Goal: Task Accomplishment & Management: Use online tool/utility

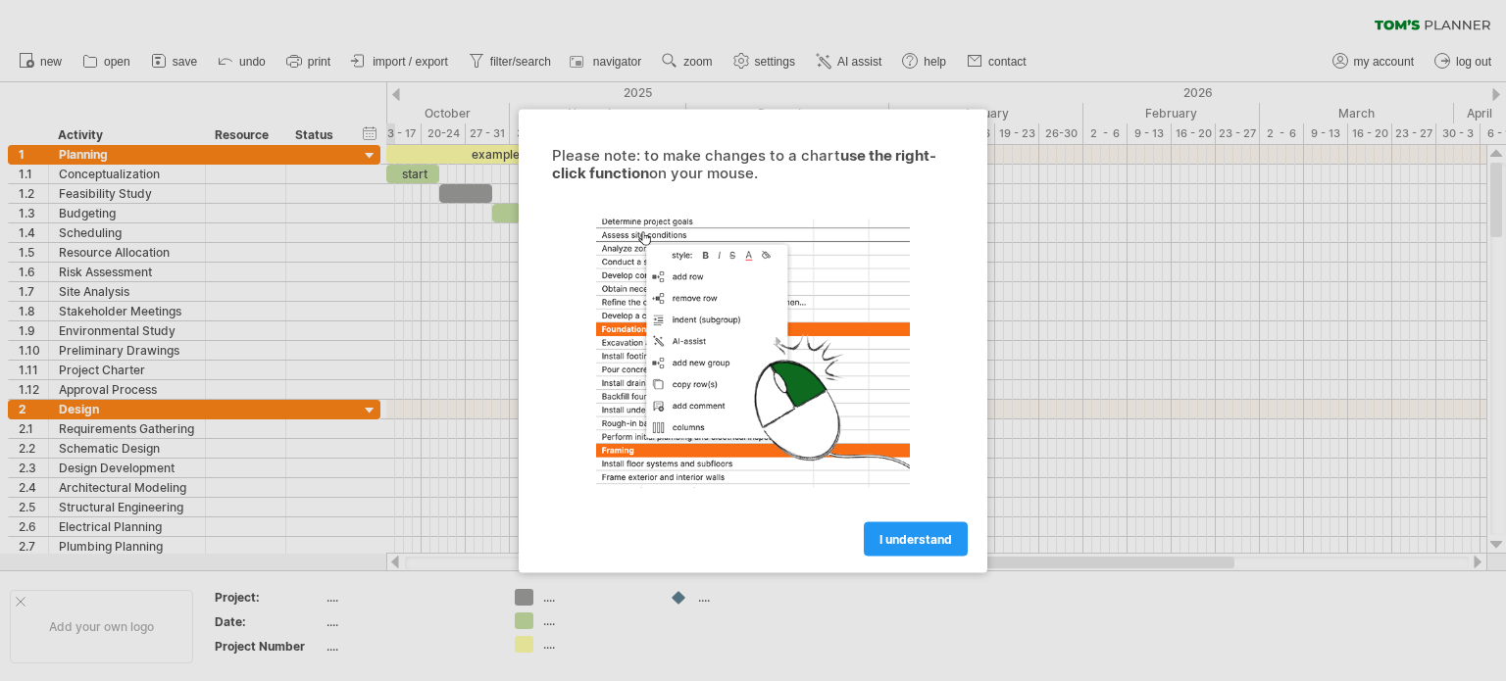
click at [927, 525] on link "I understand" at bounding box center [916, 538] width 104 height 34
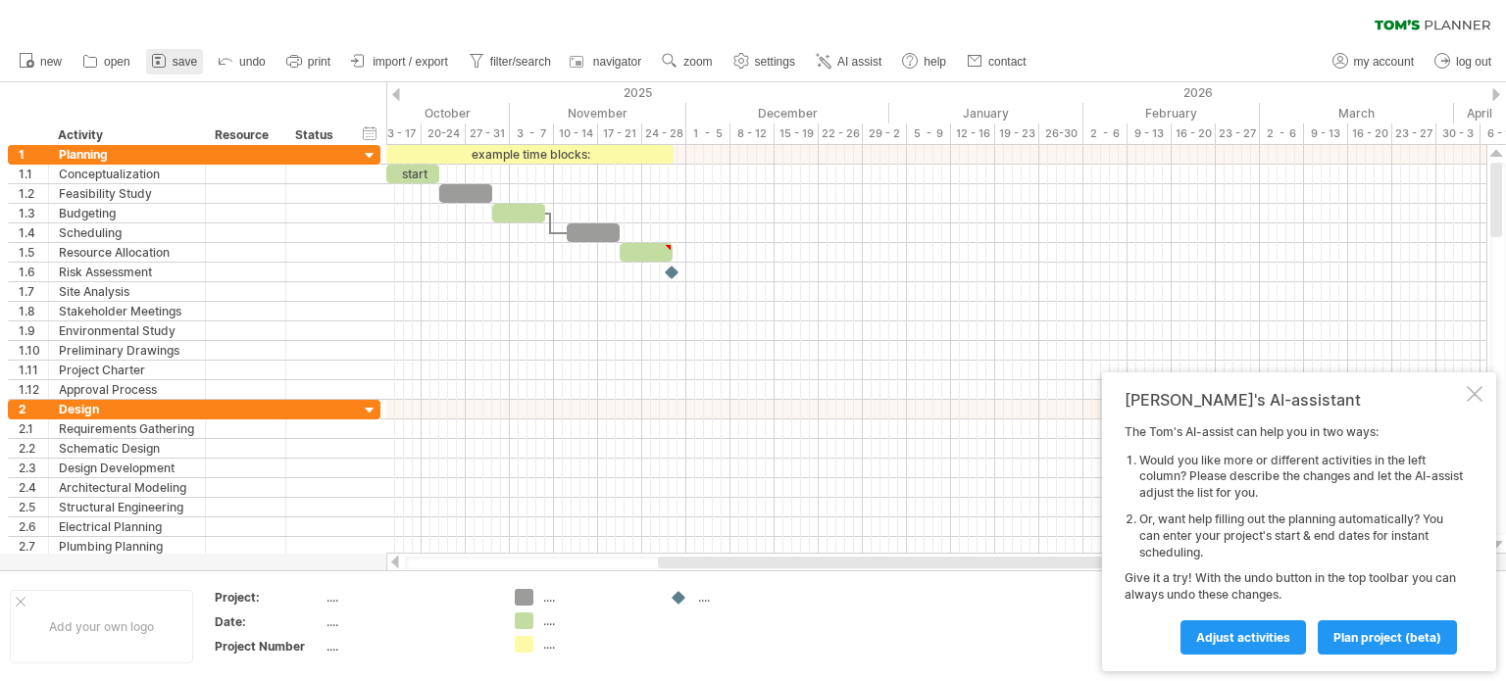
click at [165, 66] on icon at bounding box center [159, 61] width 20 height 20
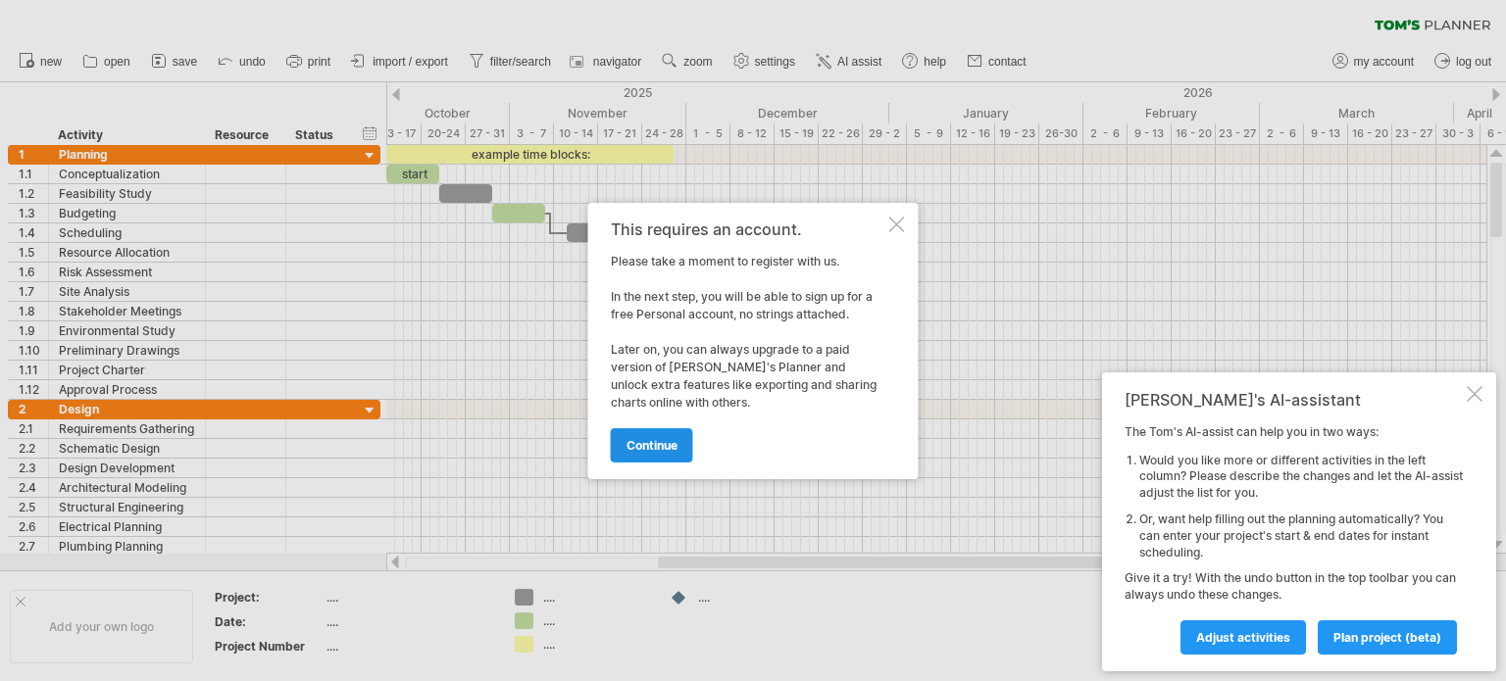
click at [654, 438] on span "continue" at bounding box center [651, 445] width 51 height 15
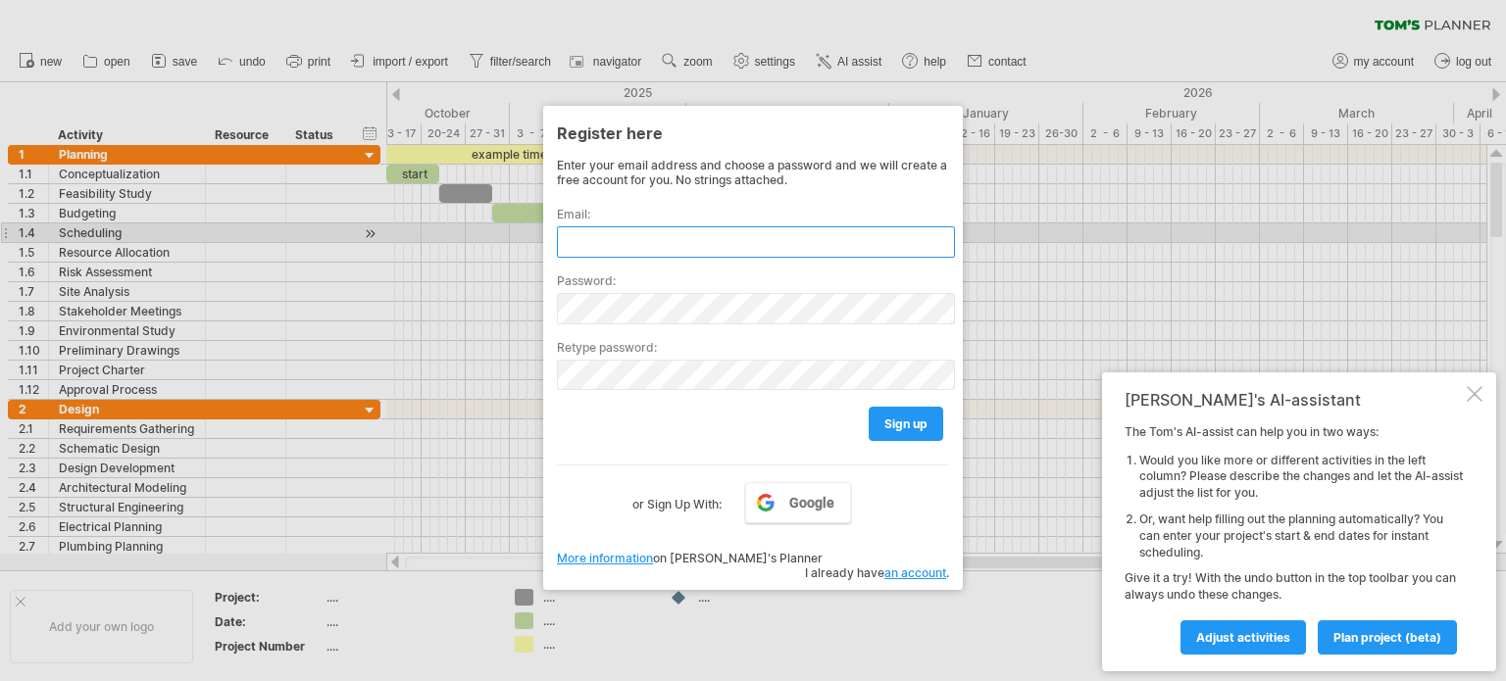
click at [674, 242] on input "text" at bounding box center [756, 241] width 398 height 31
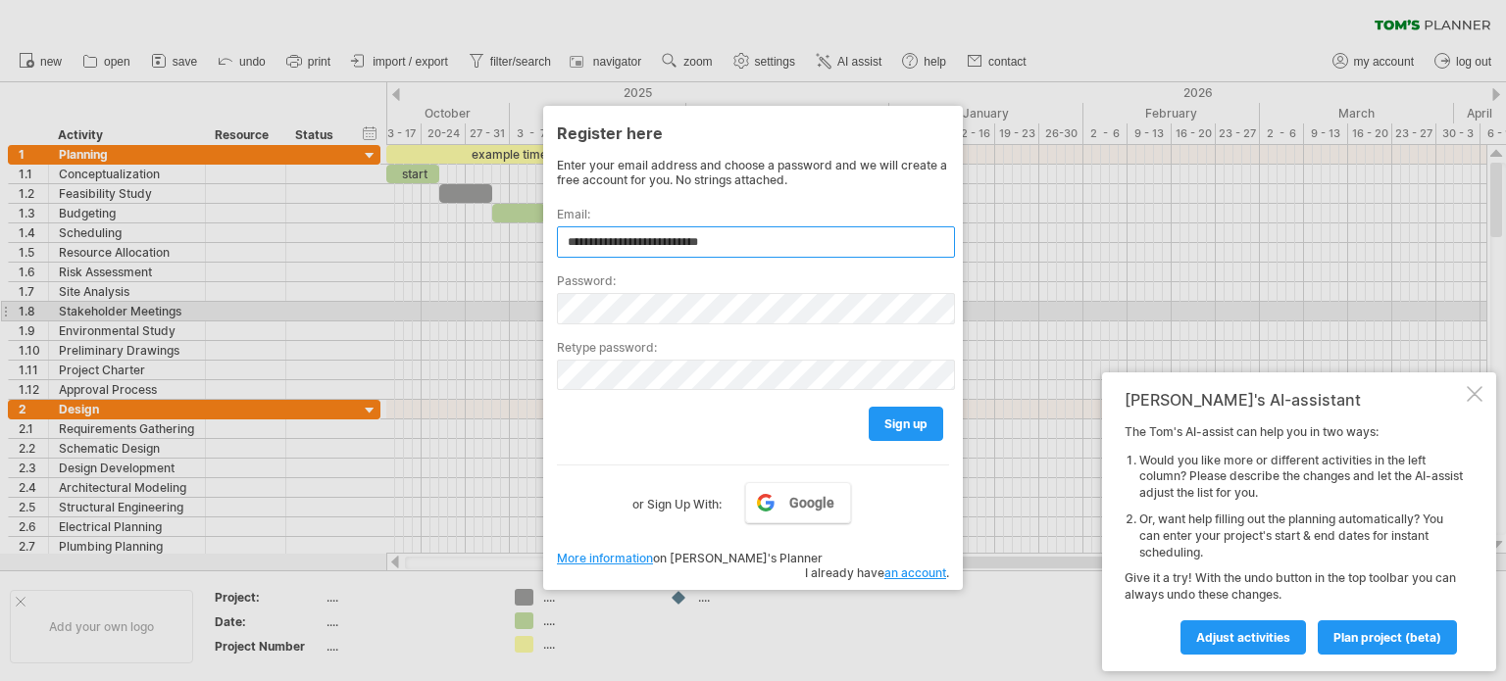
type input "**********"
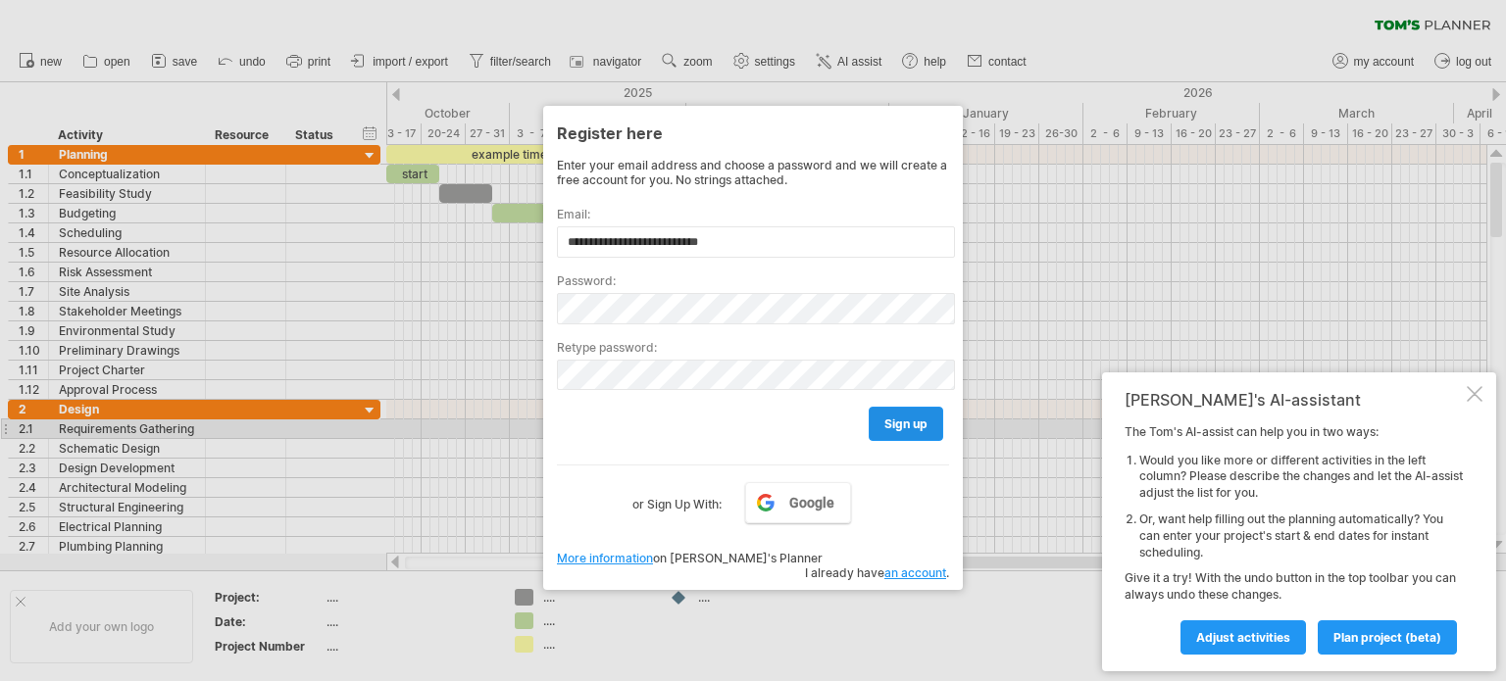
click at [917, 422] on span "sign up" at bounding box center [905, 424] width 43 height 15
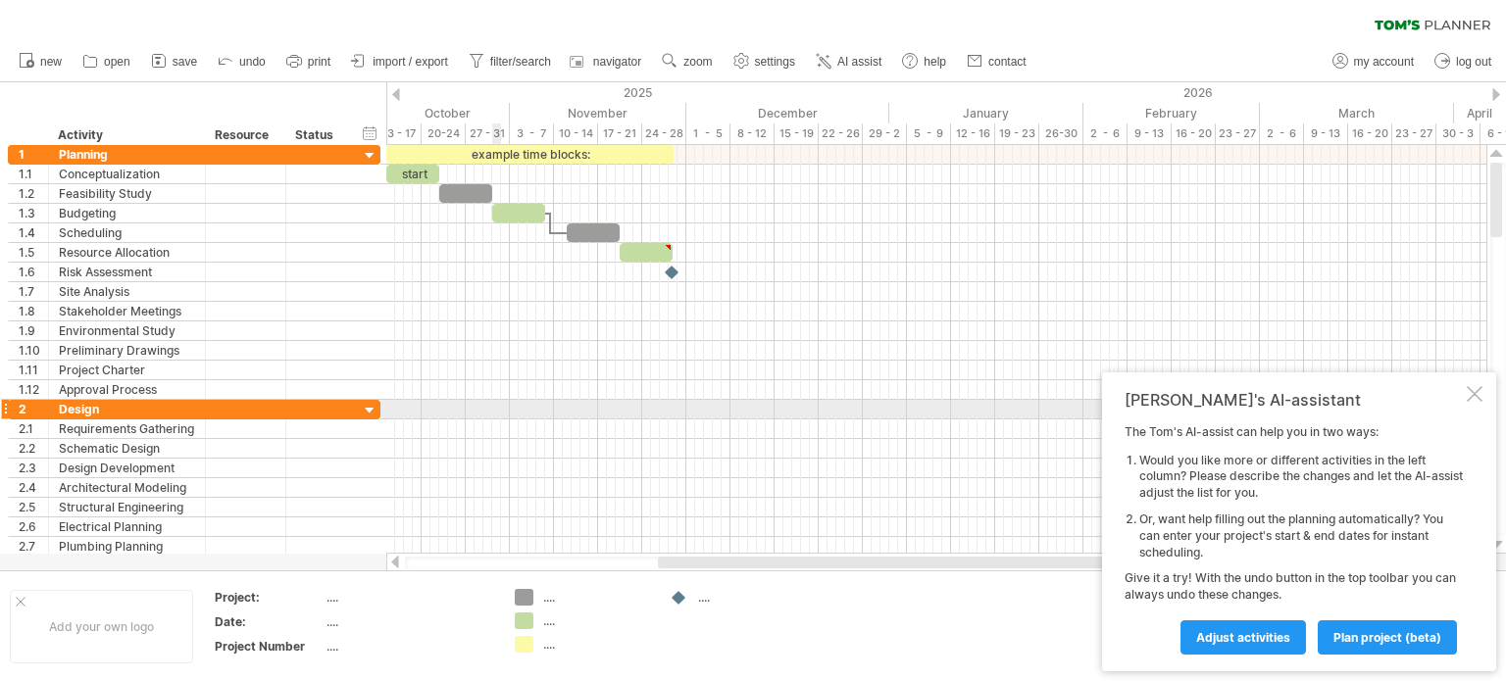
click at [530, 302] on div at bounding box center [936, 312] width 1100 height 20
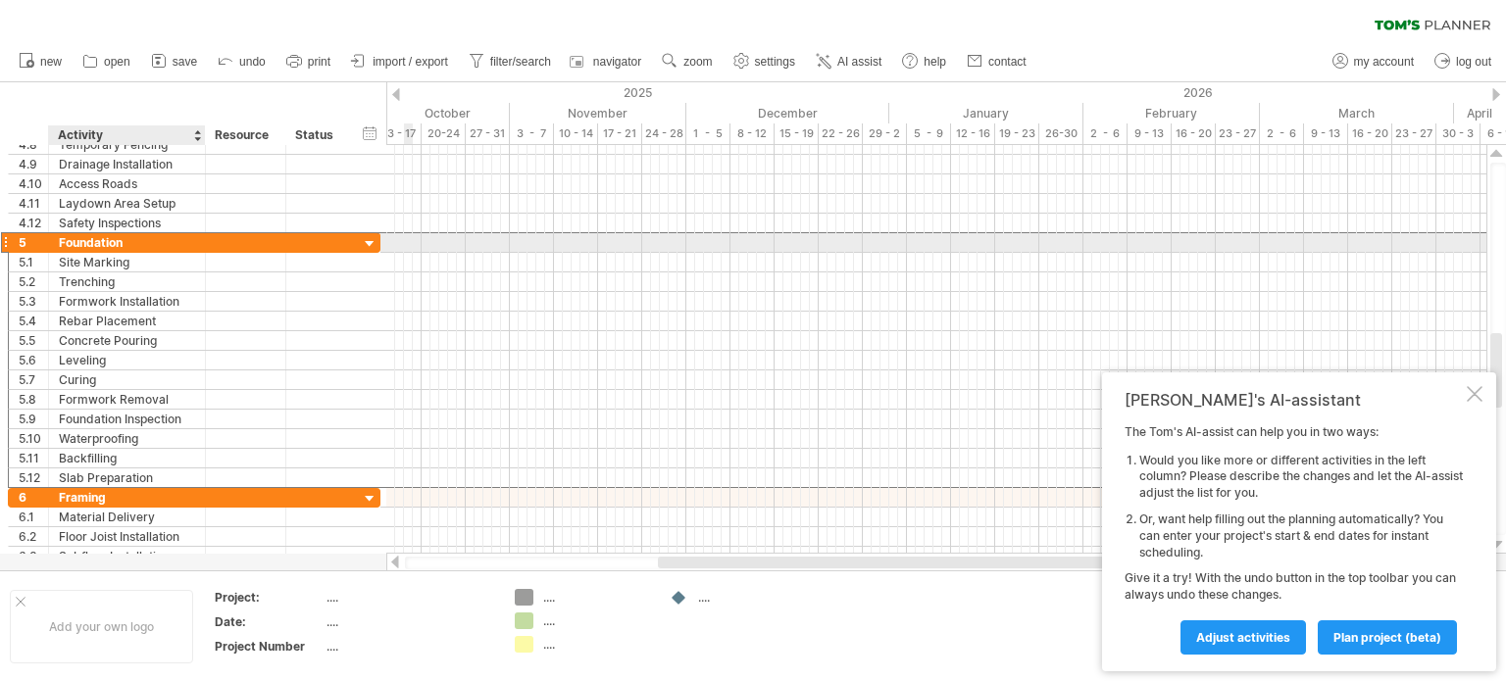
click at [119, 236] on div "Foundation" at bounding box center [127, 242] width 136 height 19
click at [122, 239] on input "**********" at bounding box center [127, 242] width 136 height 19
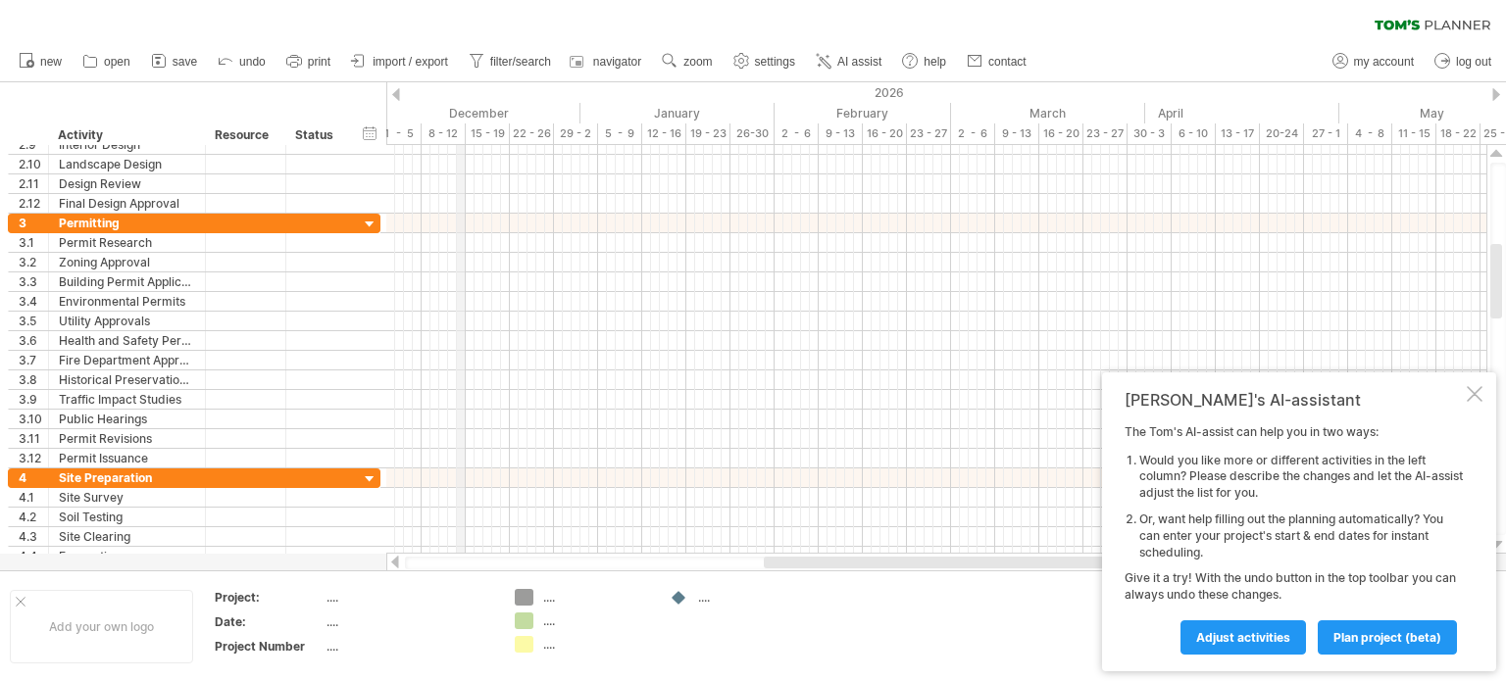
drag, startPoint x: 774, startPoint y: 108, endPoint x: 463, endPoint y: 111, distance: 311.7
click at [463, 111] on div "December" at bounding box center [478, 113] width 203 height 21
drag, startPoint x: 490, startPoint y: 107, endPoint x: 502, endPoint y: 117, distance: 15.3
click at [502, 117] on div "December" at bounding box center [487, 113] width 203 height 21
drag, startPoint x: 492, startPoint y: 114, endPoint x: 760, endPoint y: 116, distance: 267.6
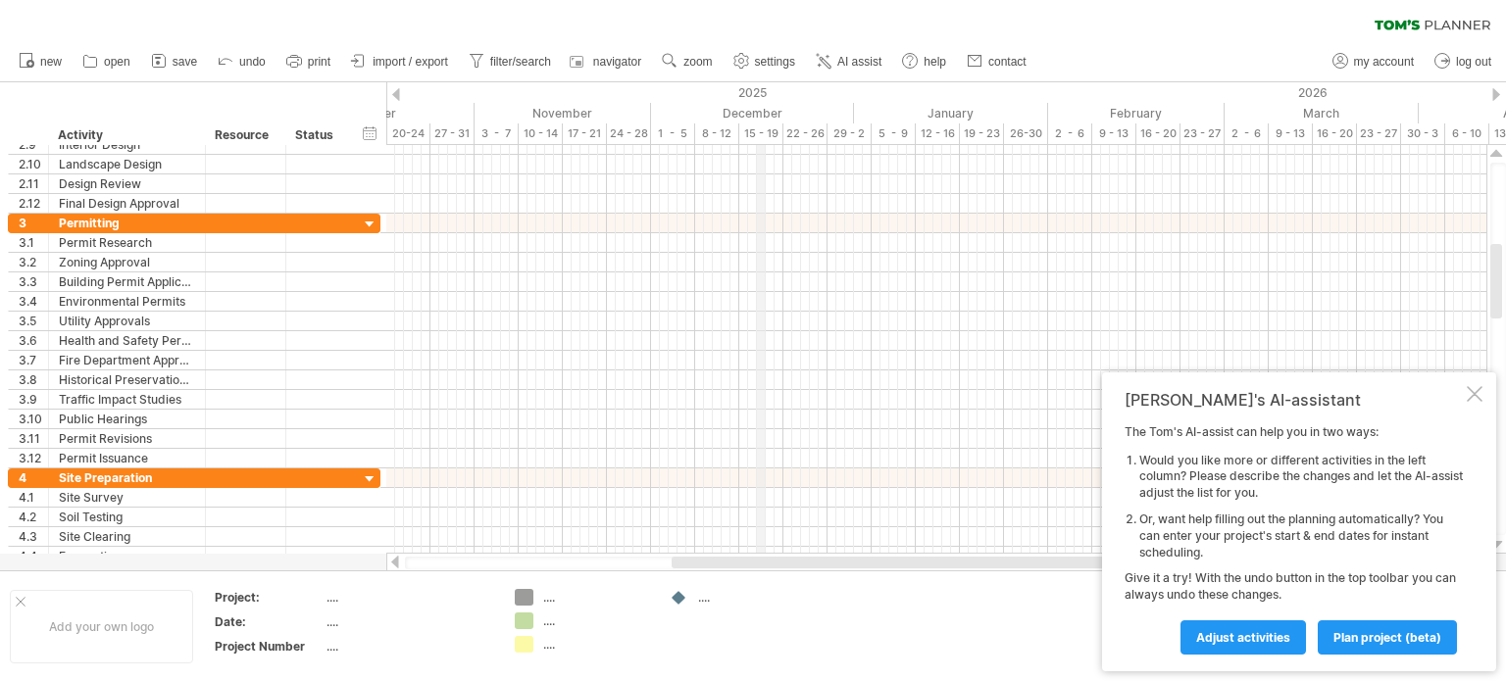
click at [760, 116] on div "December" at bounding box center [752, 113] width 203 height 21
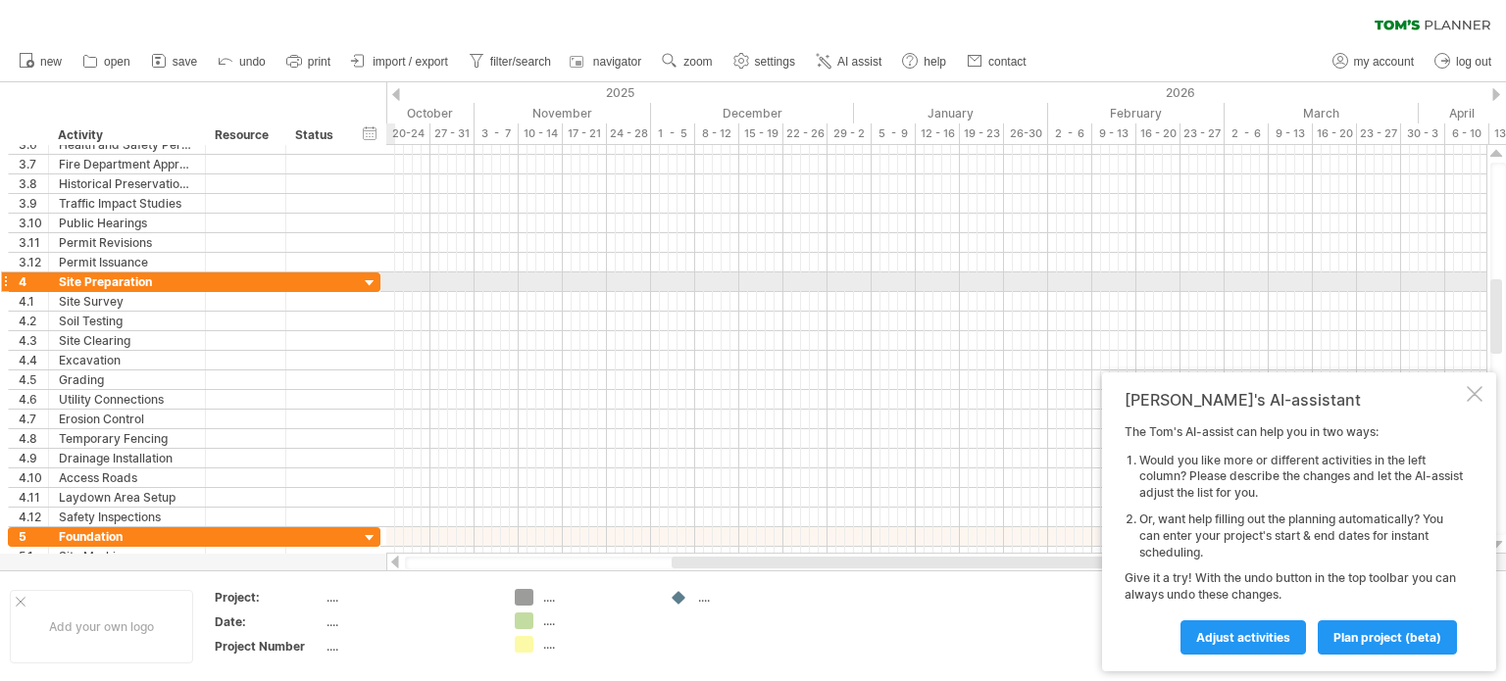
click at [369, 277] on div at bounding box center [370, 283] width 19 height 19
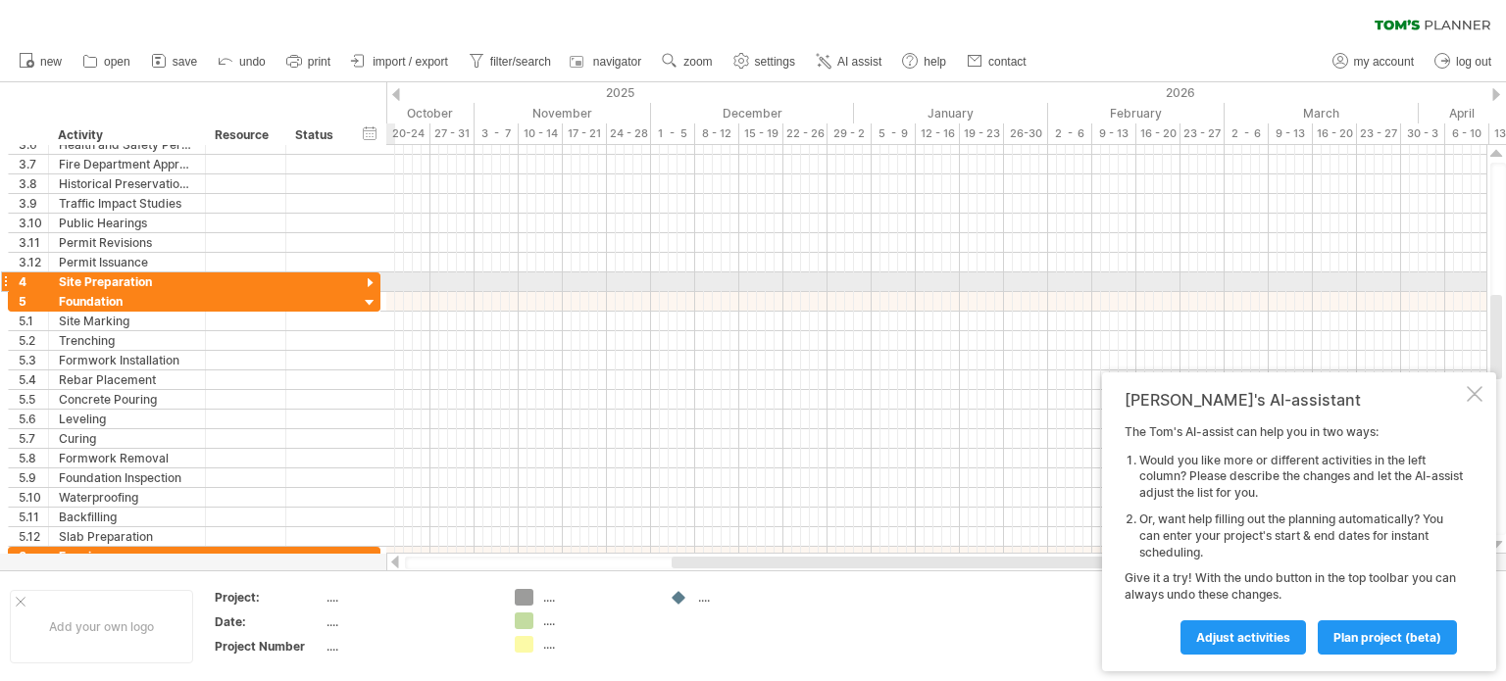
click at [369, 277] on div at bounding box center [370, 283] width 19 height 19
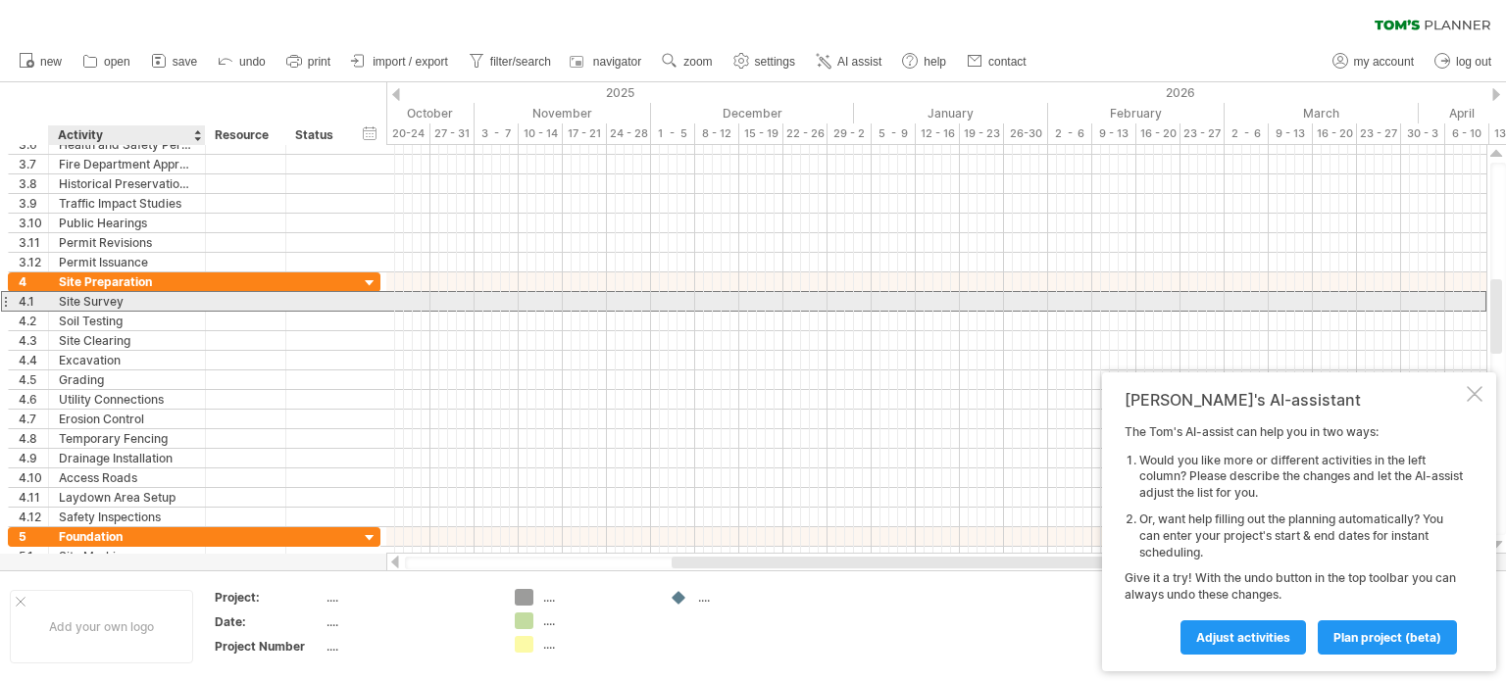
click at [149, 298] on div "Site Survey" at bounding box center [127, 301] width 136 height 19
type input "*"
type input "**********"
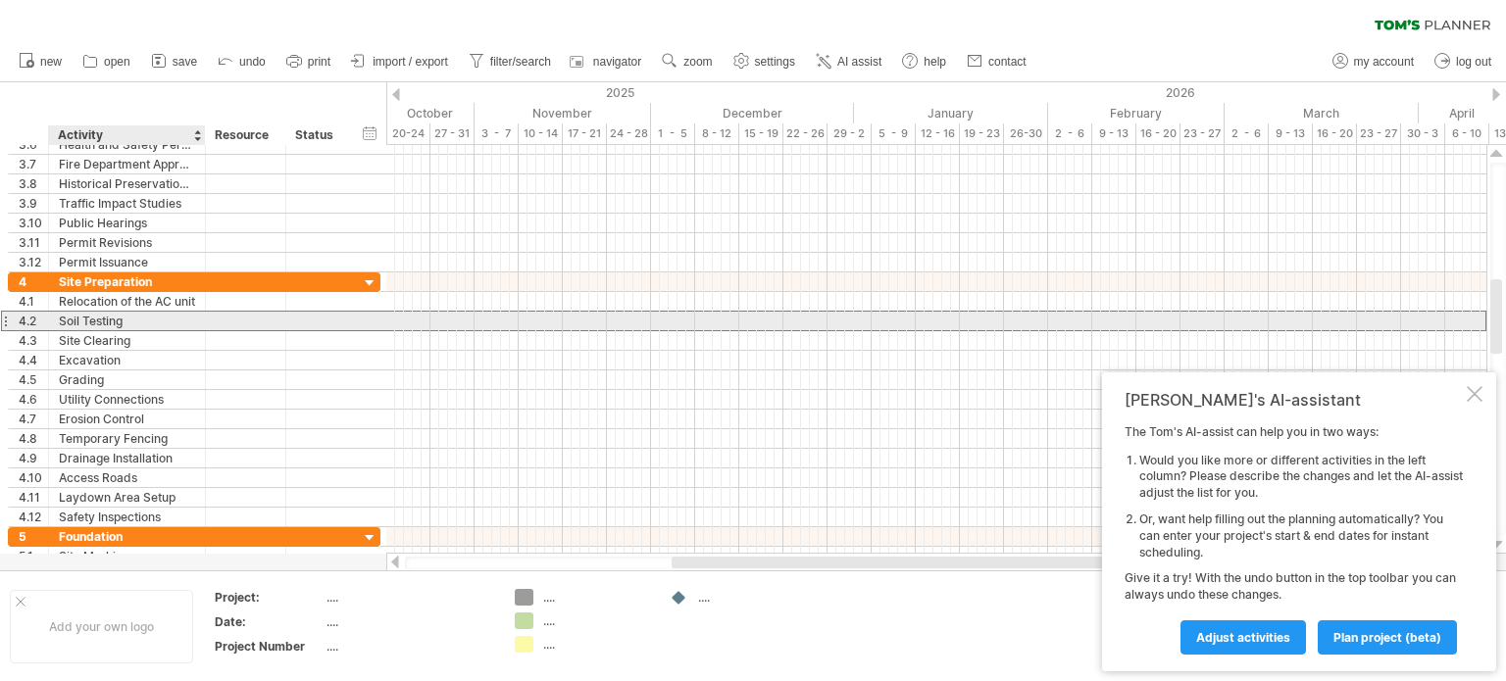
click at [141, 317] on div "Soil Testing" at bounding box center [127, 321] width 136 height 19
type input "*"
click at [116, 317] on input "**********" at bounding box center [127, 321] width 136 height 19
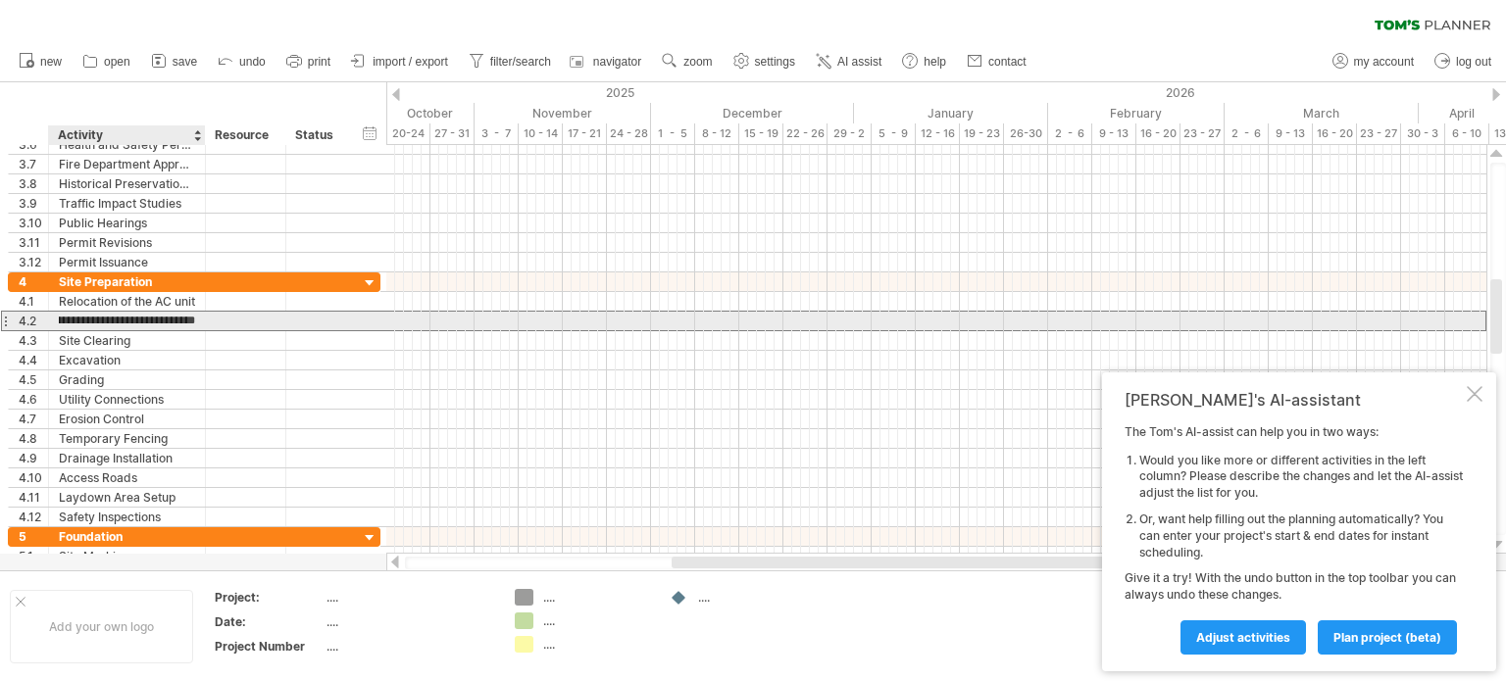
type input "**********"
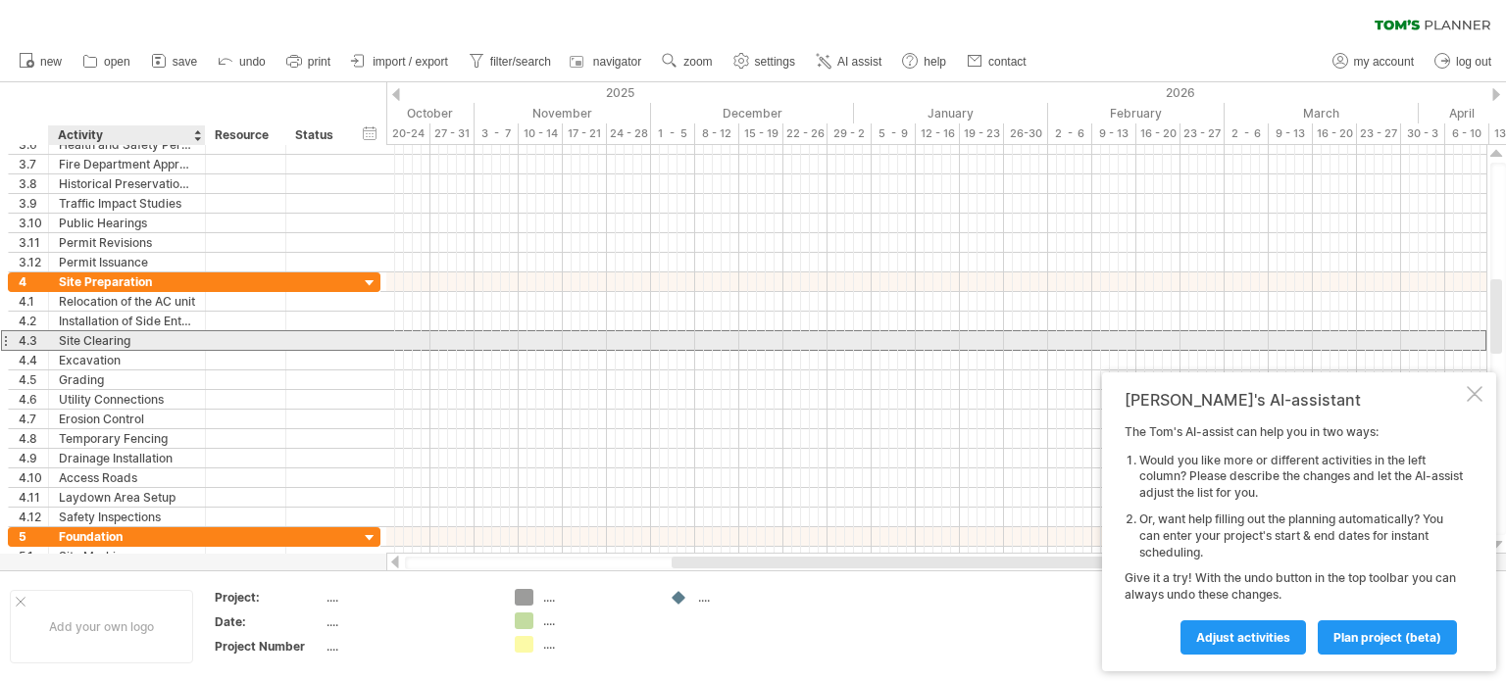
click at [133, 344] on div "Site Clearing" at bounding box center [127, 340] width 136 height 19
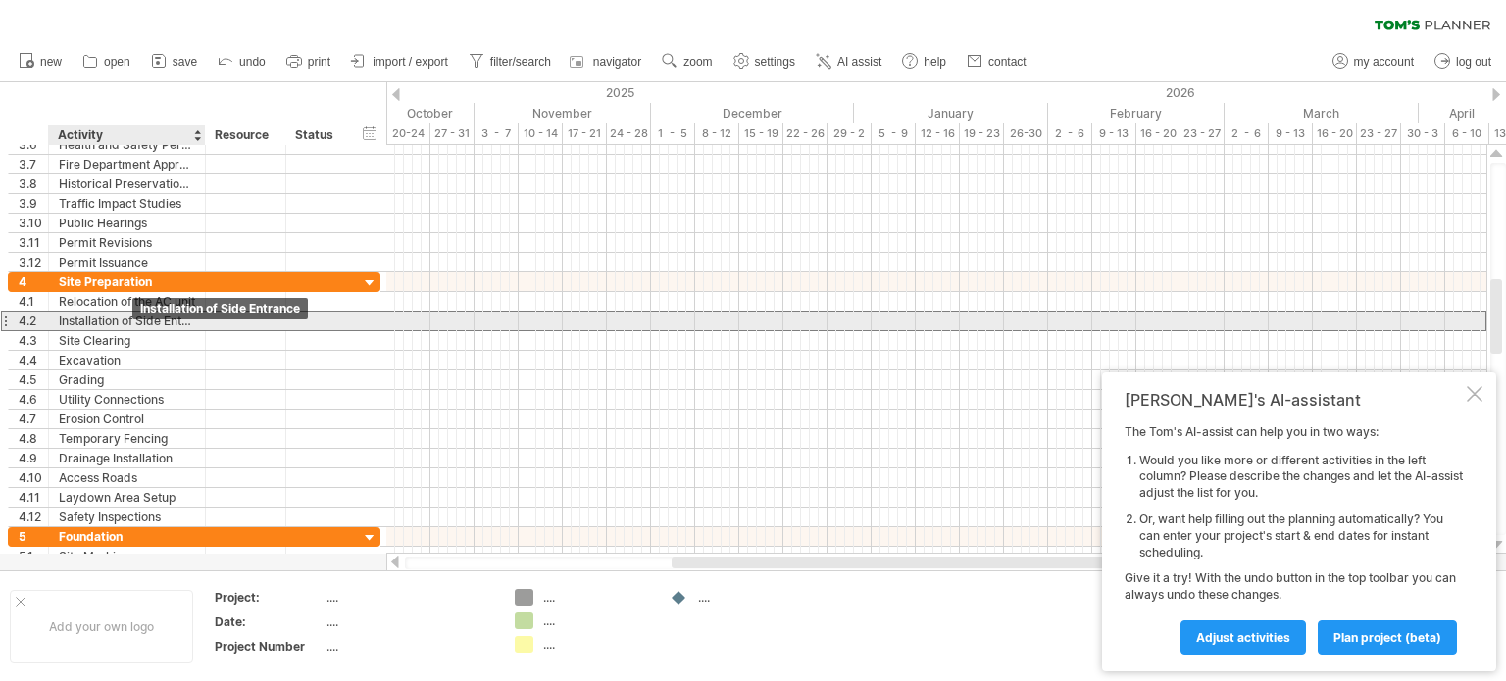
click at [103, 317] on div "Installation of Side Entrance" at bounding box center [127, 321] width 136 height 19
click at [188, 317] on input "**********" at bounding box center [127, 321] width 136 height 19
click at [132, 320] on input "**********" at bounding box center [127, 321] width 136 height 19
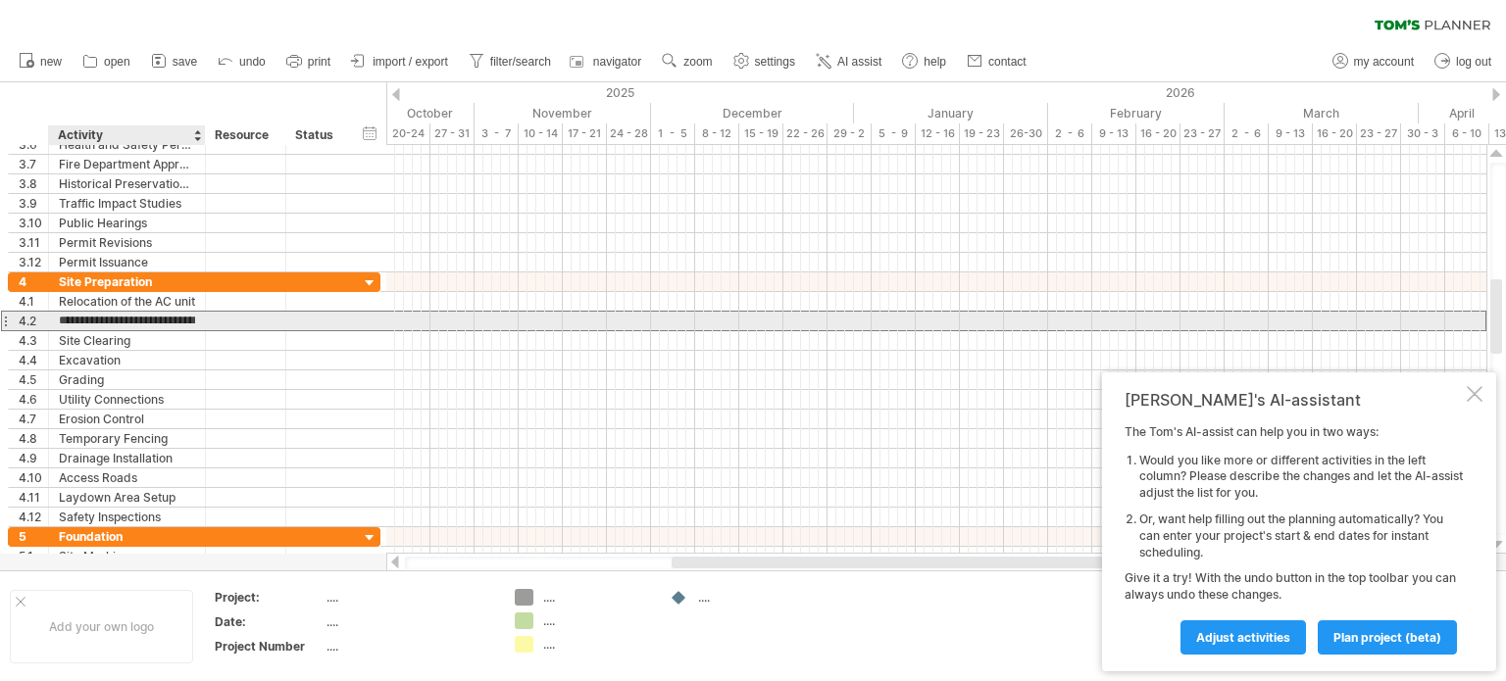
click at [132, 320] on input "**********" at bounding box center [127, 321] width 136 height 19
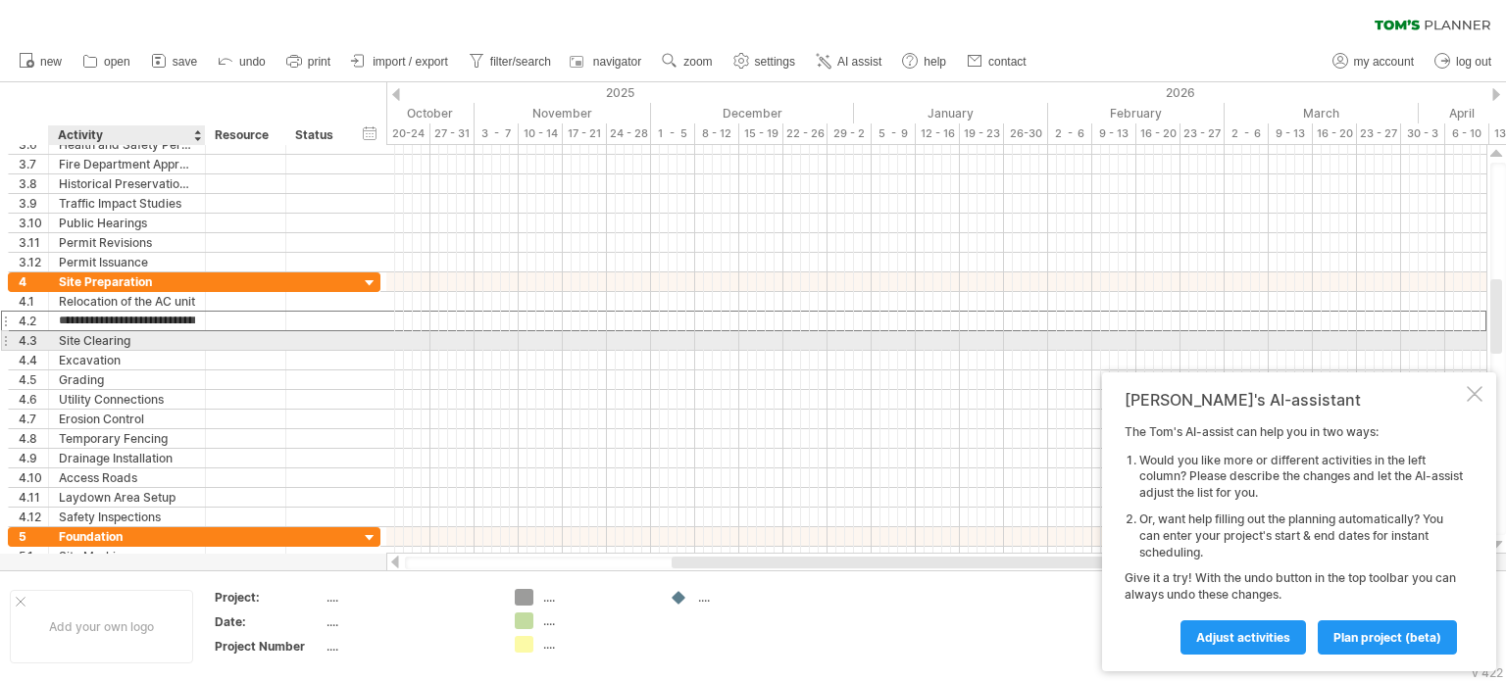
click at [134, 334] on div "Site Clearing" at bounding box center [127, 340] width 136 height 19
click at [134, 334] on input "**********" at bounding box center [127, 340] width 136 height 19
paste input "**********"
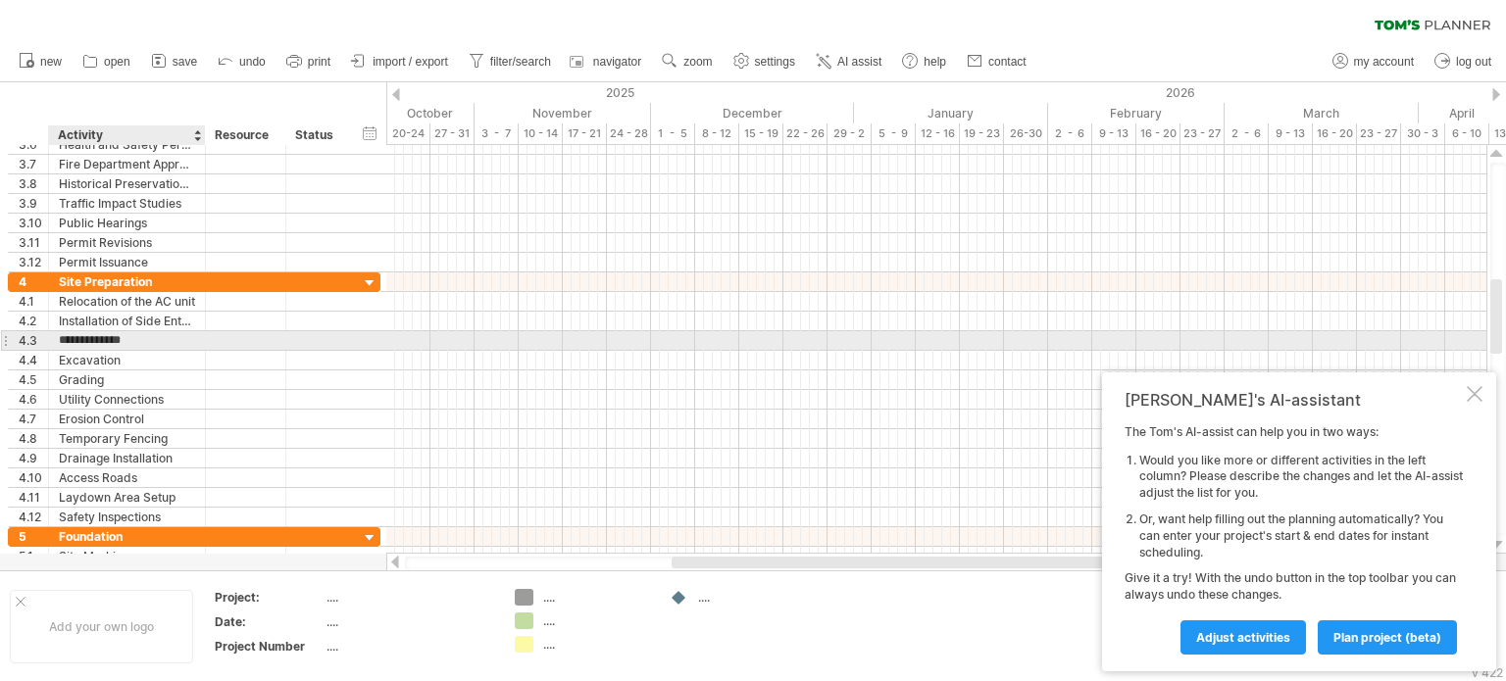
type input "**********"
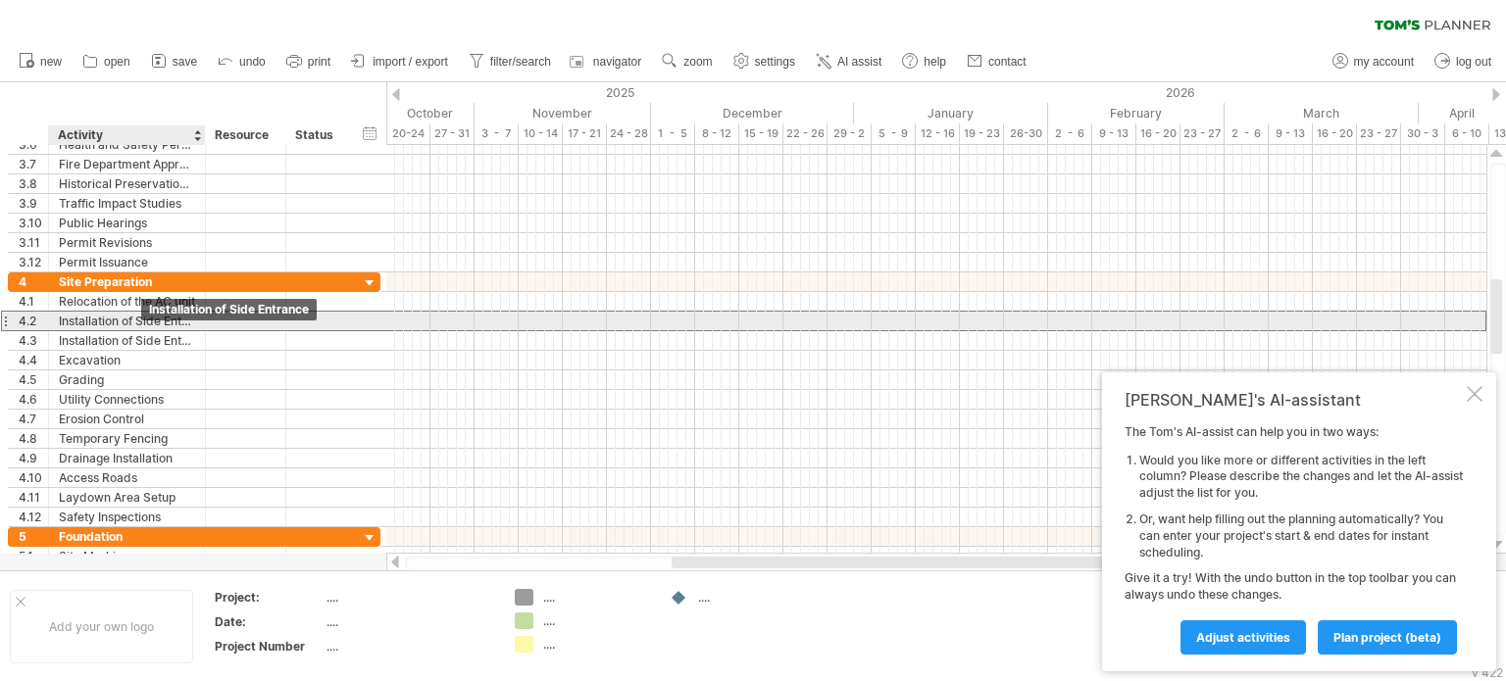
click at [152, 322] on div "Installation of Side Entrance" at bounding box center [127, 321] width 136 height 19
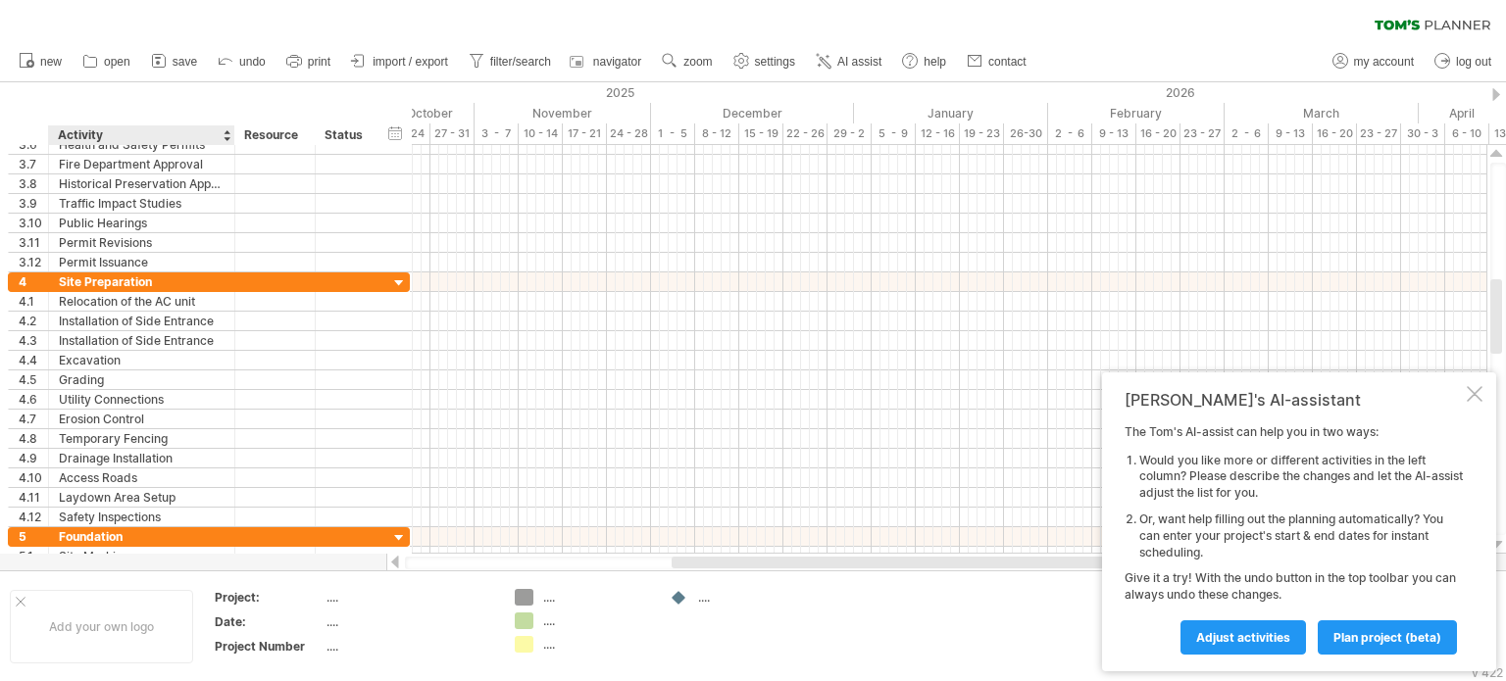
drag, startPoint x: 200, startPoint y: 133, endPoint x: 229, endPoint y: 135, distance: 29.5
click at [230, 135] on div at bounding box center [233, 135] width 7 height 20
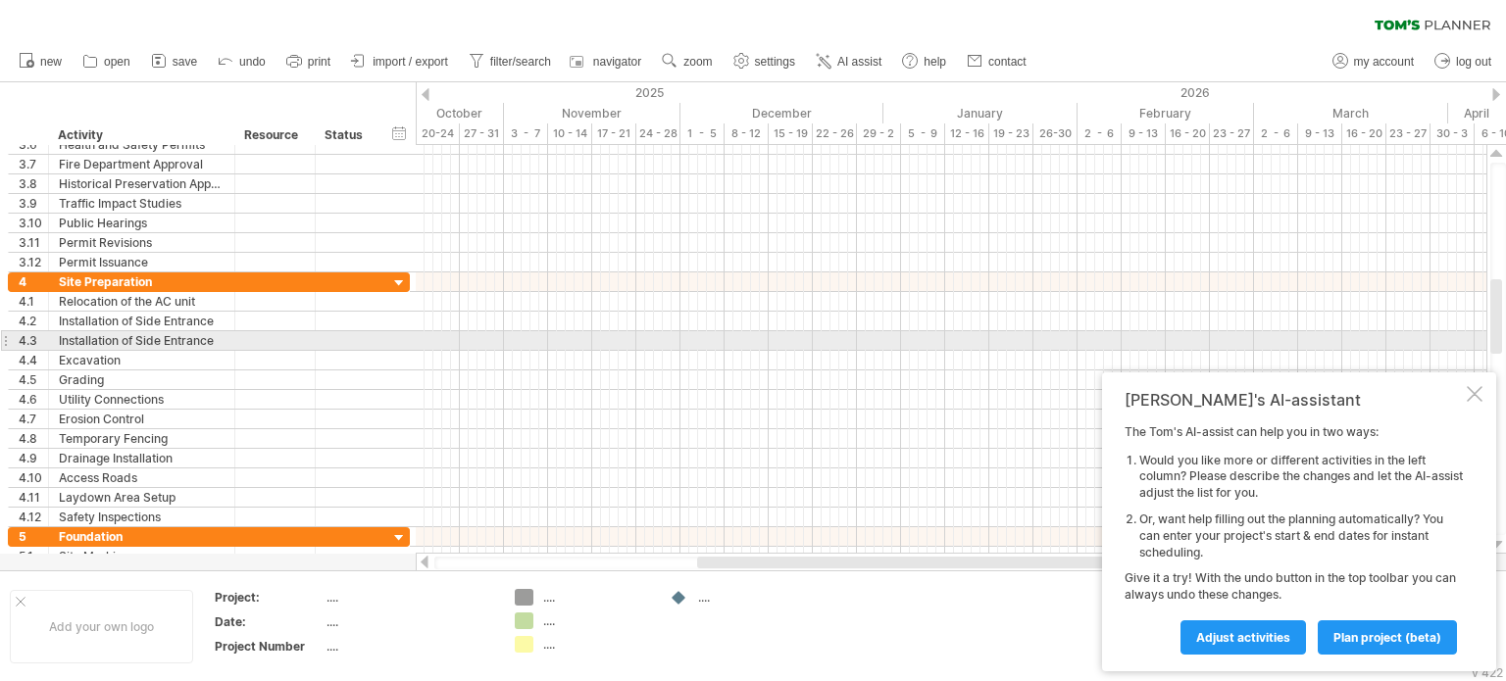
click at [179, 335] on div "Installation of Side Entrance" at bounding box center [142, 340] width 166 height 19
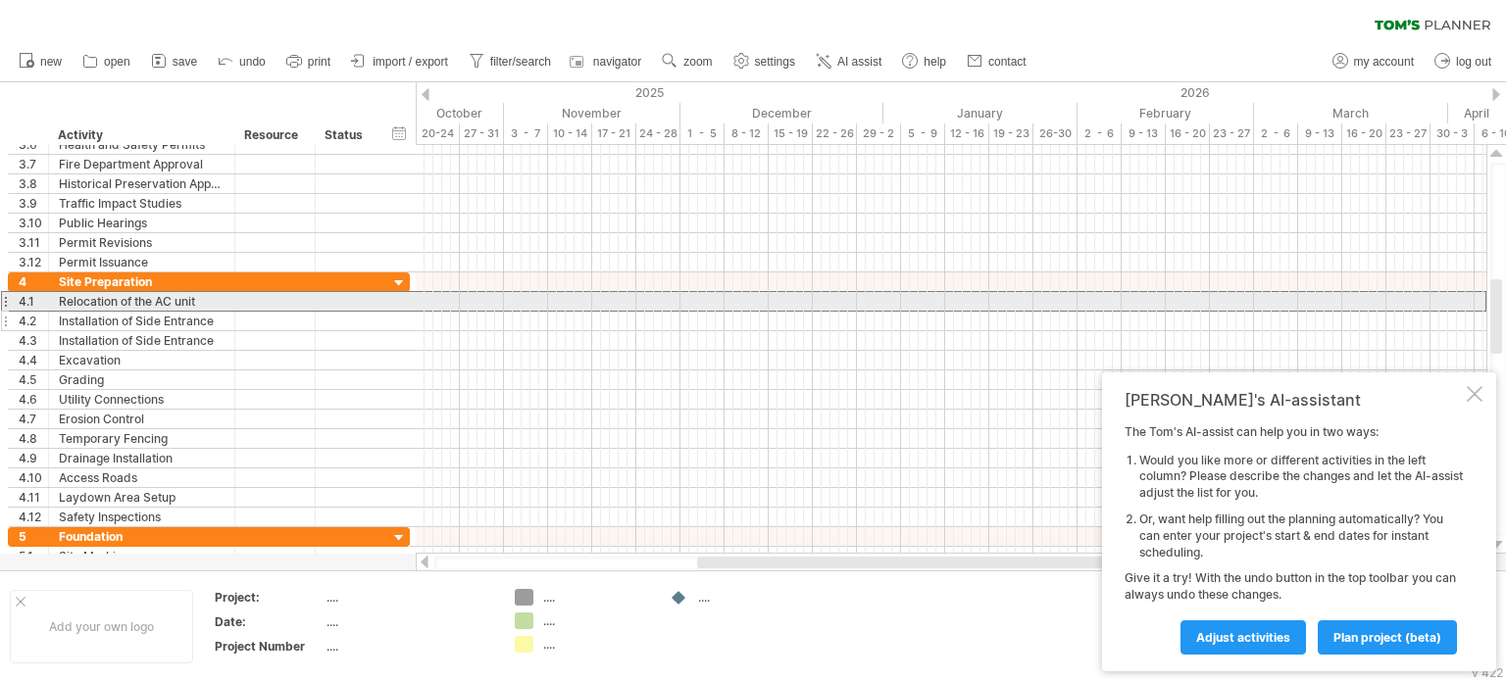
drag, startPoint x: 169, startPoint y: 307, endPoint x: 174, endPoint y: 320, distance: 13.7
click at [170, 307] on div "Relocation of the AC unit" at bounding box center [142, 301] width 166 height 19
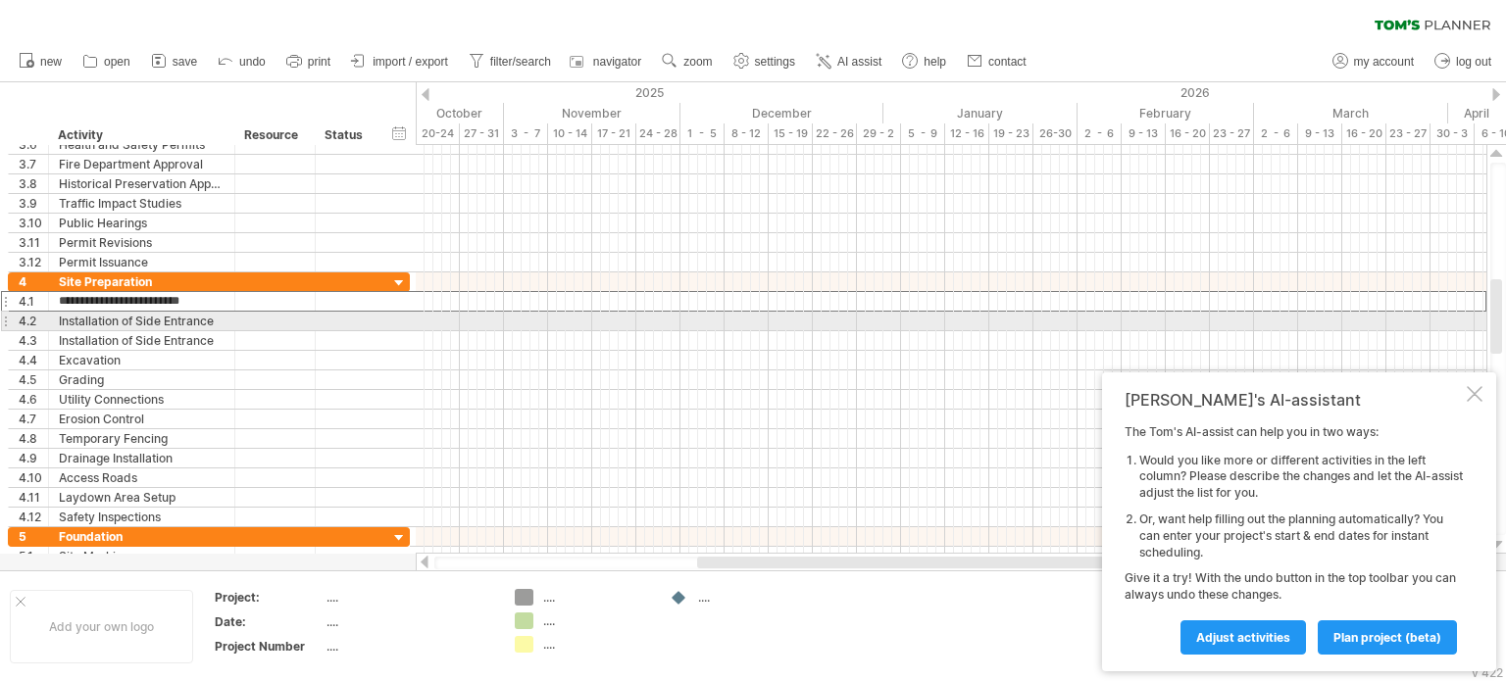
click at [174, 320] on div "Installation of Side Entrance" at bounding box center [142, 321] width 166 height 19
type input "*"
type input "**********"
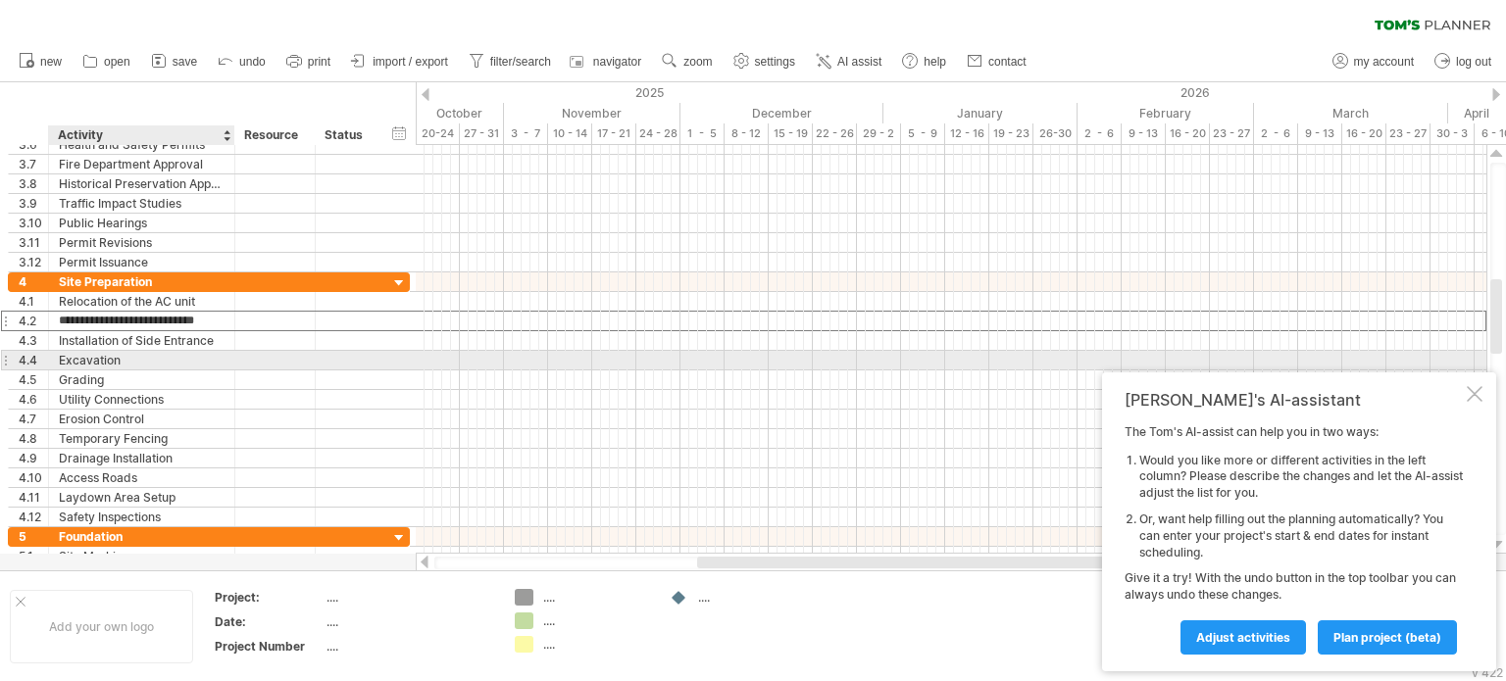
click at [140, 358] on div "Excavation" at bounding box center [142, 360] width 166 height 19
type input "*"
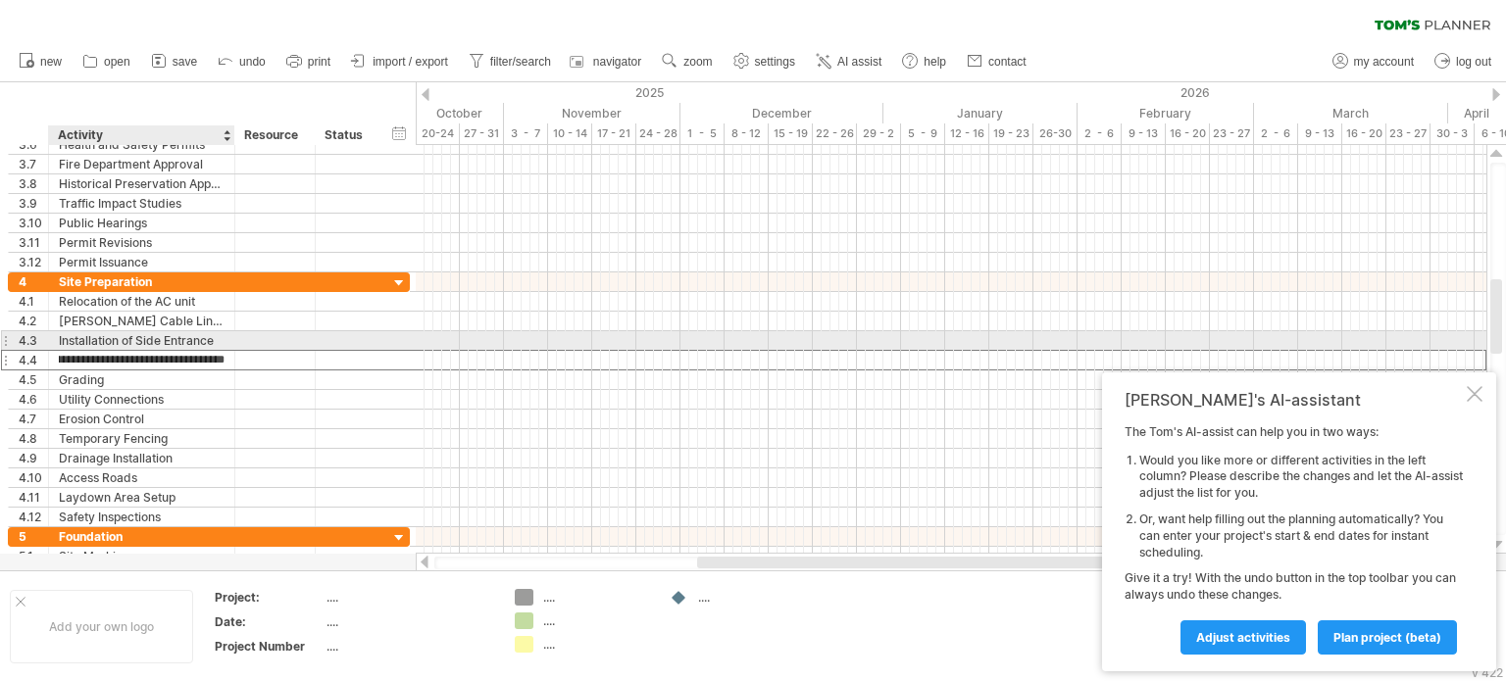
type input "**********"
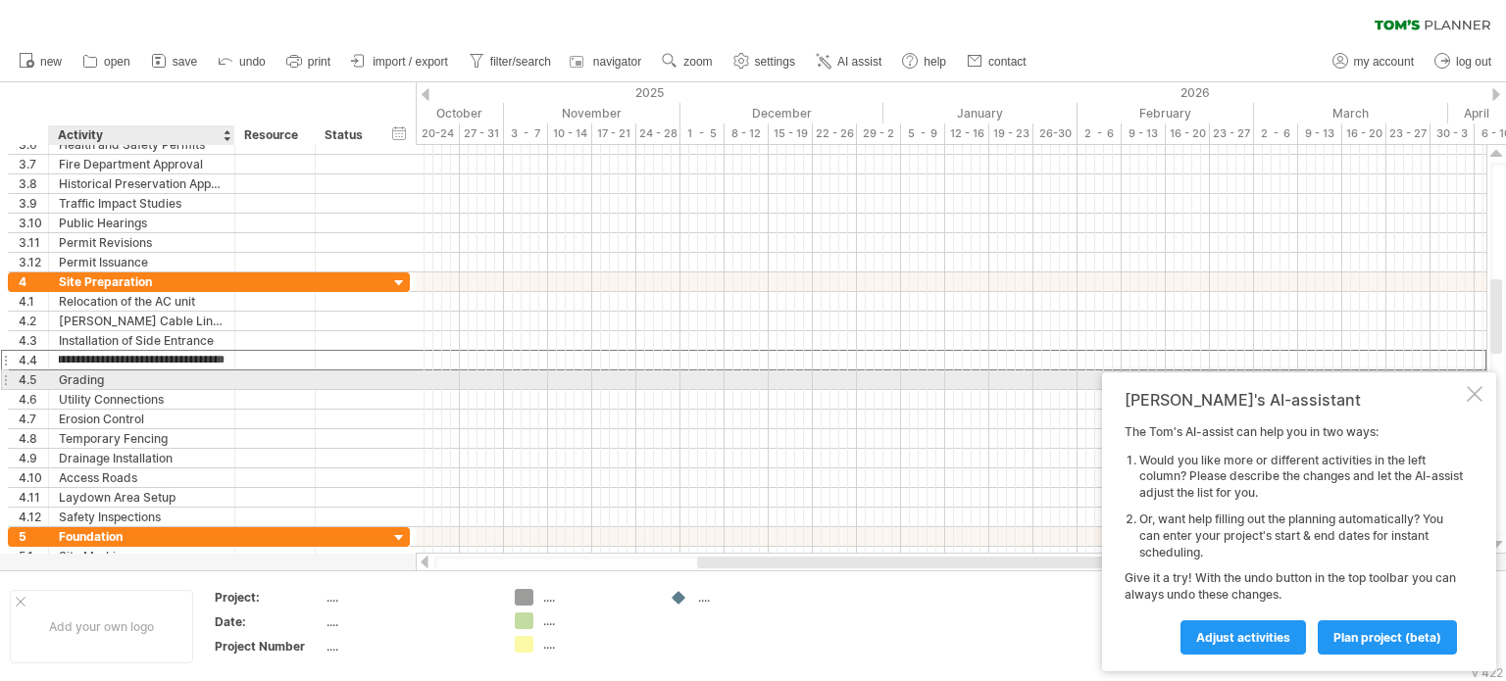
scroll to position [0, 0]
click at [208, 376] on div "Grading" at bounding box center [142, 380] width 166 height 19
type input "*"
click at [63, 376] on input "*****" at bounding box center [142, 380] width 166 height 19
click at [157, 379] on input "**********" at bounding box center [142, 380] width 166 height 19
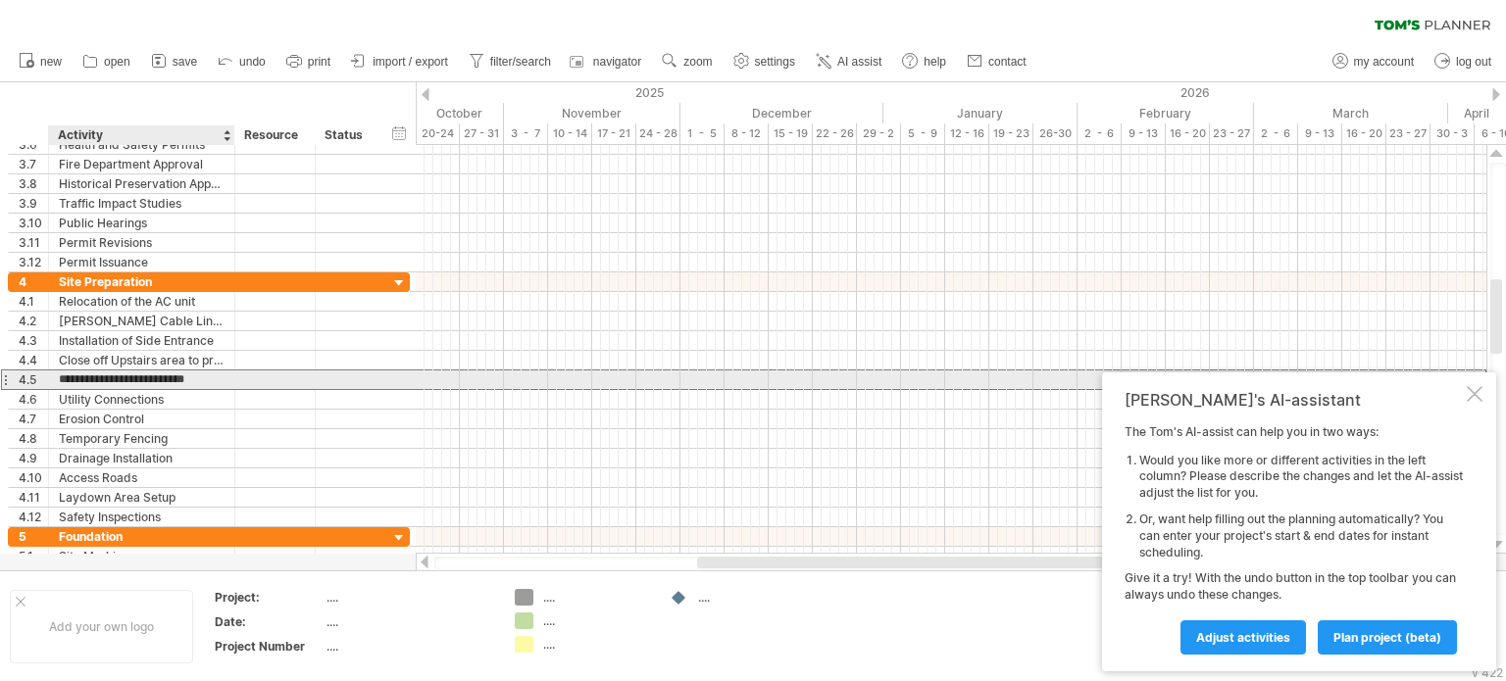
type input "**********"
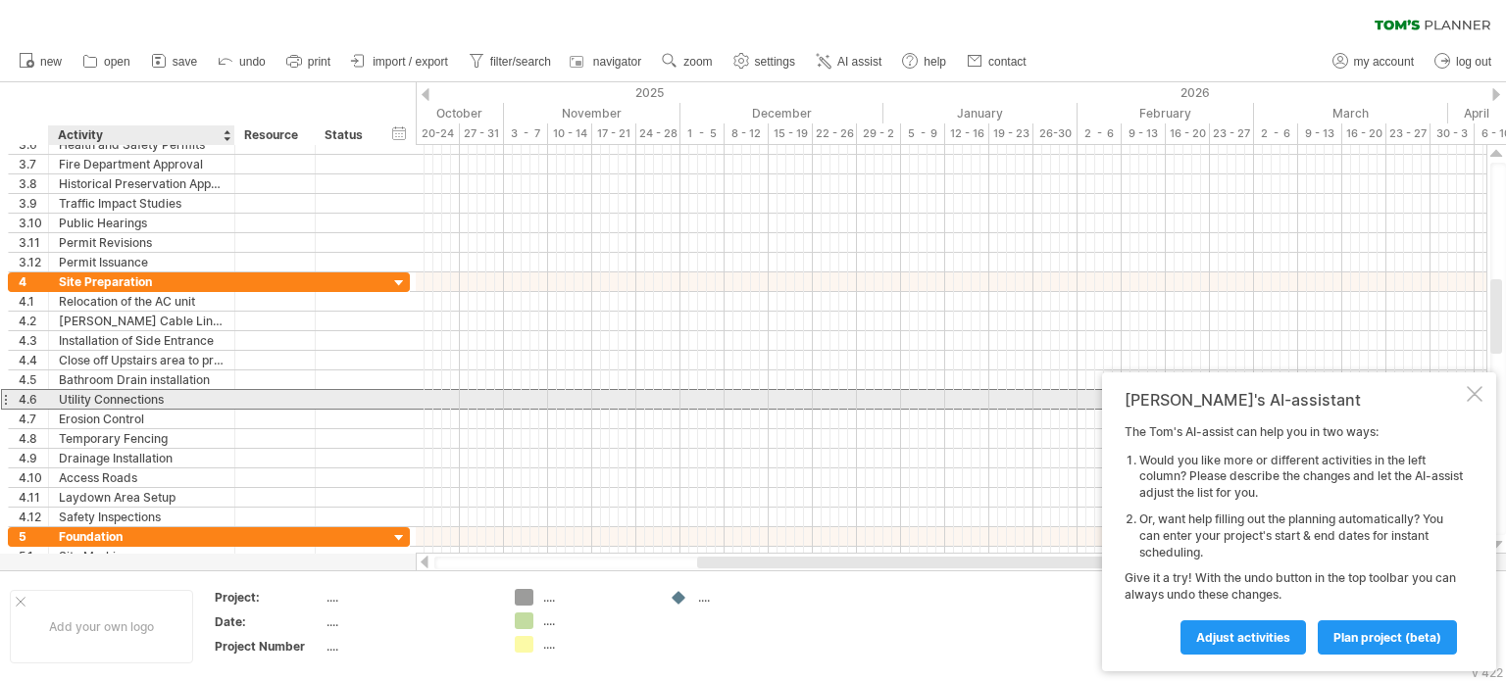
click at [201, 395] on div "Utility Connections" at bounding box center [142, 399] width 166 height 19
type input "*"
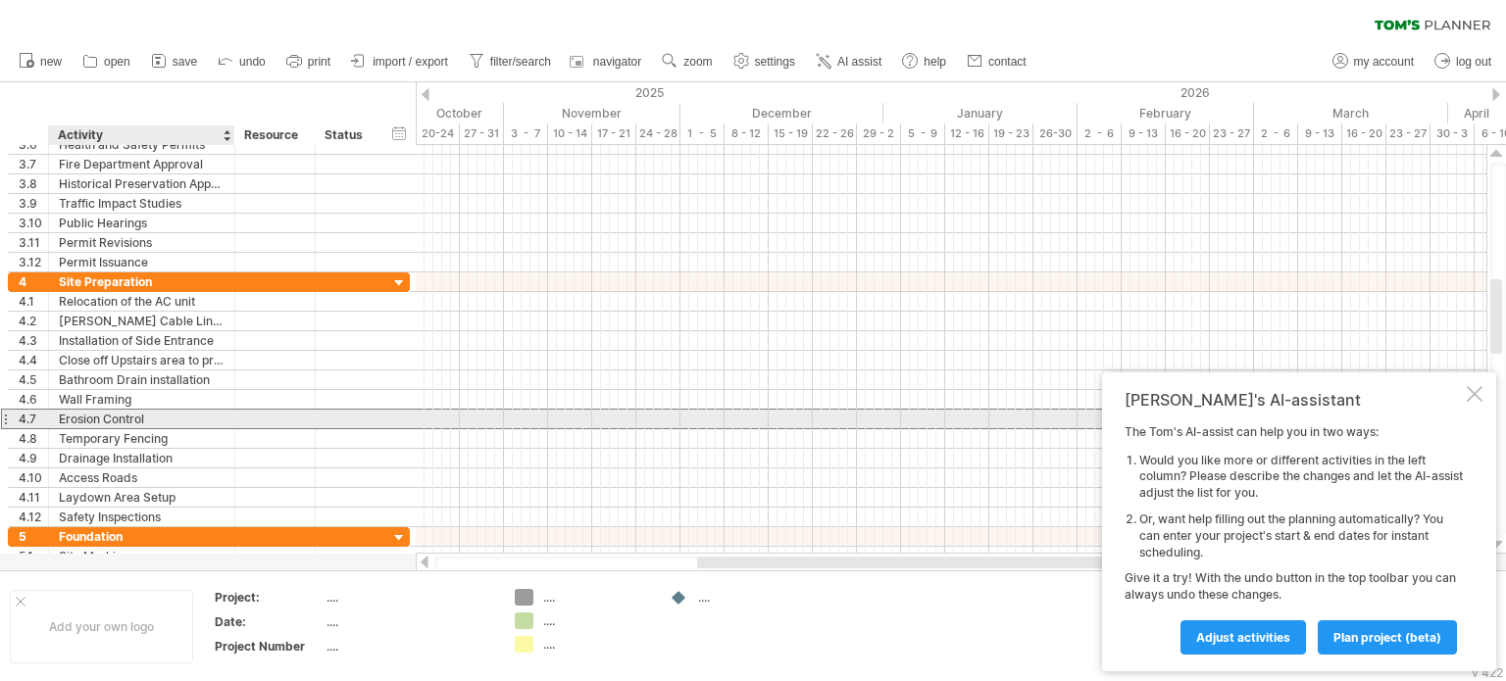
click at [157, 415] on div "Erosion Control" at bounding box center [142, 419] width 166 height 19
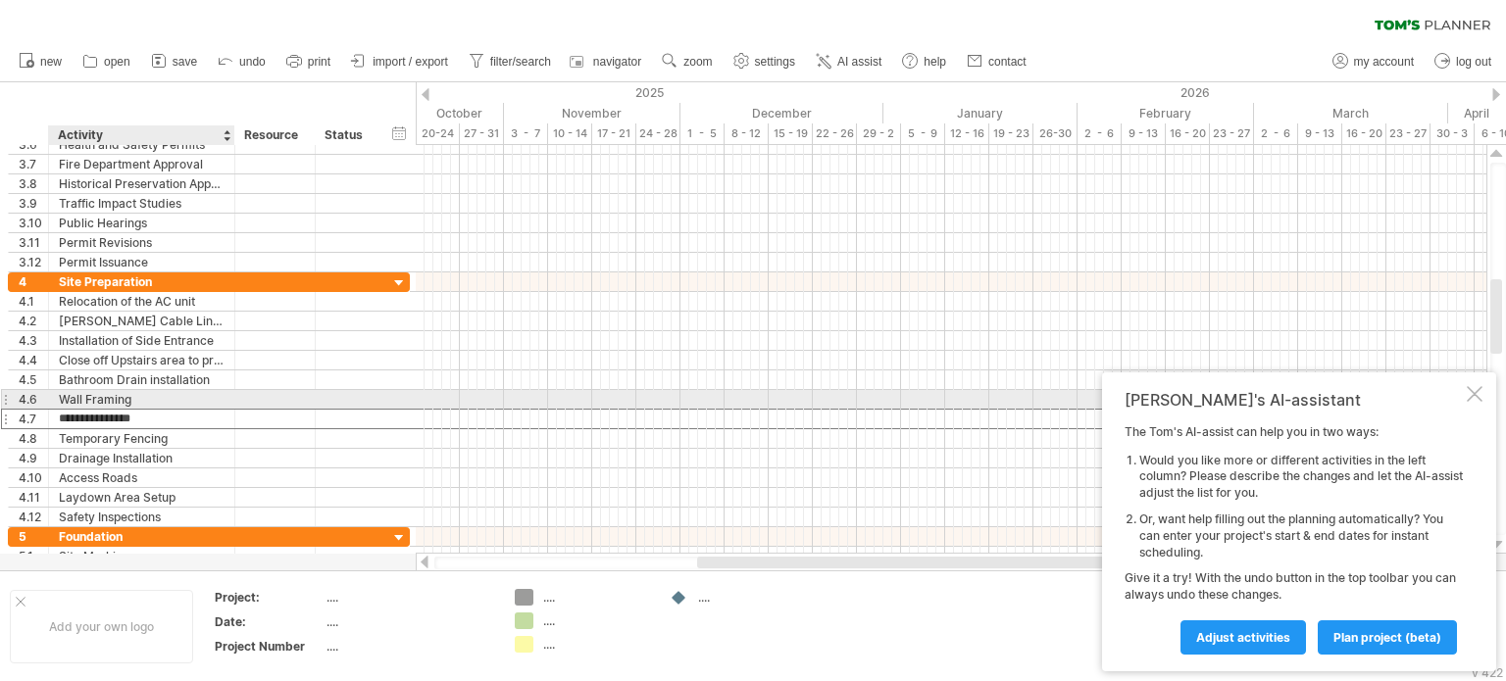
click at [83, 398] on div "Wall Framing" at bounding box center [142, 399] width 166 height 19
click at [83, 396] on input "**********" at bounding box center [142, 399] width 166 height 19
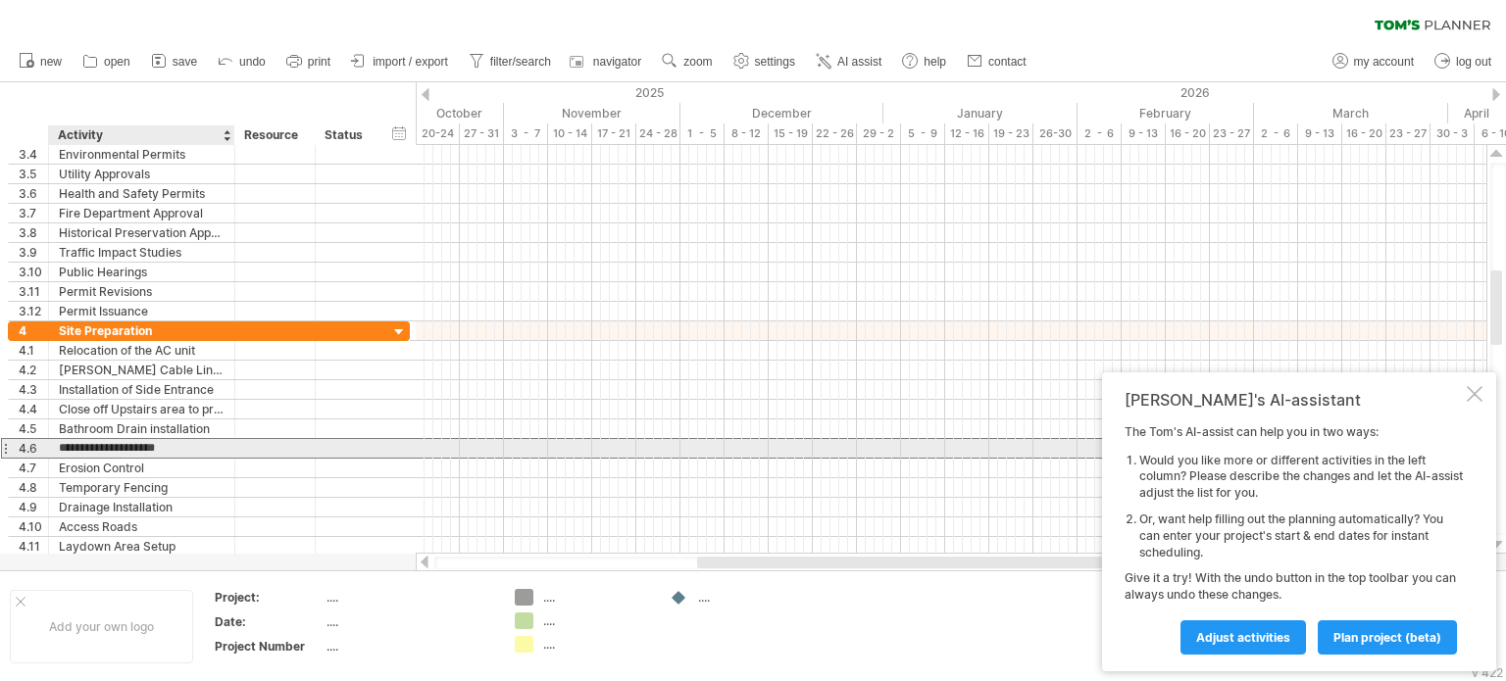
click at [107, 448] on input "**********" at bounding box center [142, 448] width 166 height 19
click at [134, 447] on input "**********" at bounding box center [142, 448] width 166 height 19
type input "**********"
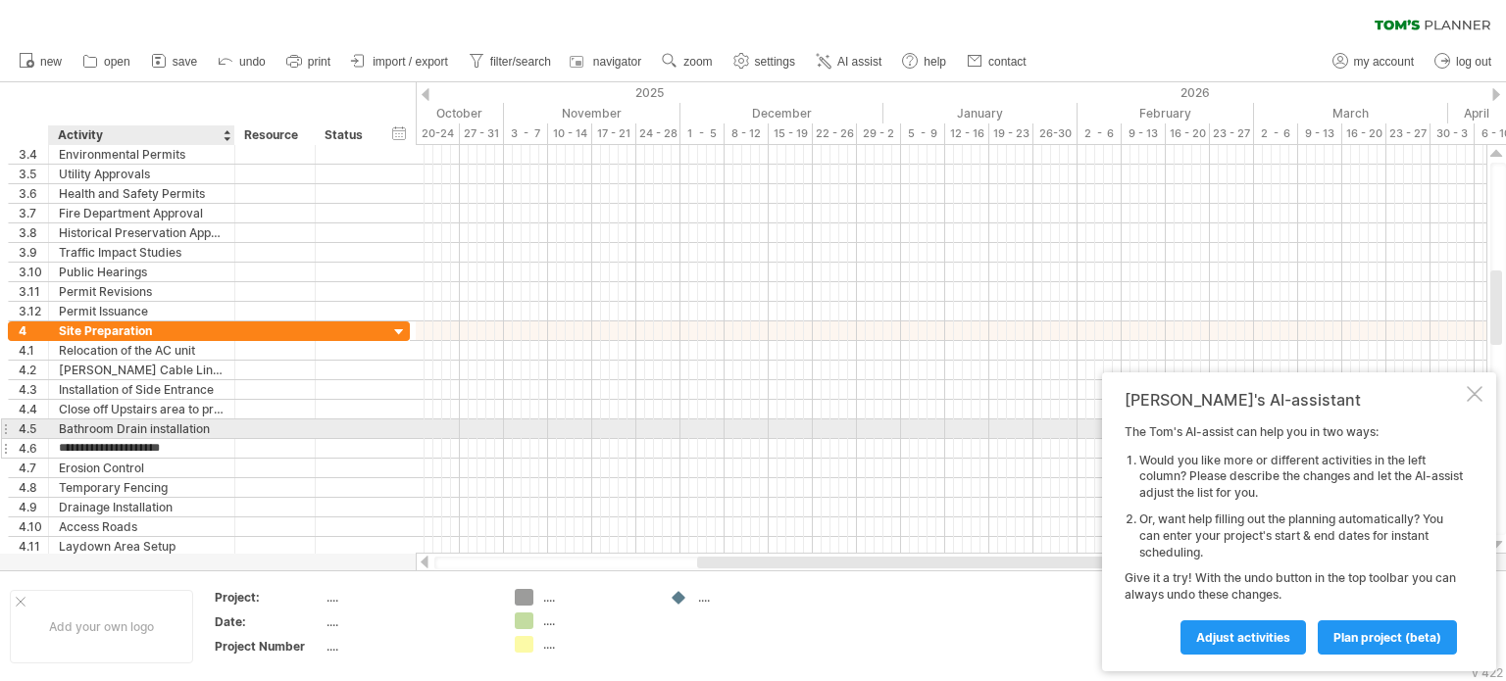
click at [228, 439] on div at bounding box center [232, 449] width 10 height 20
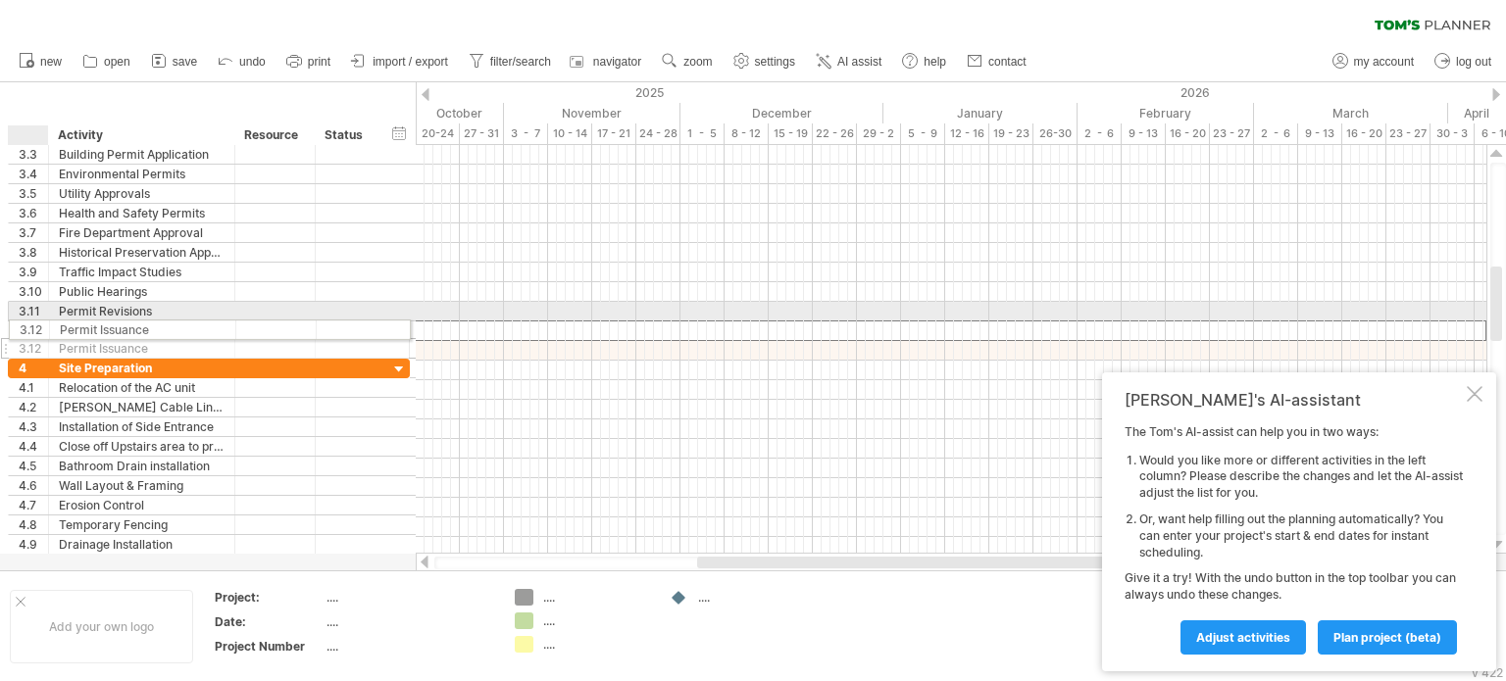
drag, startPoint x: 22, startPoint y: 210, endPoint x: 19, endPoint y: 326, distance: 116.7
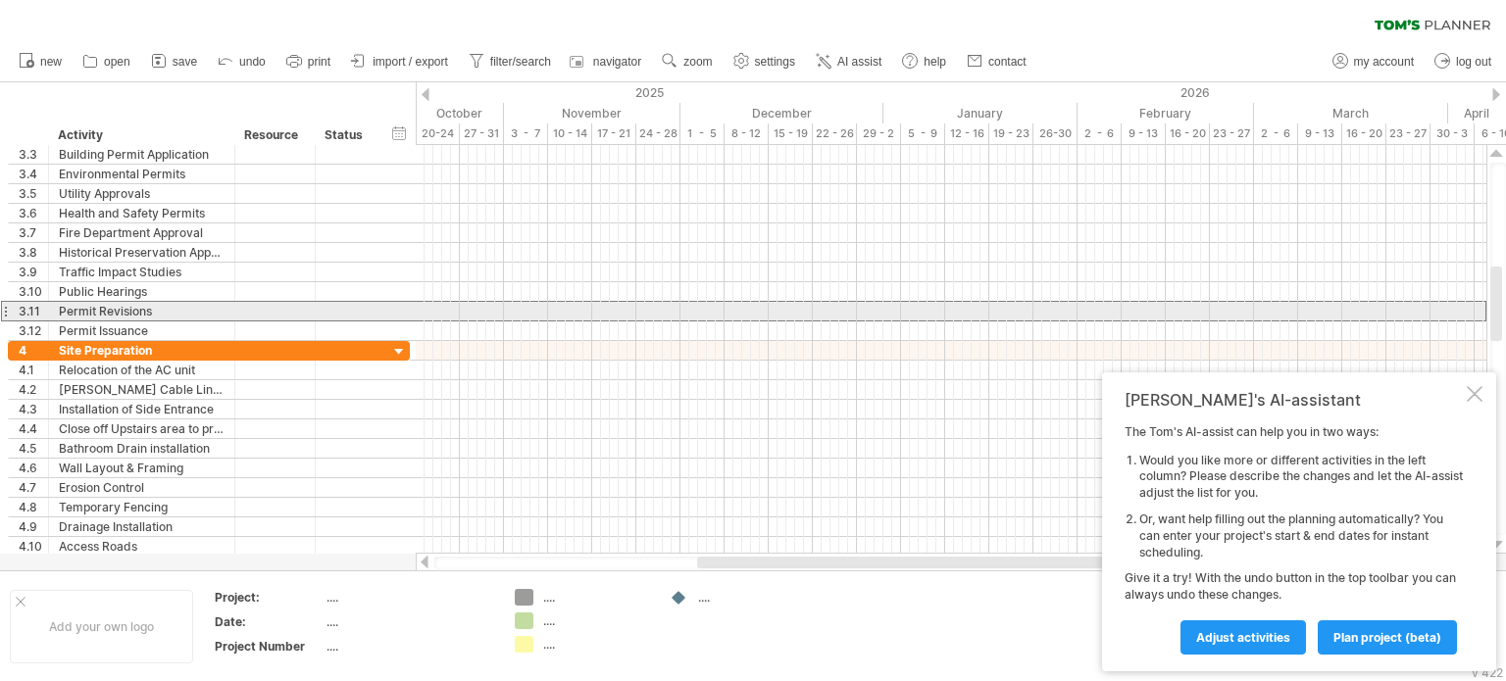
click at [4, 312] on div at bounding box center [5, 311] width 8 height 21
click at [4, 309] on div at bounding box center [5, 311] width 8 height 21
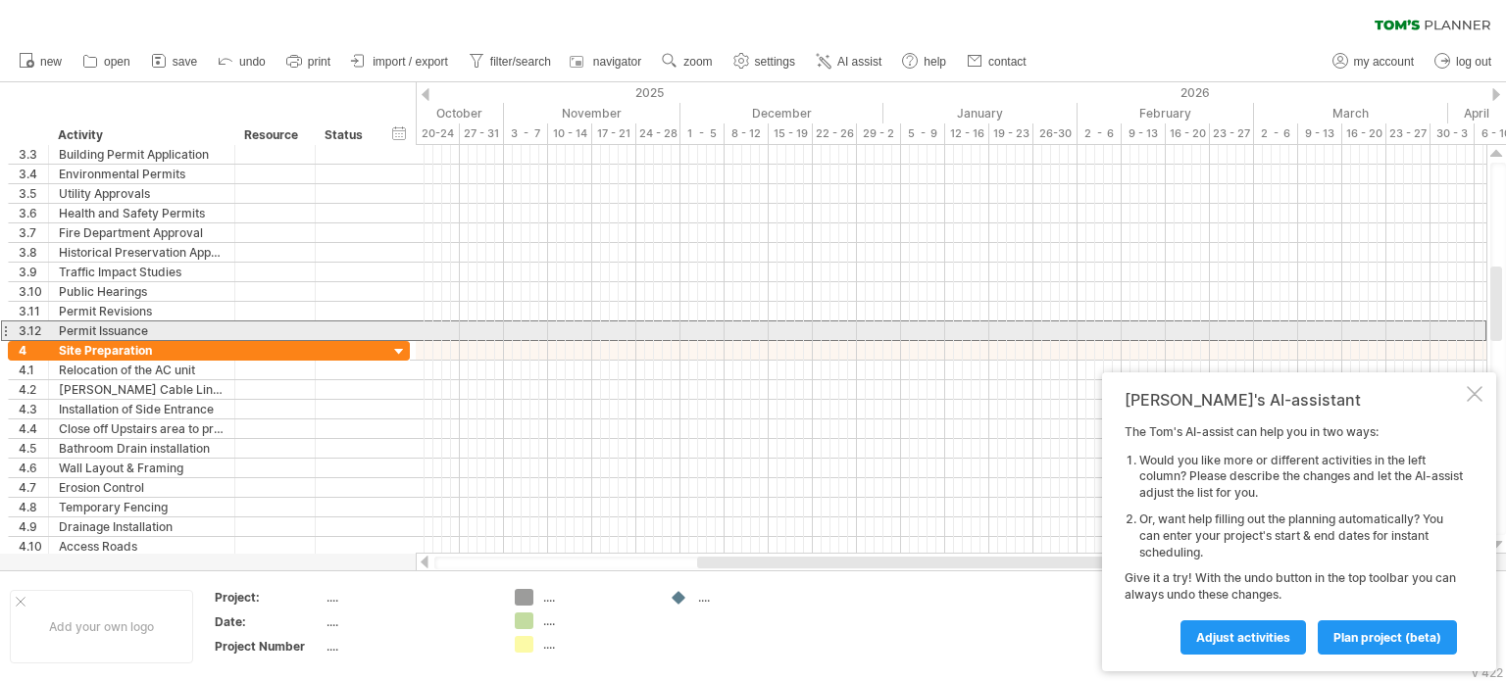
click at [3, 330] on div at bounding box center [5, 331] width 8 height 21
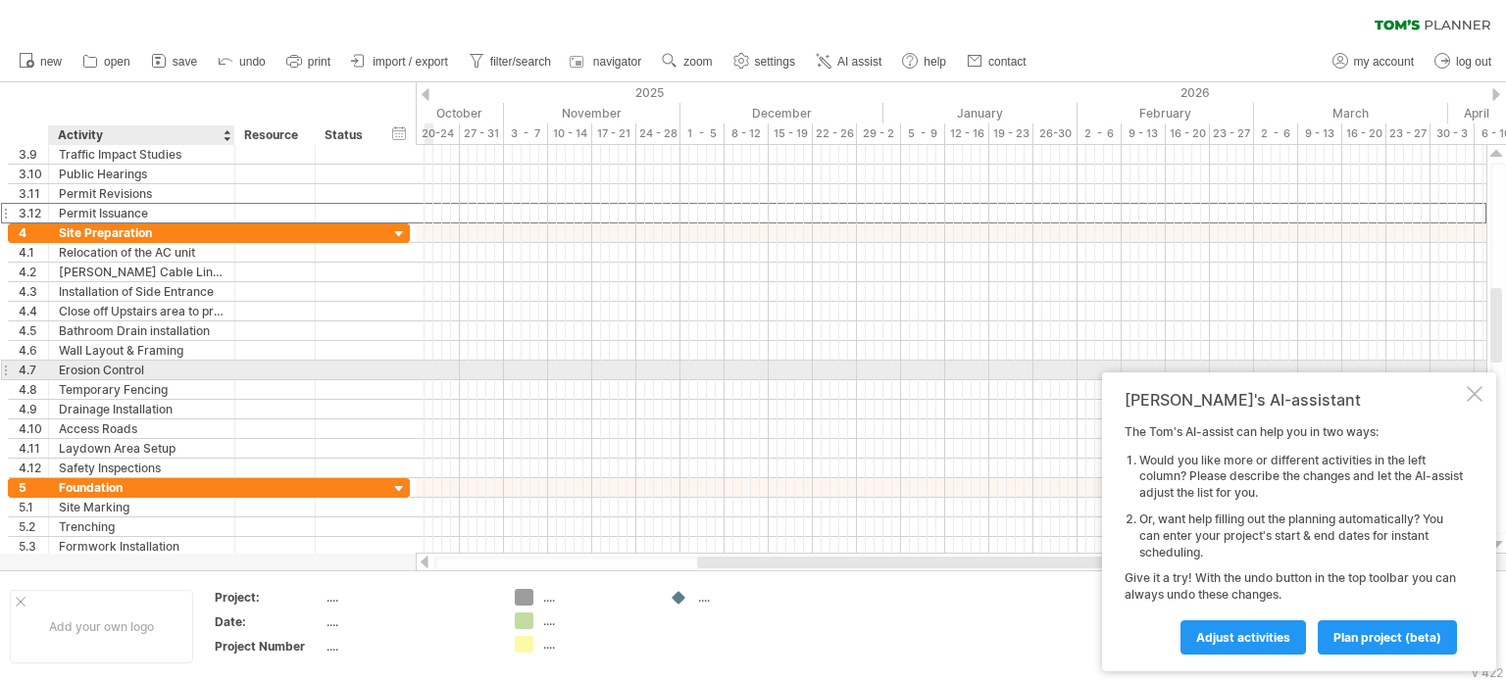
click at [135, 371] on div "Erosion Control" at bounding box center [142, 370] width 166 height 19
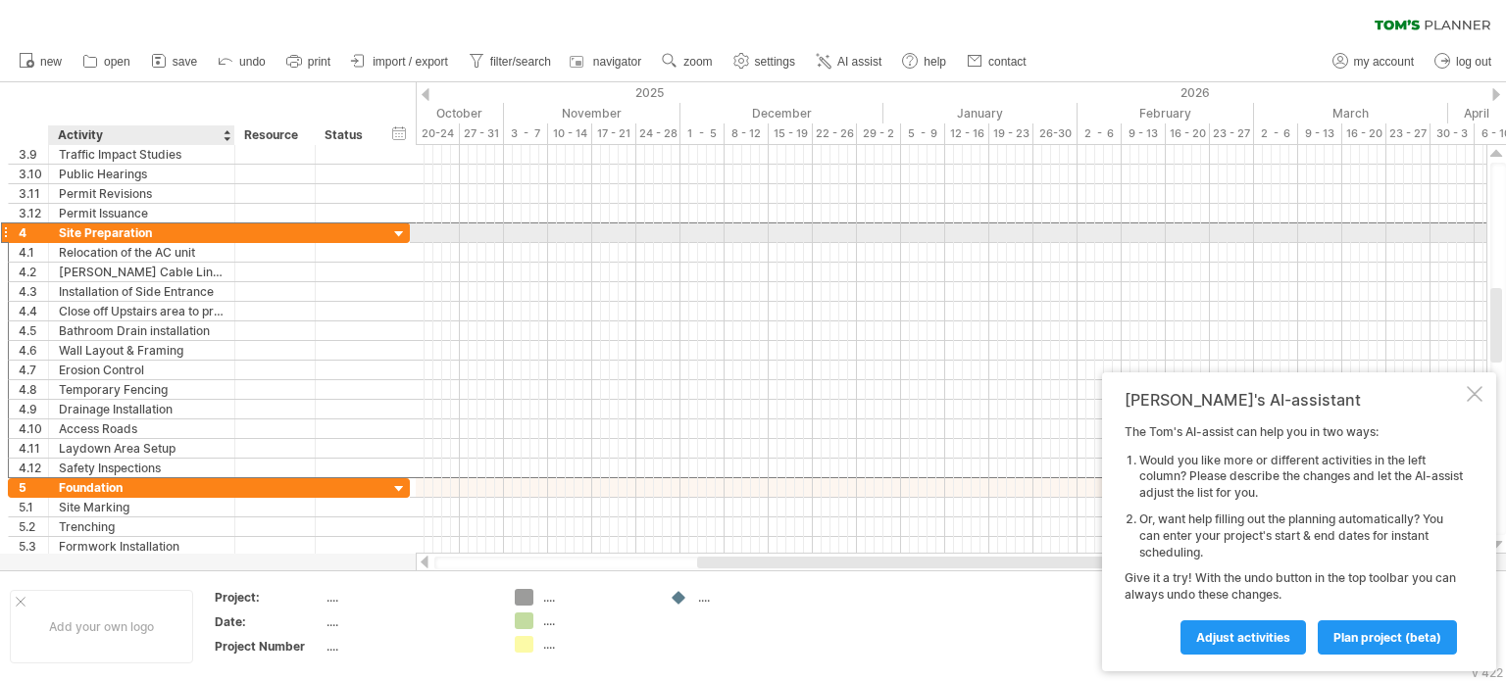
click at [166, 226] on div "Site Preparation" at bounding box center [142, 232] width 166 height 19
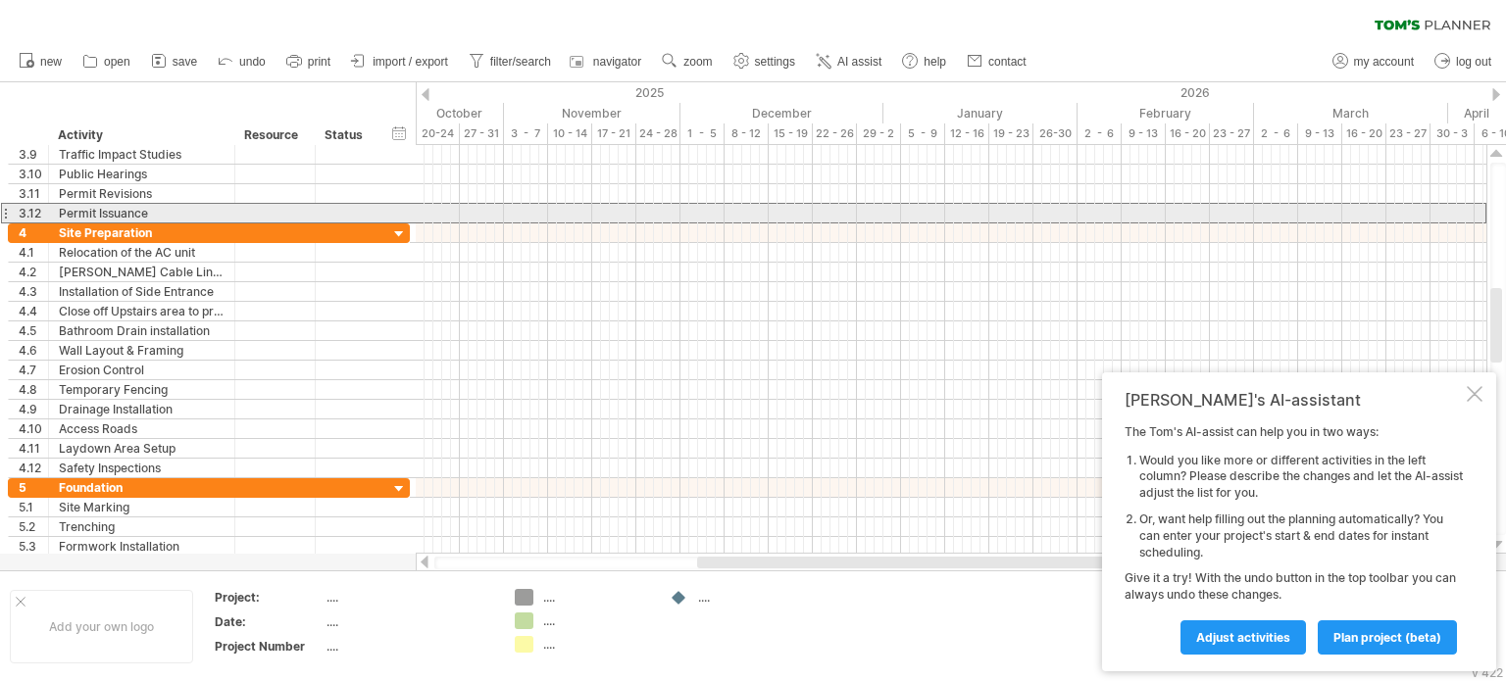
click at [1, 211] on div at bounding box center [5, 213] width 8 height 21
click at [5, 211] on div at bounding box center [5, 213] width 8 height 21
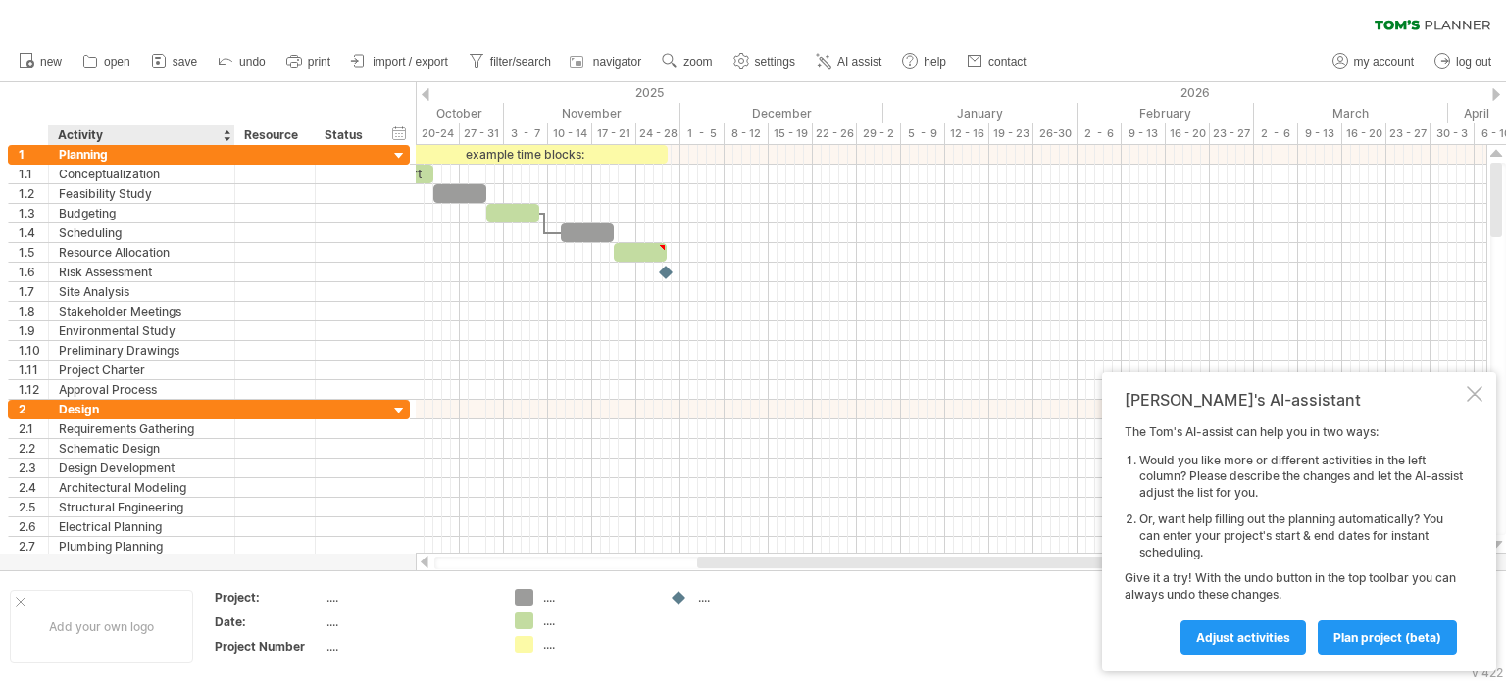
click at [225, 138] on div at bounding box center [227, 135] width 8 height 20
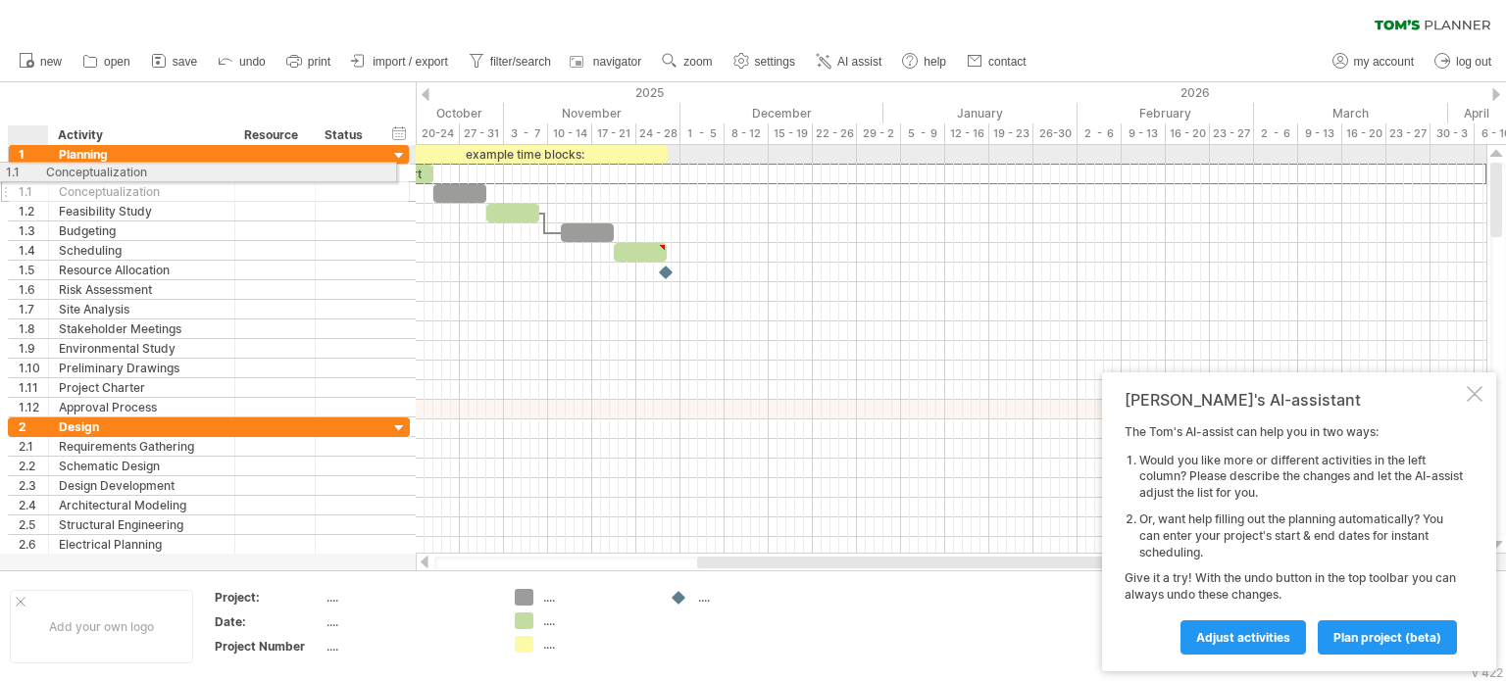
drag, startPoint x: 14, startPoint y: 173, endPoint x: 25, endPoint y: 169, distance: 11.5
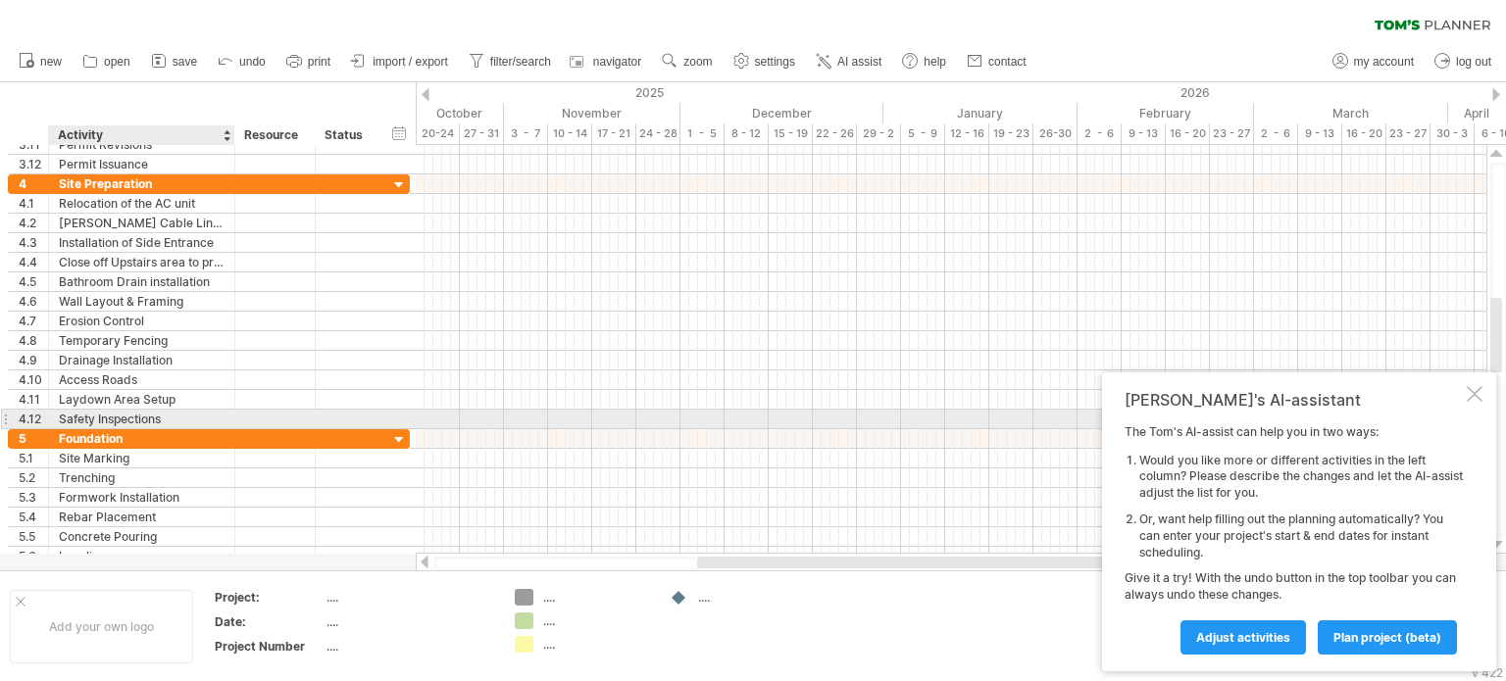
click at [95, 415] on div "Safety Inspections" at bounding box center [142, 419] width 166 height 19
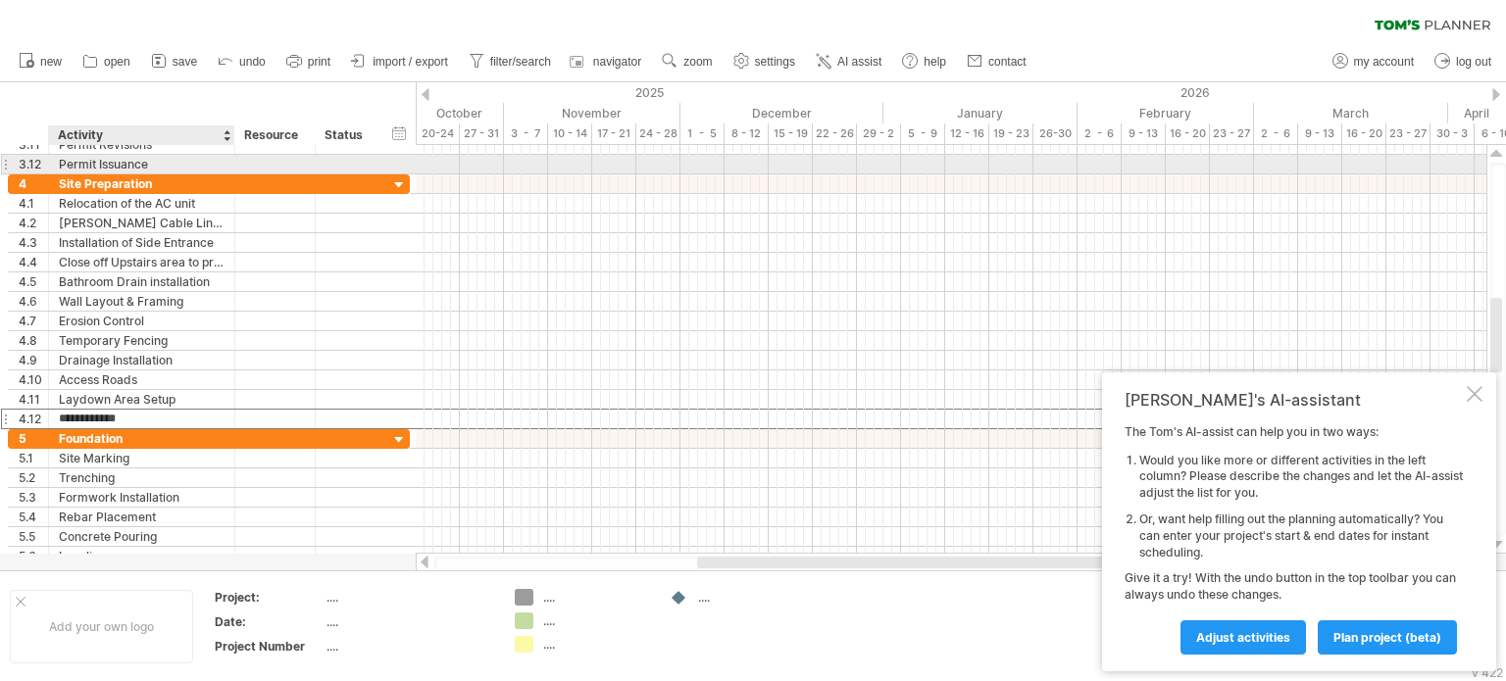
type input "**********"
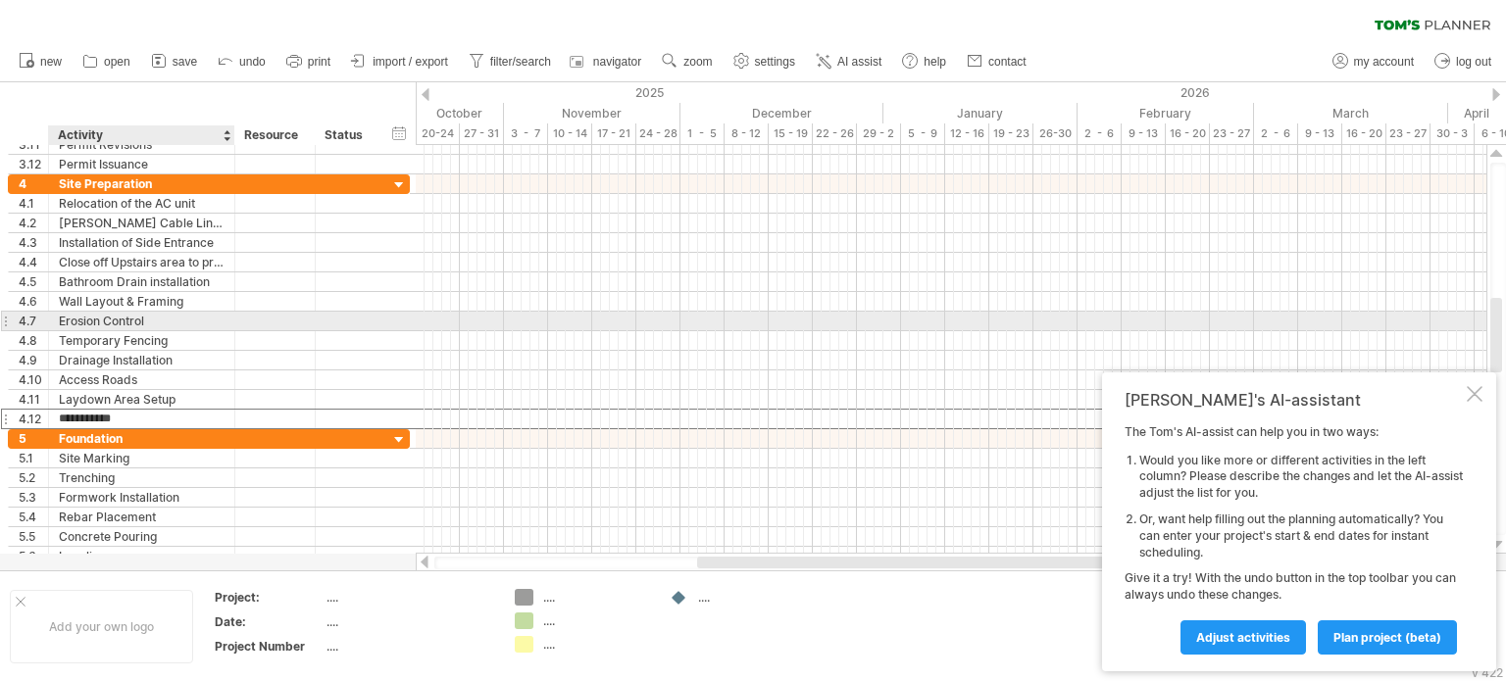
click at [154, 322] on div "Erosion Control" at bounding box center [142, 321] width 166 height 19
type input "**********"
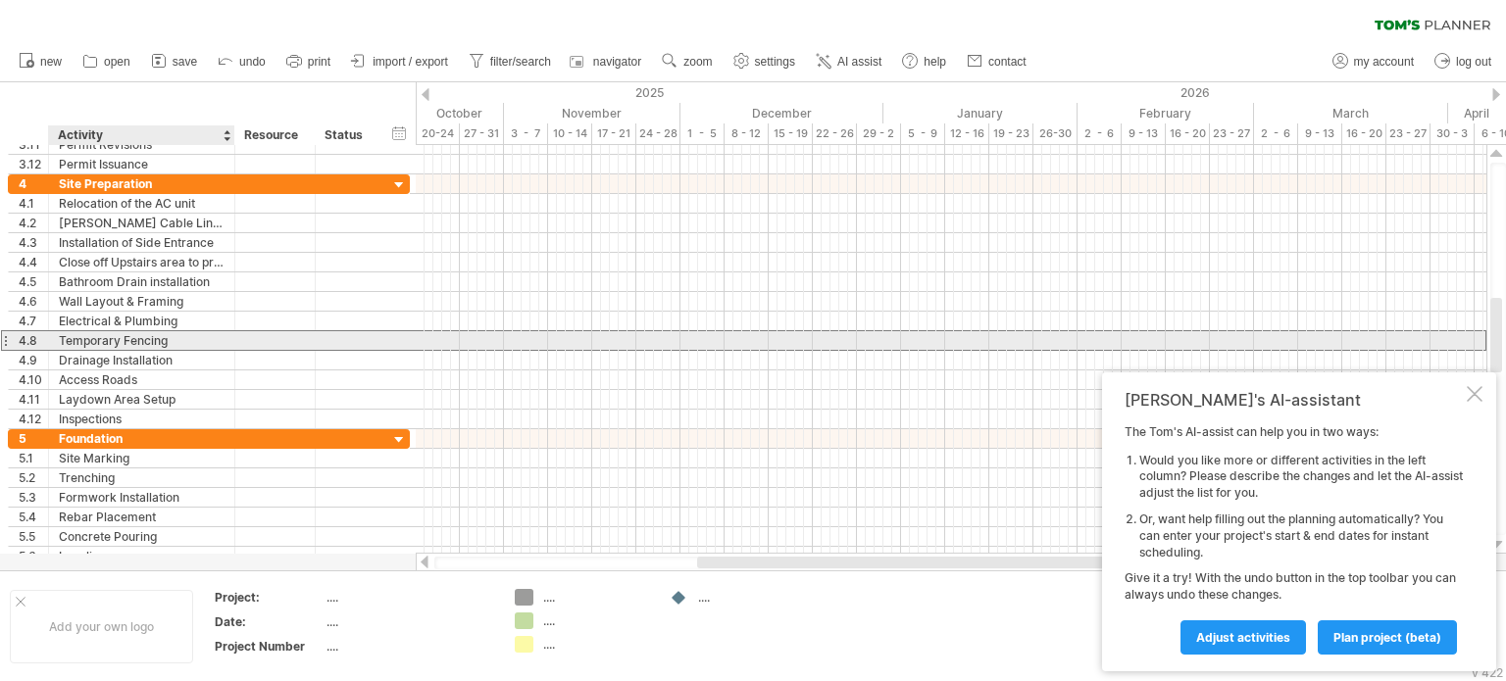
click at [161, 344] on div "Temporary Fencing" at bounding box center [142, 340] width 166 height 19
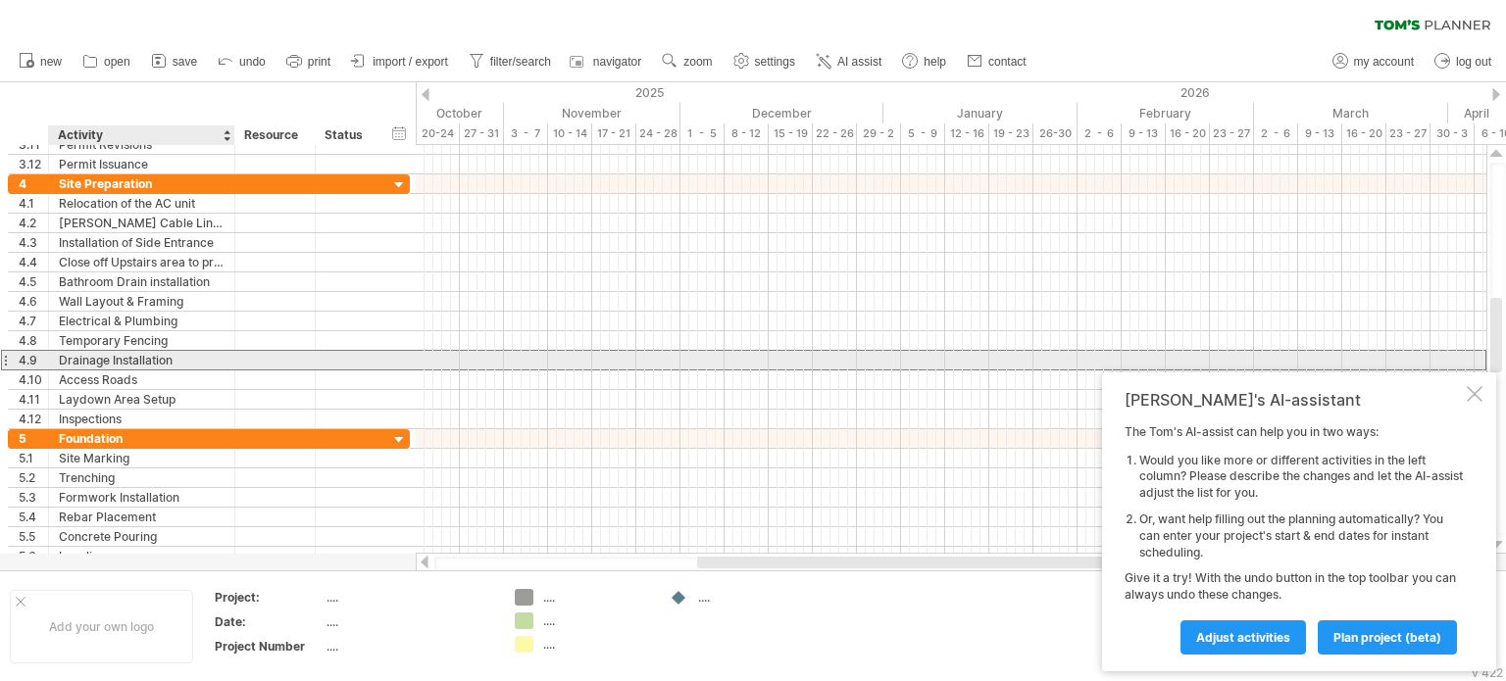
click at [175, 355] on div "Drainage Installation" at bounding box center [142, 360] width 166 height 19
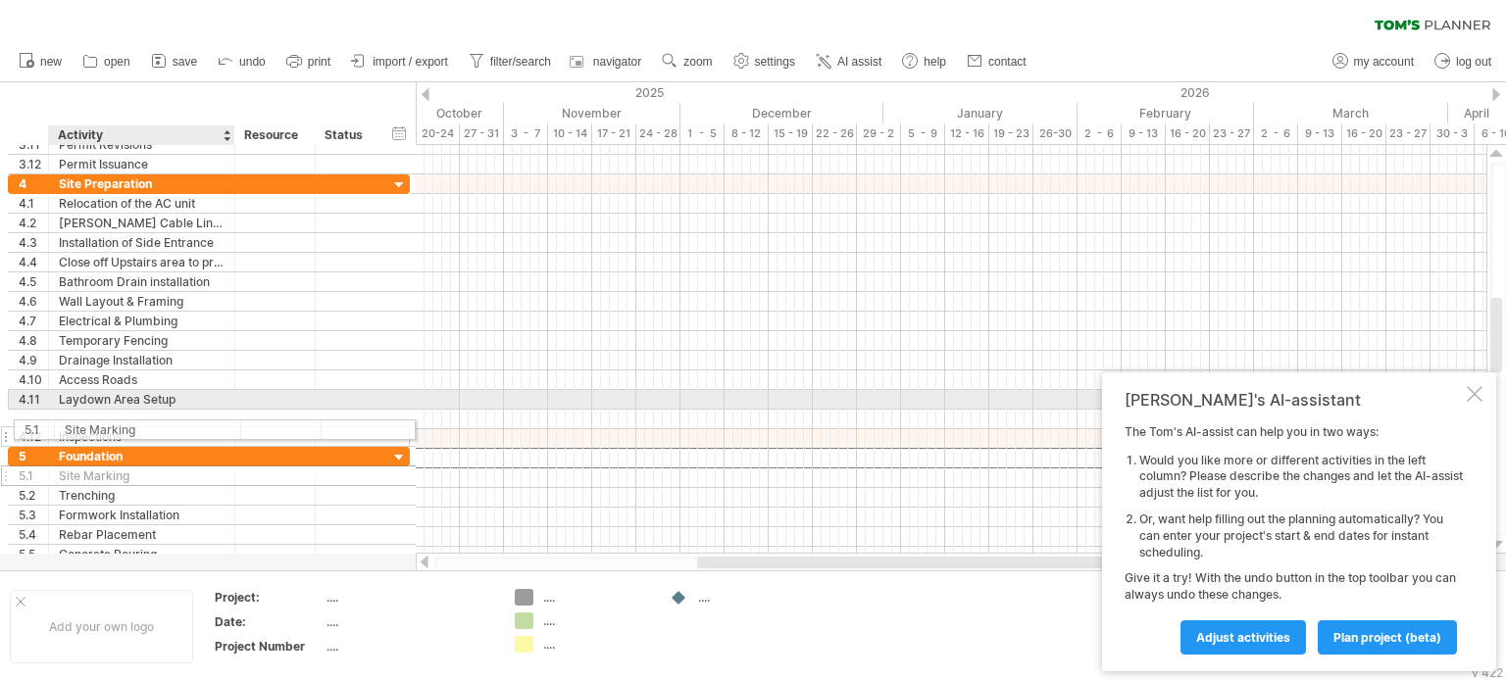
drag, startPoint x: 129, startPoint y: 458, endPoint x: 129, endPoint y: 426, distance: 31.4
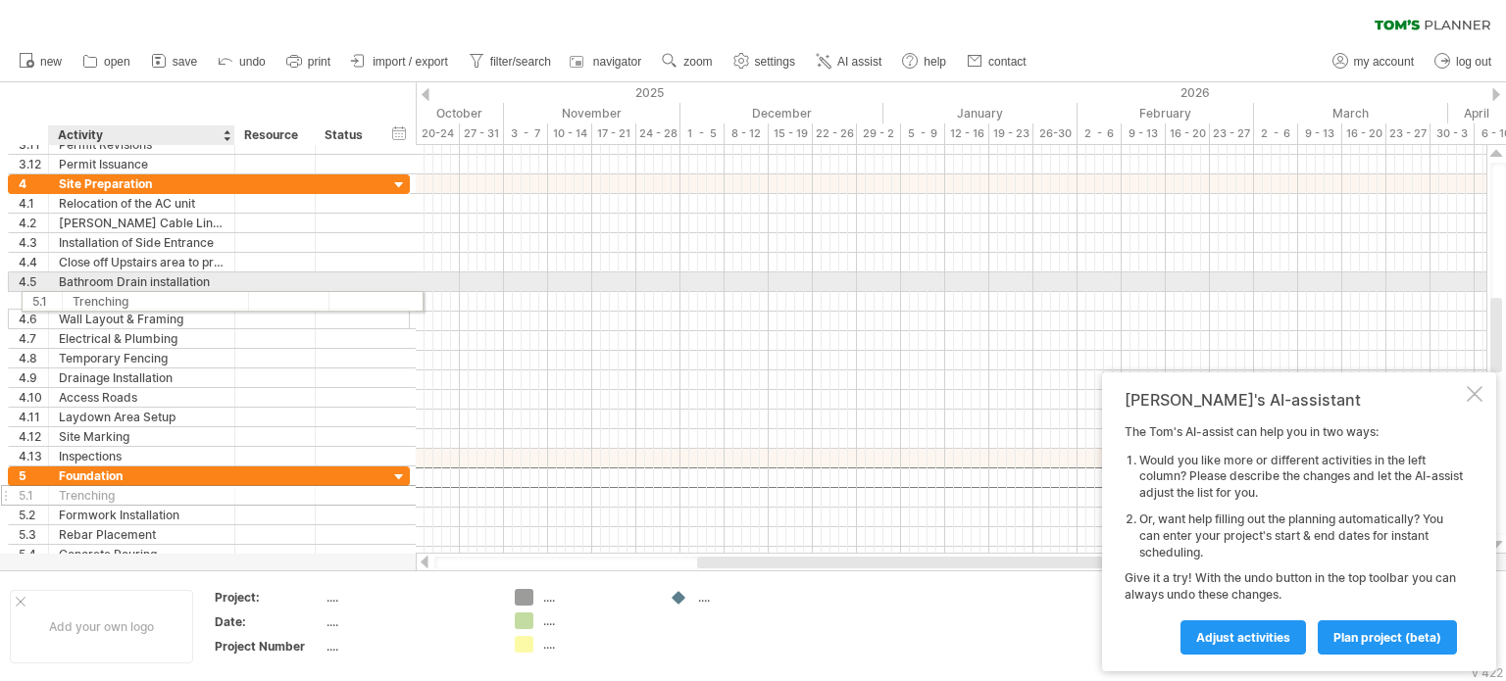
drag, startPoint x: 118, startPoint y: 472, endPoint x: 125, endPoint y: 298, distance: 174.7
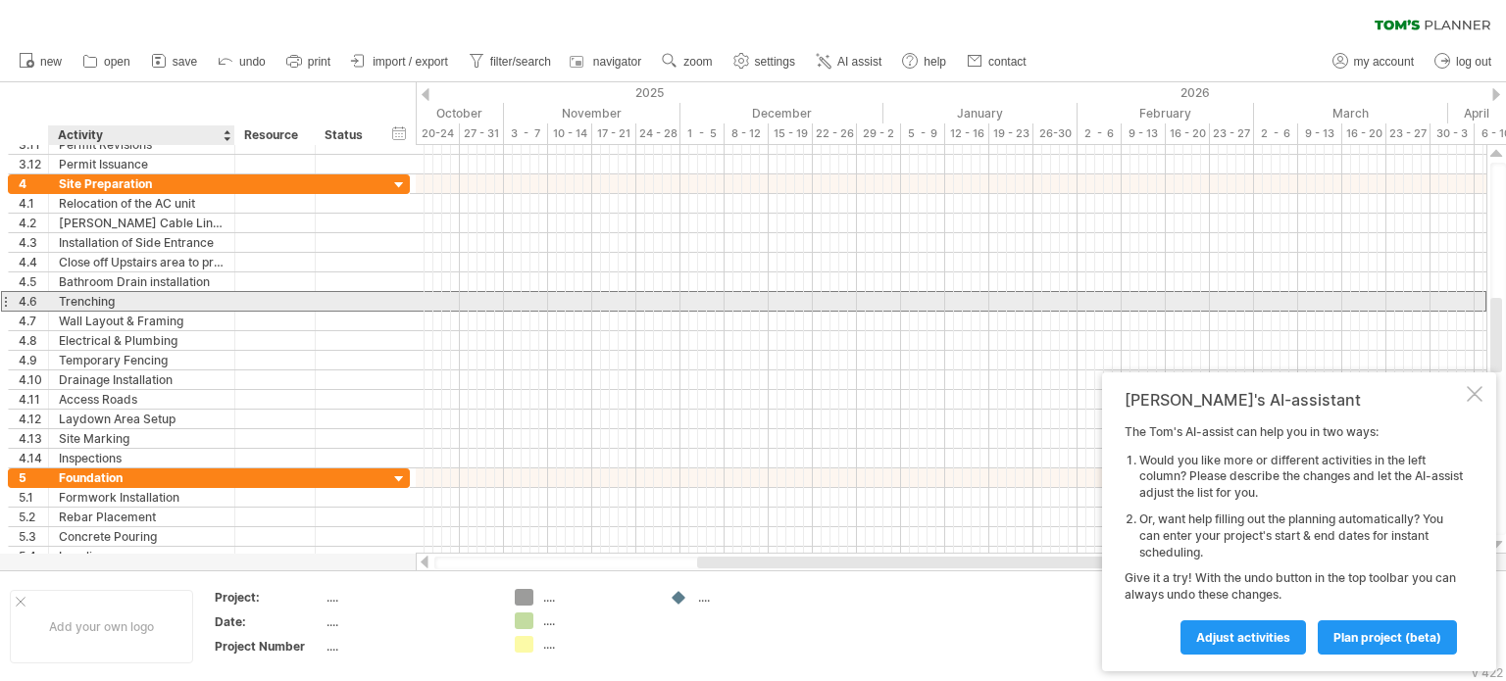
click at [125, 298] on div "Trenching" at bounding box center [142, 301] width 166 height 19
type input "*"
type input "**********"
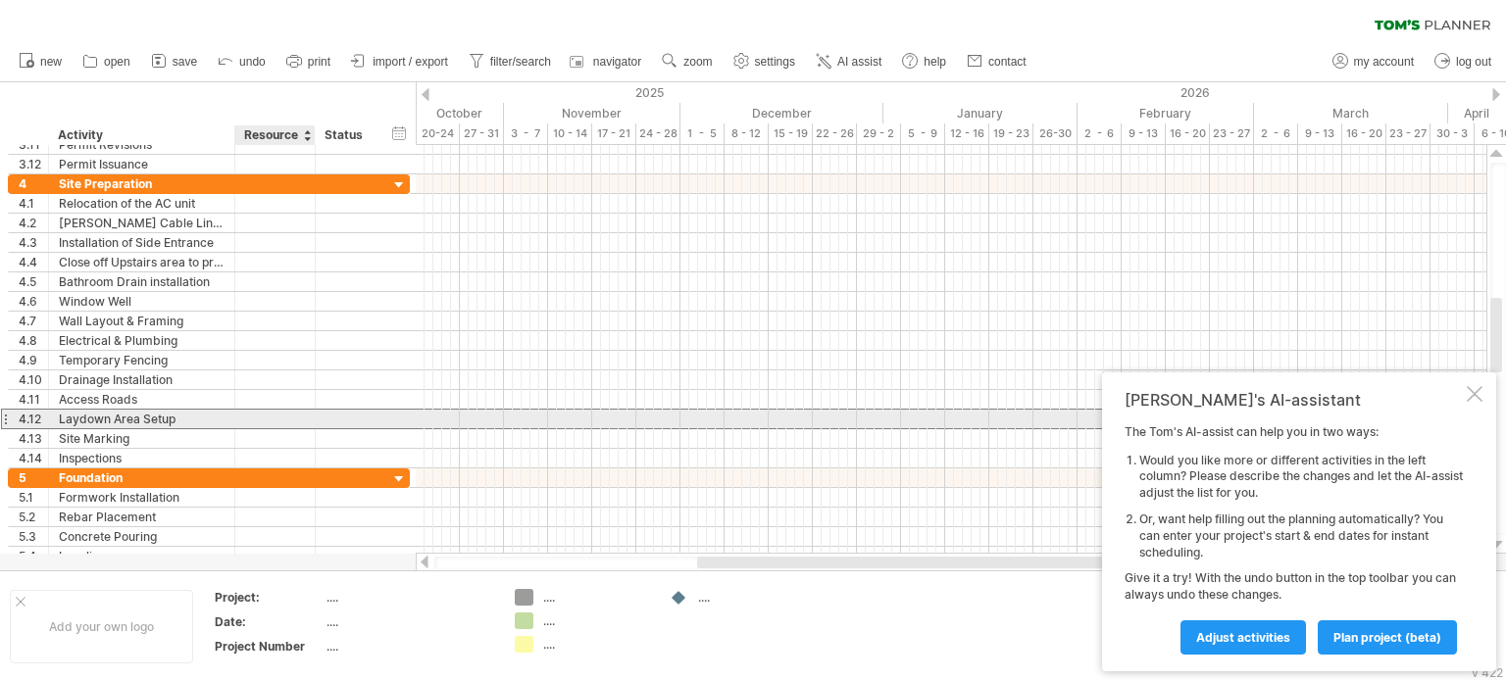
click at [268, 410] on div at bounding box center [275, 419] width 60 height 19
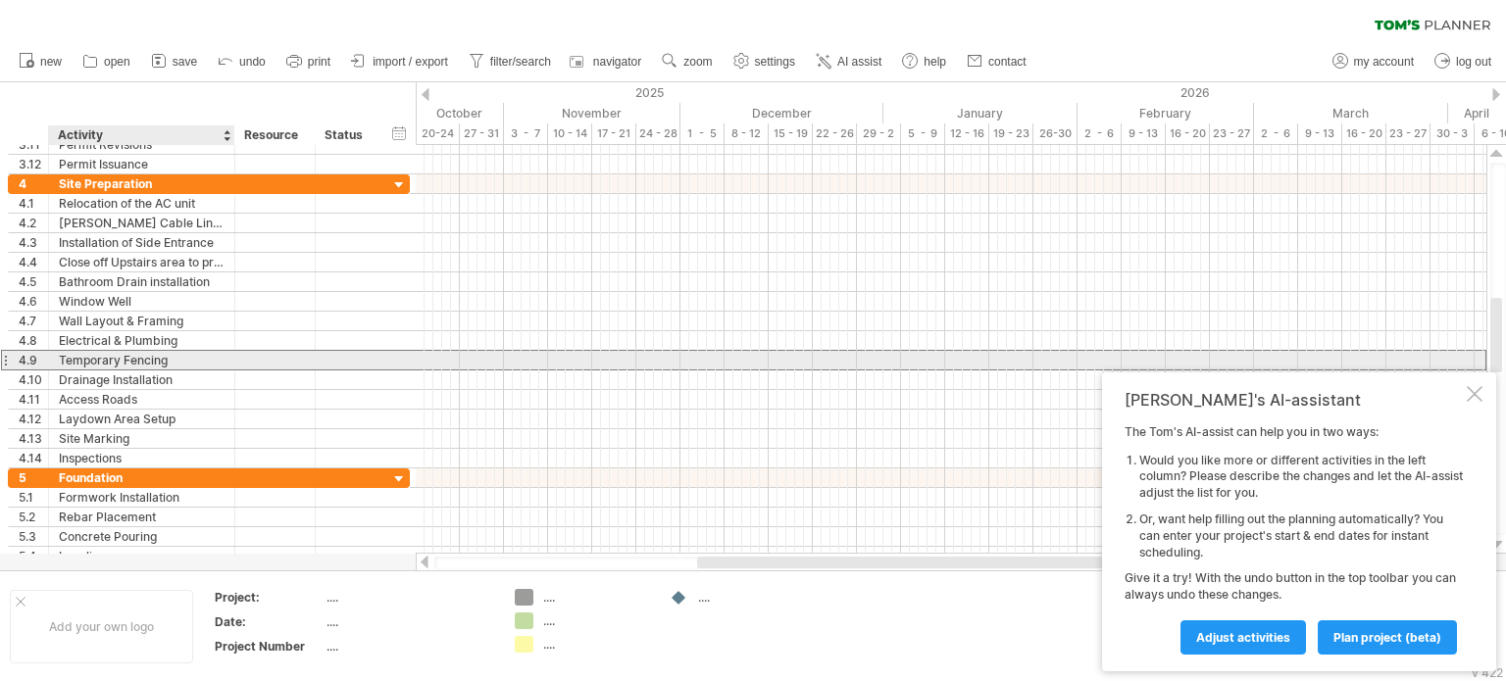
click at [131, 362] on div "Temporary Fencing" at bounding box center [142, 360] width 166 height 19
type input "*"
type input "**********"
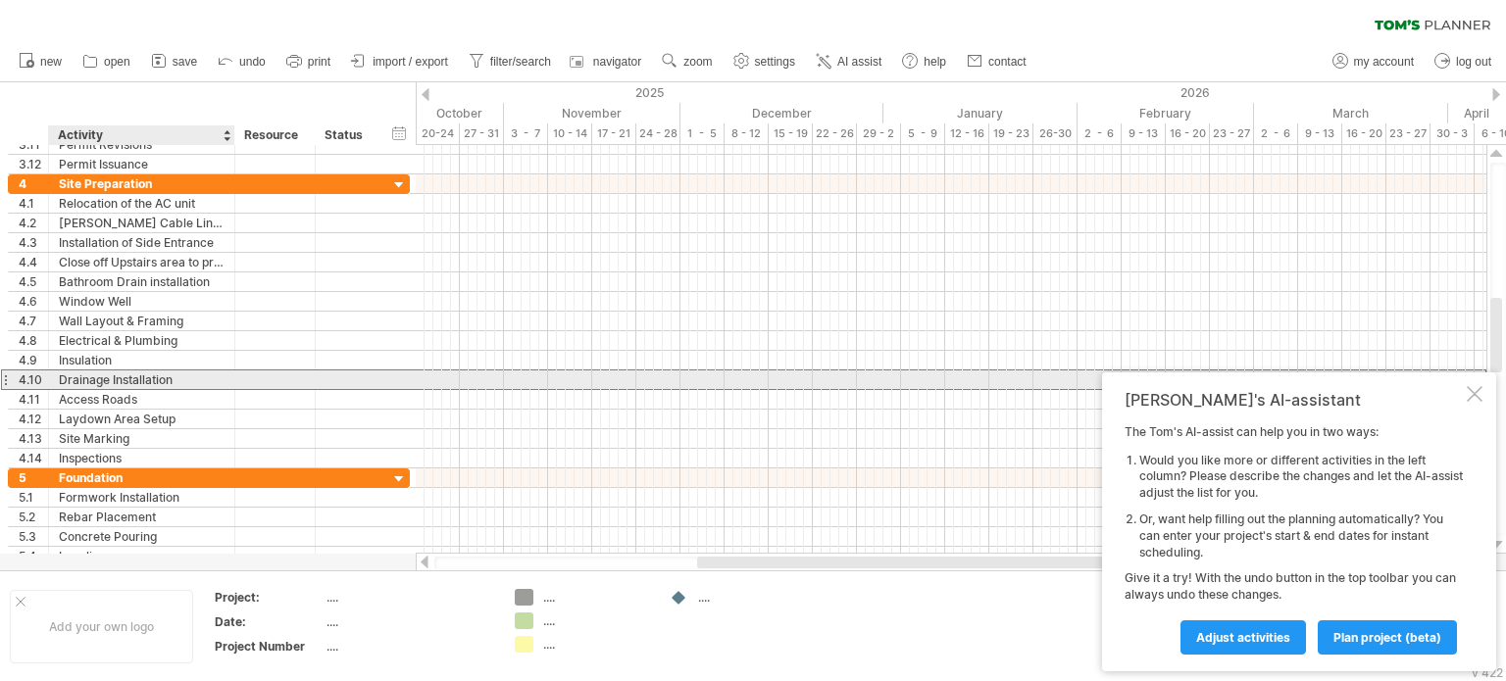
click at [145, 377] on div "Drainage Installation" at bounding box center [142, 380] width 166 height 19
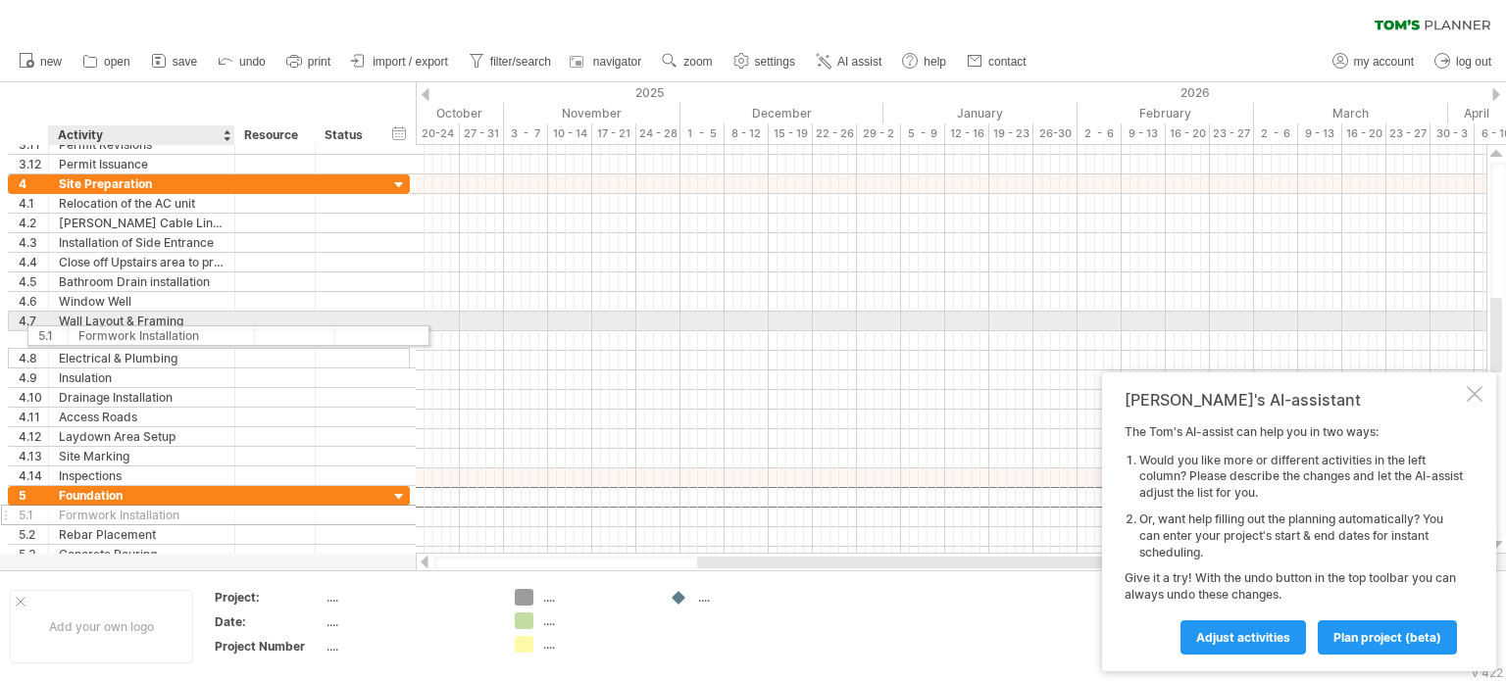
drag, startPoint x: 117, startPoint y: 495, endPoint x: 131, endPoint y: 332, distance: 163.4
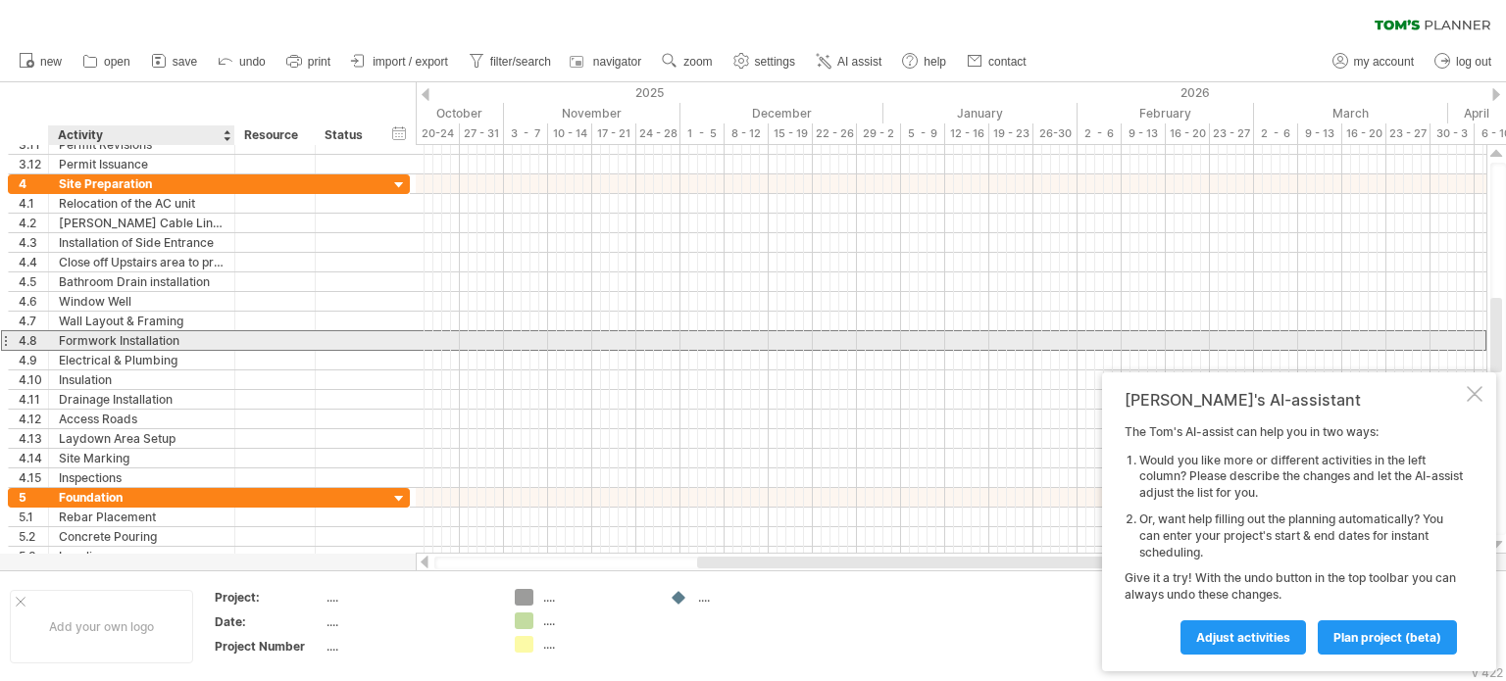
click at [126, 336] on div "Formwork Installation" at bounding box center [142, 340] width 166 height 19
type input "*"
type input "**********"
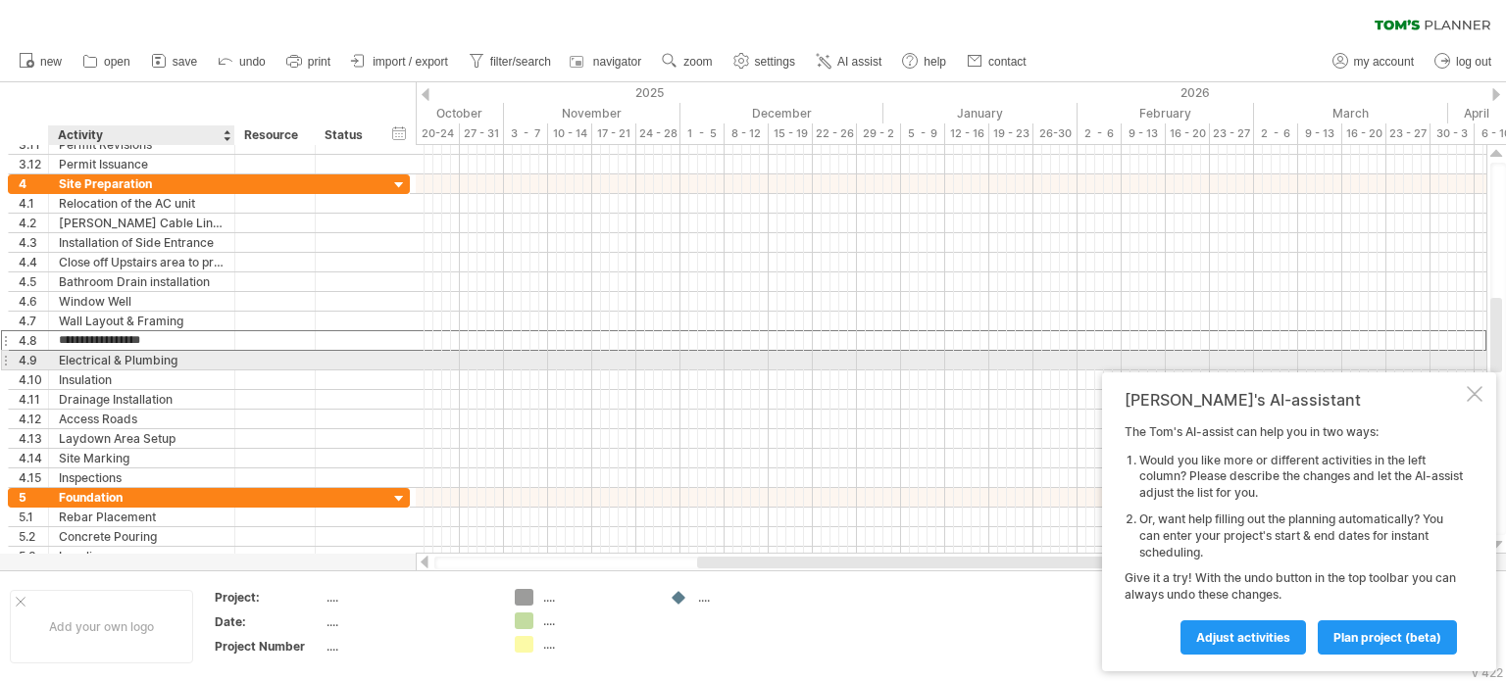
click at [213, 361] on div "Electrical & Plumbing" at bounding box center [142, 360] width 166 height 19
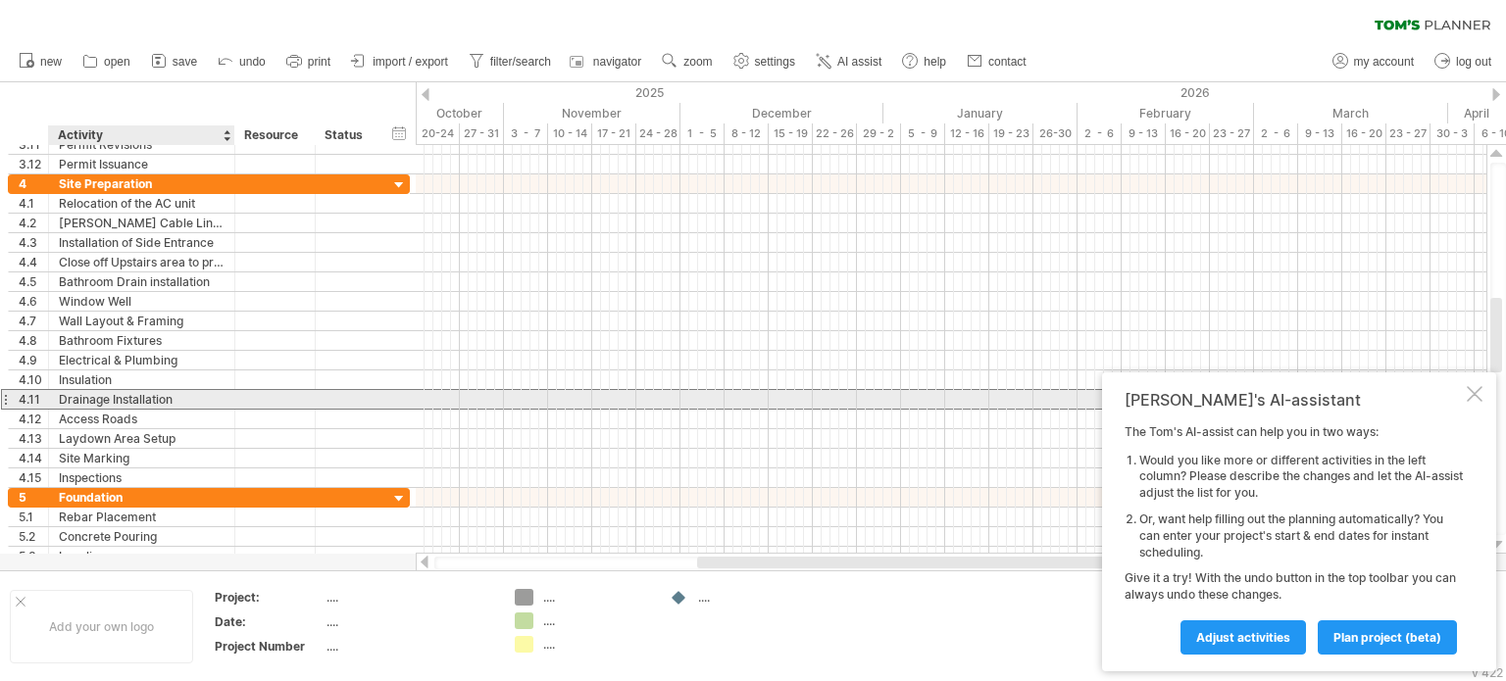
click at [110, 400] on div "Drainage Installation" at bounding box center [142, 399] width 166 height 19
click at [141, 396] on input "**********" at bounding box center [142, 399] width 166 height 19
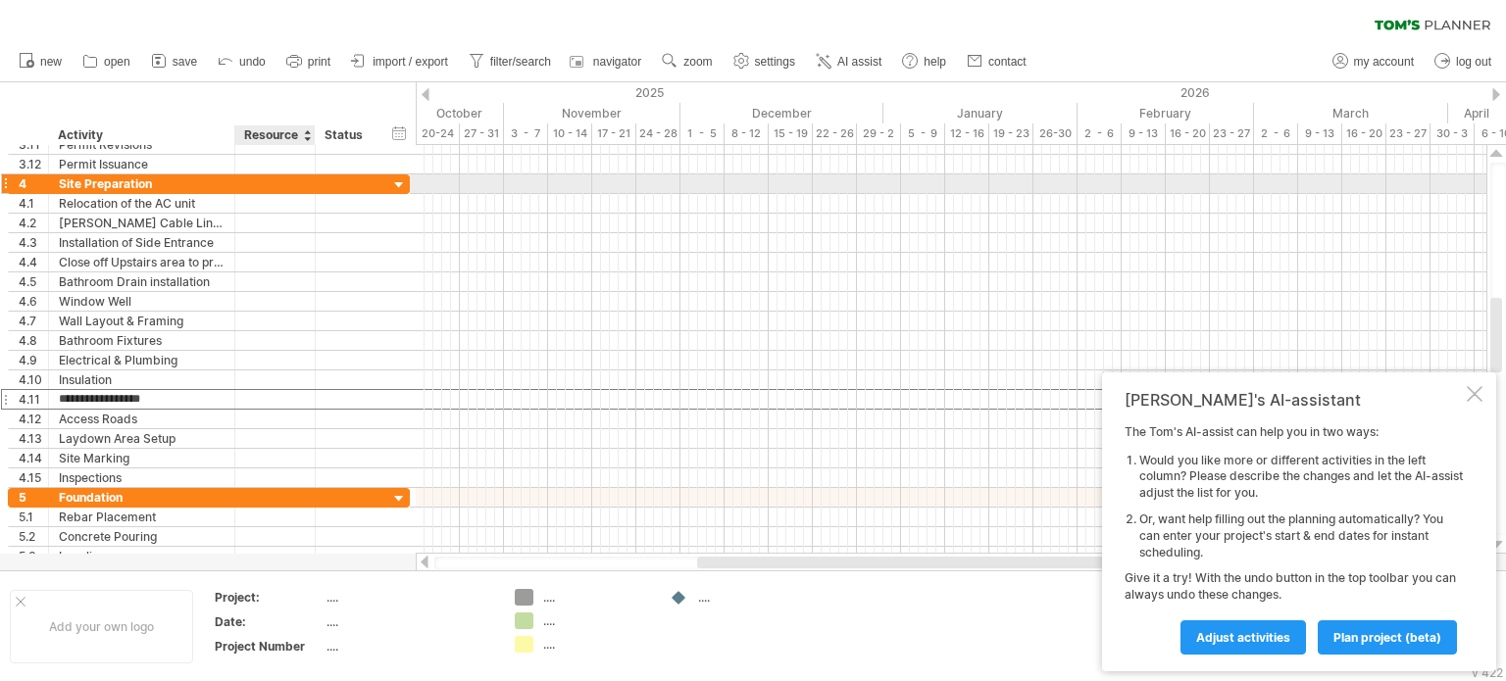
type input "**********"
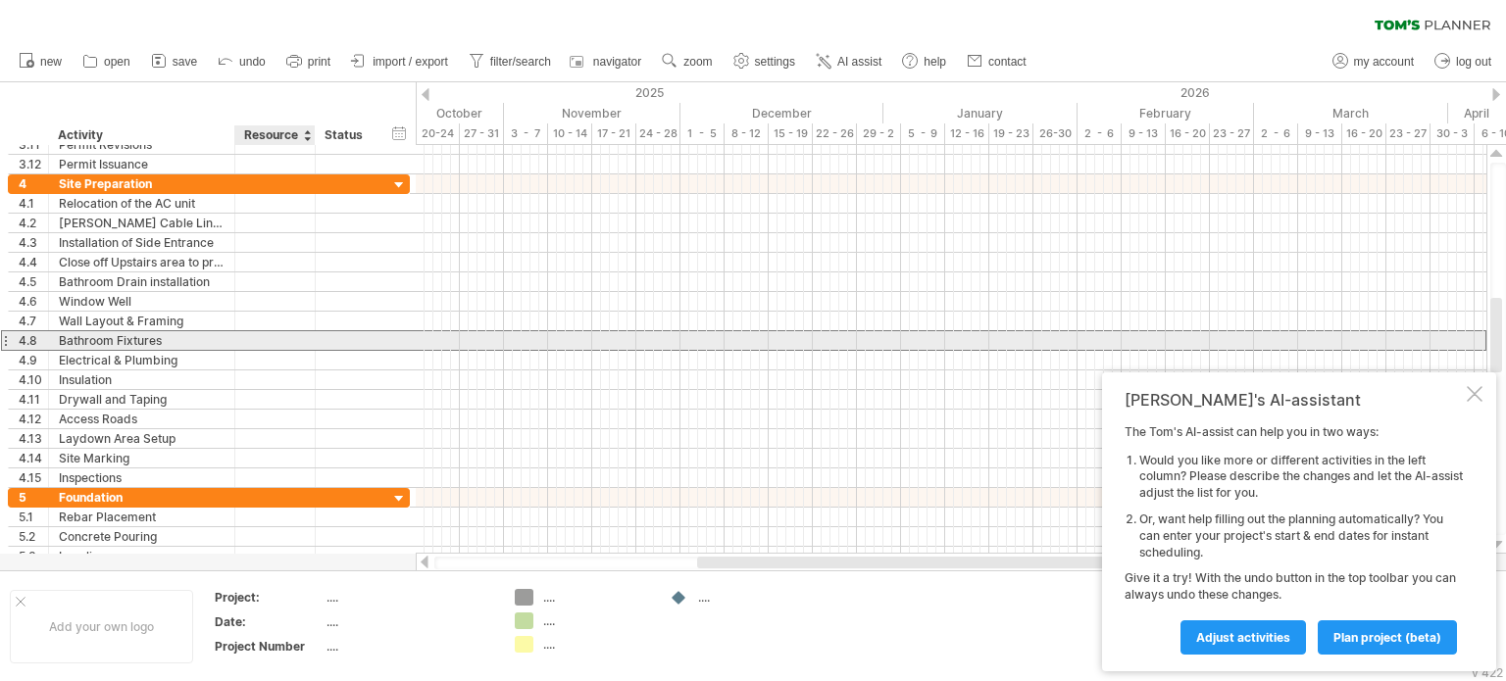
click at [294, 345] on div at bounding box center [275, 340] width 60 height 19
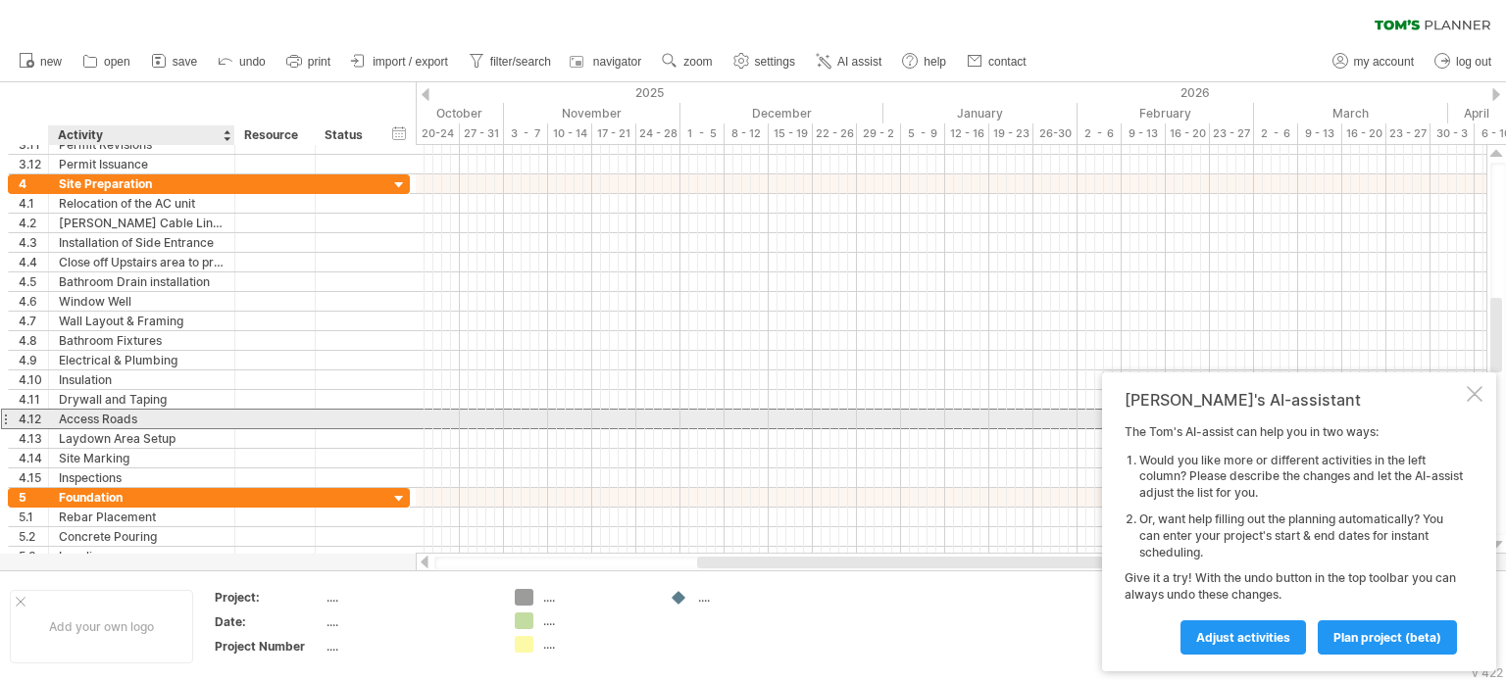
click at [186, 418] on div "Access Roads" at bounding box center [142, 419] width 166 height 19
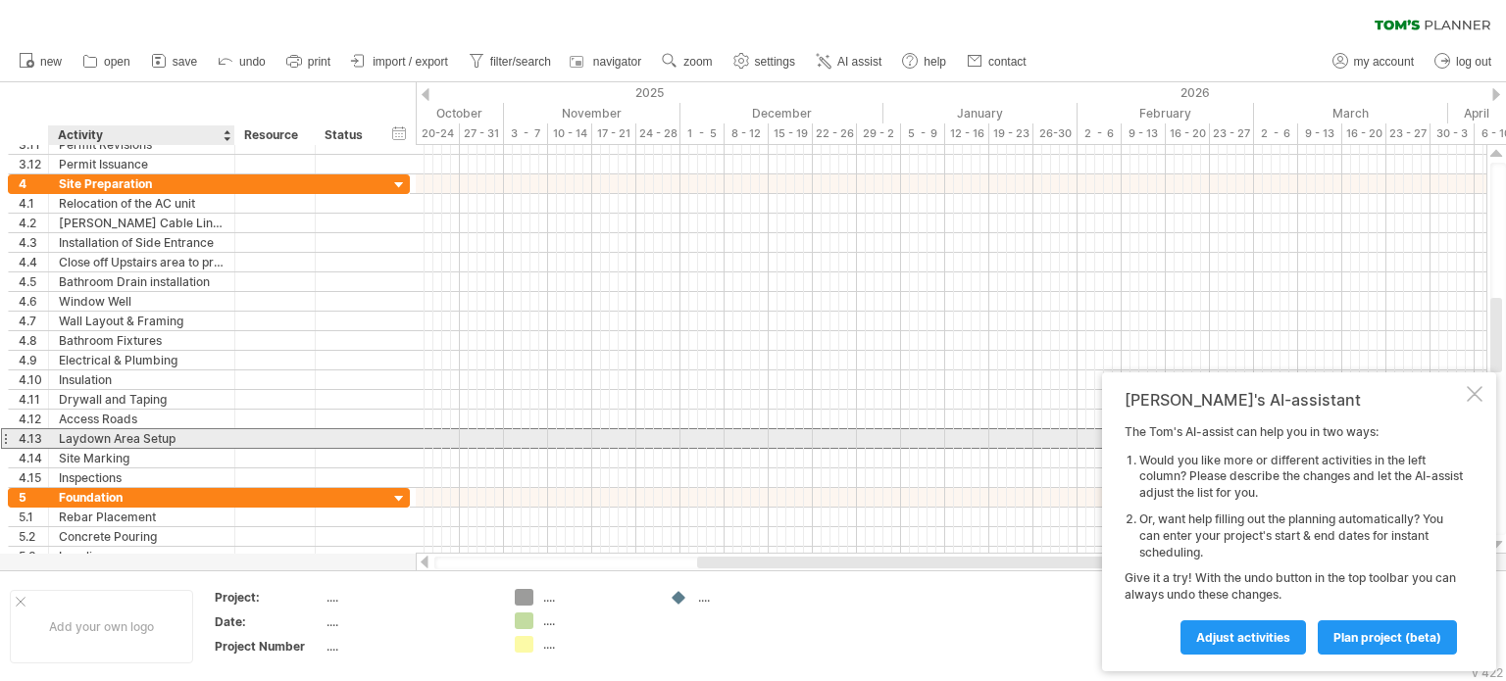
click at [130, 434] on div "Laydown Area Setup" at bounding box center [142, 438] width 166 height 19
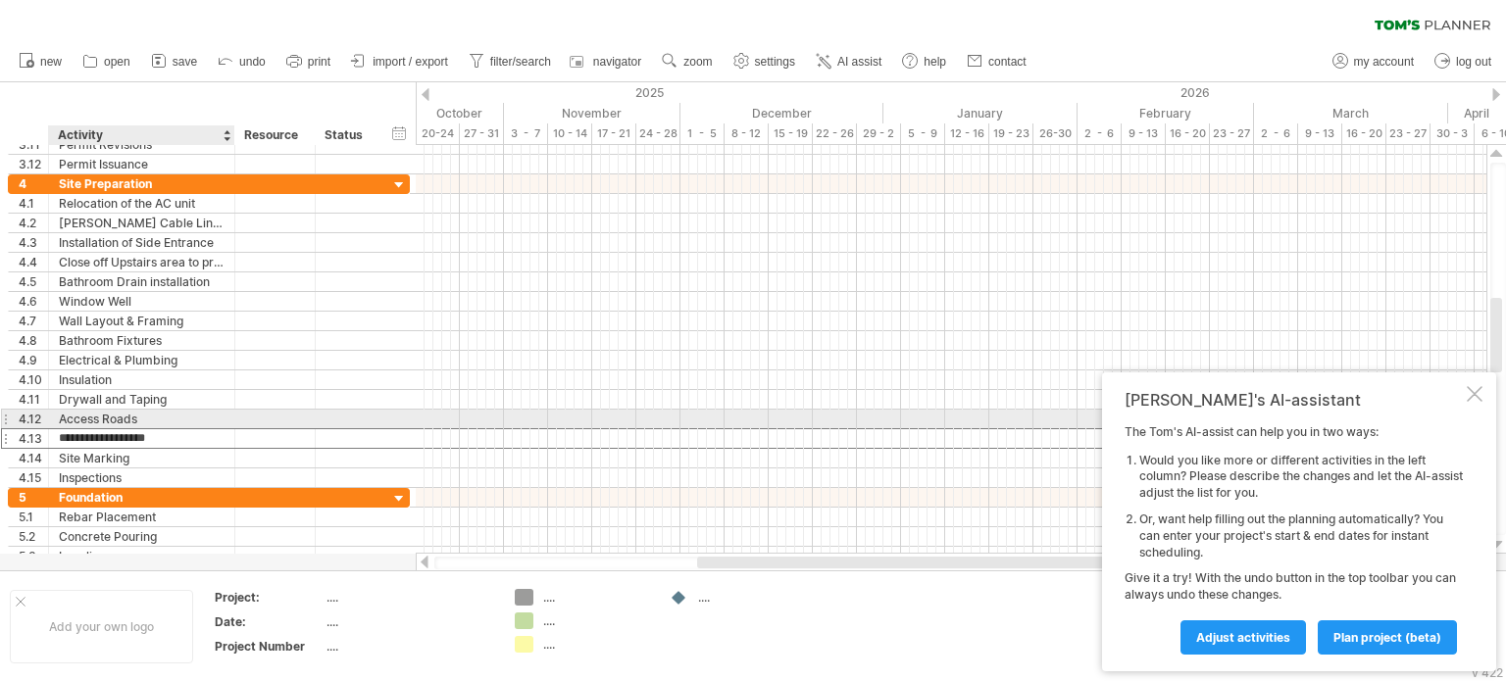
click at [137, 412] on div "Access Roads" at bounding box center [142, 419] width 166 height 19
type input "*"
type input "********"
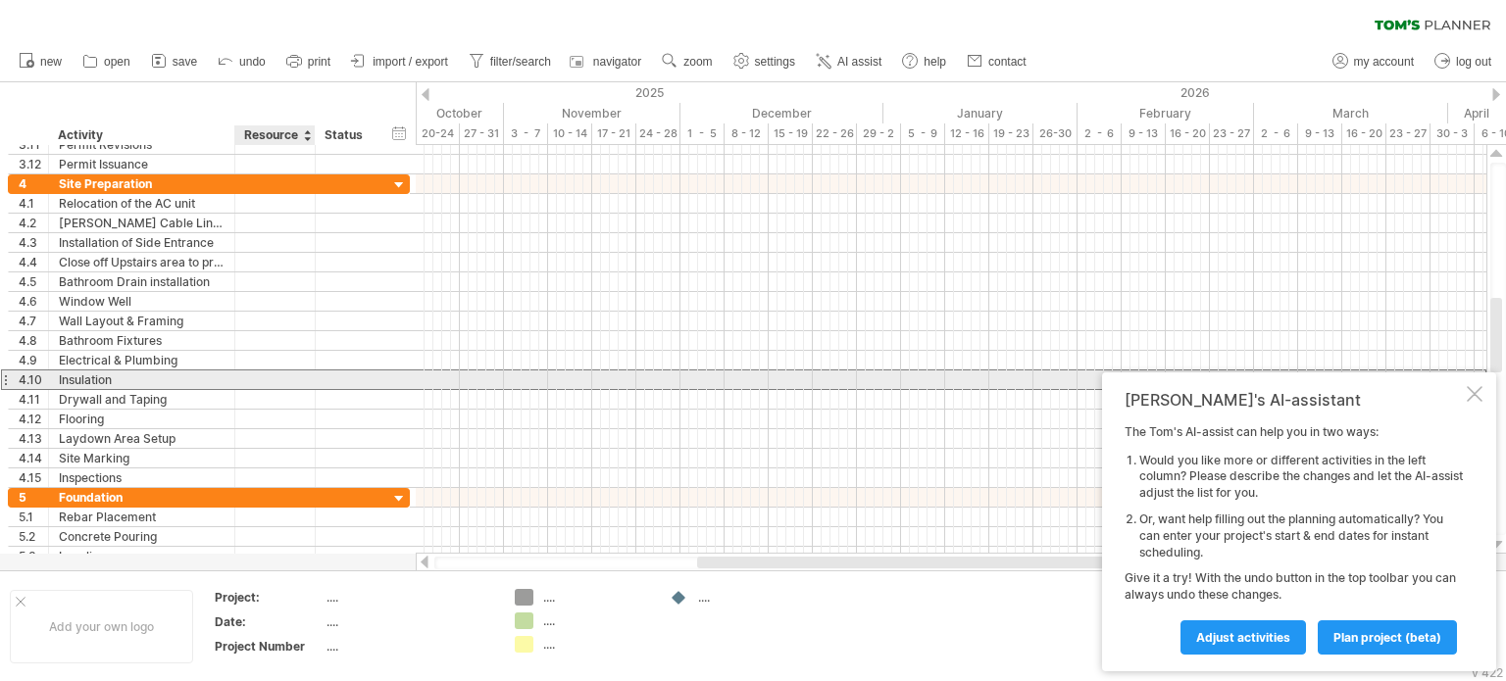
click at [322, 375] on div at bounding box center [348, 380] width 64 height 19
click at [200, 352] on div "Electrical & Plumbing" at bounding box center [142, 360] width 166 height 19
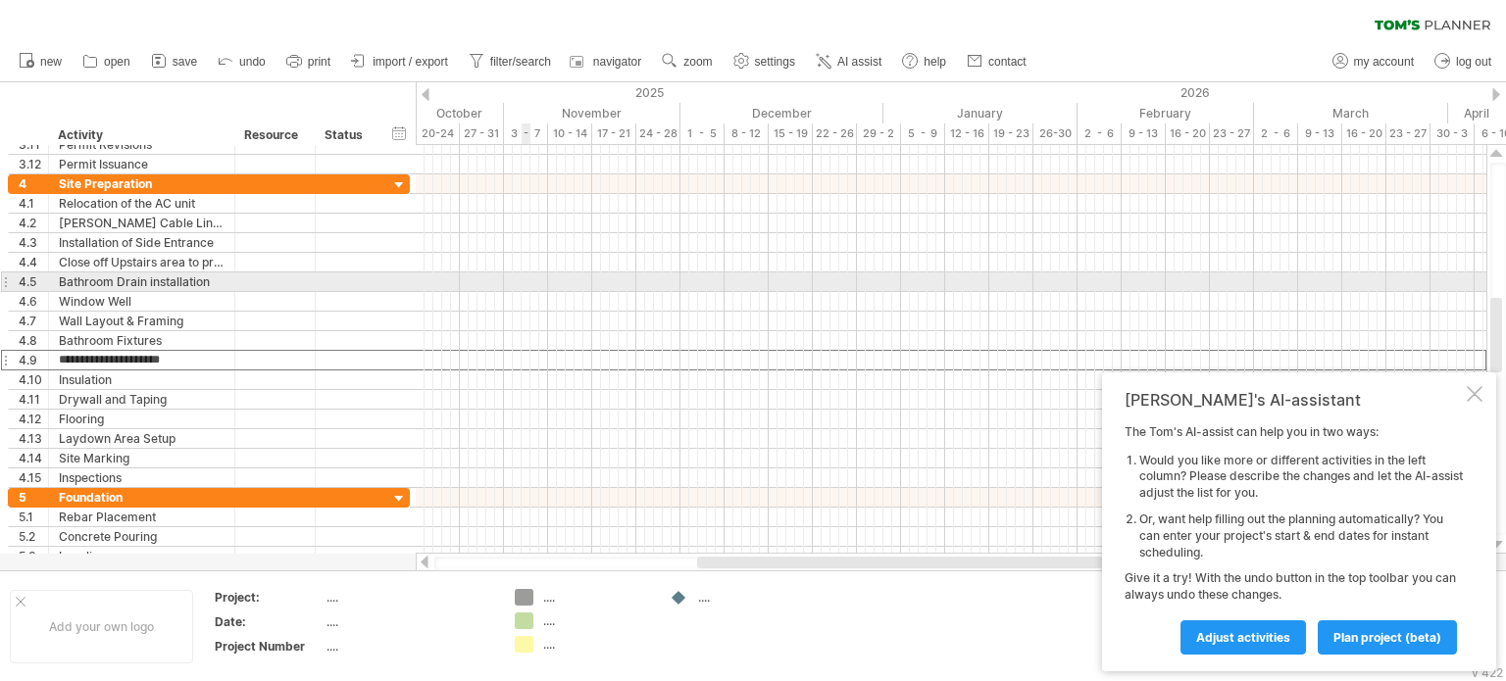
click at [521, 283] on div at bounding box center [951, 283] width 1070 height 20
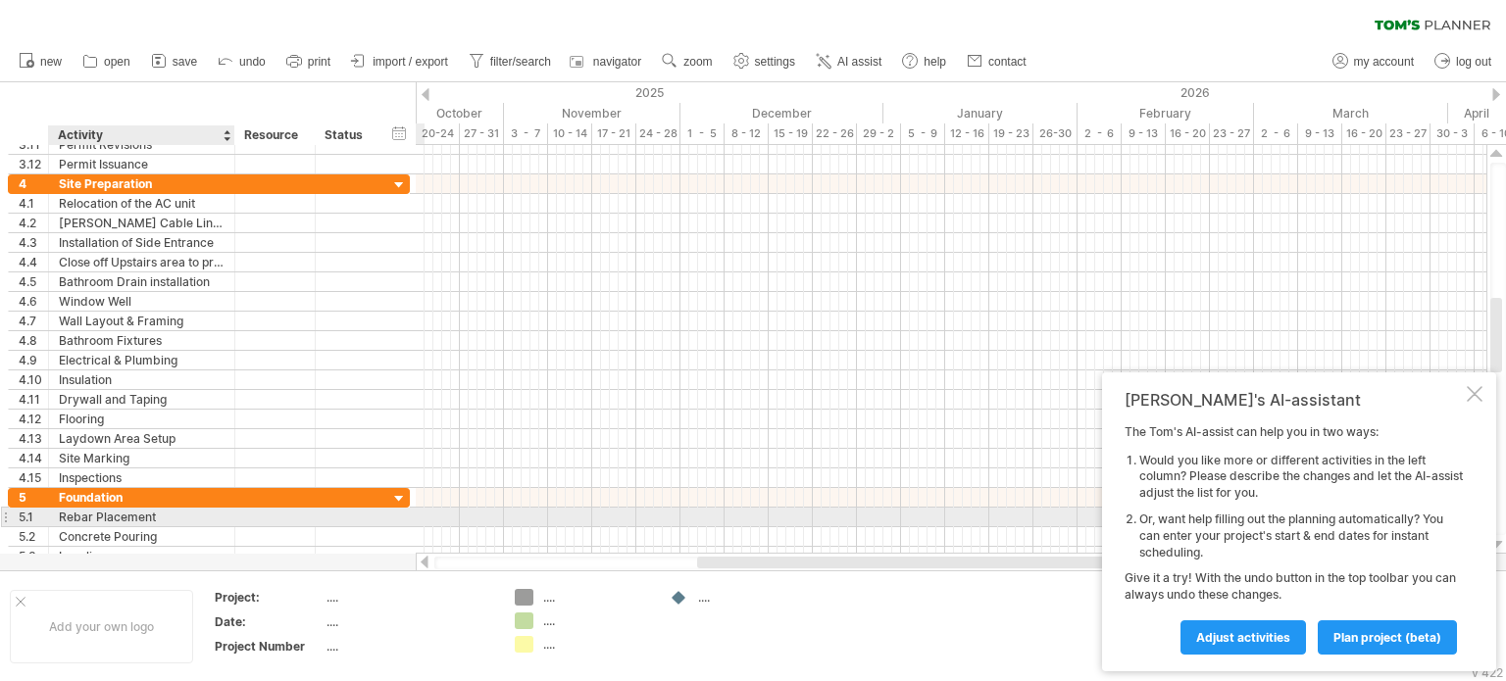
click at [138, 515] on div "Rebar Placement" at bounding box center [142, 517] width 166 height 19
drag, startPoint x: 157, startPoint y: 511, endPoint x: 59, endPoint y: 514, distance: 98.1
click at [59, 514] on input "**********" at bounding box center [142, 517] width 166 height 19
type input "**********"
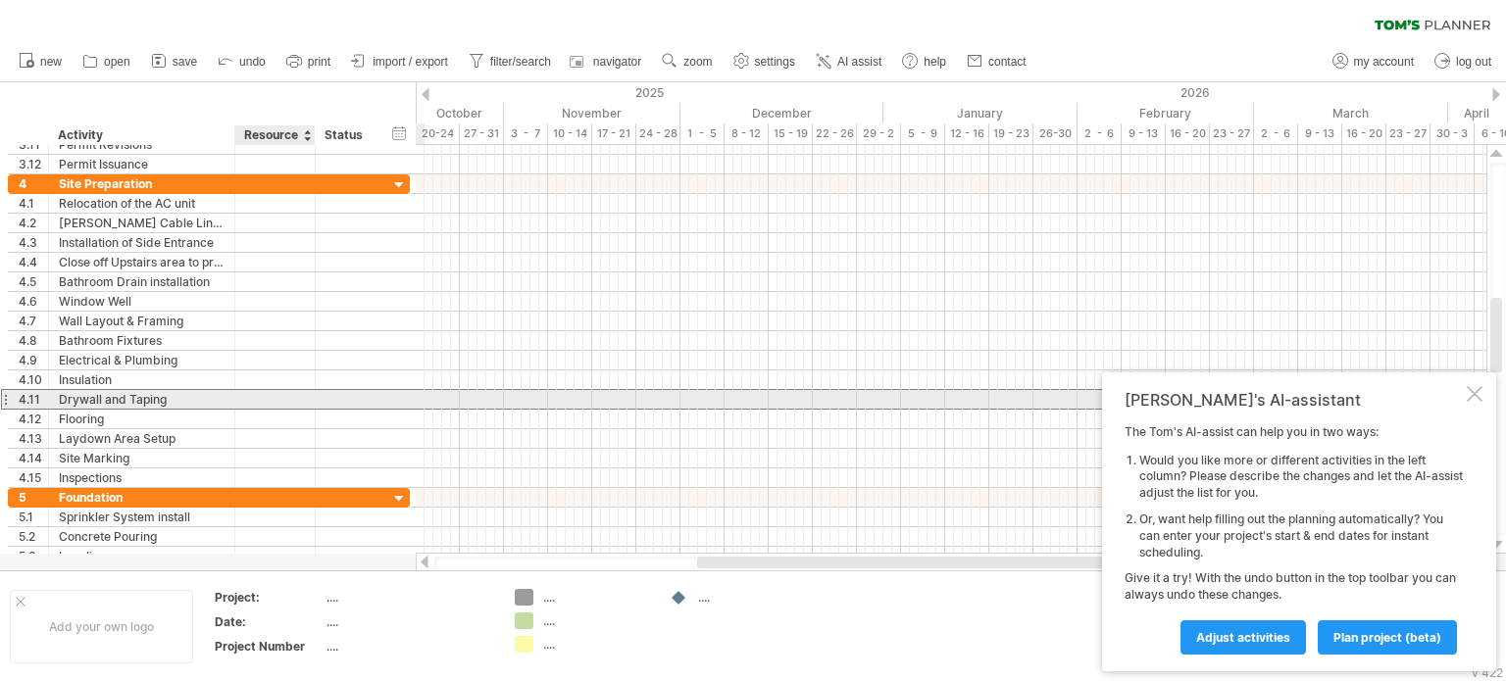
click at [265, 390] on div at bounding box center [275, 399] width 60 height 19
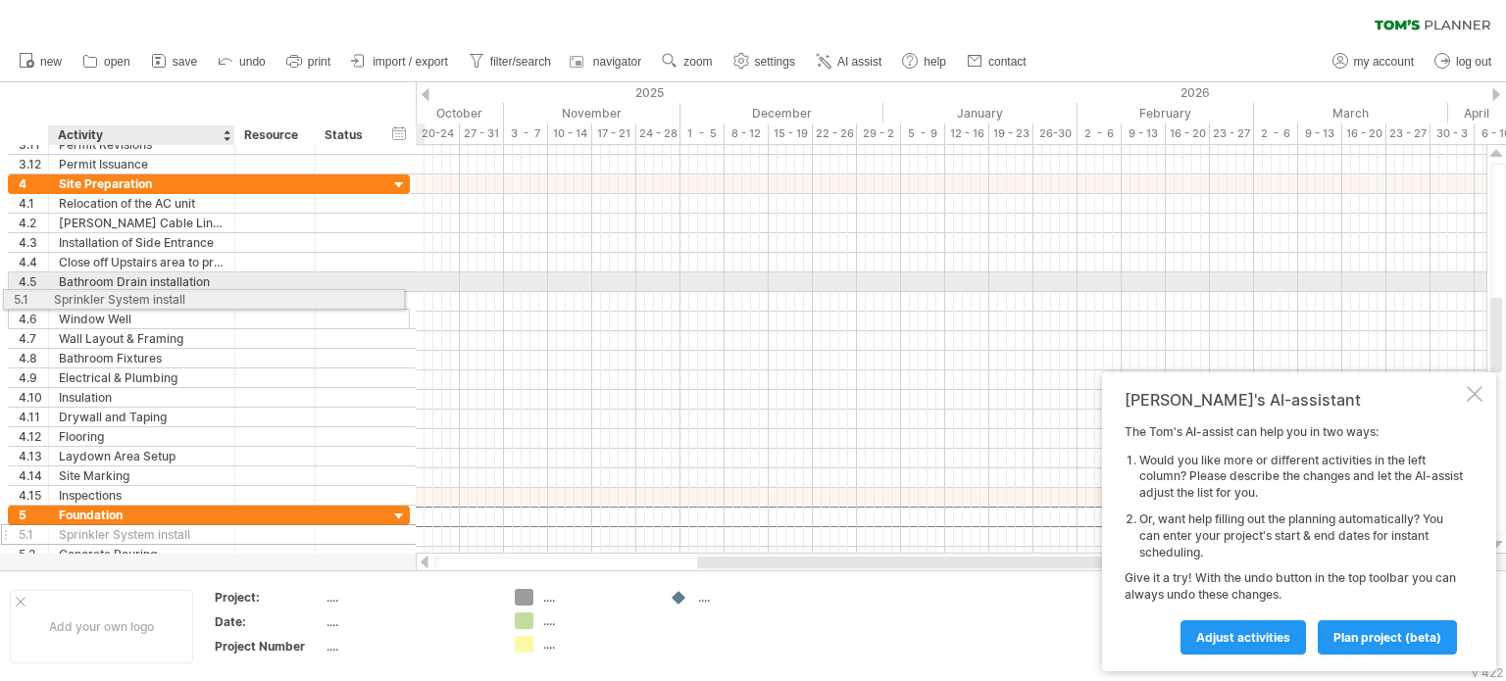
drag, startPoint x: 153, startPoint y: 516, endPoint x: 142, endPoint y: 296, distance: 219.8
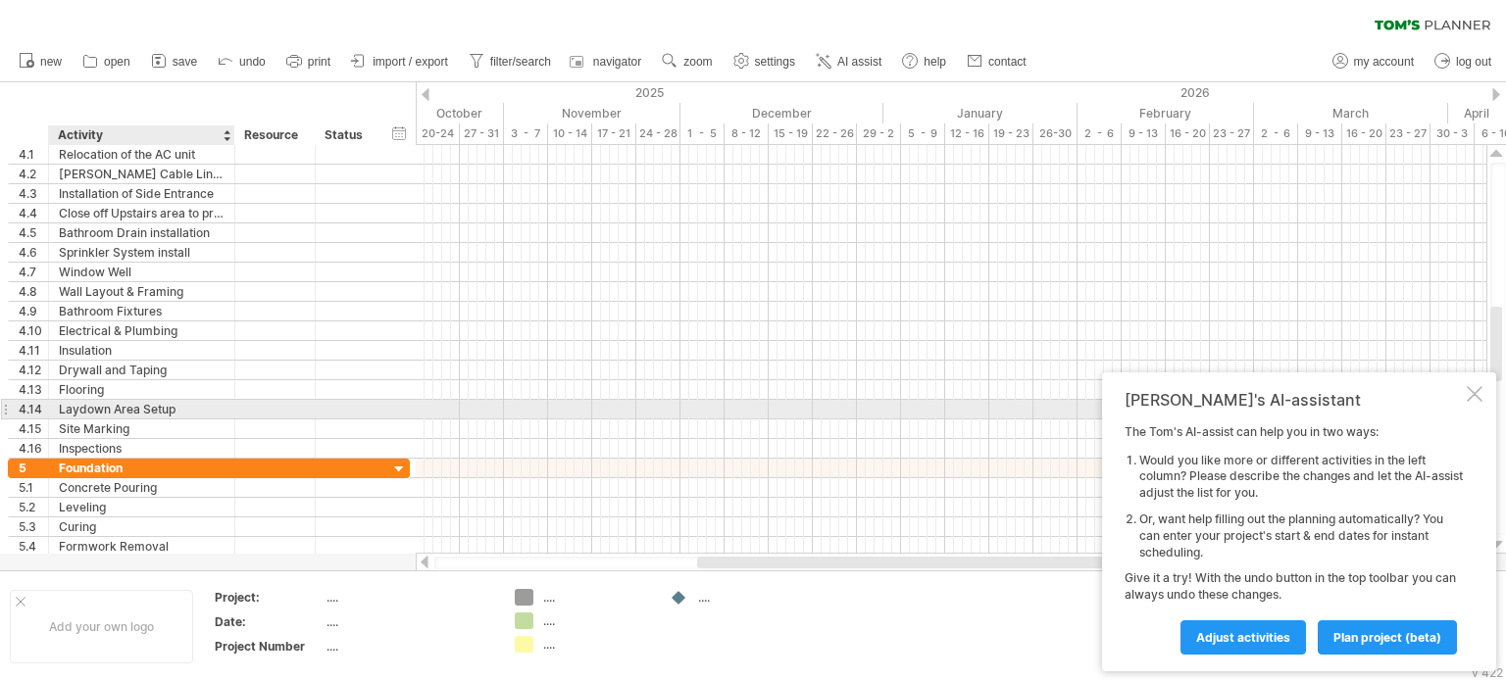
click at [144, 408] on div "Laydown Area Setup" at bounding box center [142, 409] width 166 height 19
click at [144, 408] on input "**********" at bounding box center [142, 409] width 166 height 19
click at [59, 401] on input "********" at bounding box center [142, 409] width 166 height 19
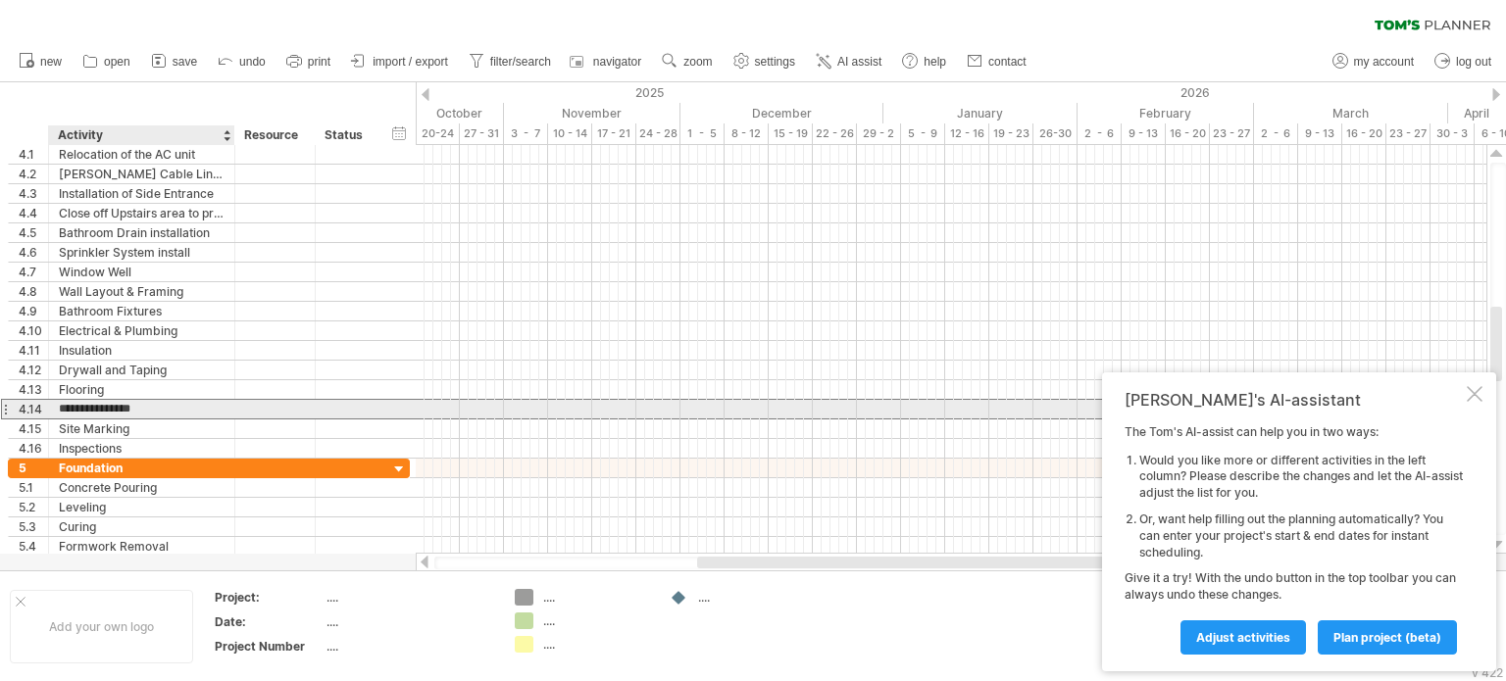
click at [178, 407] on input "**********" at bounding box center [142, 409] width 166 height 19
type input "**********"
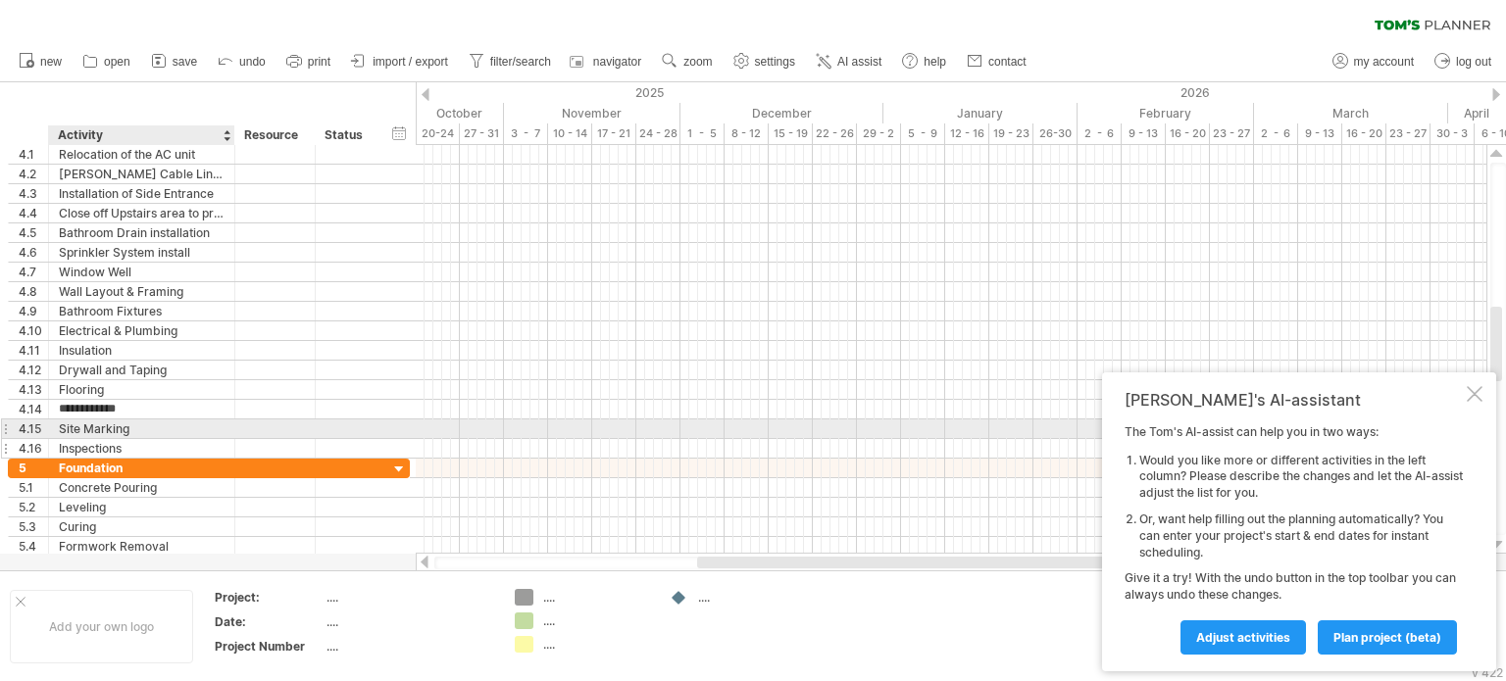
click at [184, 439] on div "Inspections" at bounding box center [142, 448] width 166 height 19
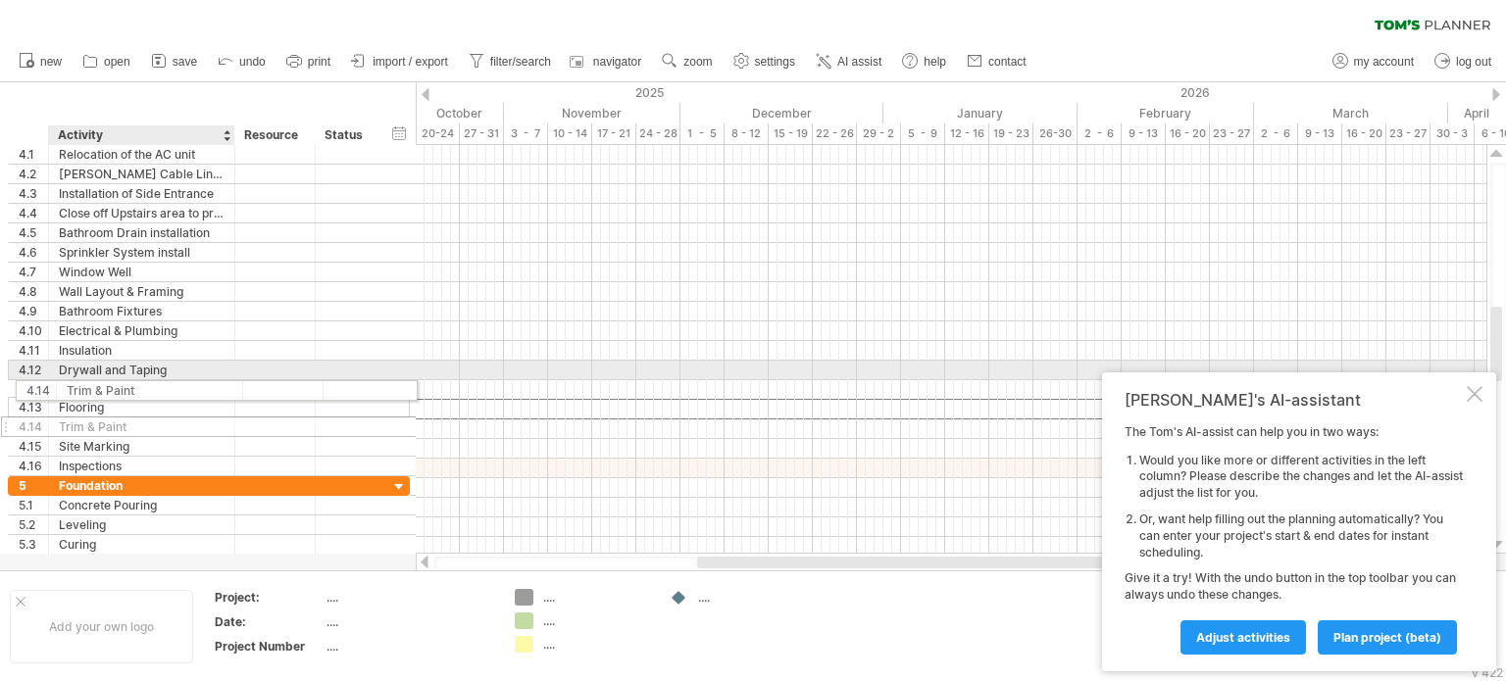
drag, startPoint x: 153, startPoint y: 407, endPoint x: 157, endPoint y: 387, distance: 20.0
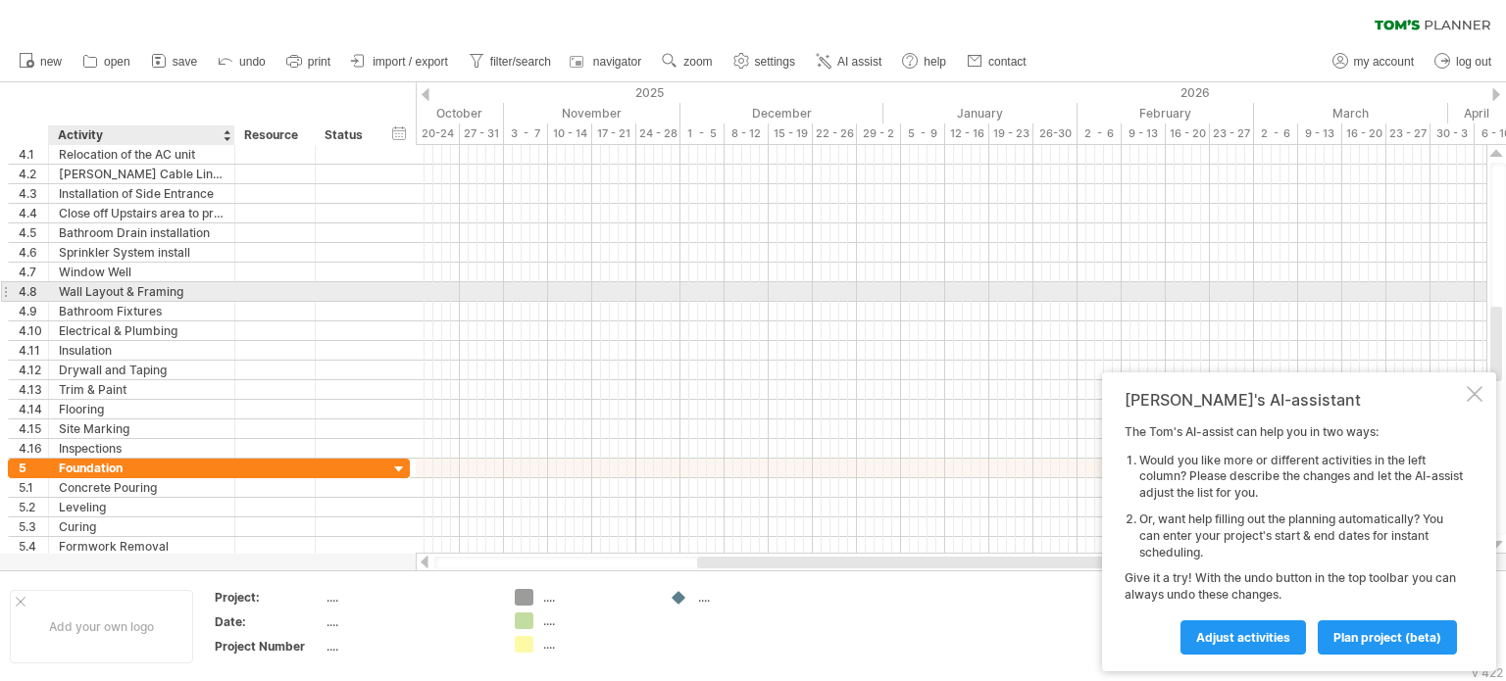
click at [81, 292] on div "Wall Layout & Framing" at bounding box center [142, 291] width 166 height 19
click at [130, 286] on input "**********" at bounding box center [142, 291] width 166 height 19
click at [182, 289] on input "**********" at bounding box center [142, 291] width 166 height 19
type input "**********"
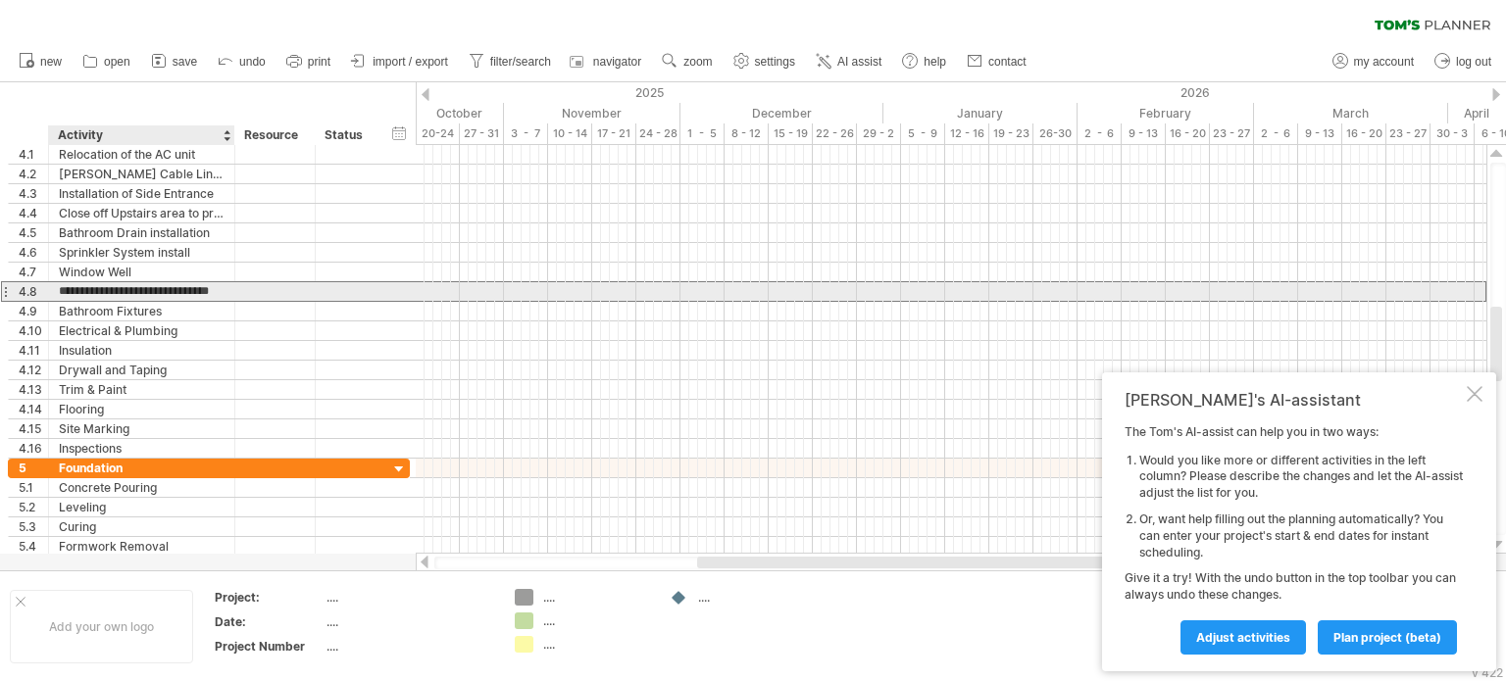
scroll to position [0, 15]
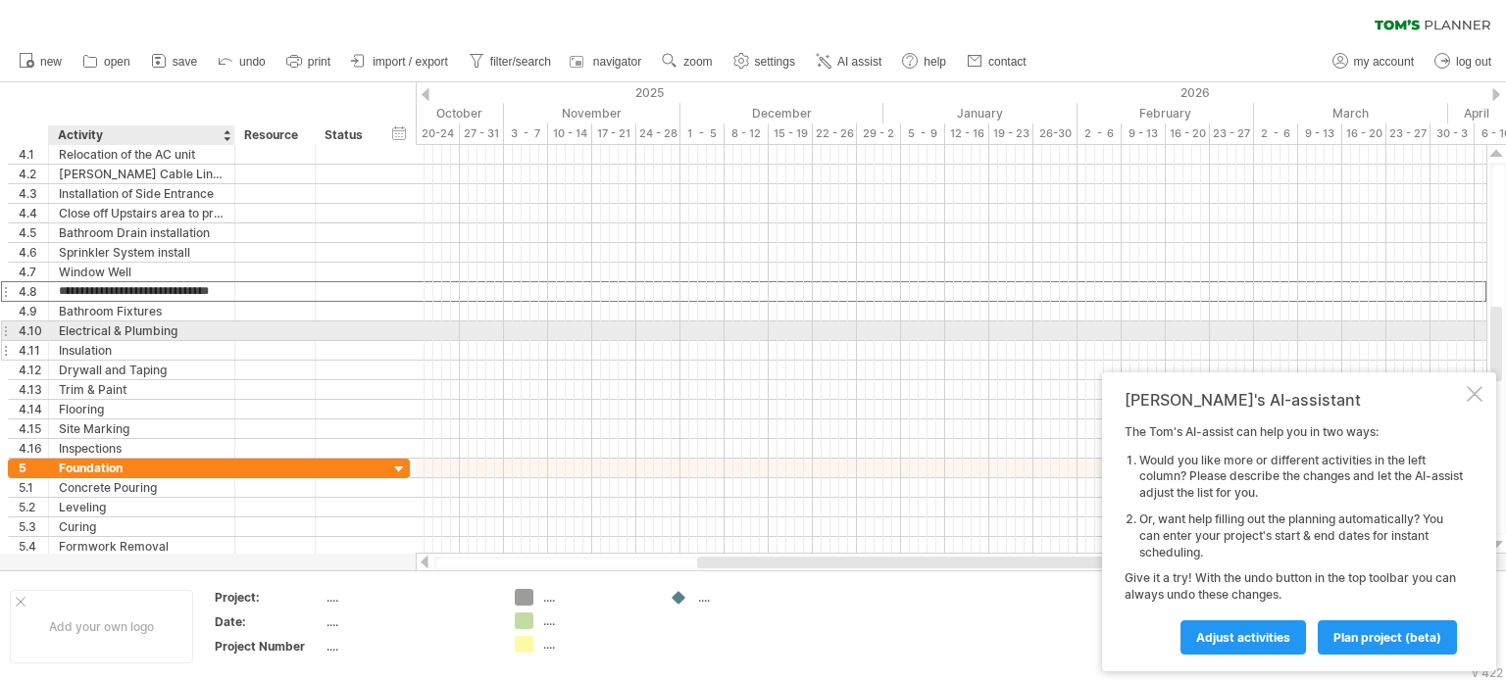
click at [225, 338] on div "**********" at bounding box center [209, 302] width 402 height 314
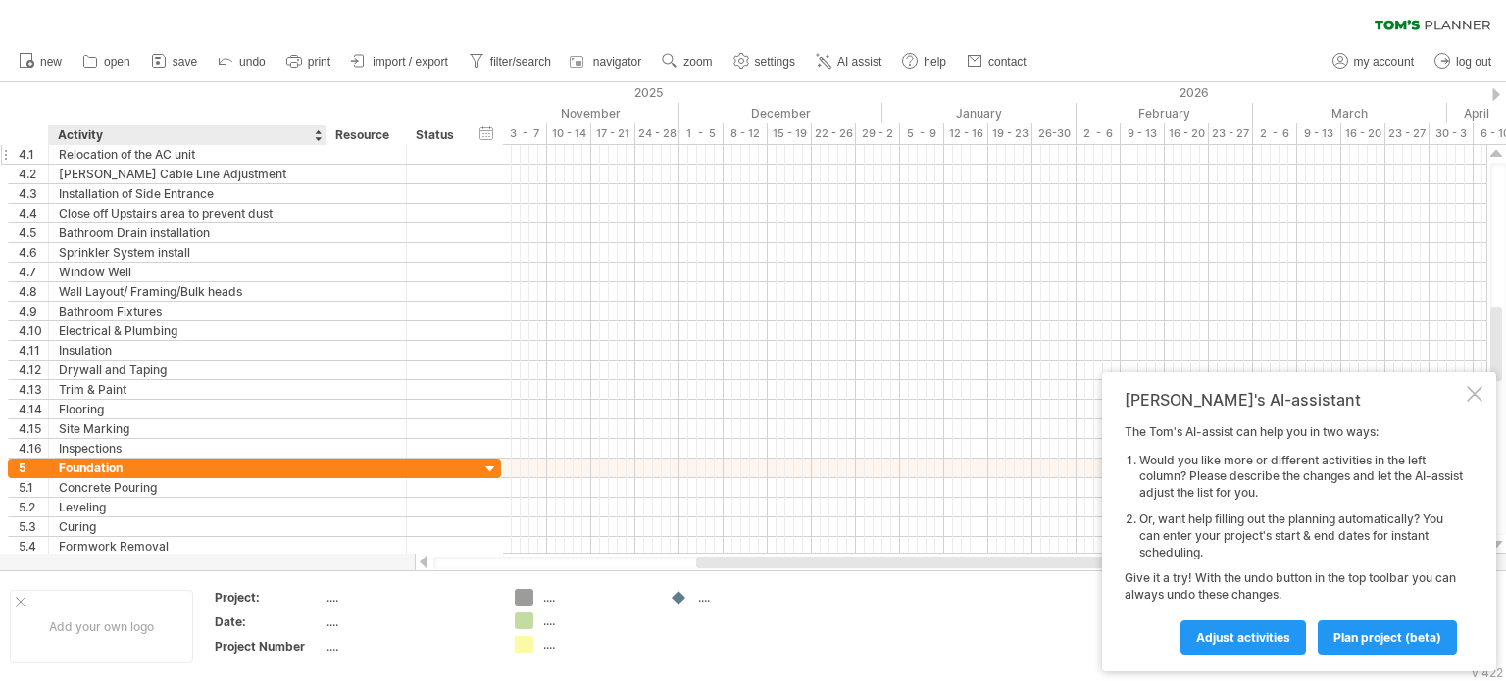
drag, startPoint x: 229, startPoint y: 134, endPoint x: 322, endPoint y: 160, distance: 95.6
click at [322, 160] on div "Trying to reach [DOMAIN_NAME] Connected again... 0% clear filter new 1" at bounding box center [753, 340] width 1506 height 681
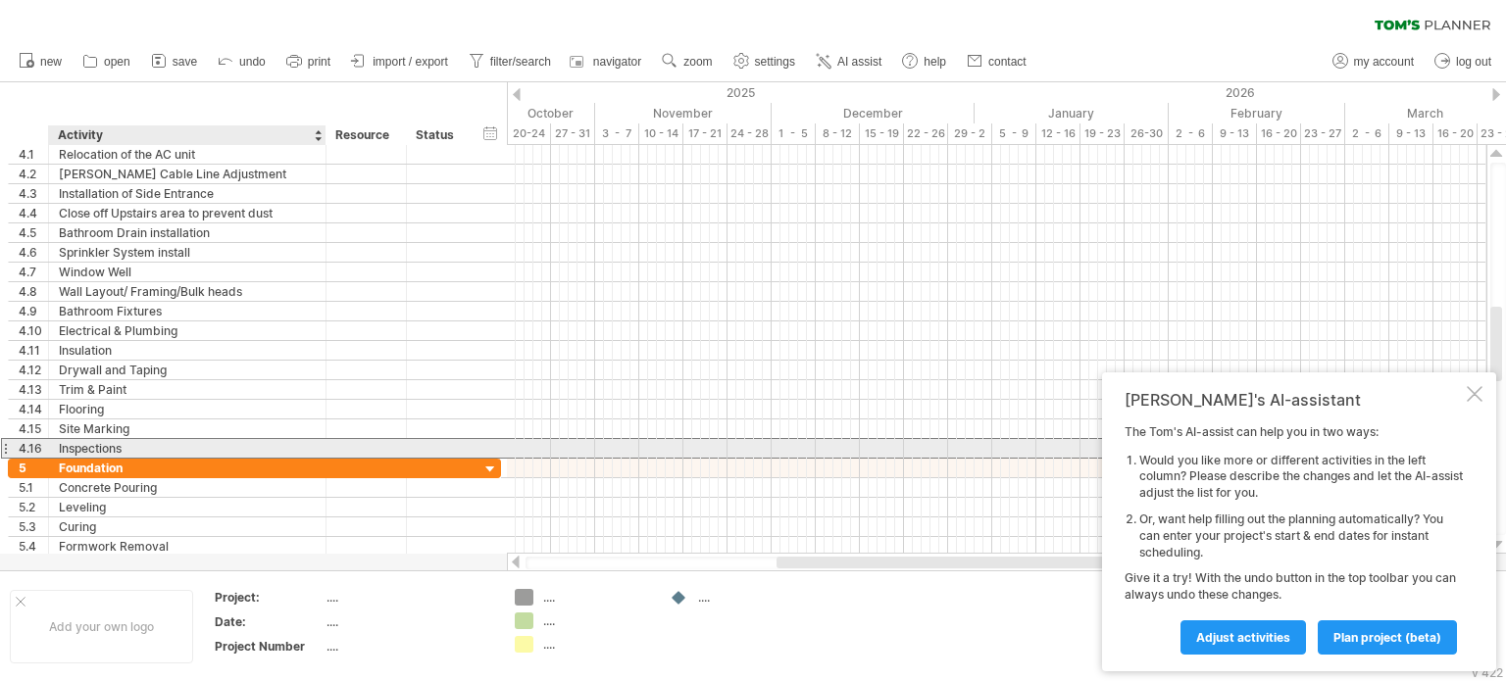
click at [147, 442] on div "Inspections" at bounding box center [187, 448] width 257 height 19
click at [61, 450] on input "*********" at bounding box center [187, 448] width 257 height 19
type input "**********"
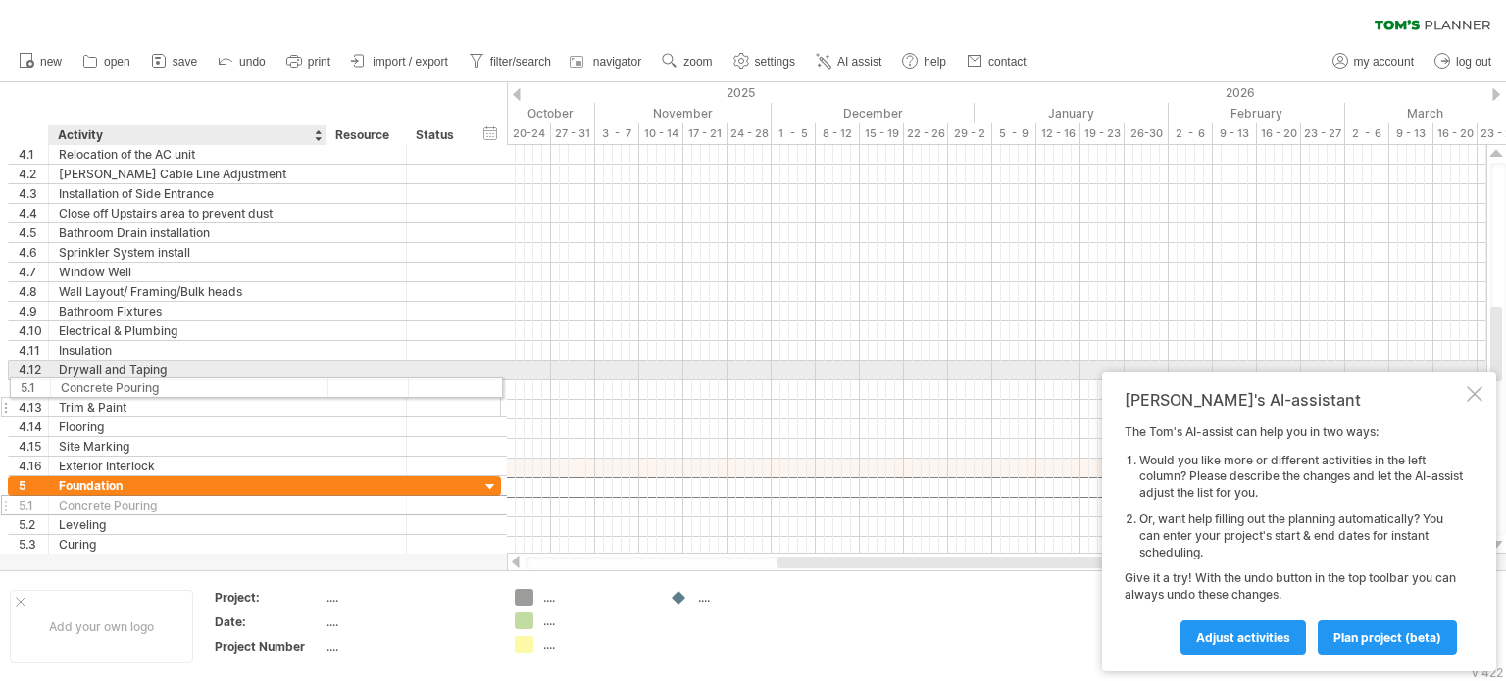
drag, startPoint x: 133, startPoint y: 484, endPoint x: 129, endPoint y: 384, distance: 100.1
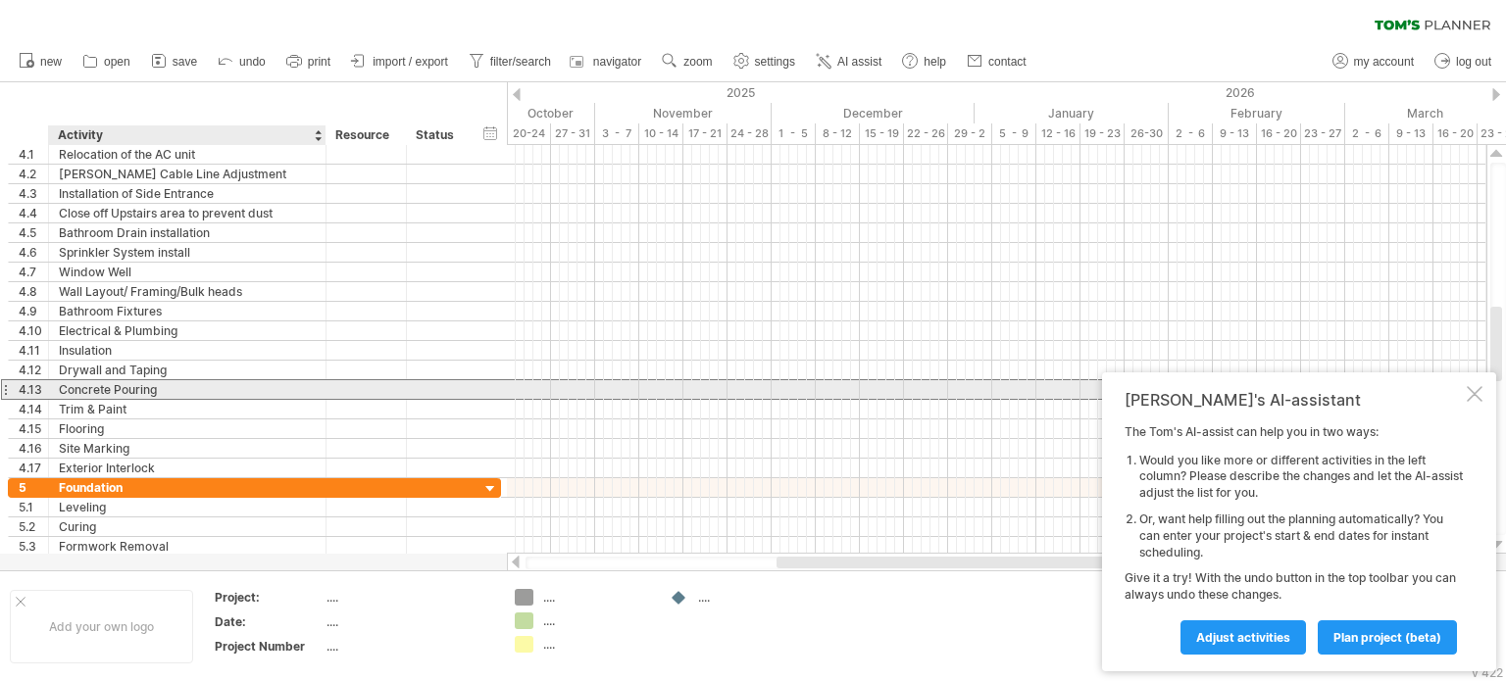
click at [131, 385] on div "Concrete Pouring" at bounding box center [187, 389] width 257 height 19
click at [131, 385] on input "**********" at bounding box center [187, 389] width 257 height 19
type input "**********"
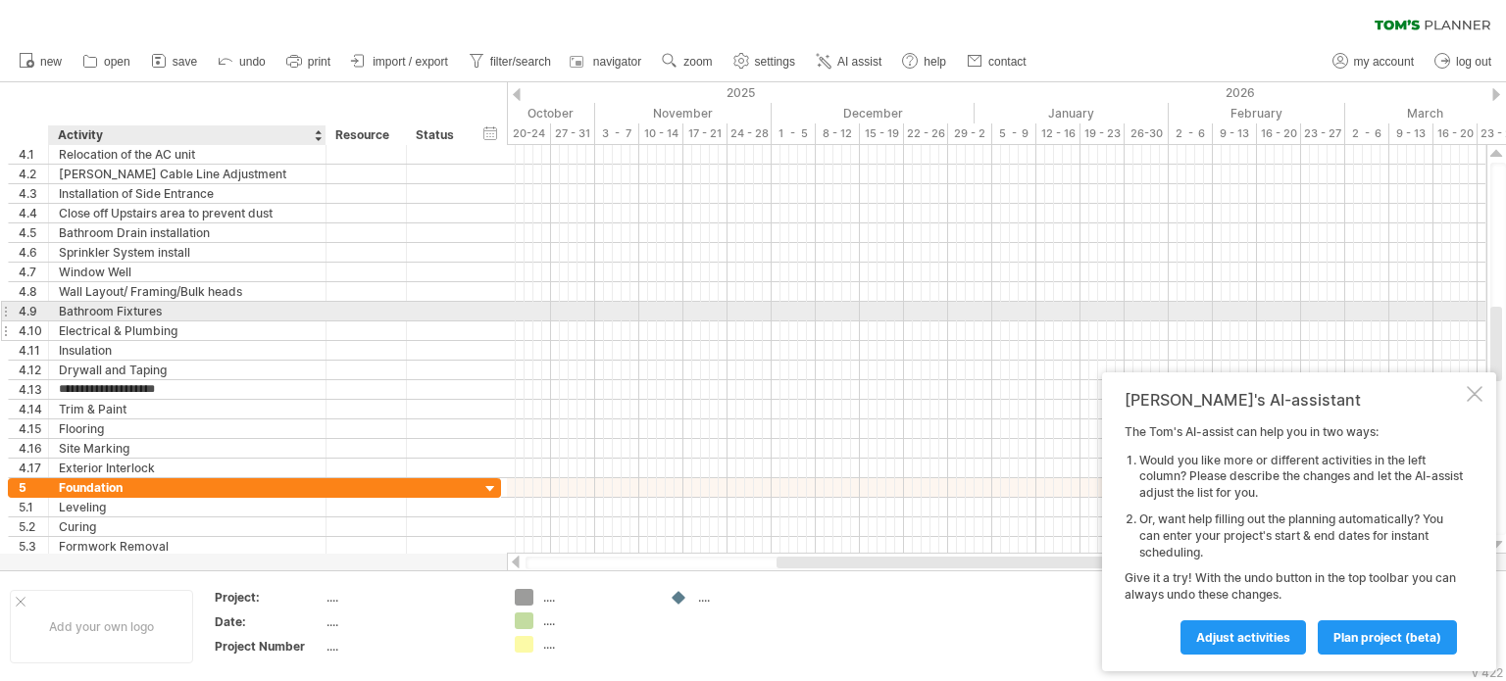
click at [230, 322] on div "Electrical & Plumbing" at bounding box center [187, 331] width 257 height 19
click at [246, 315] on div "Bathroom Fixtures" at bounding box center [187, 311] width 257 height 19
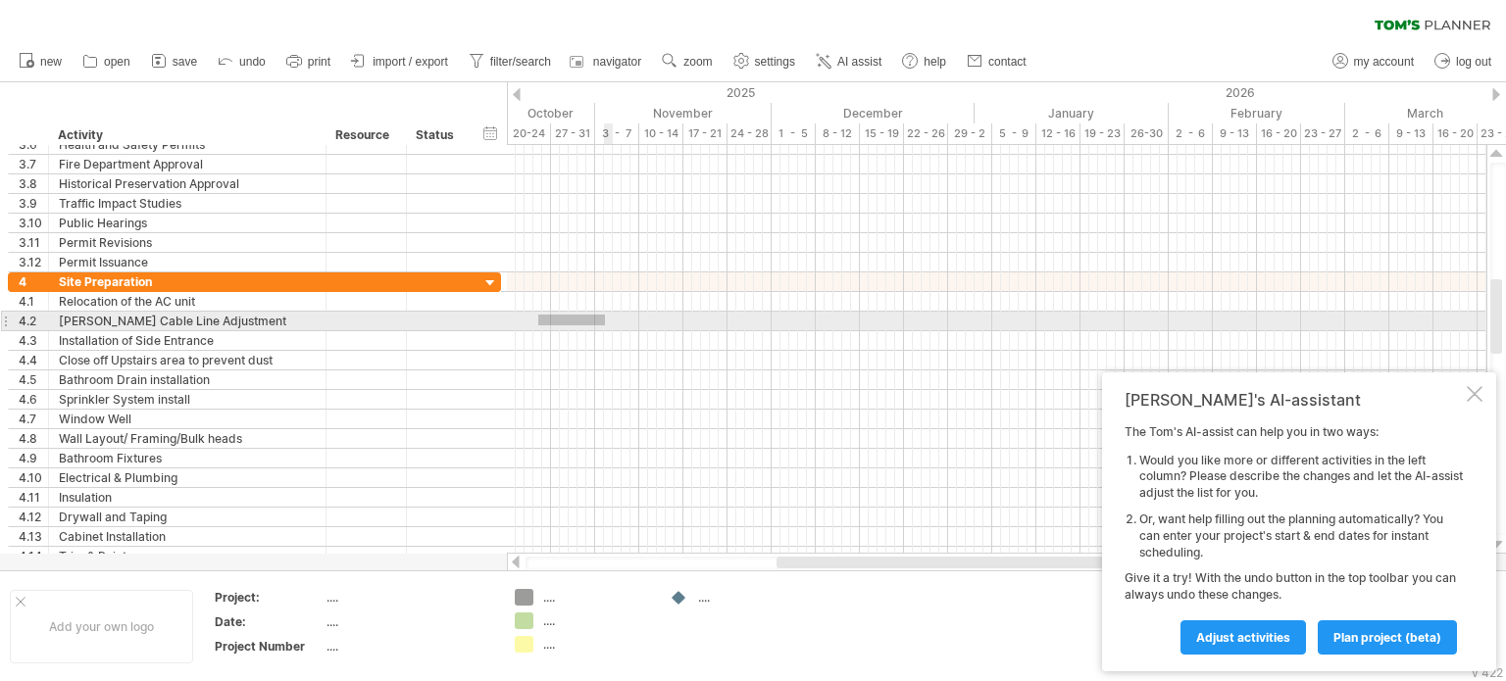
drag, startPoint x: 538, startPoint y: 315, endPoint x: 605, endPoint y: 325, distance: 67.5
click at [605, 325] on div at bounding box center [996, 322] width 979 height 20
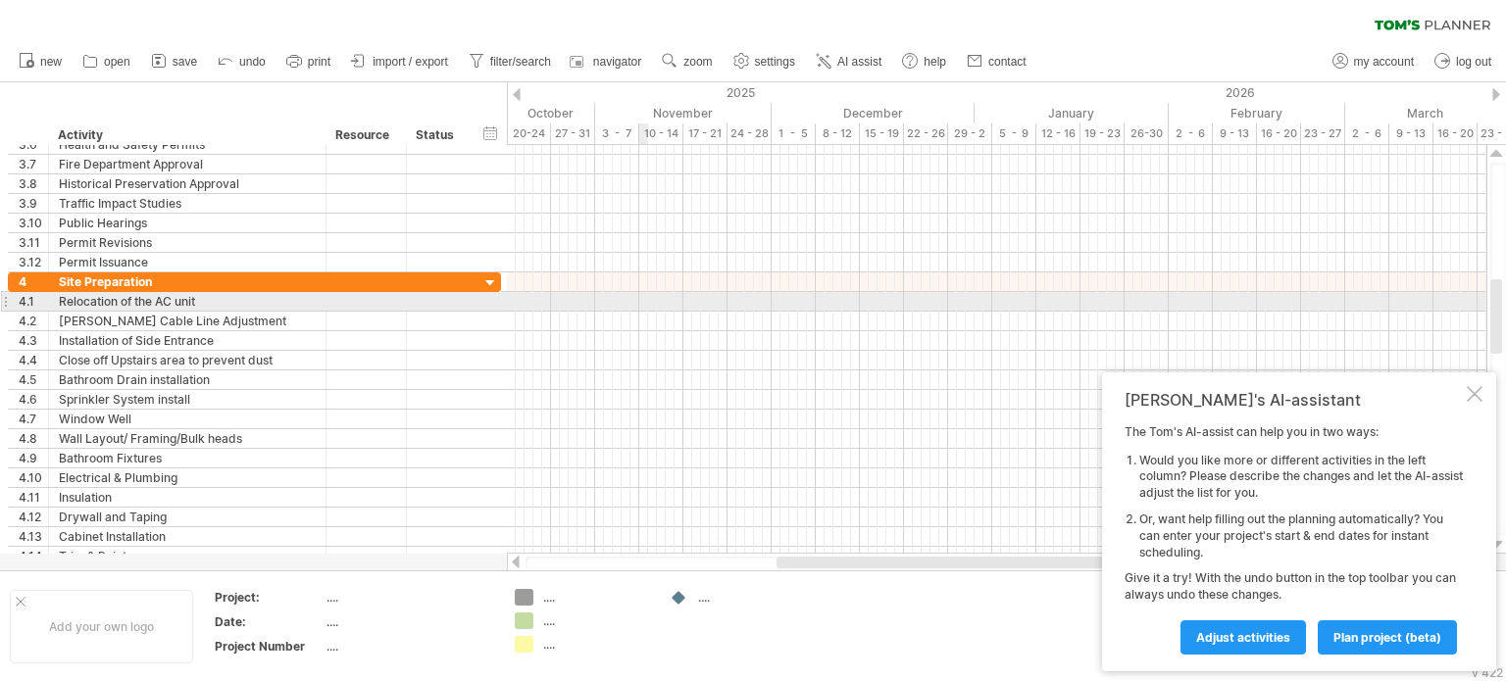
drag, startPoint x: 562, startPoint y: 301, endPoint x: 643, endPoint y: 301, distance: 81.4
click at [643, 301] on div at bounding box center [996, 302] width 979 height 20
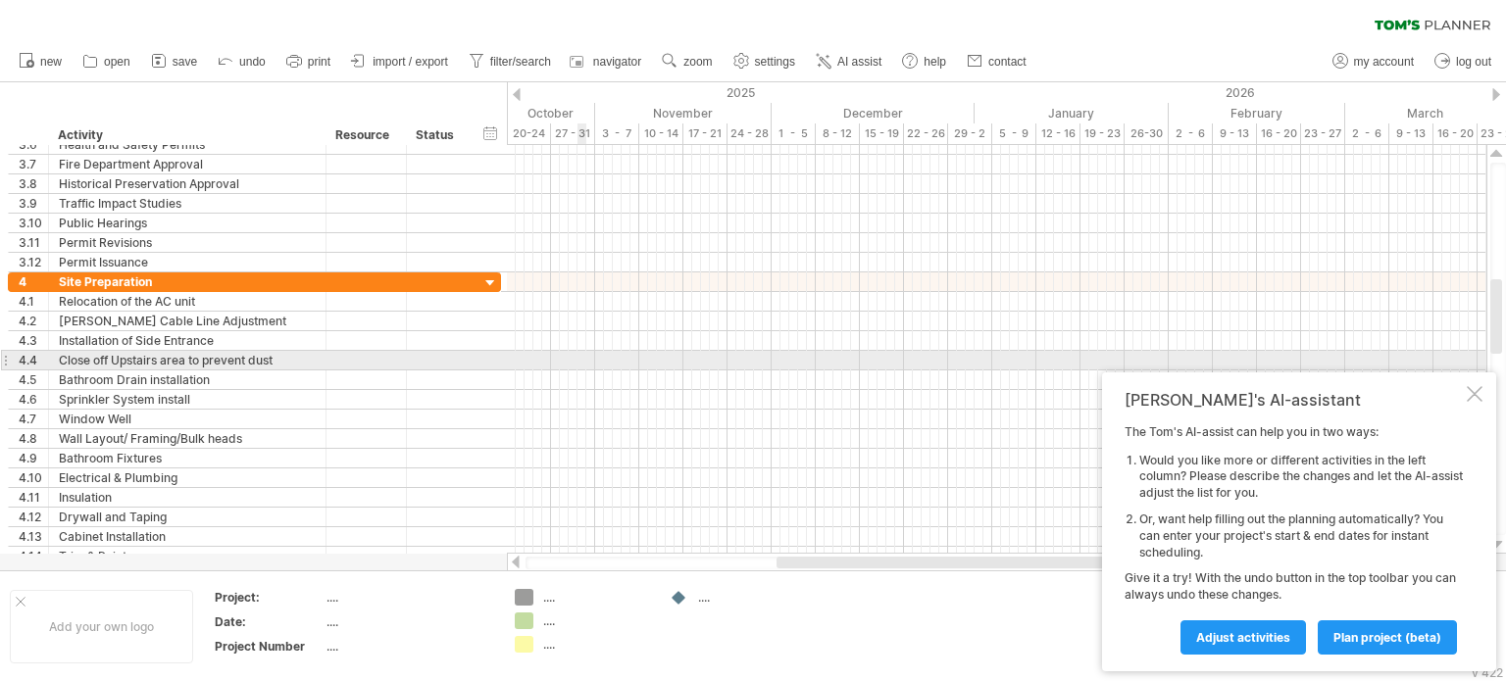
click at [584, 354] on div at bounding box center [996, 361] width 979 height 20
click at [597, 356] on div at bounding box center [996, 361] width 979 height 20
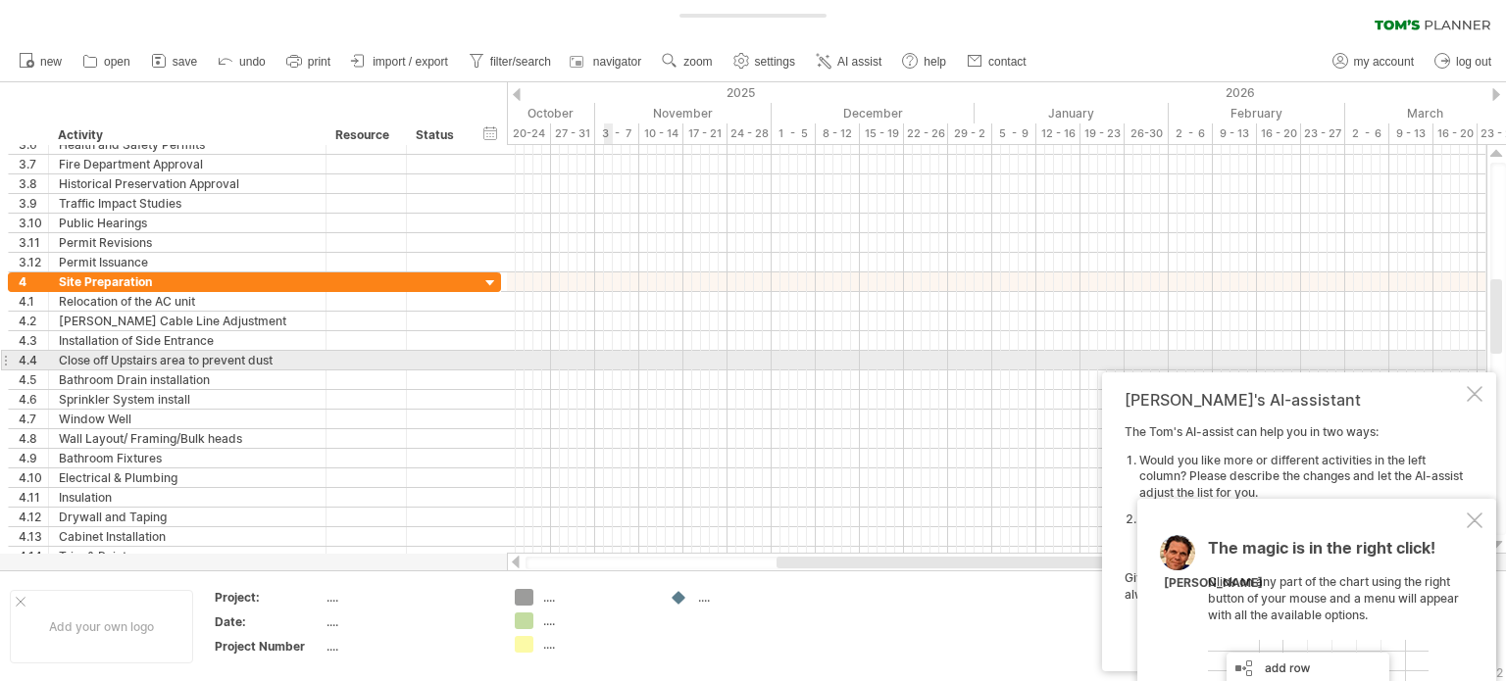
click at [608, 357] on div at bounding box center [996, 361] width 979 height 20
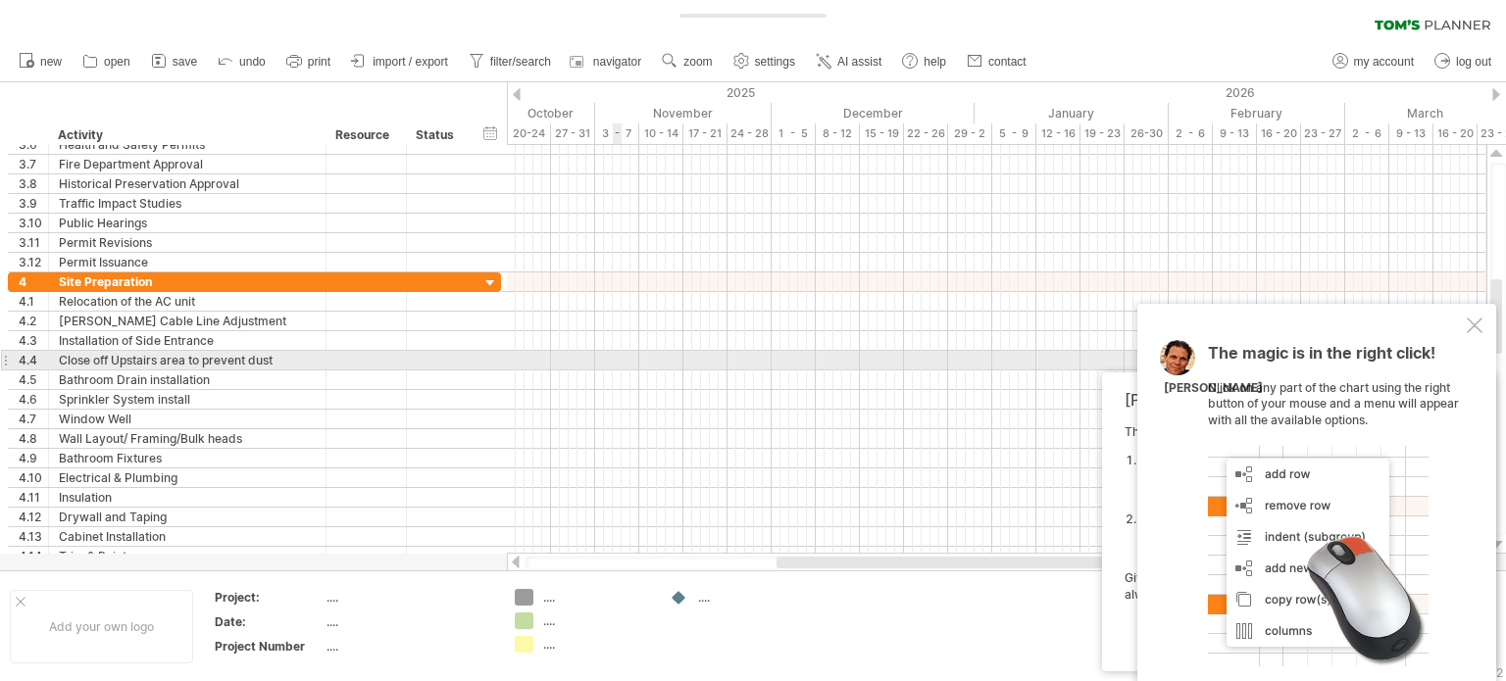
click at [620, 357] on div at bounding box center [996, 361] width 979 height 20
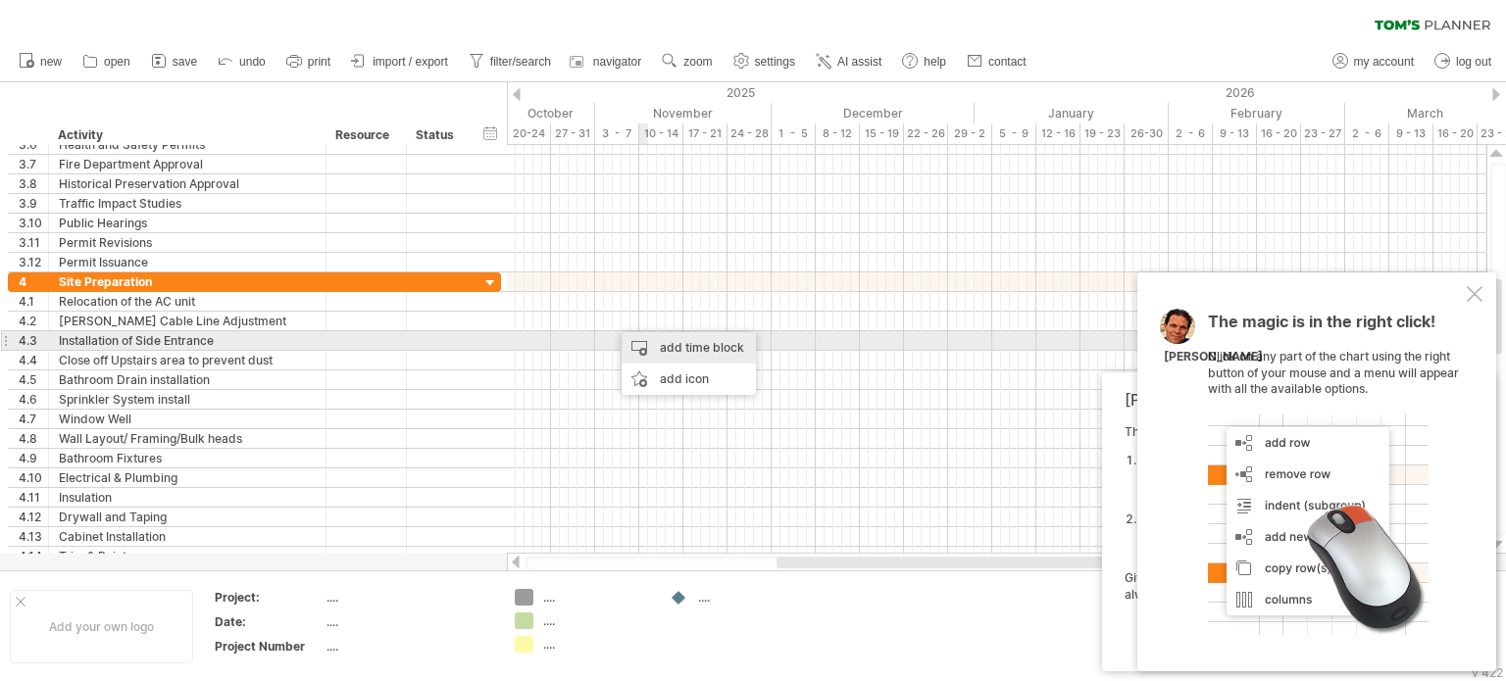
click at [670, 350] on div "add time block" at bounding box center [688, 347] width 134 height 31
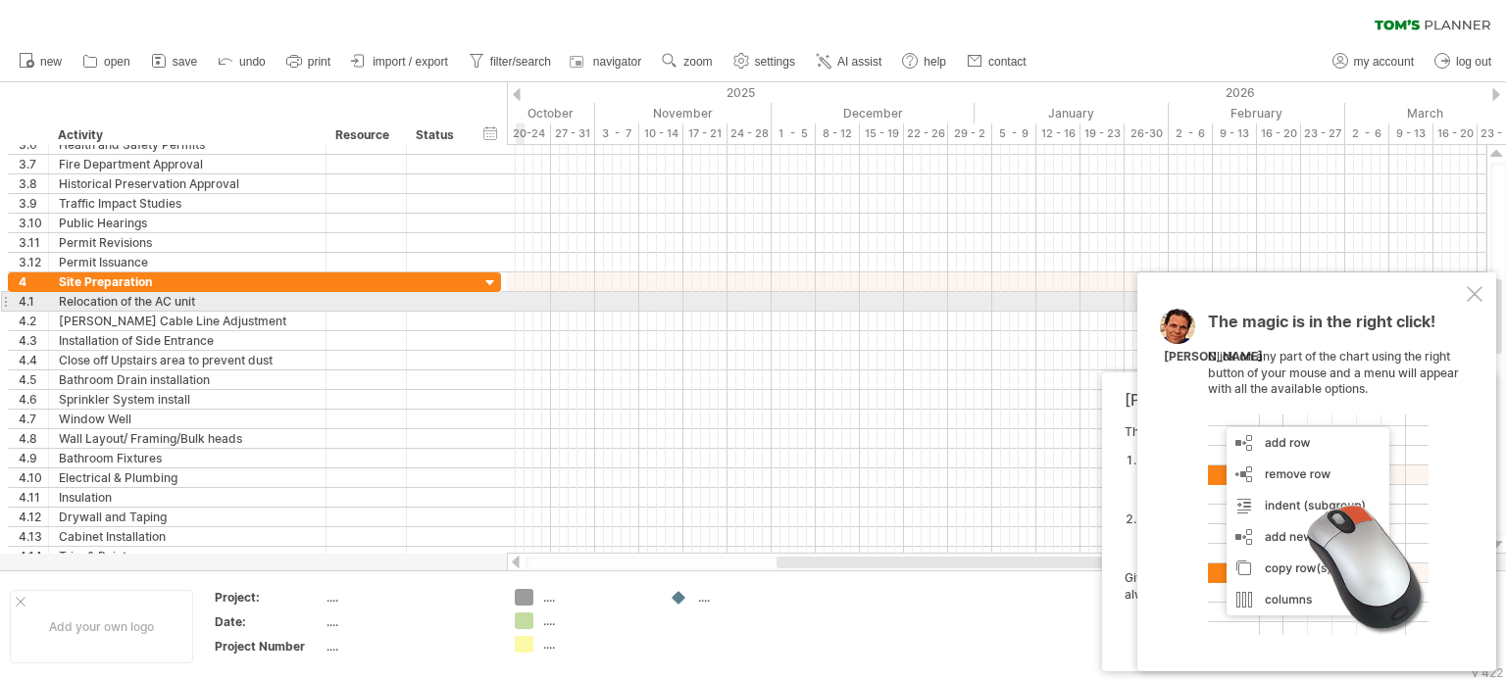
click at [520, 299] on div at bounding box center [996, 302] width 979 height 20
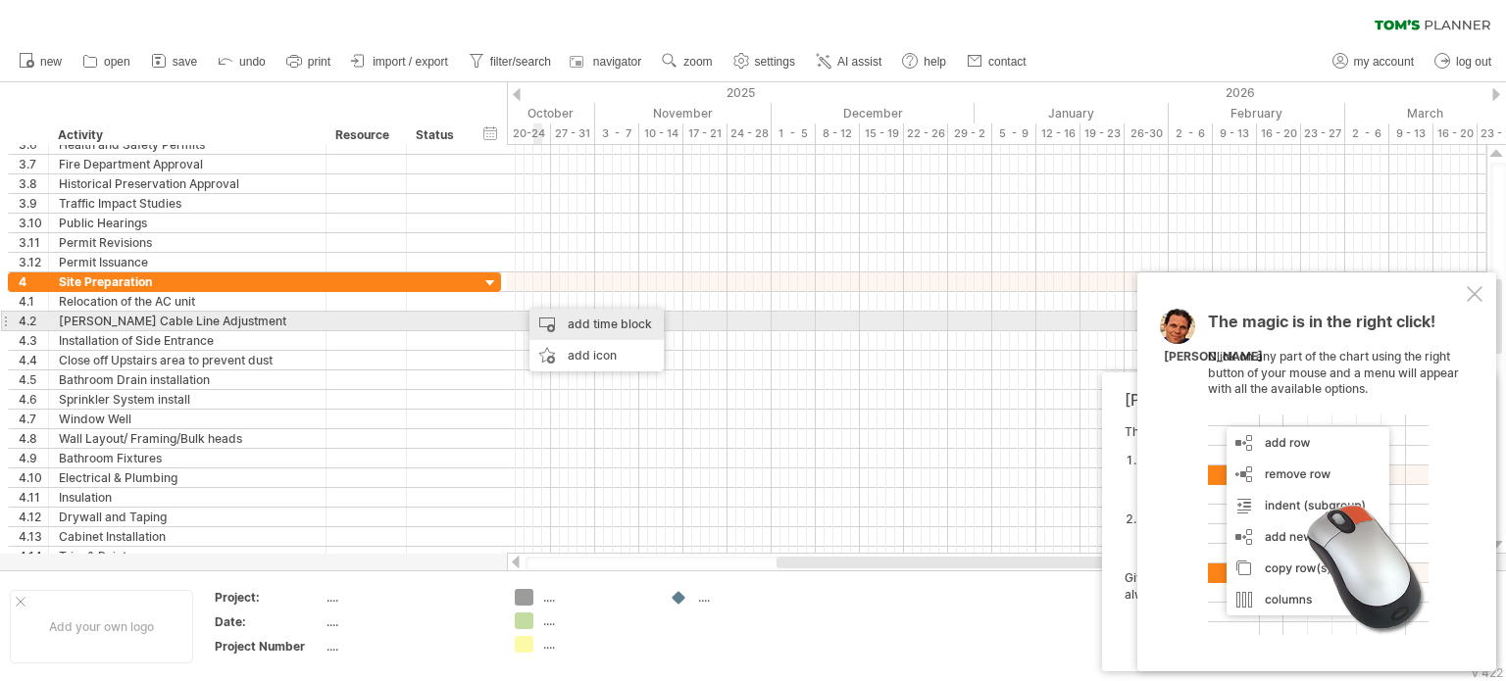
click at [570, 326] on div "add time block" at bounding box center [596, 324] width 134 height 31
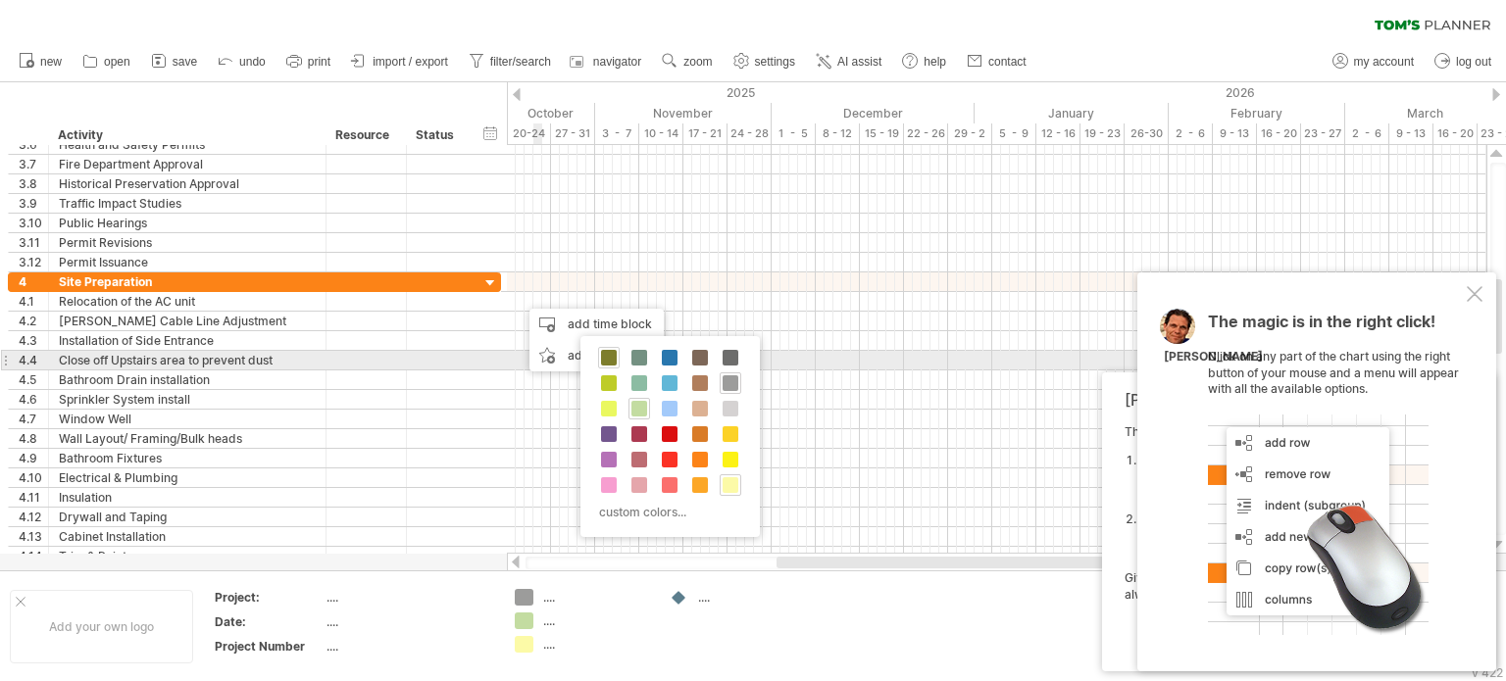
click at [602, 358] on span at bounding box center [609, 358] width 16 height 16
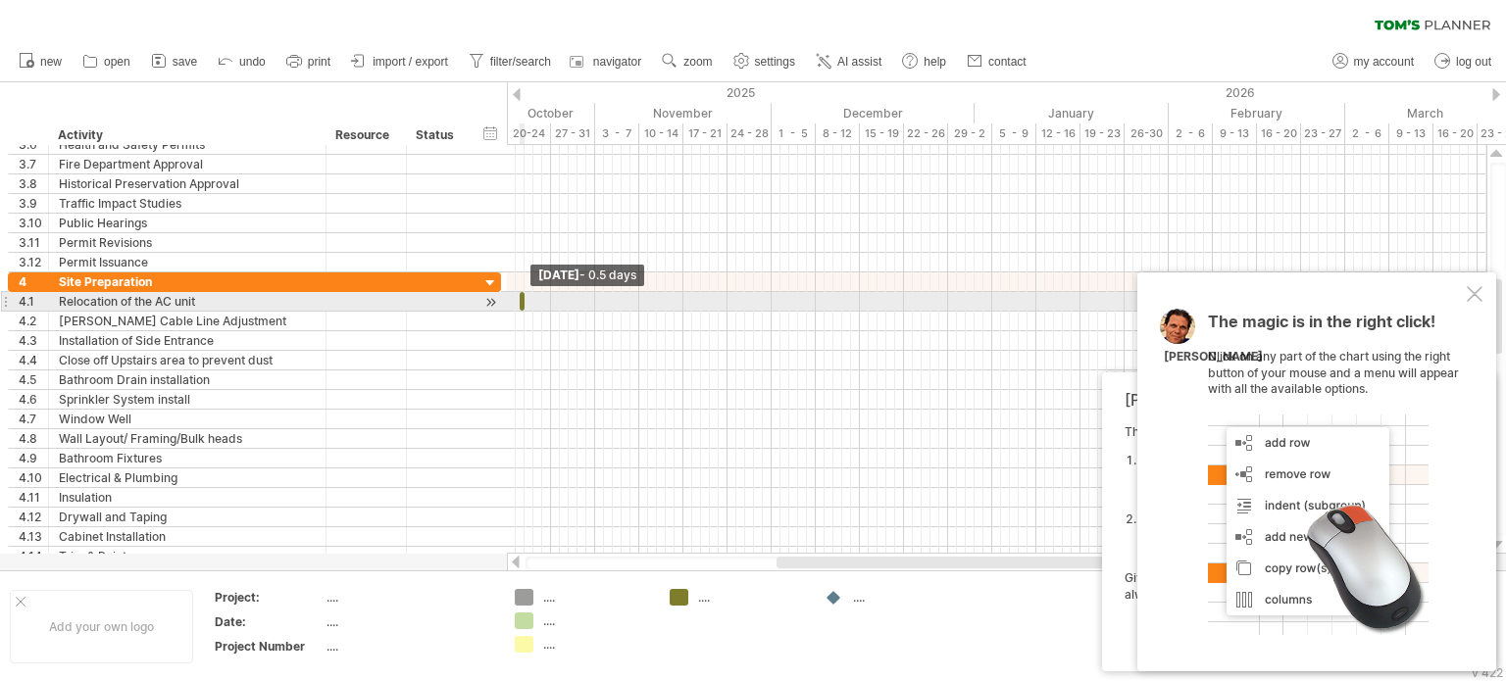
drag, startPoint x: 527, startPoint y: 298, endPoint x: 513, endPoint y: 310, distance: 18.8
click at [513, 310] on div "example time blocks: start [DATE] - 0.5 days" at bounding box center [996, 349] width 979 height 409
click at [521, 298] on span at bounding box center [525, 301] width 8 height 19
click at [523, 298] on span at bounding box center [525, 301] width 8 height 19
click at [514, 299] on div "example time blocks: start [DATE] - 0.5 days" at bounding box center [996, 349] width 979 height 409
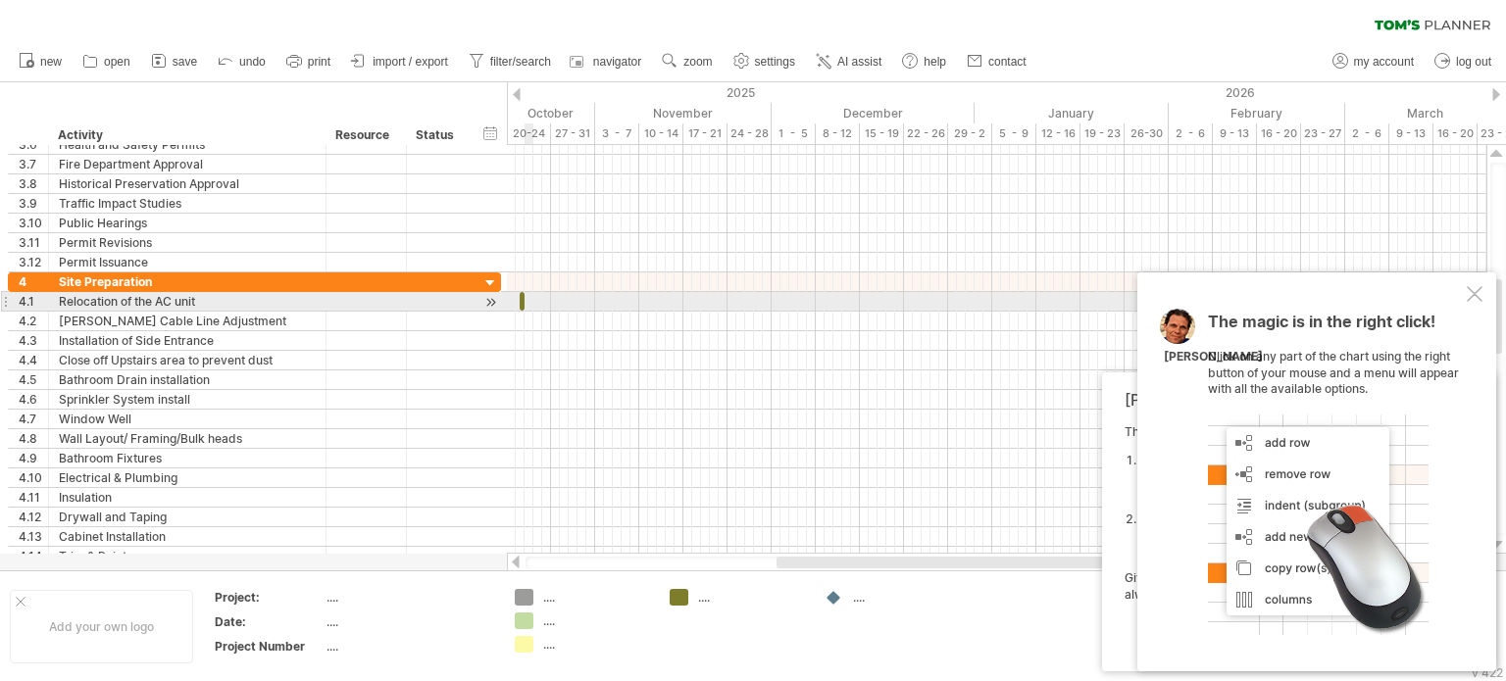
click at [525, 299] on span at bounding box center [525, 301] width 8 height 19
click at [521, 300] on span at bounding box center [525, 301] width 8 height 19
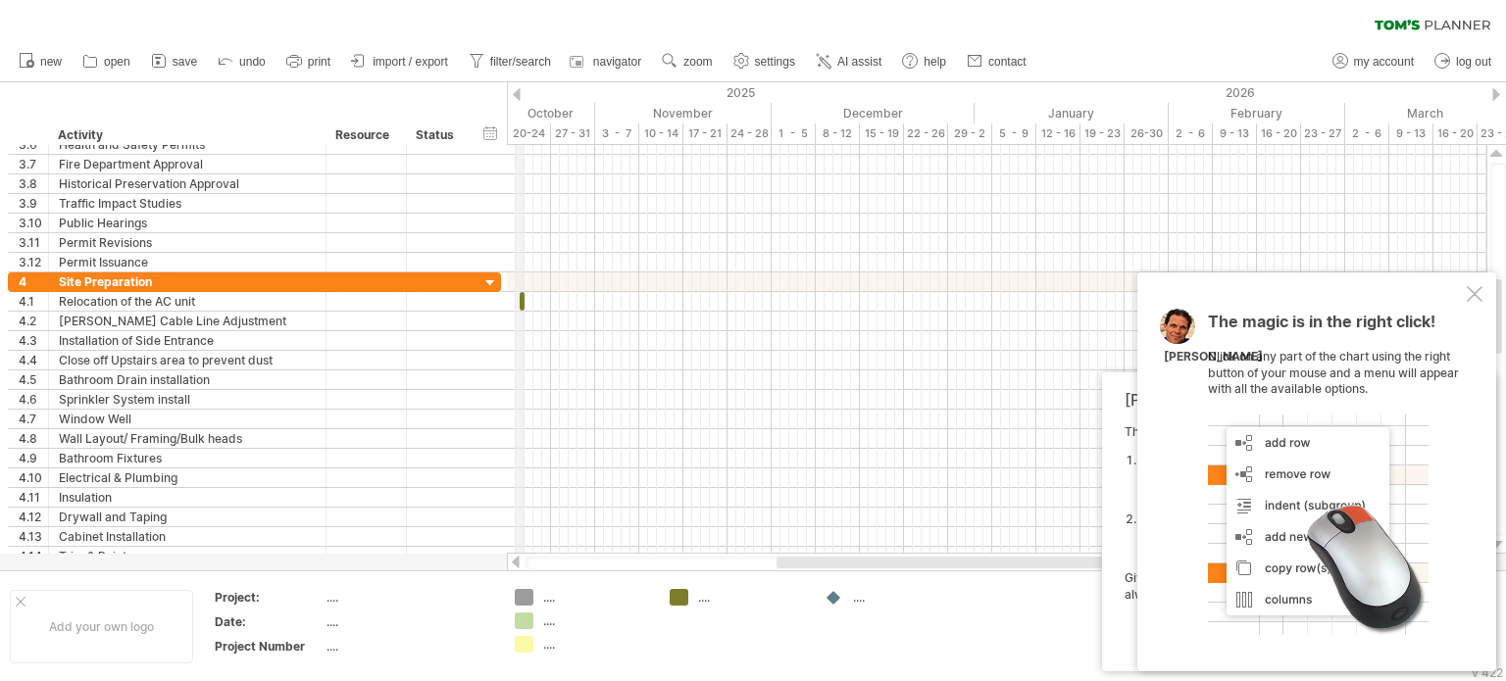
click at [519, 133] on div "20-24" at bounding box center [529, 134] width 44 height 21
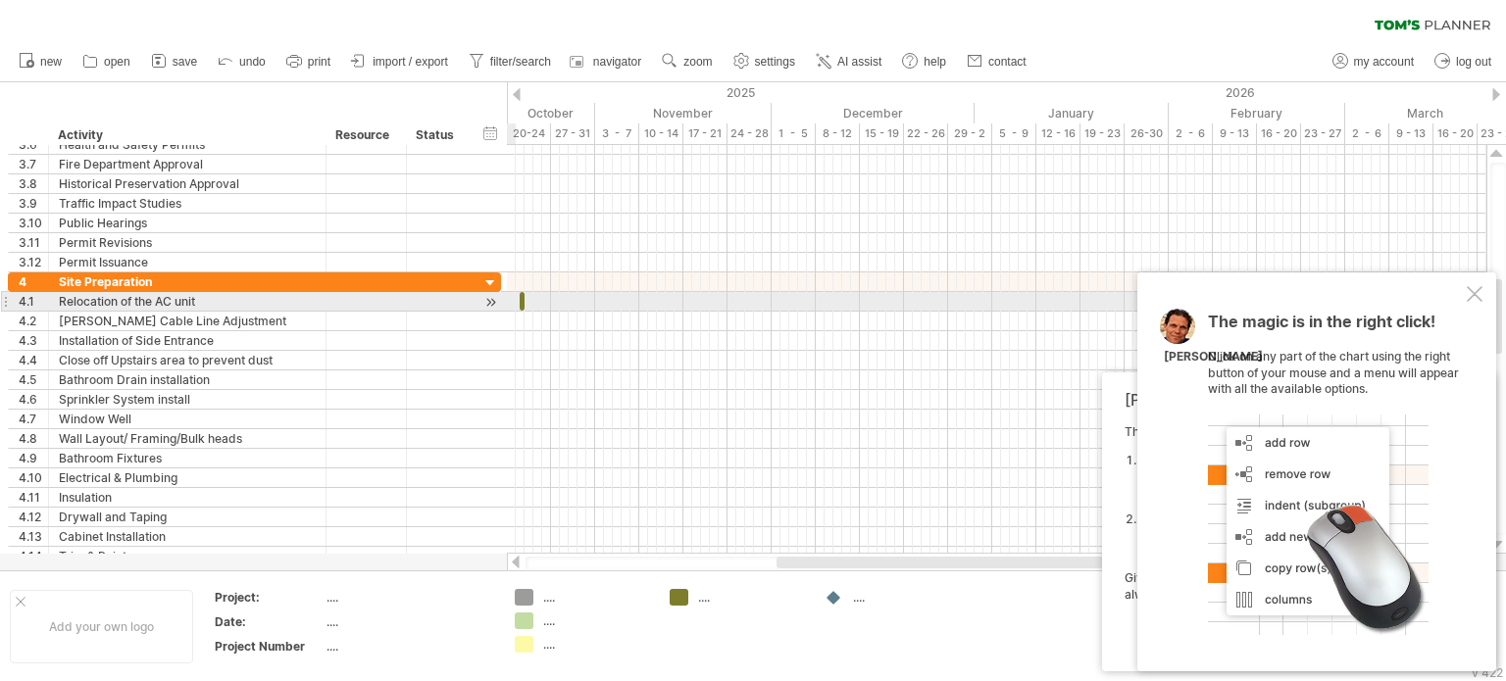
click at [490, 300] on div at bounding box center [490, 302] width 19 height 21
click at [525, 297] on span at bounding box center [525, 301] width 8 height 19
click at [529, 300] on span at bounding box center [528, 301] width 8 height 19
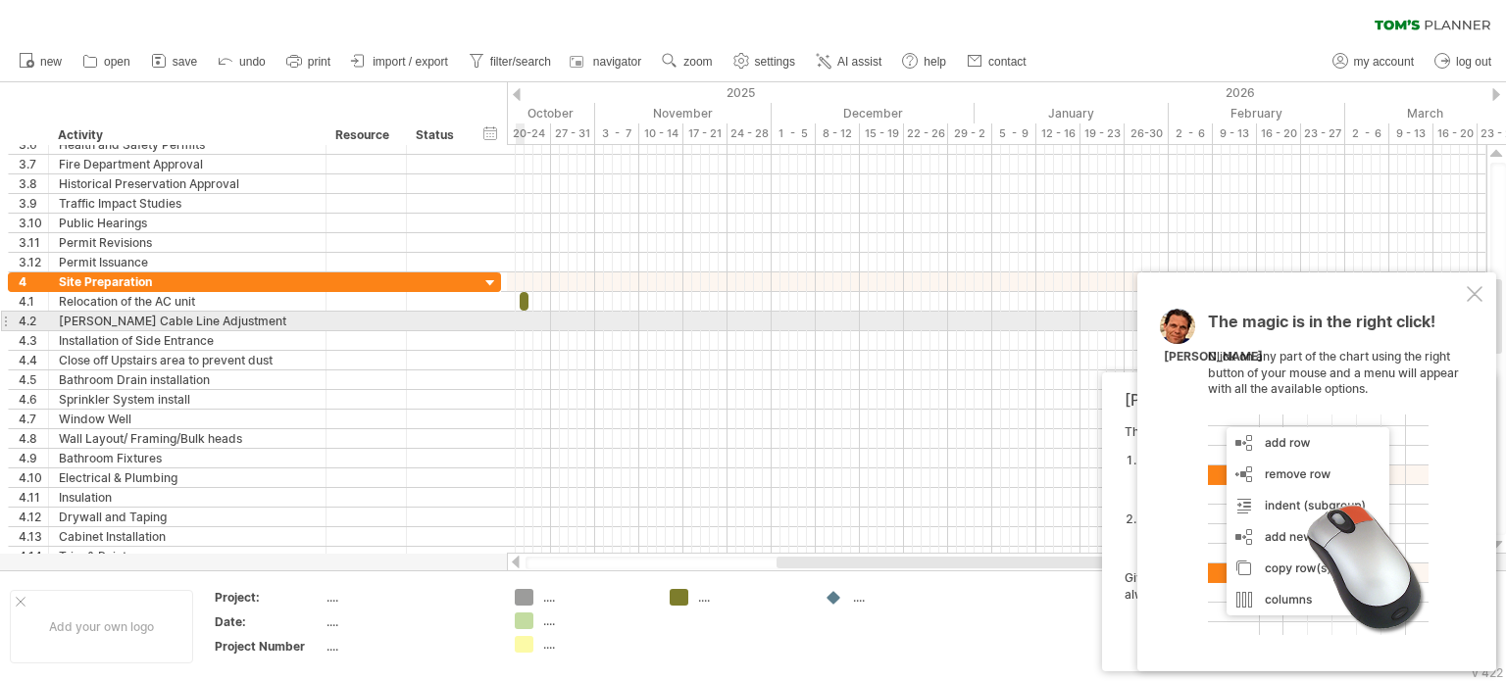
click at [521, 321] on div at bounding box center [996, 322] width 979 height 20
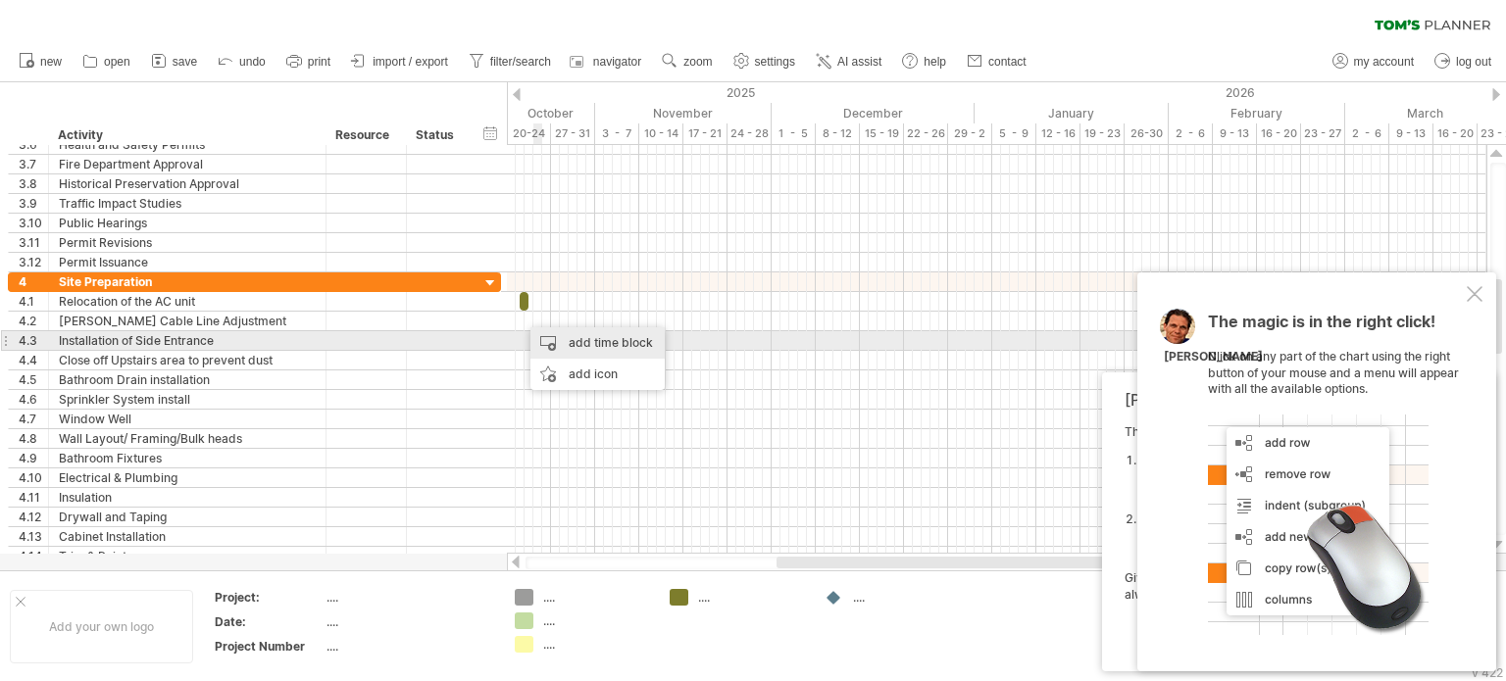
click at [556, 336] on div "add time block" at bounding box center [597, 342] width 134 height 31
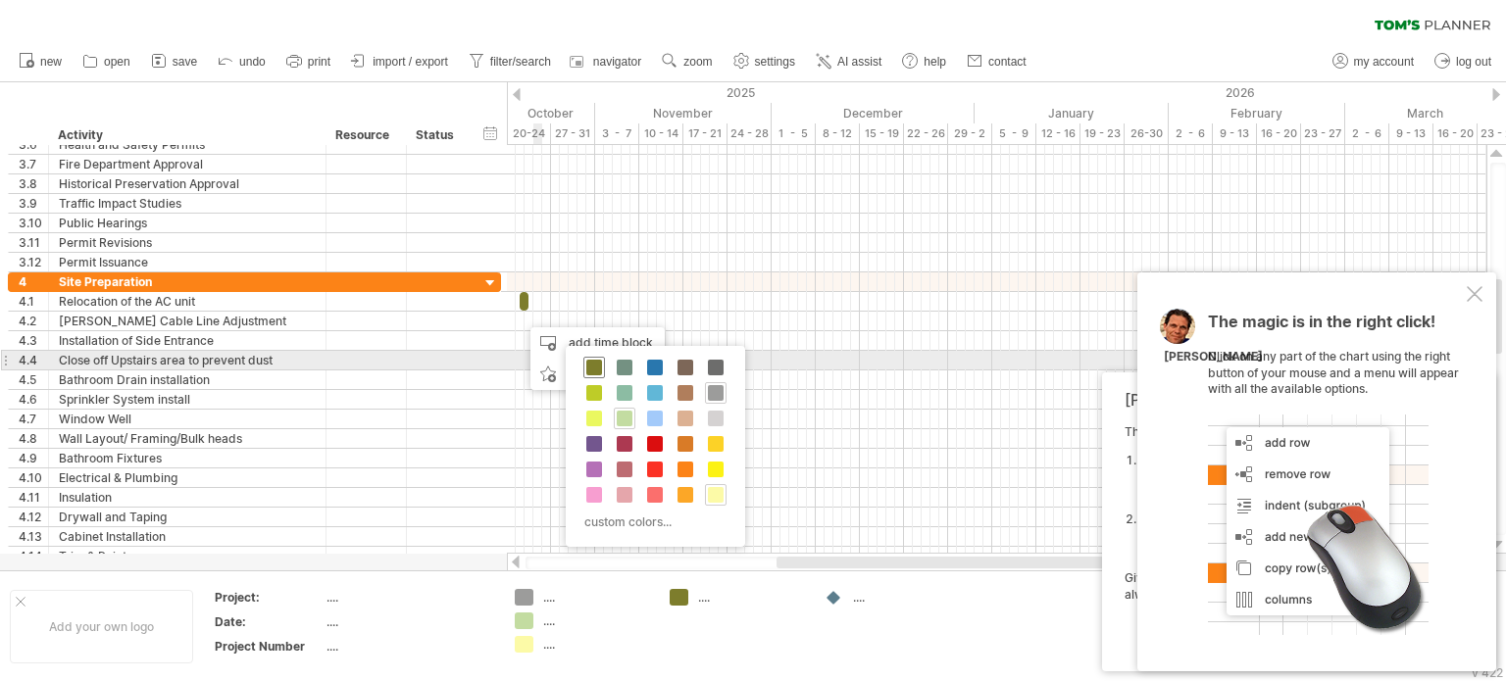
click at [593, 366] on span at bounding box center [594, 368] width 16 height 16
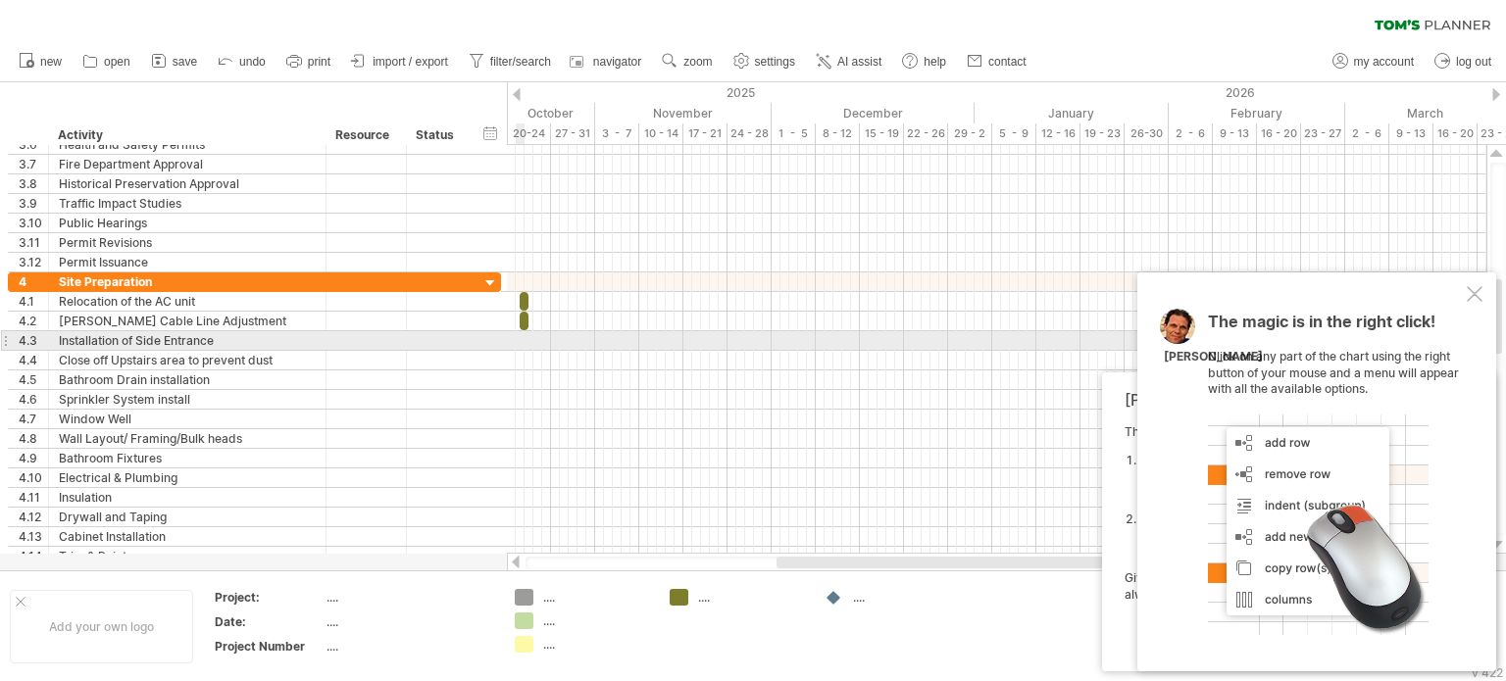
click at [523, 339] on div at bounding box center [996, 341] width 979 height 20
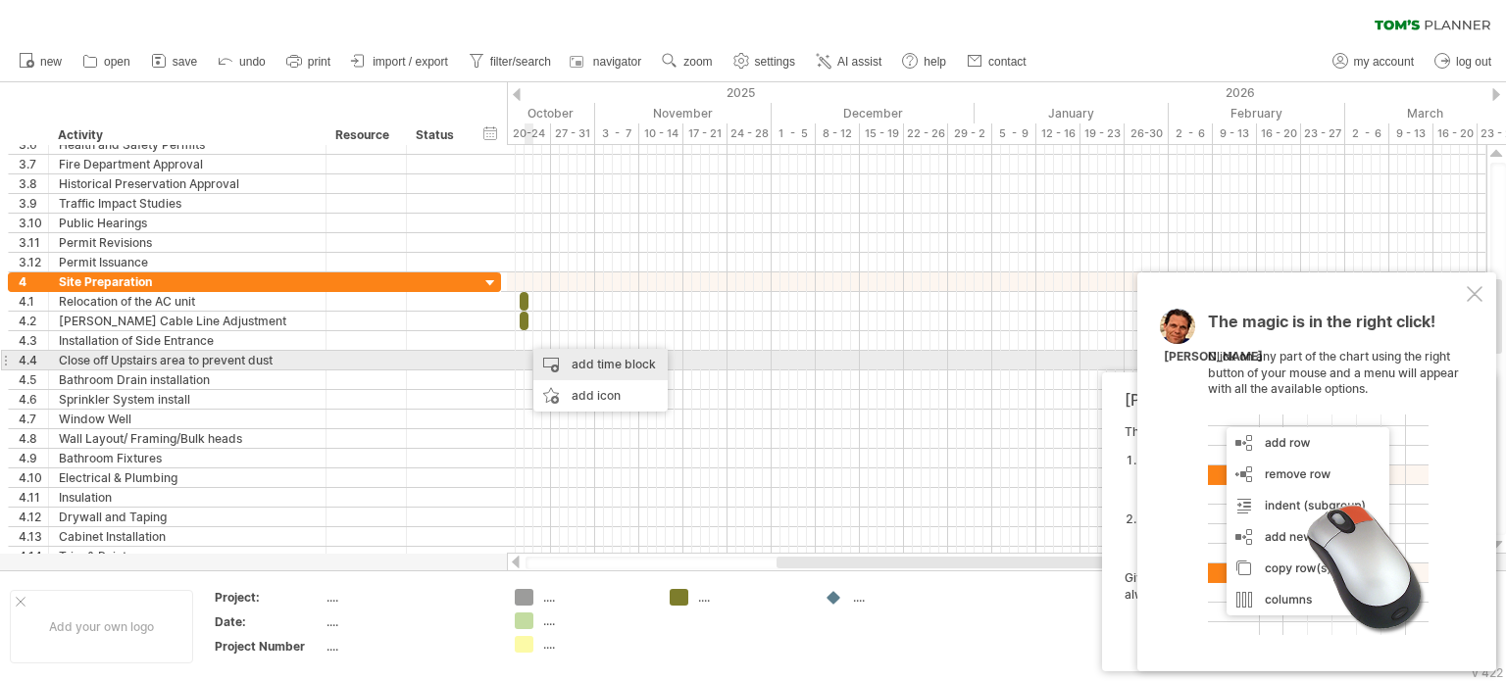
click at [561, 364] on div "add time block" at bounding box center [600, 364] width 134 height 31
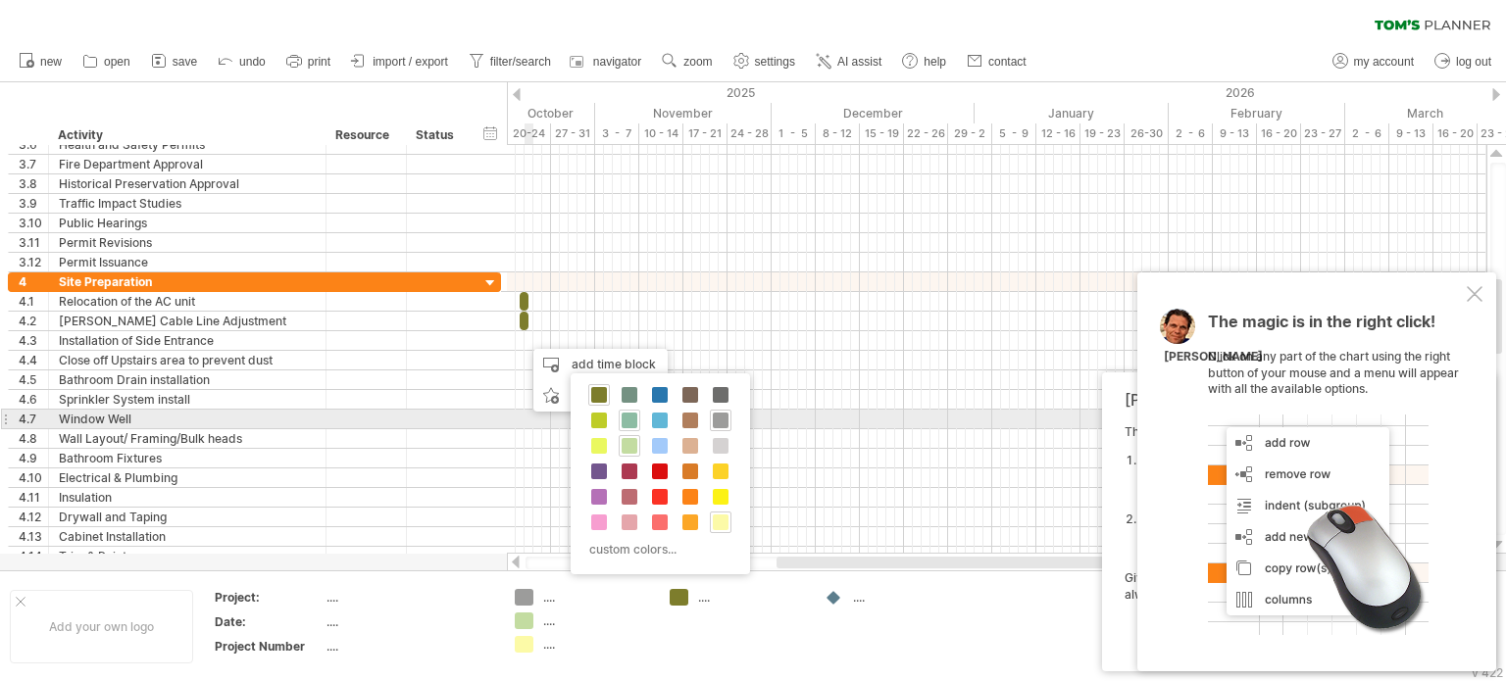
click at [627, 417] on span at bounding box center [629, 421] width 16 height 16
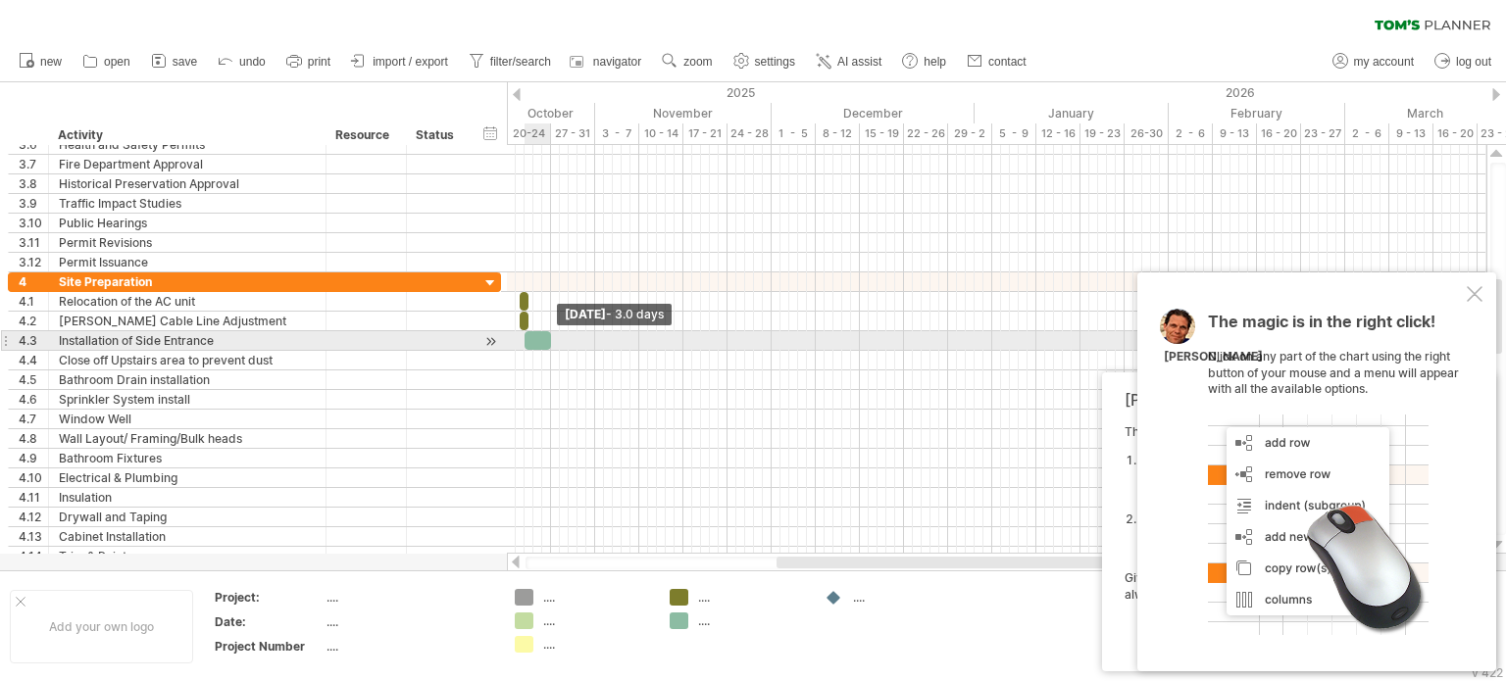
drag, startPoint x: 530, startPoint y: 339, endPoint x: 547, endPoint y: 339, distance: 16.7
click at [547, 339] on span at bounding box center [551, 340] width 8 height 19
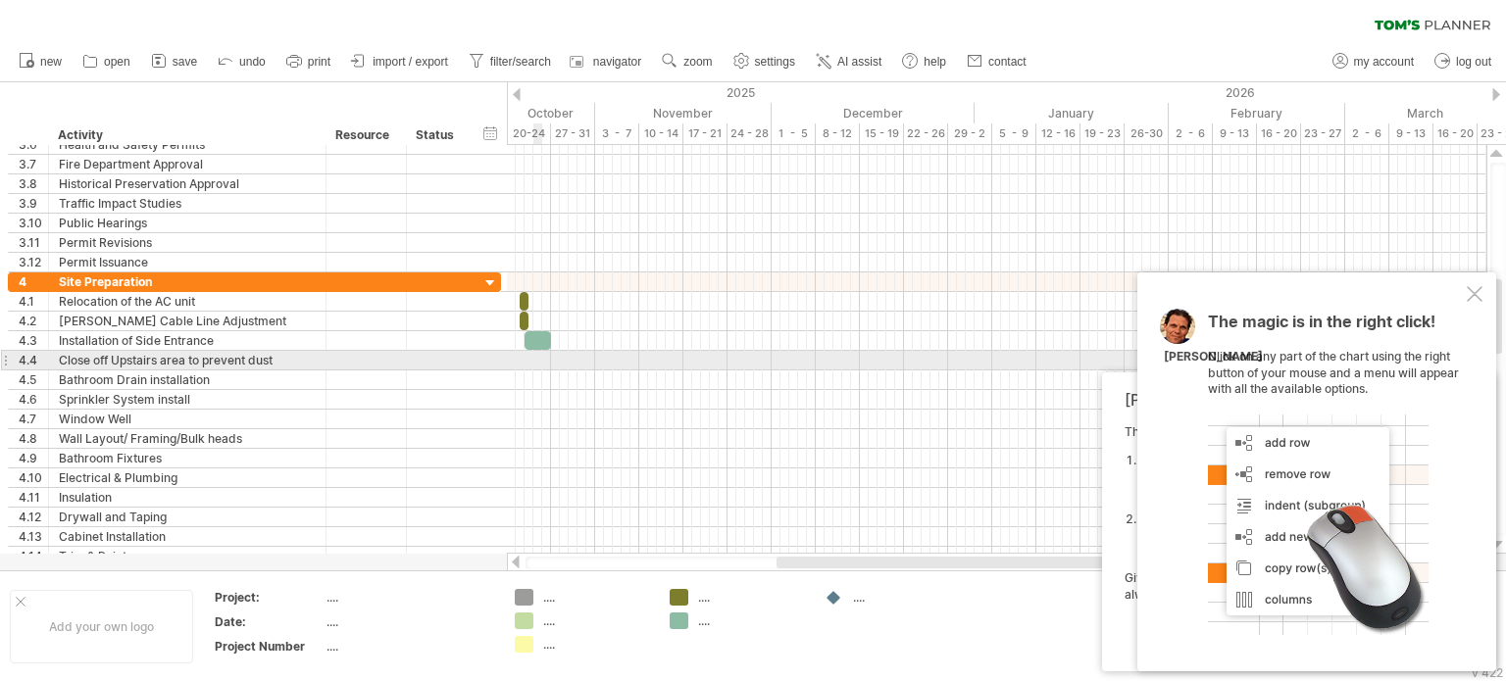
click at [539, 359] on div at bounding box center [996, 361] width 979 height 20
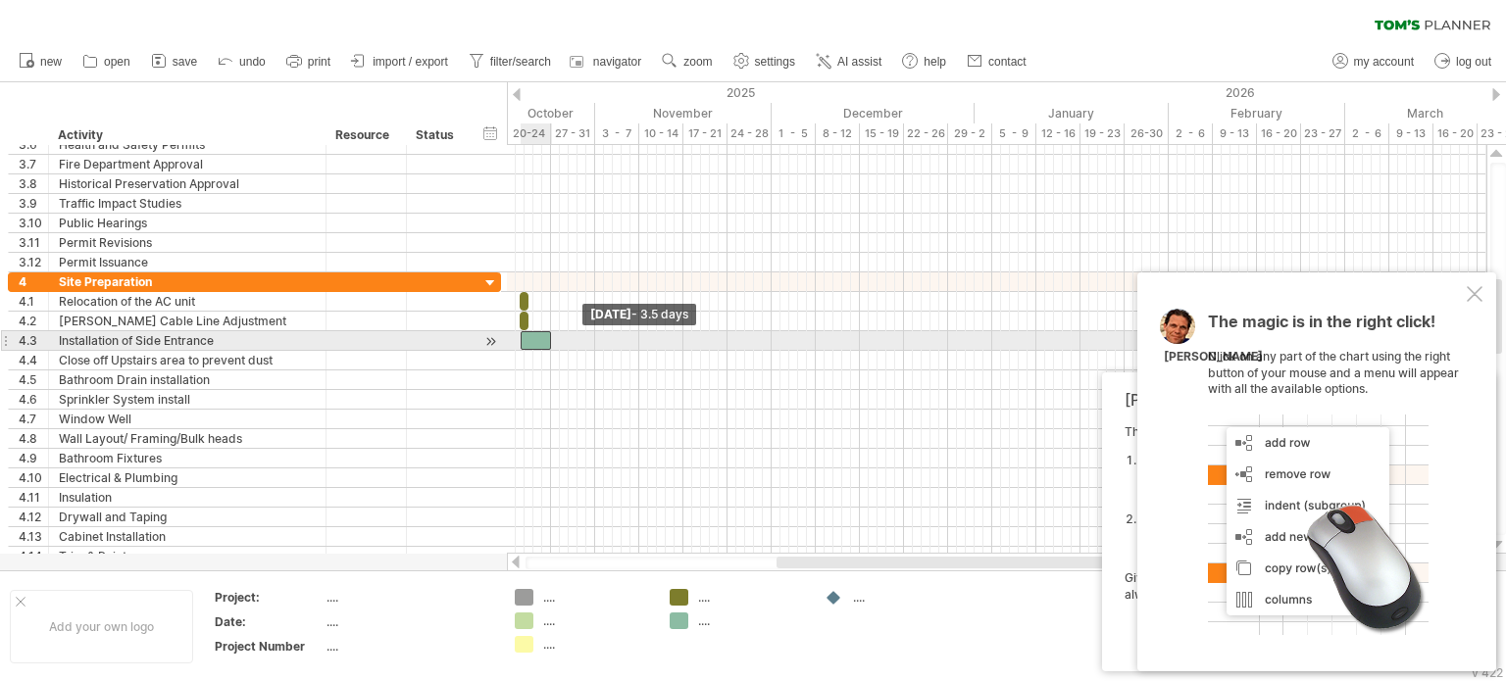
click at [521, 341] on span at bounding box center [521, 340] width 8 height 19
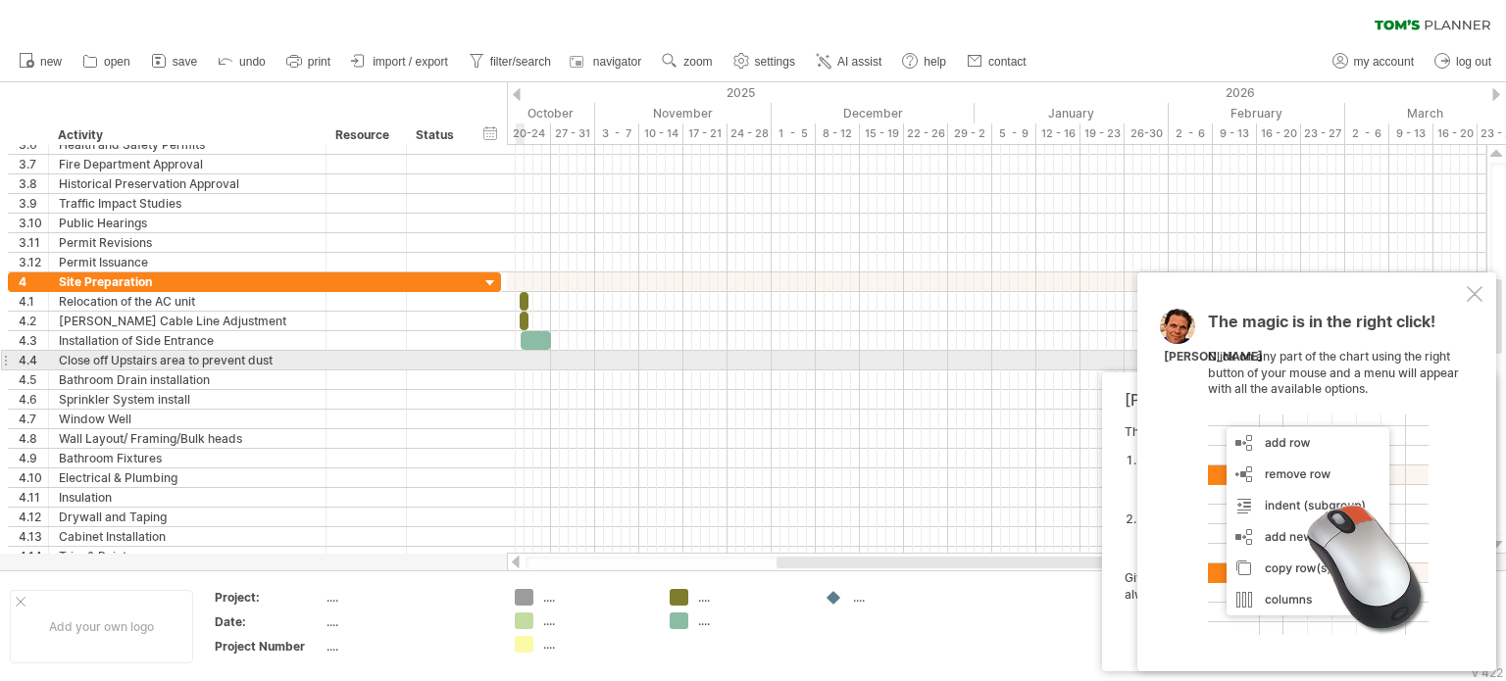
click at [521, 359] on div at bounding box center [996, 361] width 979 height 20
click at [522, 359] on div at bounding box center [996, 361] width 979 height 20
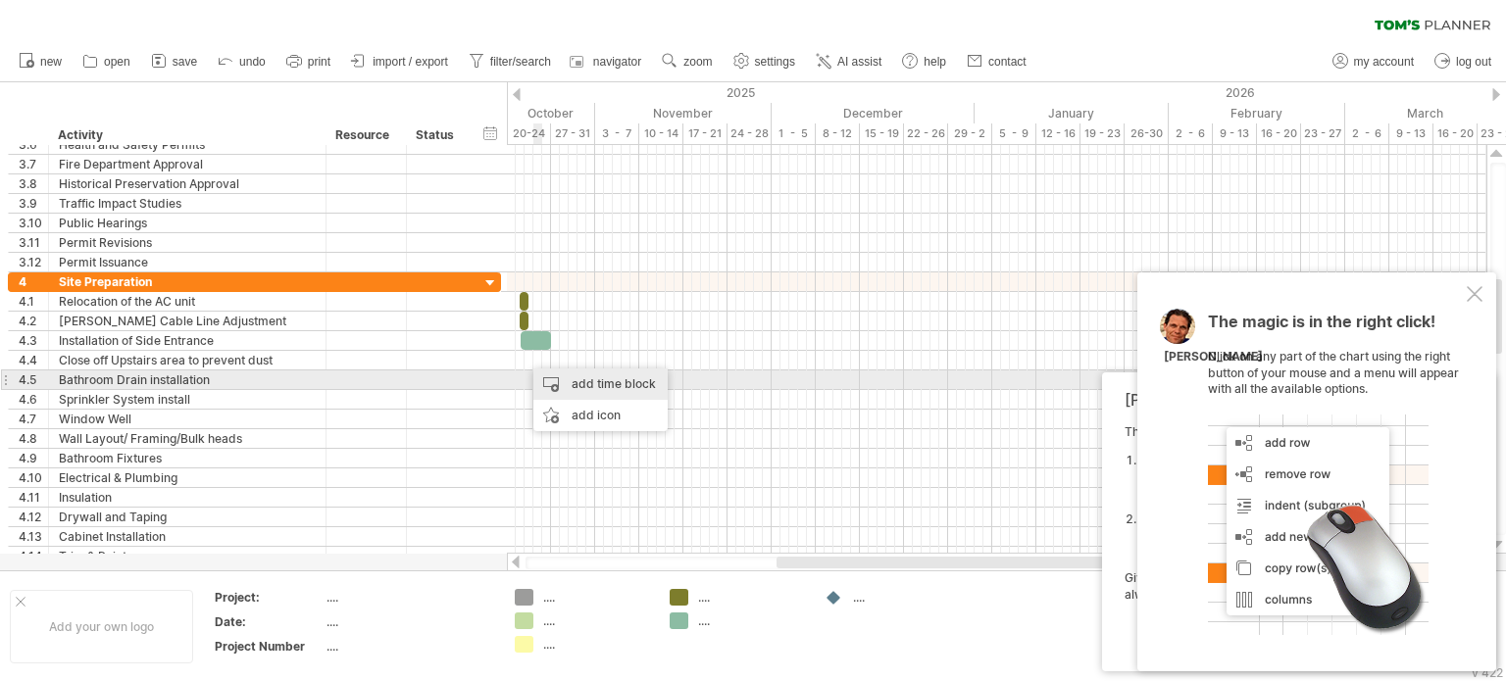
click at [569, 385] on div "add time block" at bounding box center [600, 384] width 134 height 31
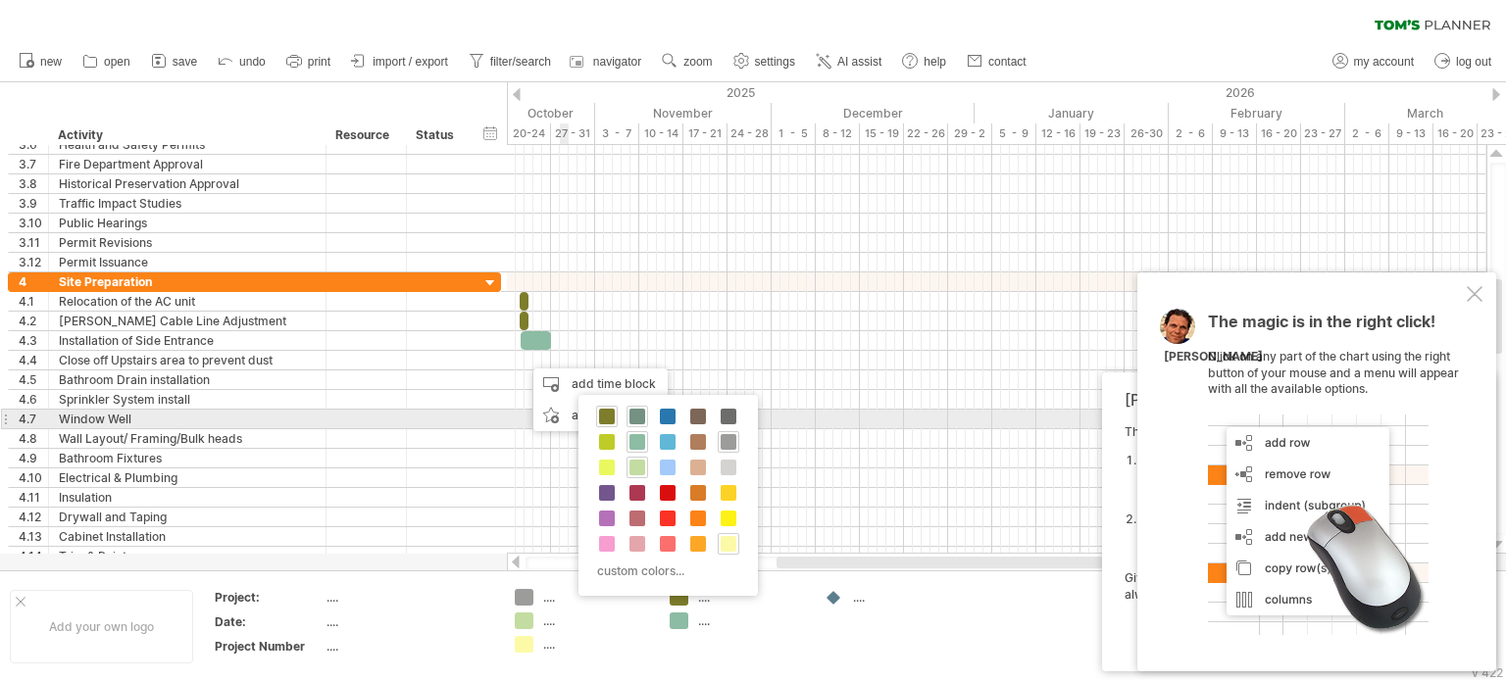
click at [631, 415] on span at bounding box center [637, 417] width 16 height 16
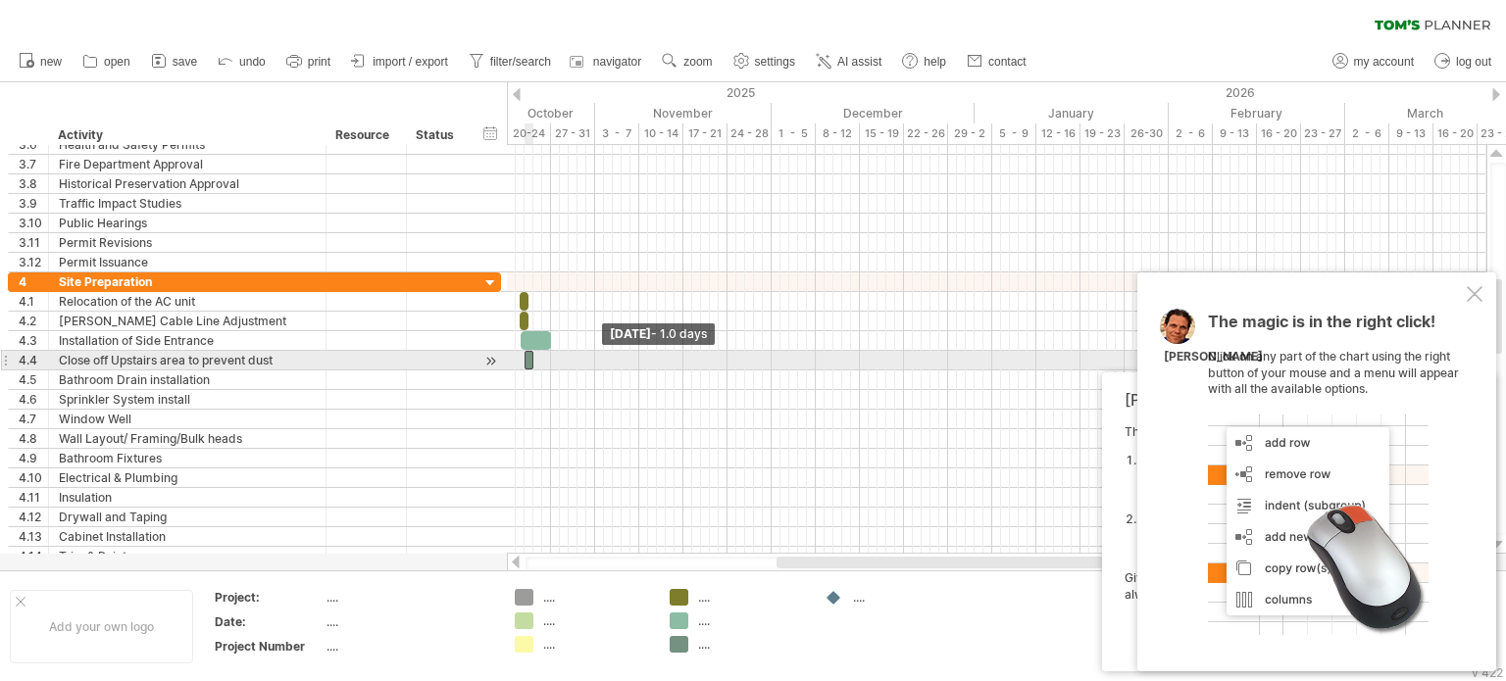
click at [528, 360] on div at bounding box center [528, 360] width 9 height 19
drag, startPoint x: 529, startPoint y: 359, endPoint x: 511, endPoint y: 360, distance: 18.7
click at [511, 360] on div "example time blocks: start [DATE] - 0.5 days [DATE] - 1.0 days" at bounding box center [996, 349] width 979 height 409
click at [518, 361] on span at bounding box center [521, 360] width 8 height 19
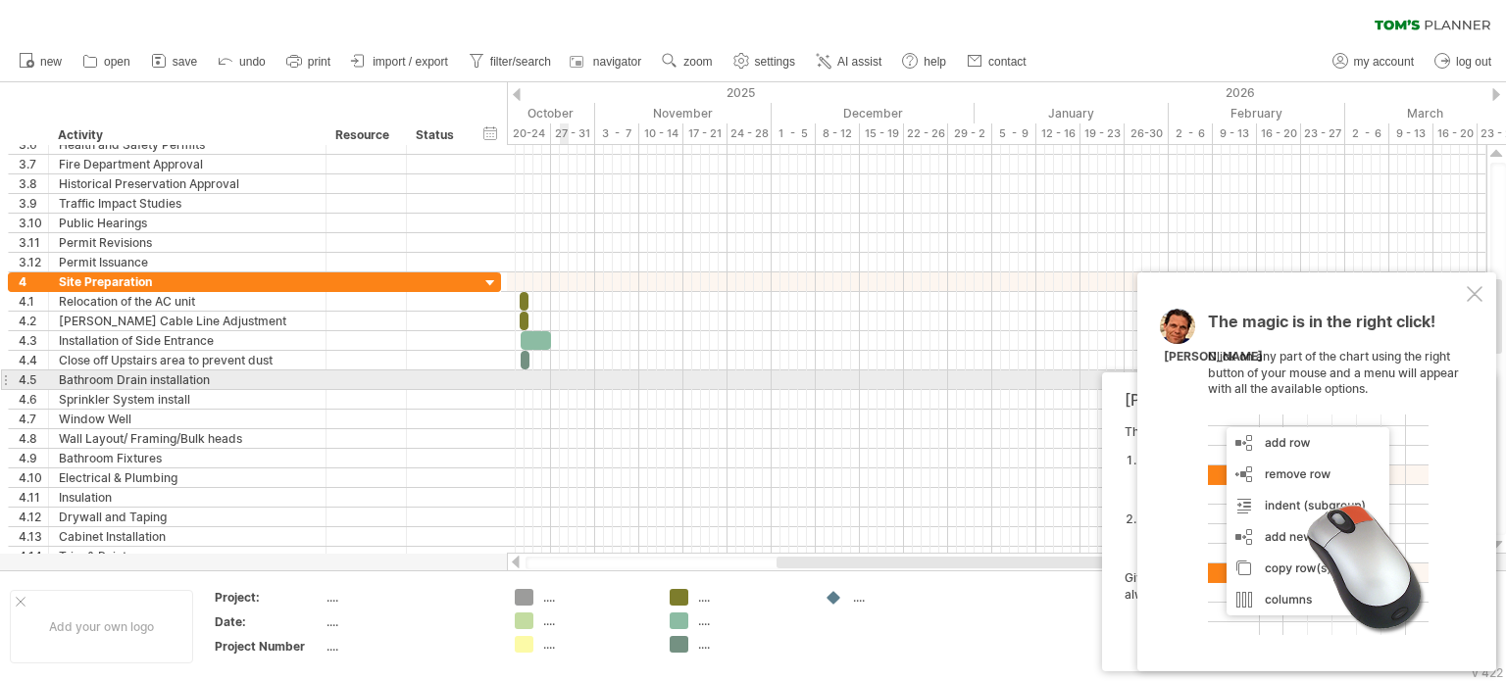
drag, startPoint x: 554, startPoint y: 376, endPoint x: 565, endPoint y: 376, distance: 10.8
click at [565, 376] on div at bounding box center [996, 381] width 979 height 20
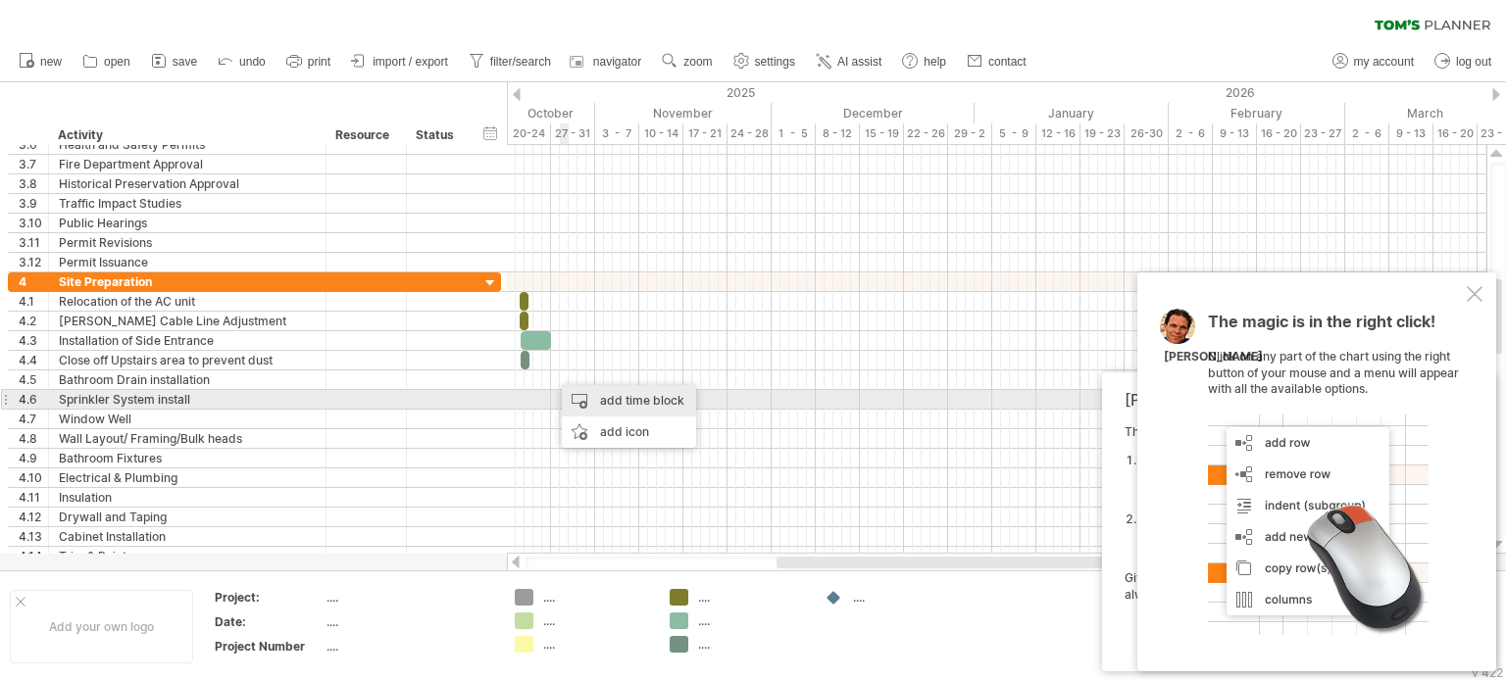
click at [576, 398] on div "add time block" at bounding box center [629, 400] width 134 height 31
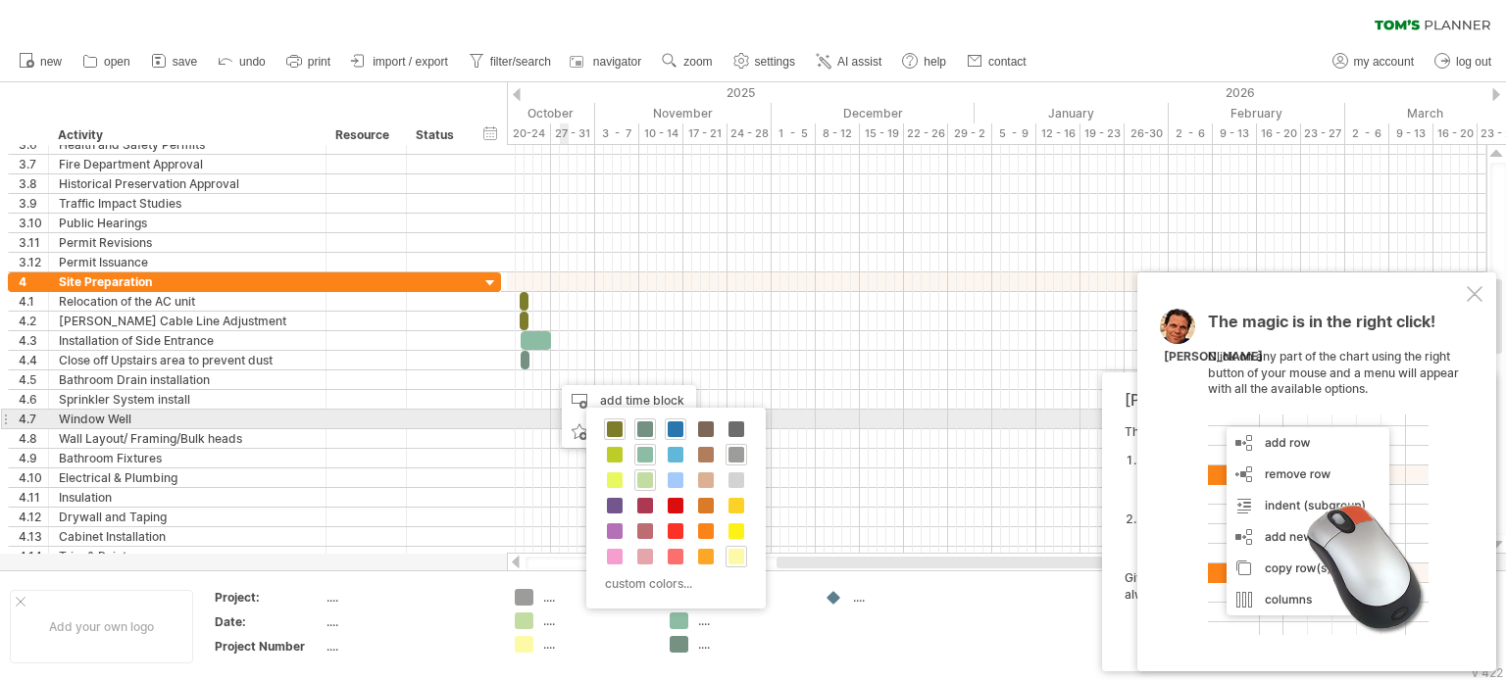
click at [678, 426] on span at bounding box center [676, 430] width 16 height 16
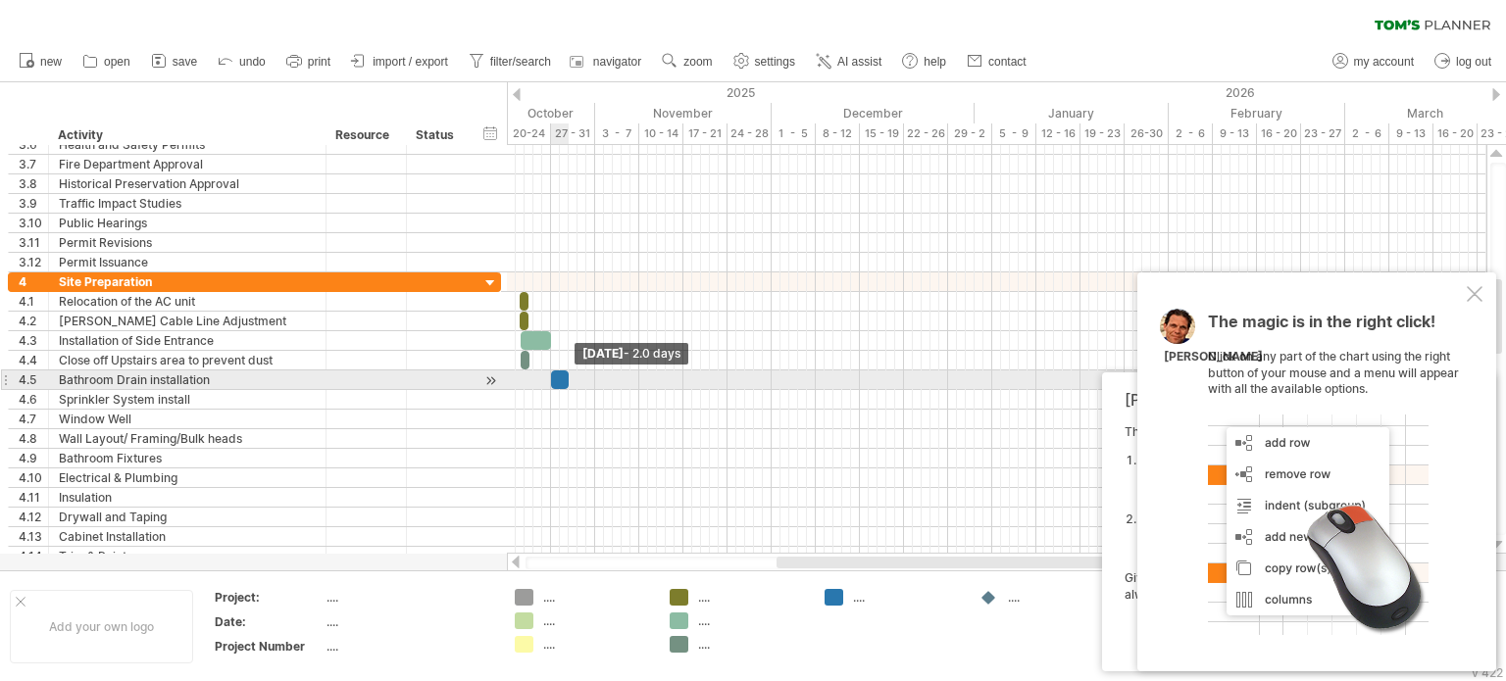
click at [567, 375] on span at bounding box center [569, 380] width 8 height 19
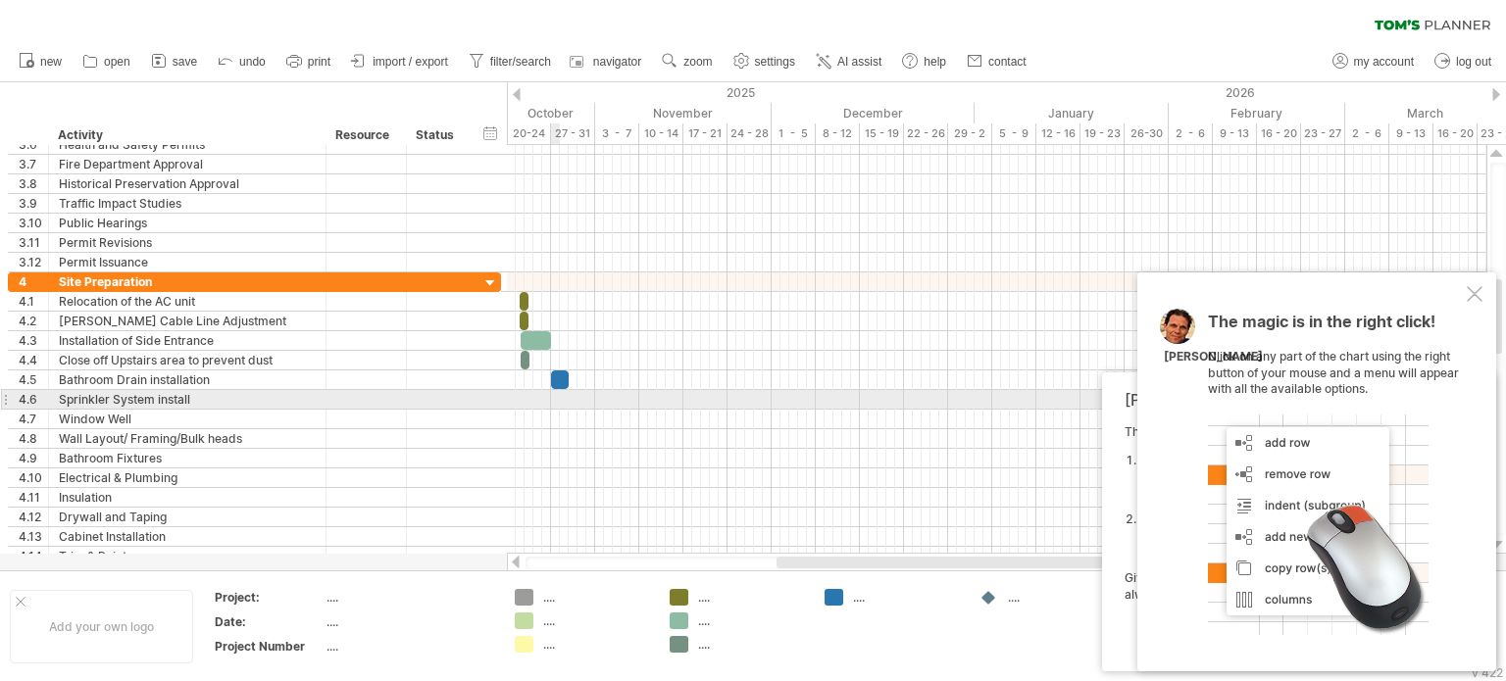
click at [555, 398] on div at bounding box center [996, 400] width 979 height 20
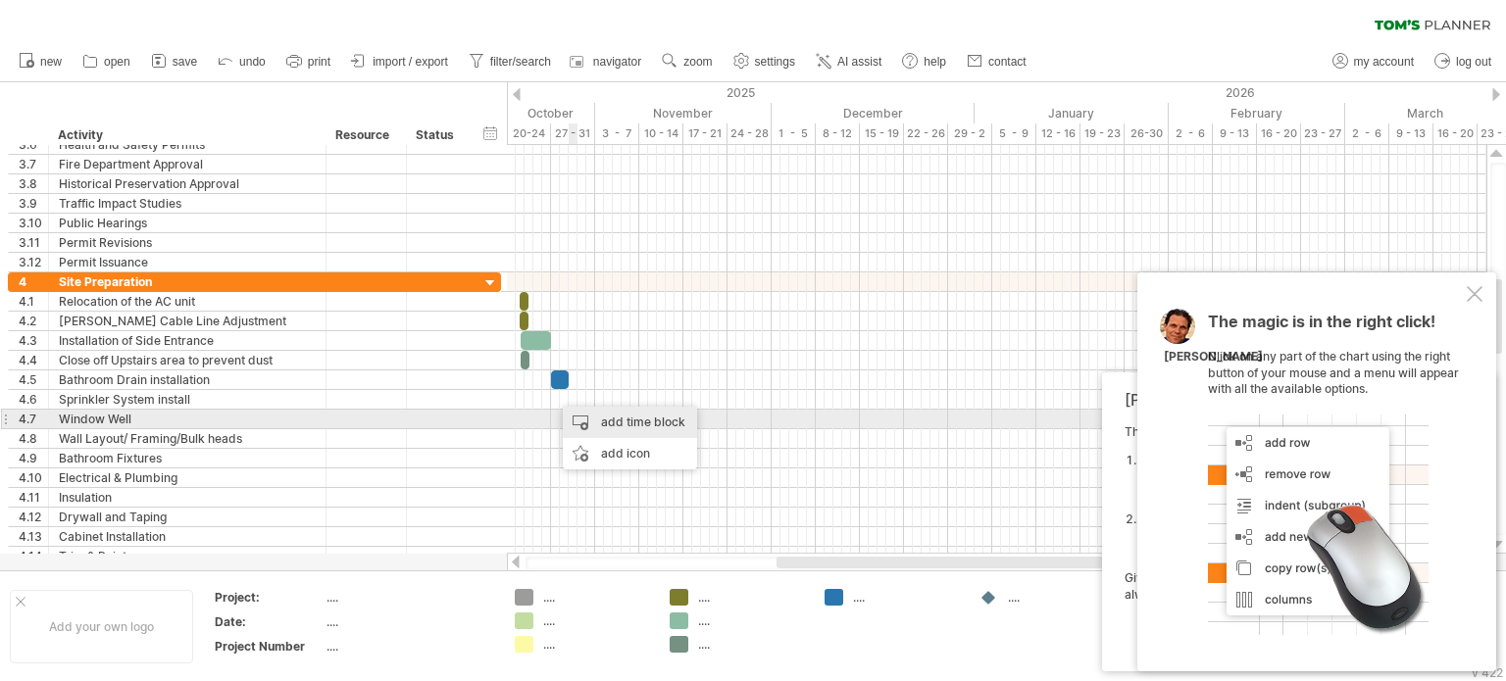
click at [584, 414] on div "add time block" at bounding box center [630, 422] width 134 height 31
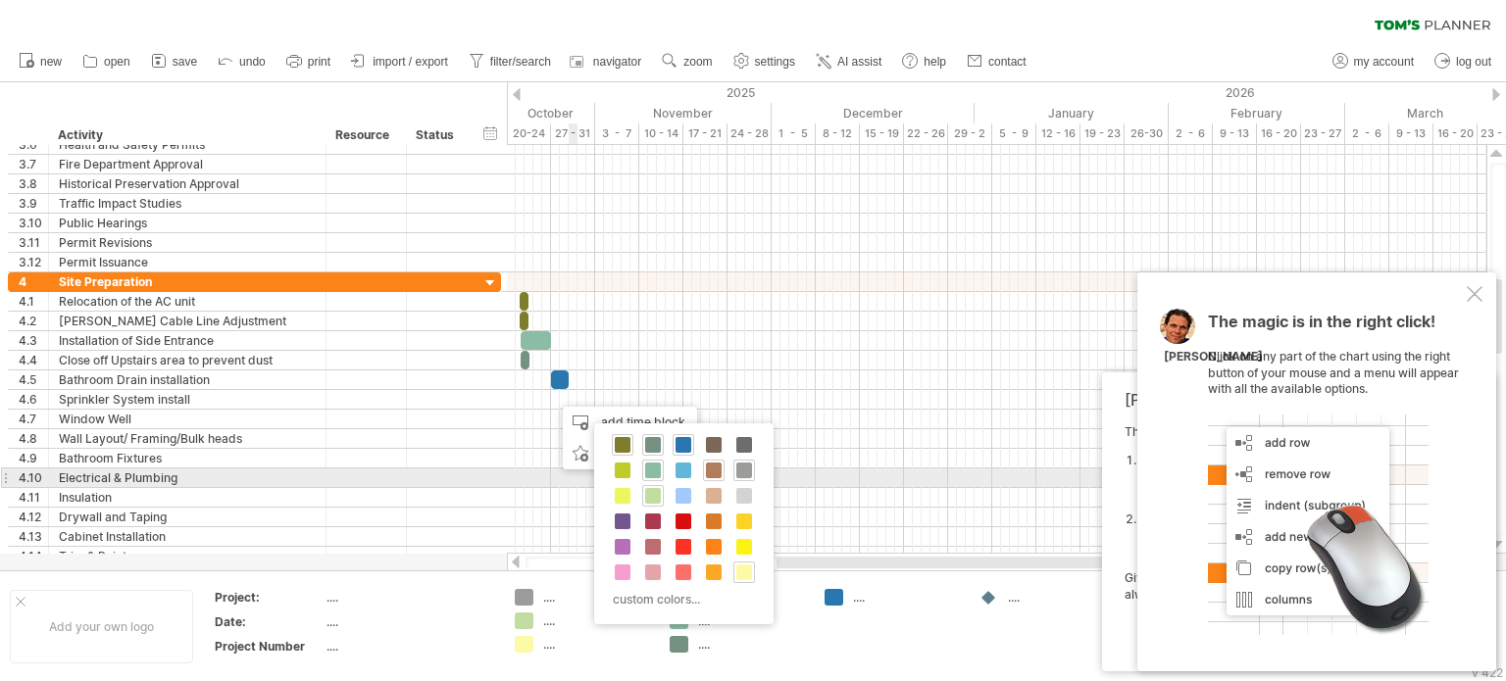
click at [718, 473] on span at bounding box center [714, 471] width 16 height 16
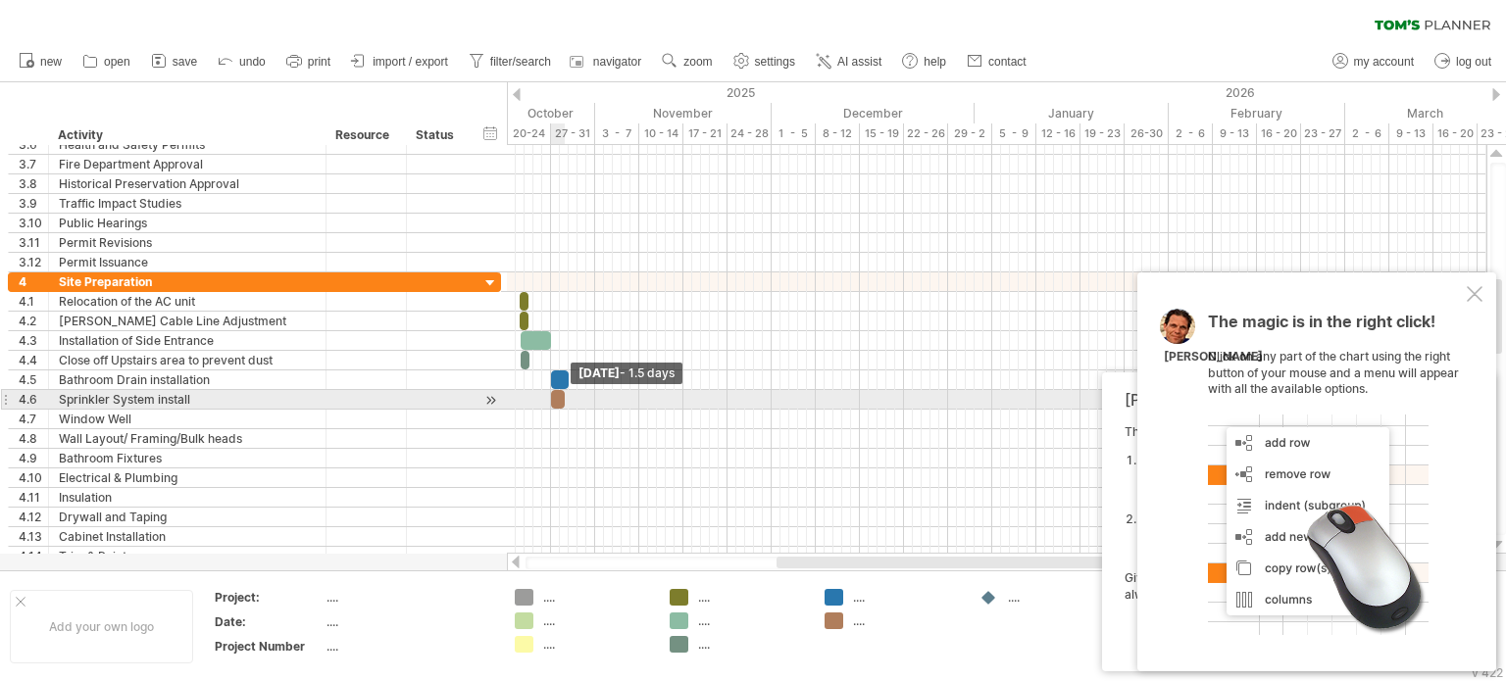
click at [565, 399] on span at bounding box center [565, 399] width 8 height 19
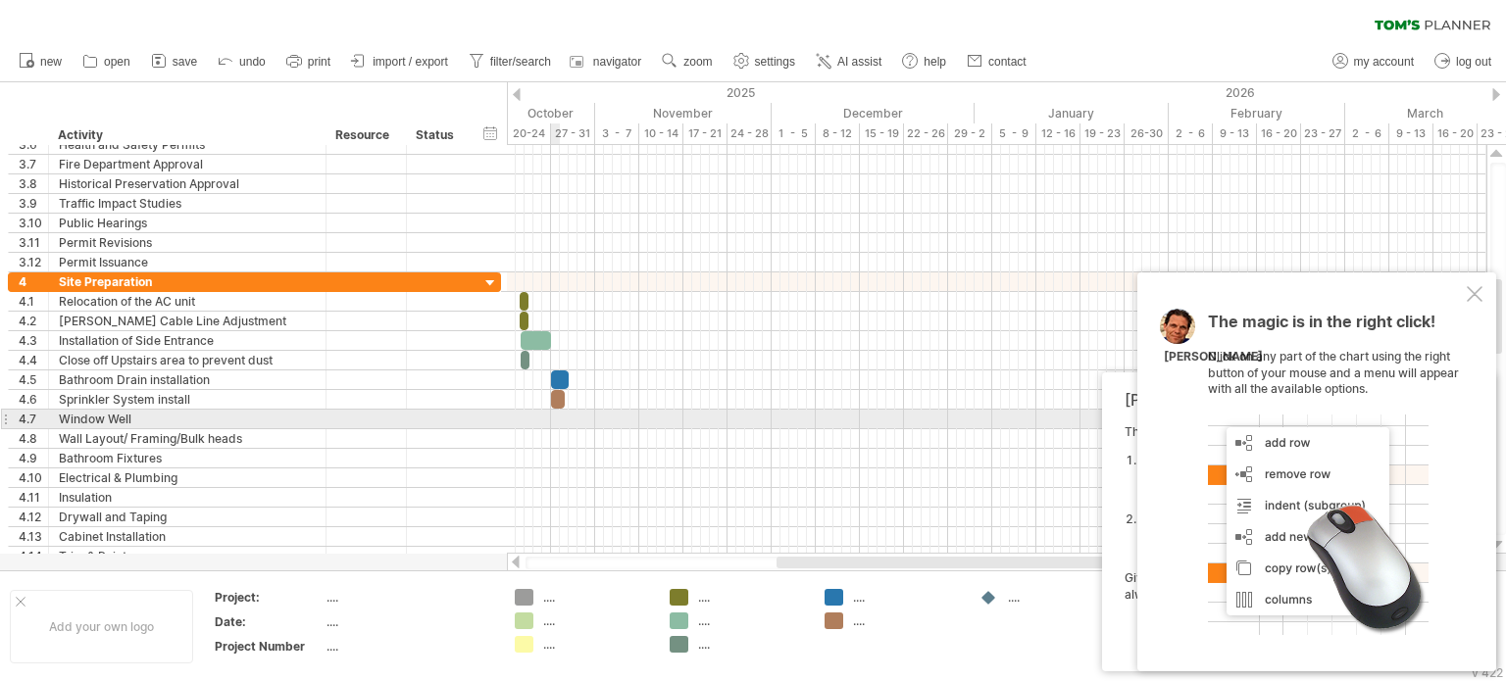
click at [555, 417] on div at bounding box center [996, 420] width 979 height 20
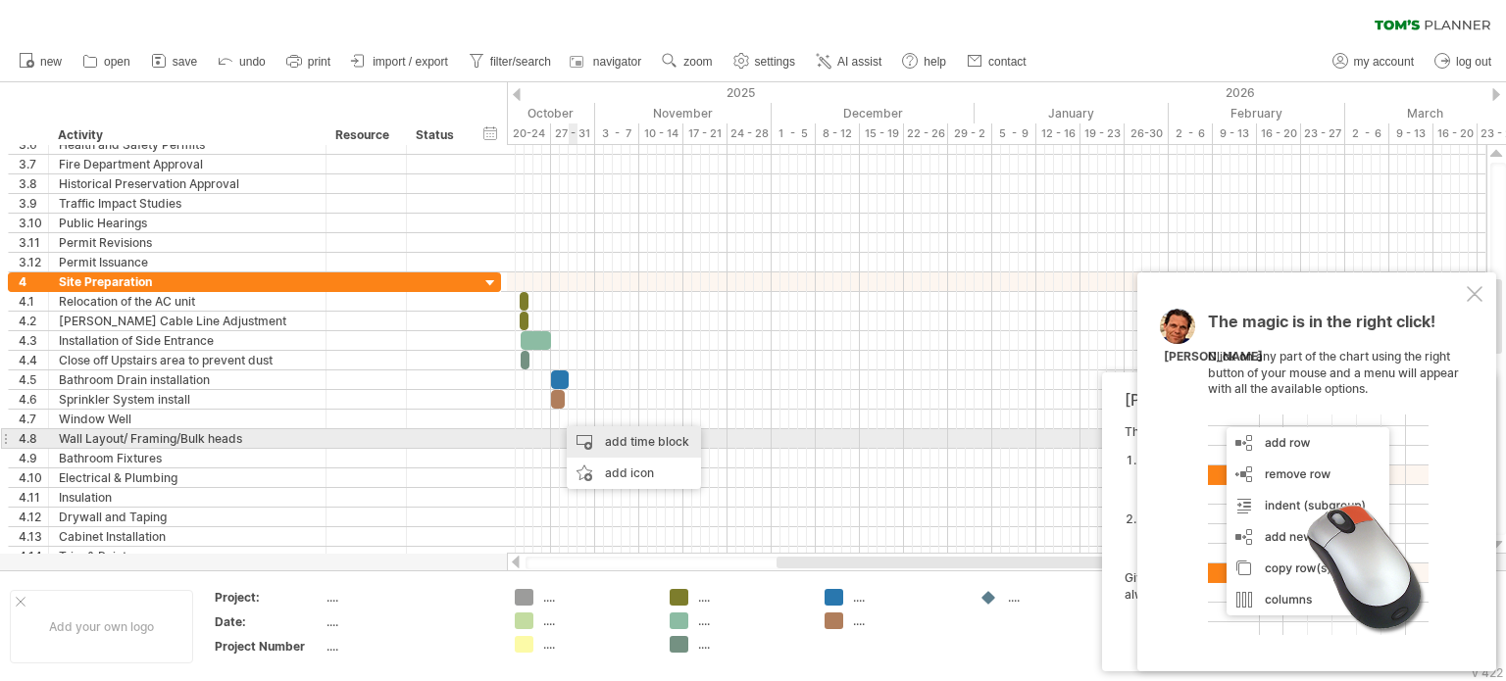
click at [604, 441] on div "add time block" at bounding box center [634, 441] width 134 height 31
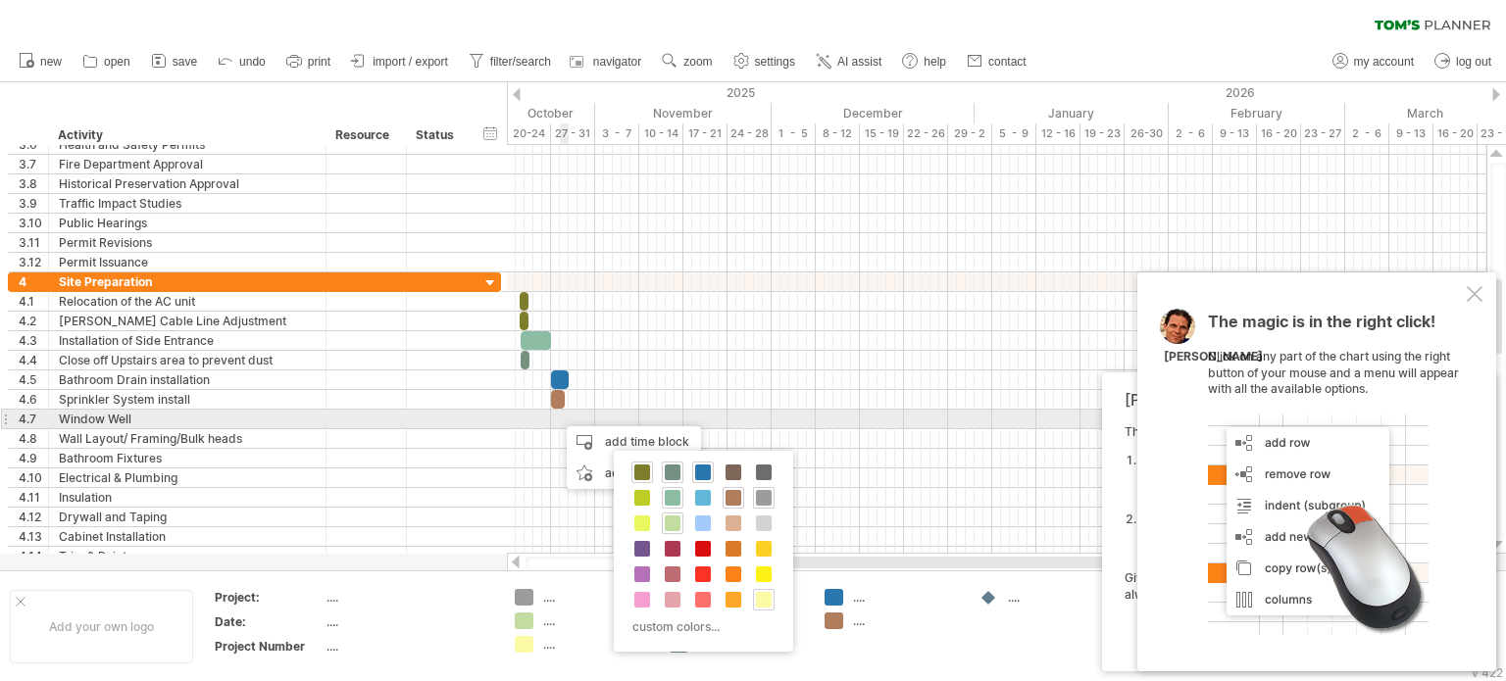
click at [560, 415] on div at bounding box center [996, 420] width 979 height 20
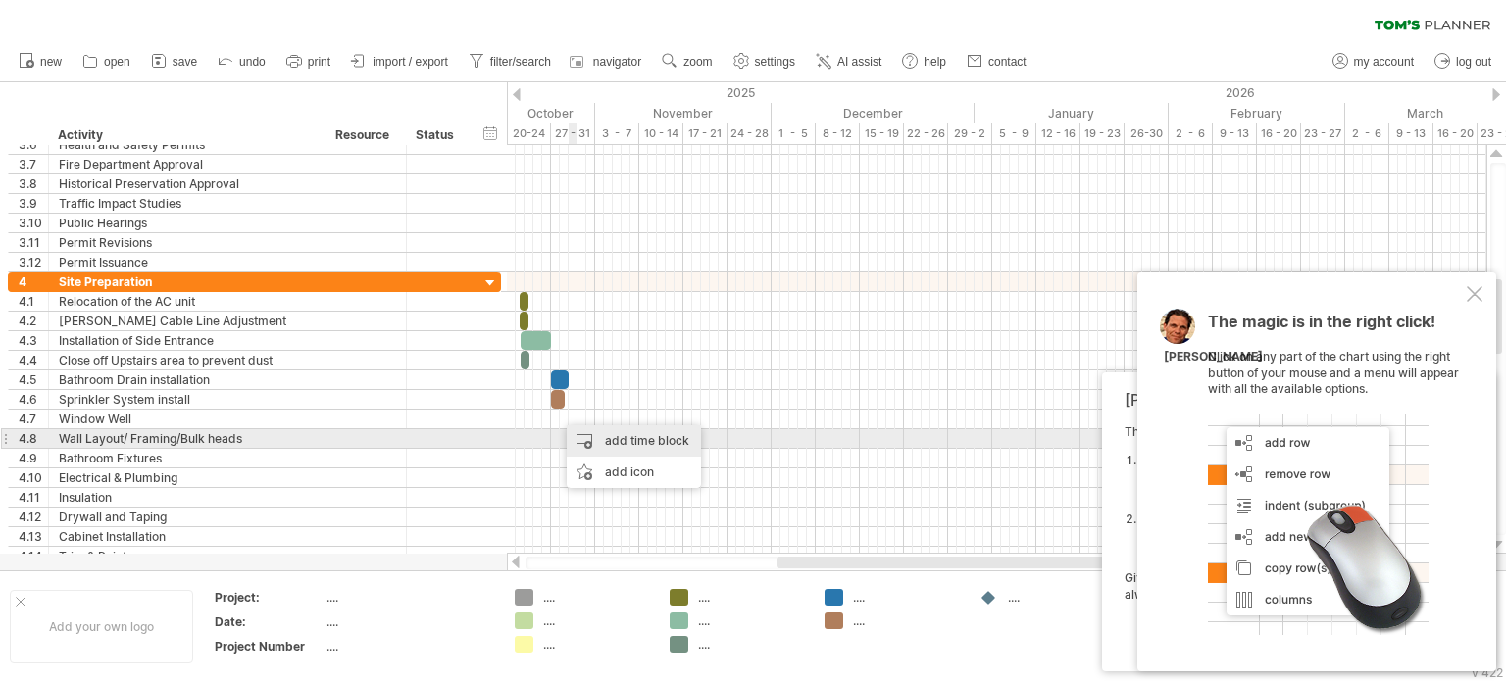
click at [605, 439] on div "add time block" at bounding box center [634, 440] width 134 height 31
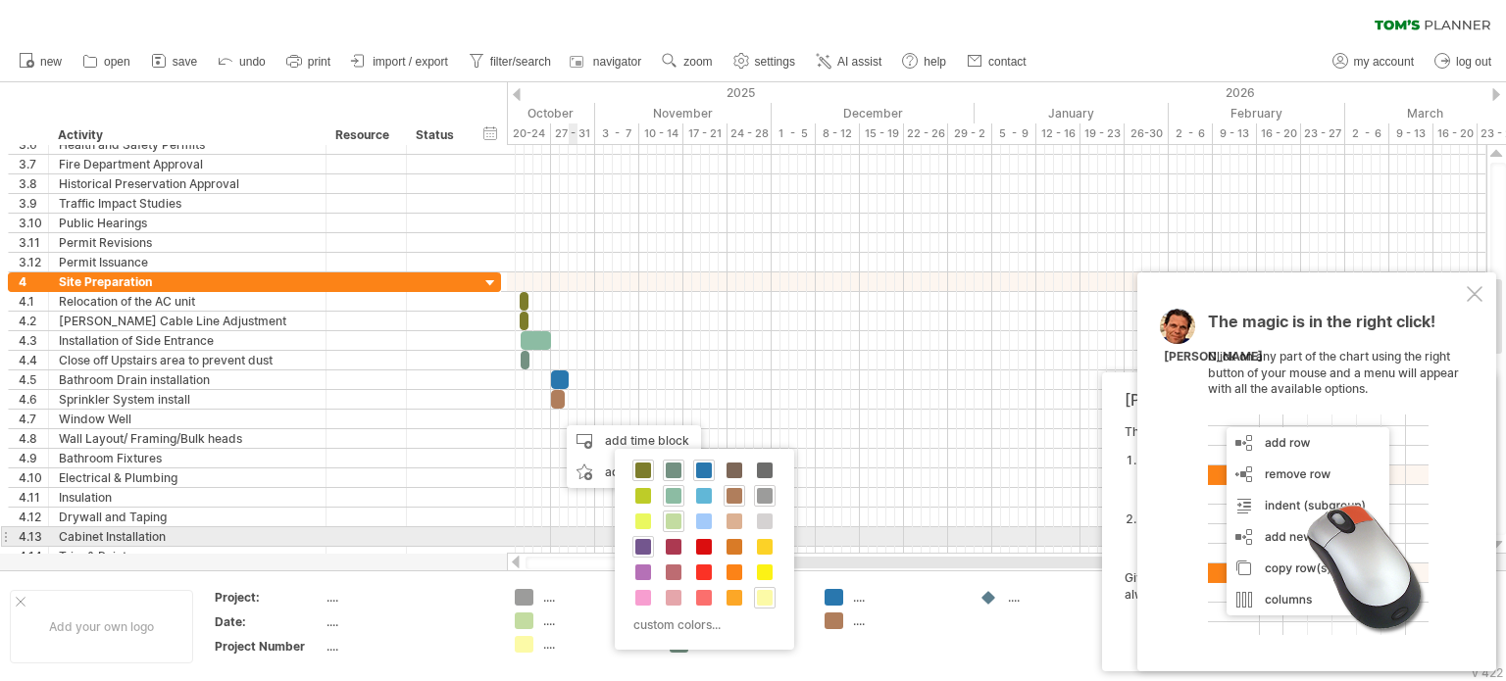
click at [639, 546] on span at bounding box center [643, 547] width 16 height 16
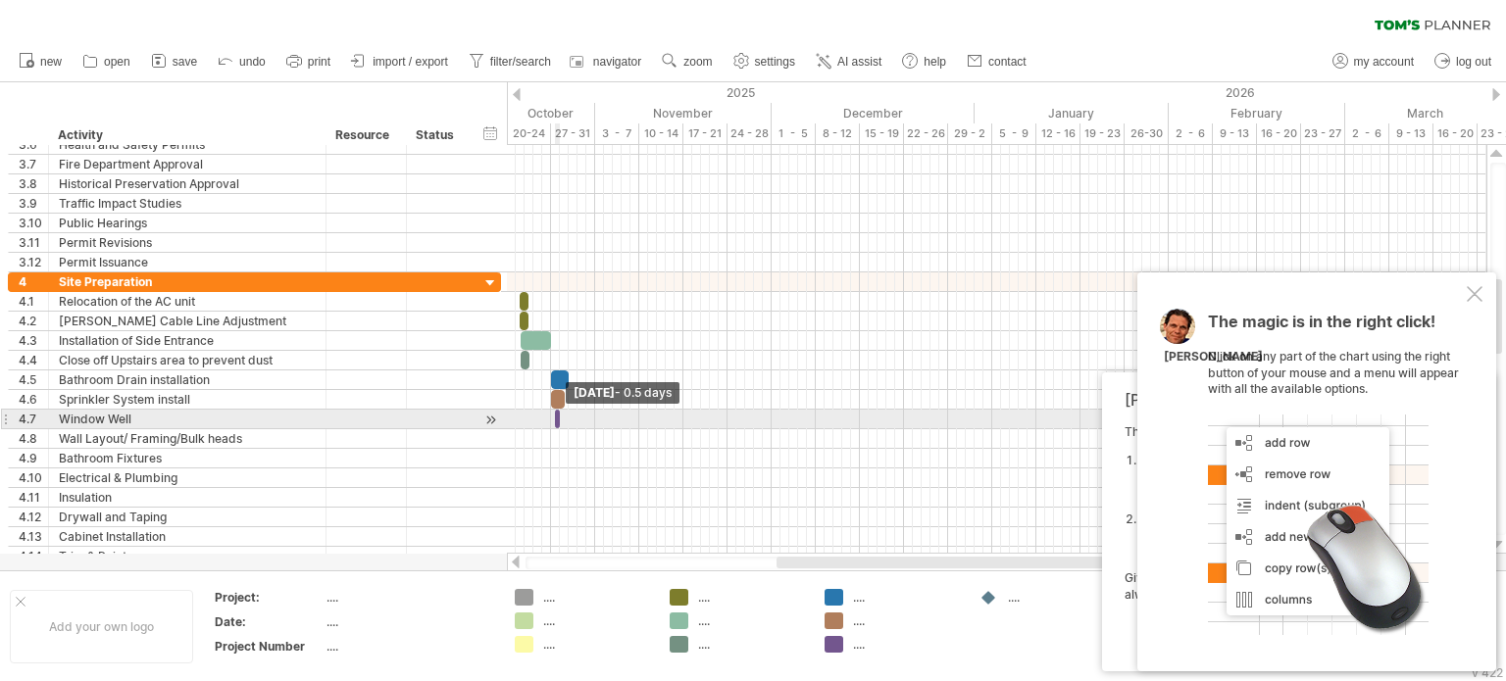
drag, startPoint x: 560, startPoint y: 417, endPoint x: 524, endPoint y: 419, distance: 35.3
click at [524, 419] on div "example time blocks: start [DATE] - 0.5 days [DATE] - 1.0 days" at bounding box center [996, 349] width 979 height 409
click at [557, 419] on span at bounding box center [560, 419] width 8 height 19
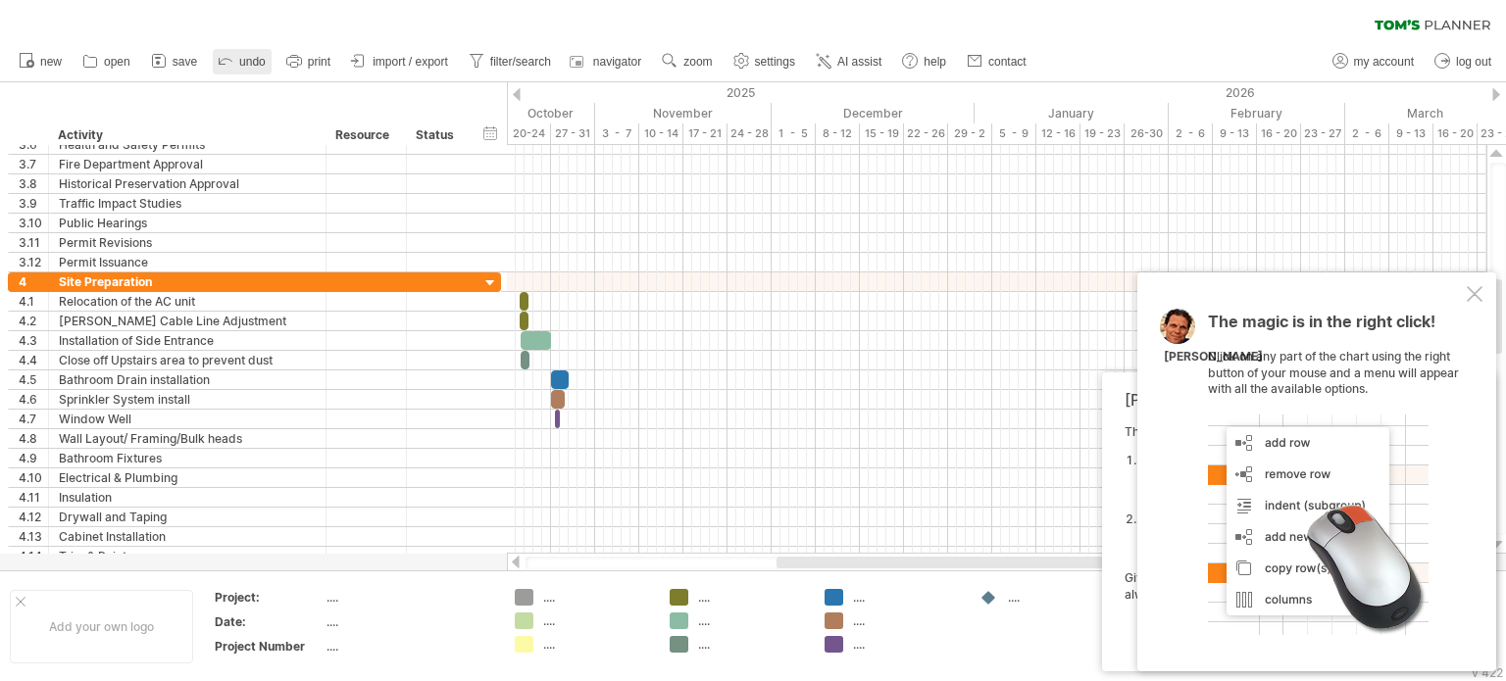
click at [251, 67] on span "undo" at bounding box center [252, 62] width 26 height 14
click at [248, 58] on span "undo" at bounding box center [252, 62] width 26 height 14
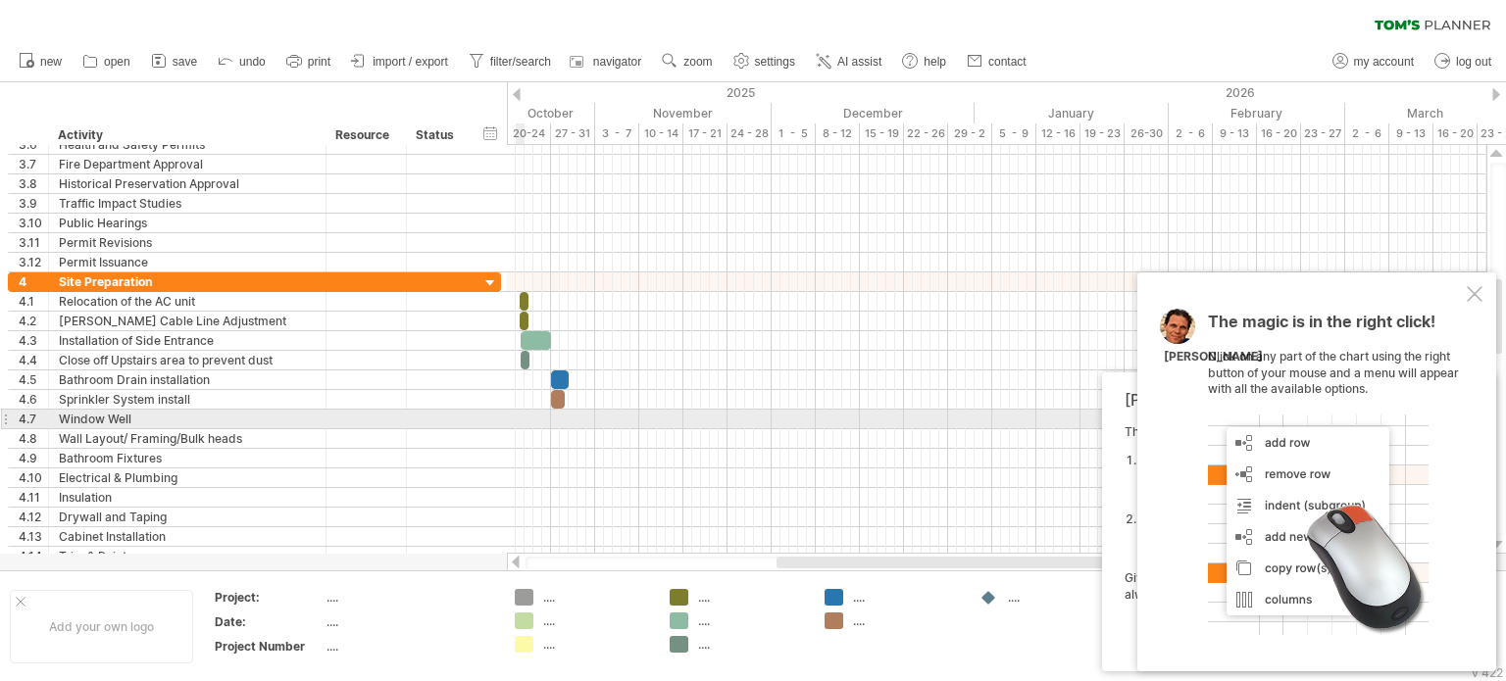
click at [521, 418] on div at bounding box center [996, 420] width 979 height 20
click at [518, 416] on div at bounding box center [996, 420] width 979 height 20
click at [523, 417] on div at bounding box center [996, 420] width 979 height 20
click at [517, 416] on div at bounding box center [996, 420] width 979 height 20
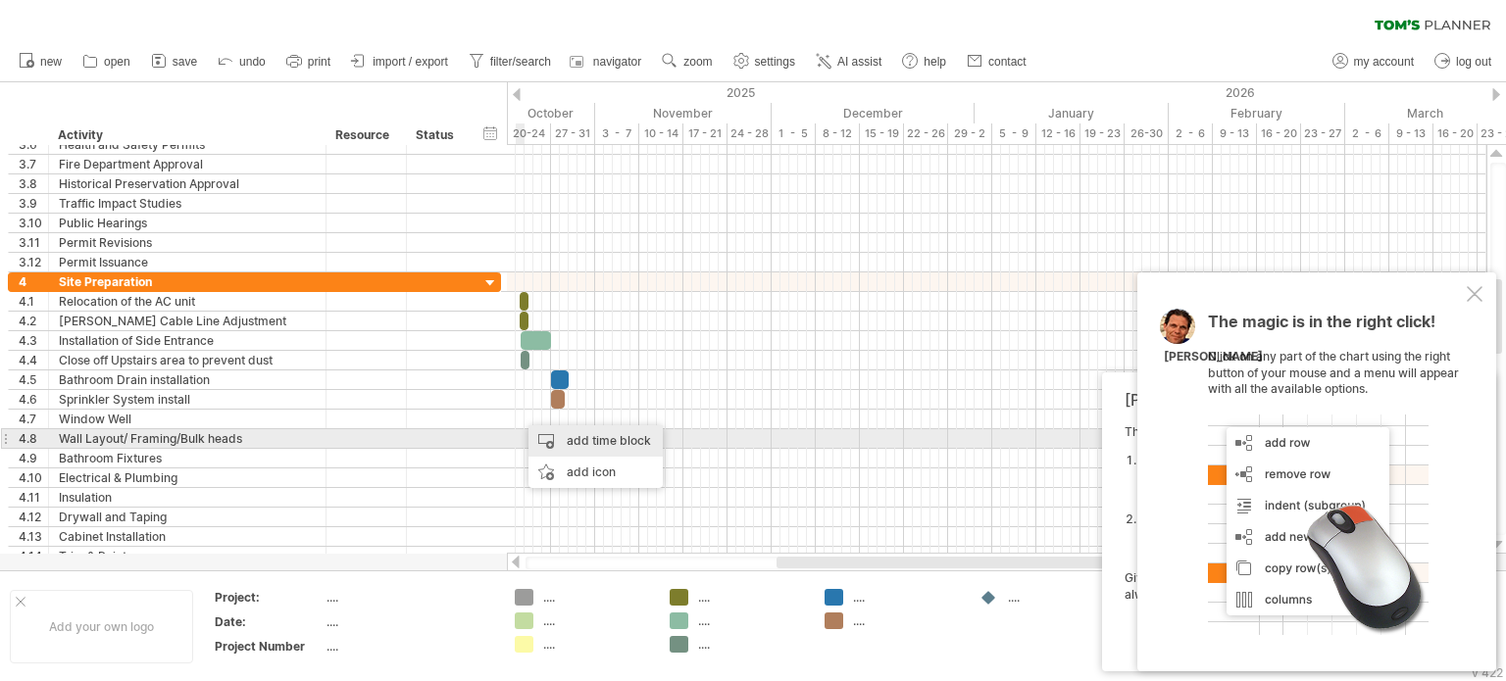
click at [573, 442] on div "add time block" at bounding box center [595, 440] width 134 height 31
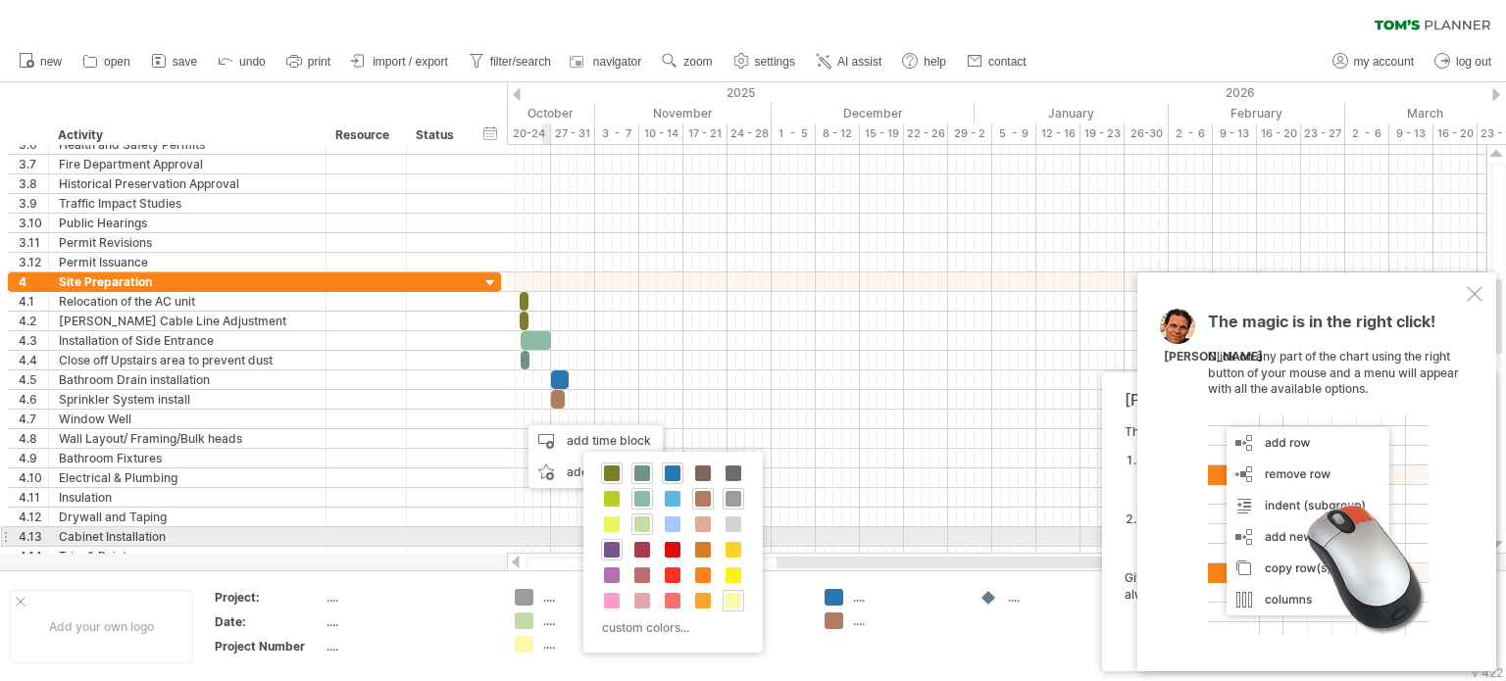
click at [610, 544] on span at bounding box center [612, 550] width 16 height 16
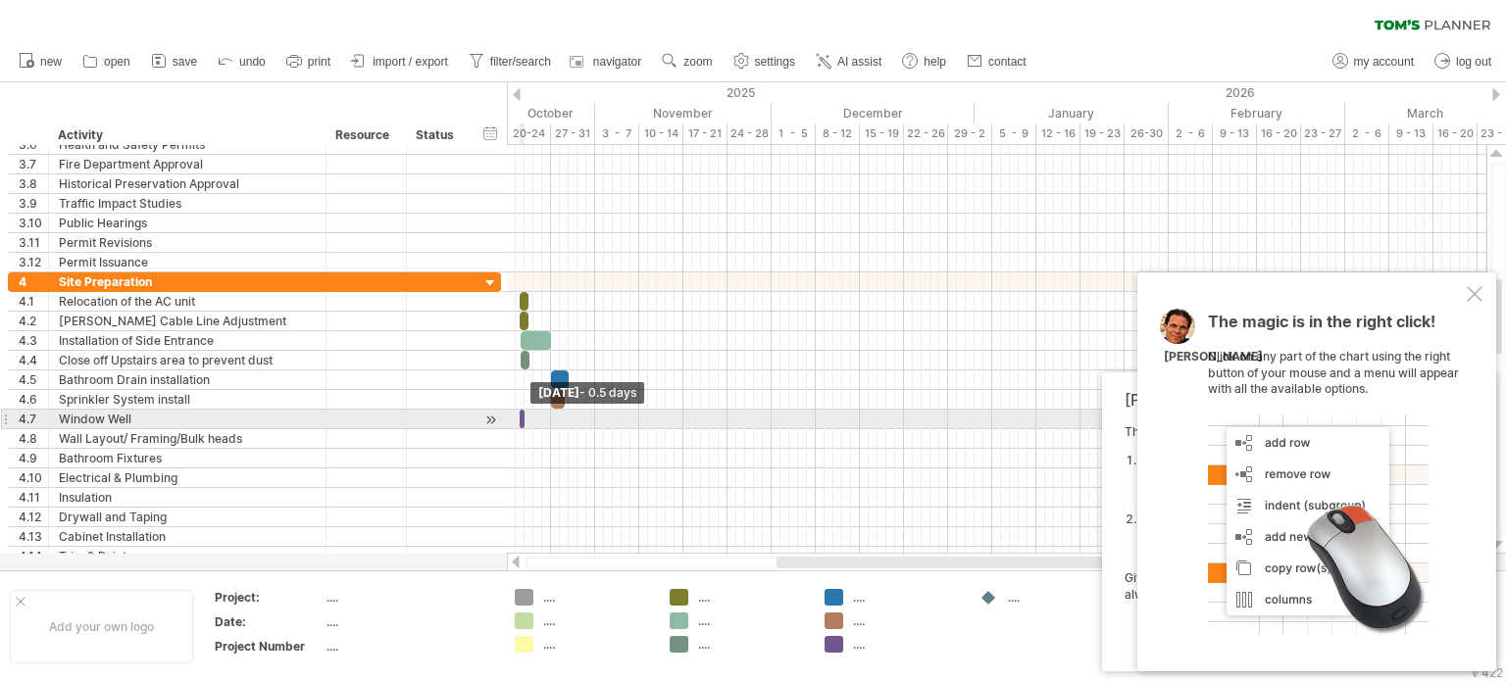
drag, startPoint x: 524, startPoint y: 415, endPoint x: 512, endPoint y: 416, distance: 12.8
click at [512, 416] on div "example time blocks: start [DATE] - 0.5 days [DATE] - 1.0 days" at bounding box center [996, 349] width 979 height 409
click at [522, 416] on span at bounding box center [525, 419] width 8 height 19
click at [522, 419] on span at bounding box center [525, 419] width 8 height 19
click at [525, 419] on span at bounding box center [528, 419] width 8 height 19
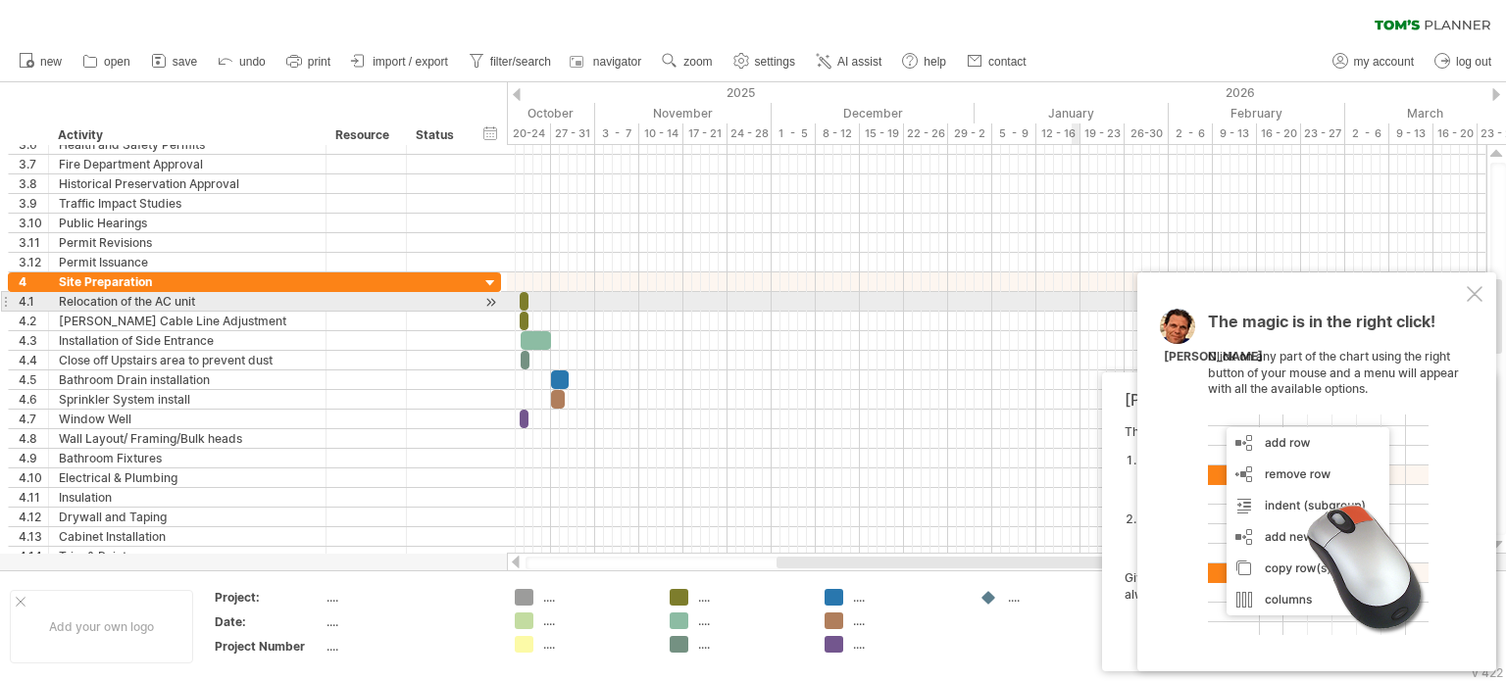
click at [1473, 294] on div at bounding box center [1474, 294] width 16 height 16
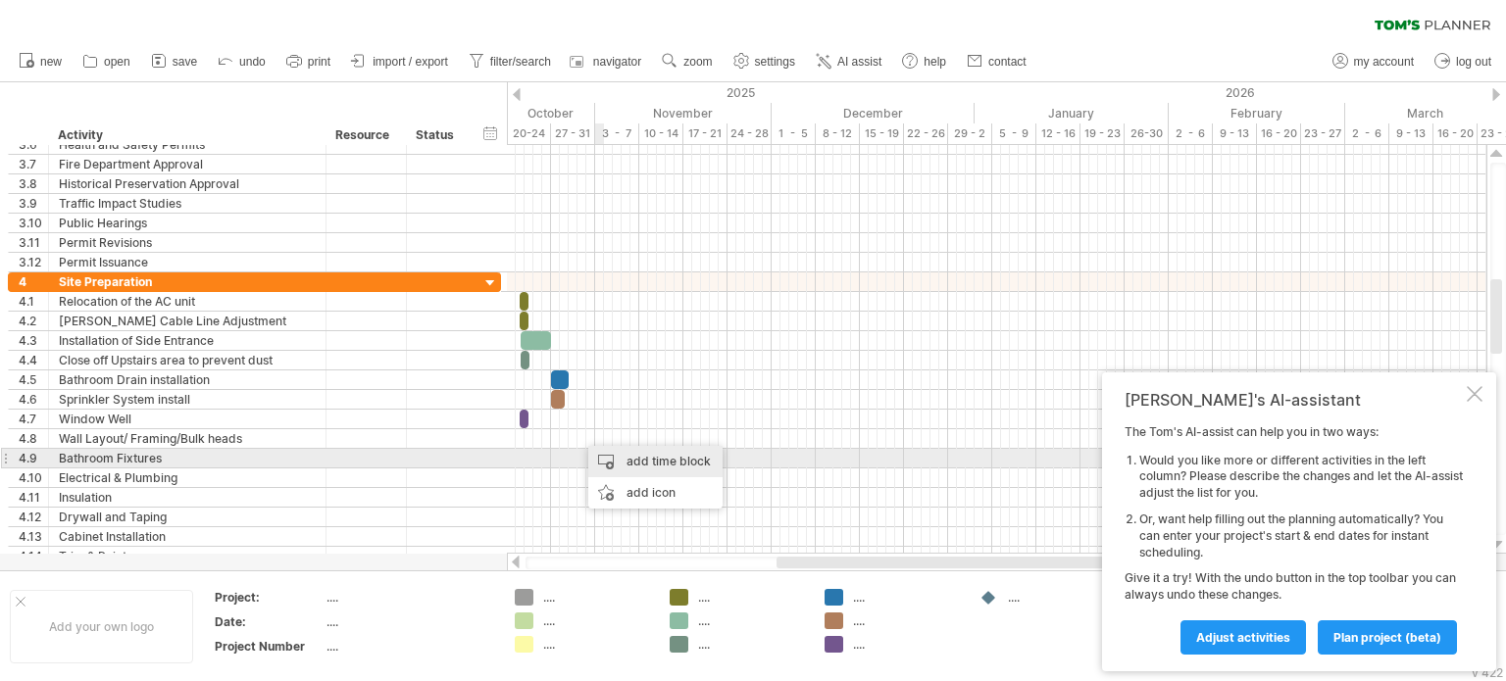
click at [620, 459] on div "add time block" at bounding box center [655, 461] width 134 height 31
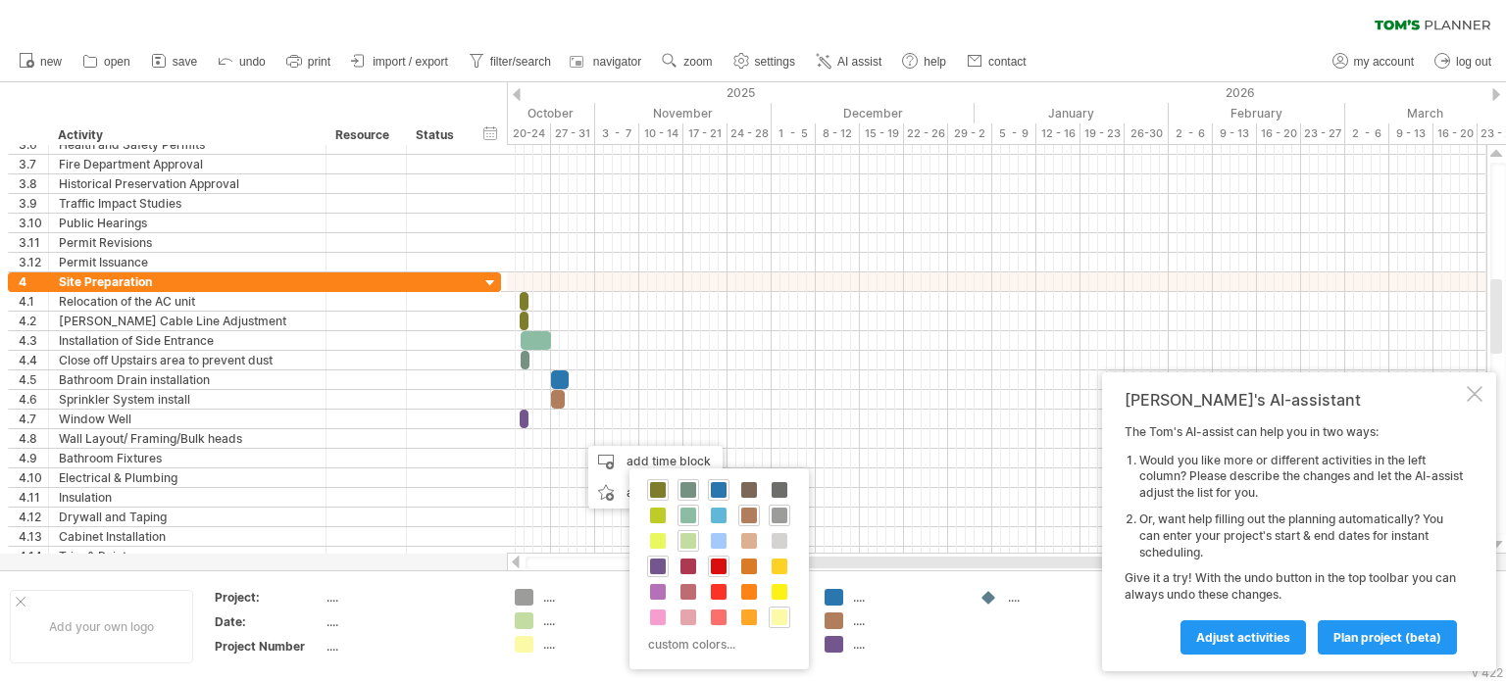
click at [714, 564] on span at bounding box center [719, 567] width 16 height 16
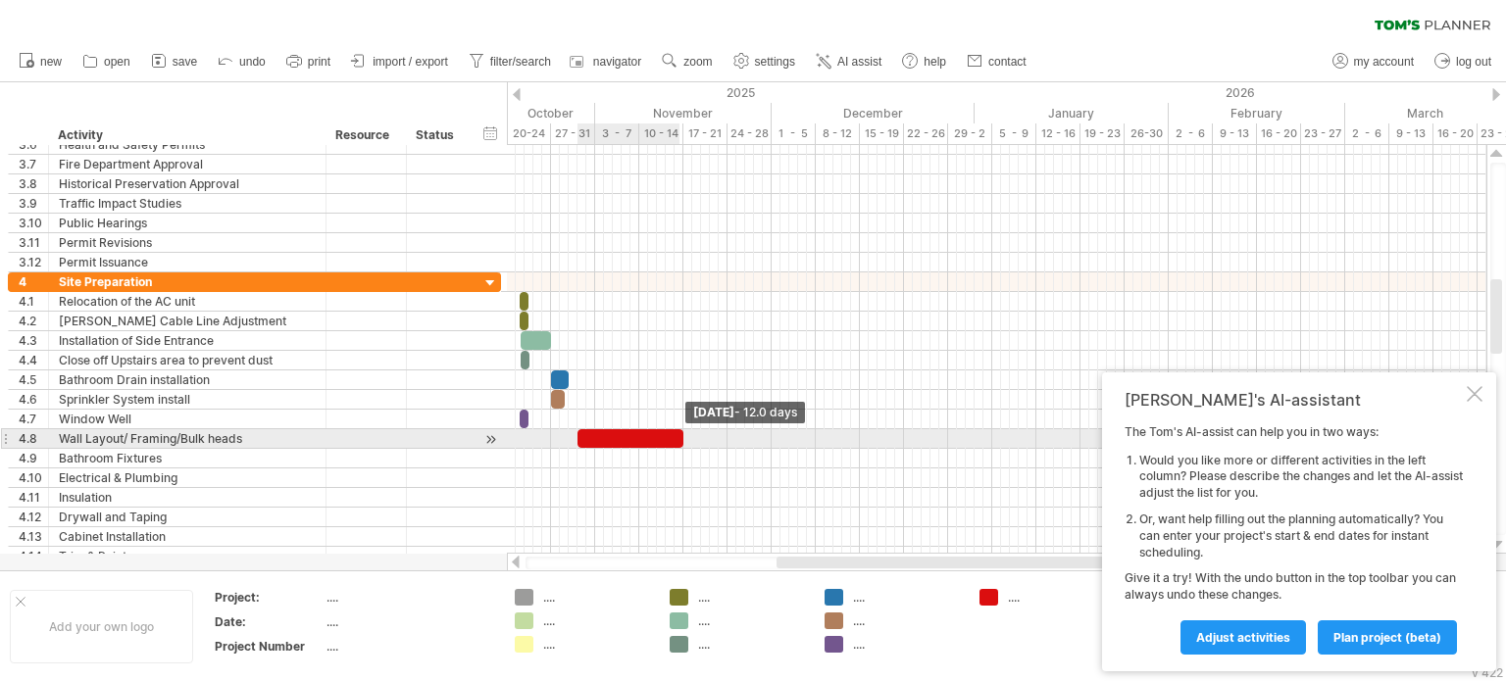
drag, startPoint x: 584, startPoint y: 436, endPoint x: 697, endPoint y: 442, distance: 112.9
click at [681, 438] on span at bounding box center [683, 438] width 8 height 19
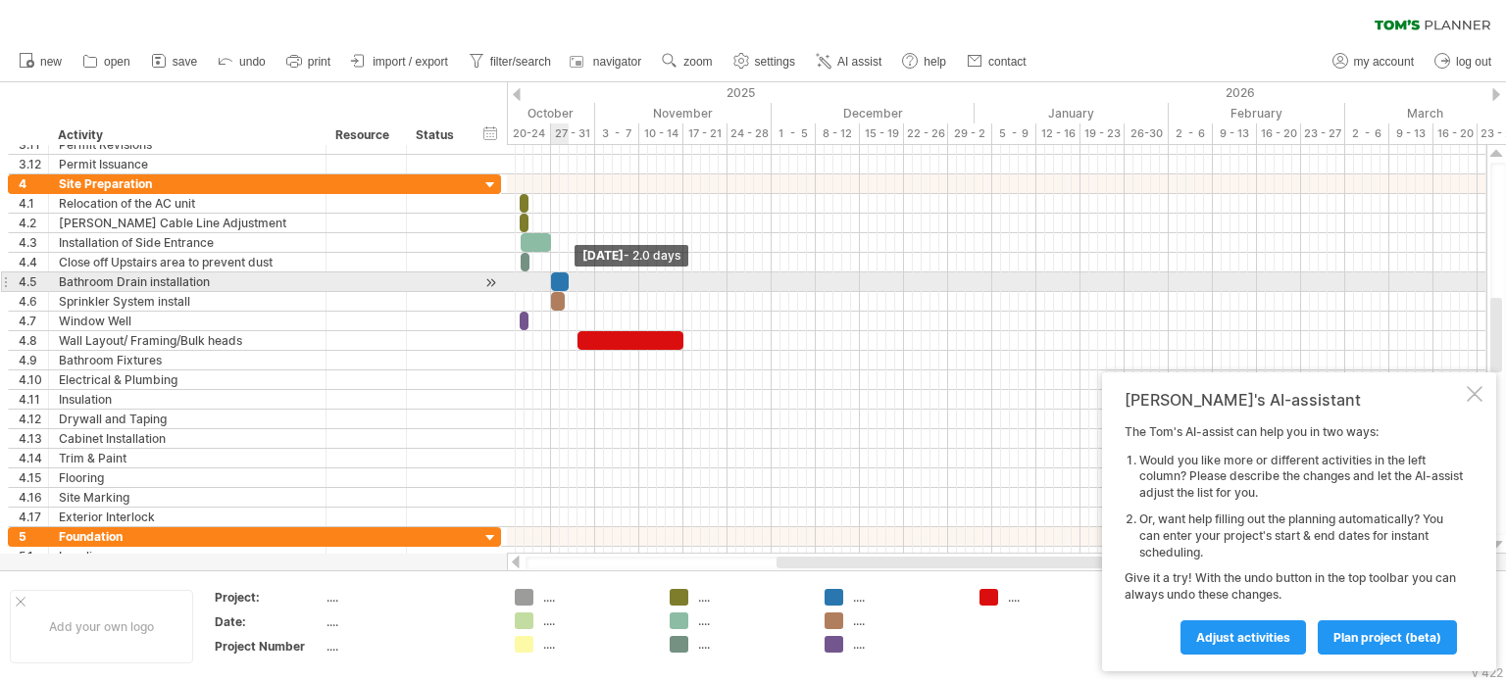
click at [568, 281] on span at bounding box center [569, 282] width 8 height 19
click at [561, 281] on div at bounding box center [560, 282] width 18 height 19
click at [570, 281] on span at bounding box center [569, 282] width 8 height 19
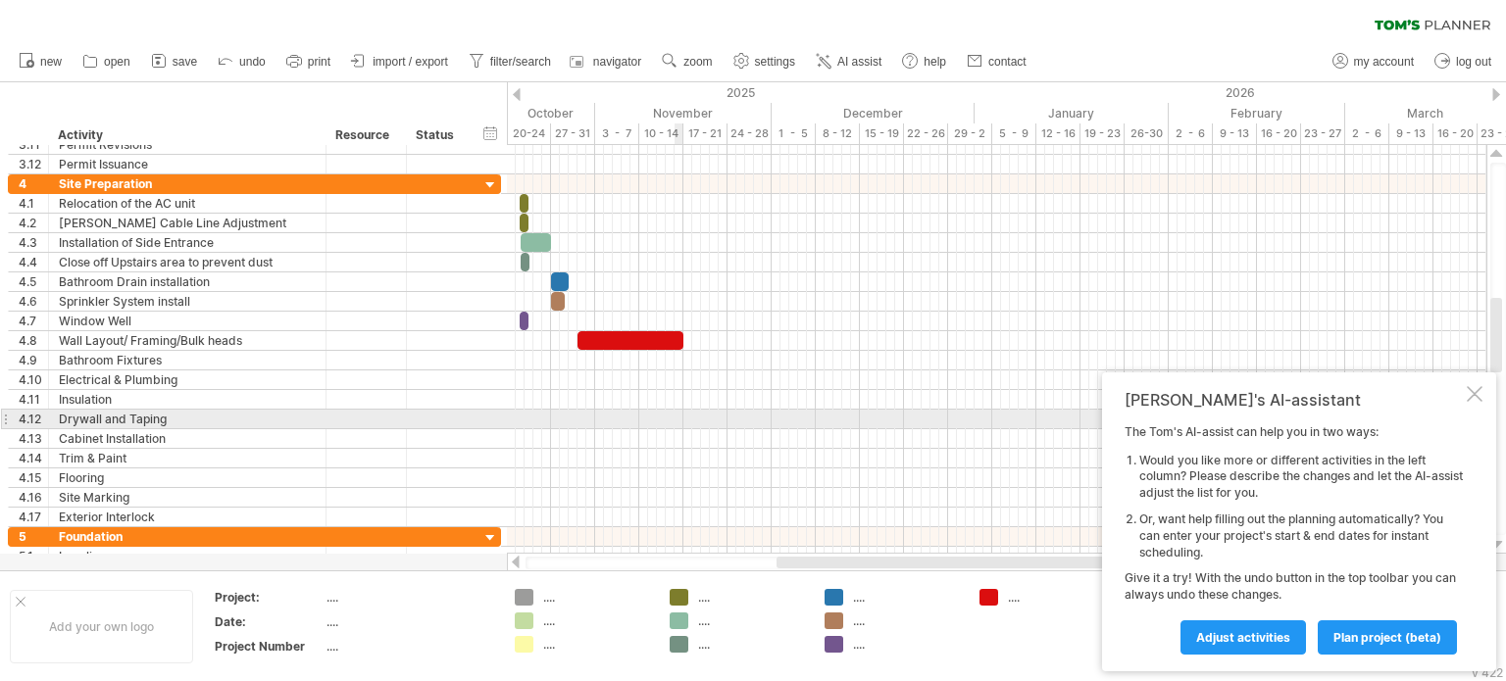
click at [682, 418] on div at bounding box center [996, 420] width 979 height 20
click at [685, 417] on div at bounding box center [996, 420] width 979 height 20
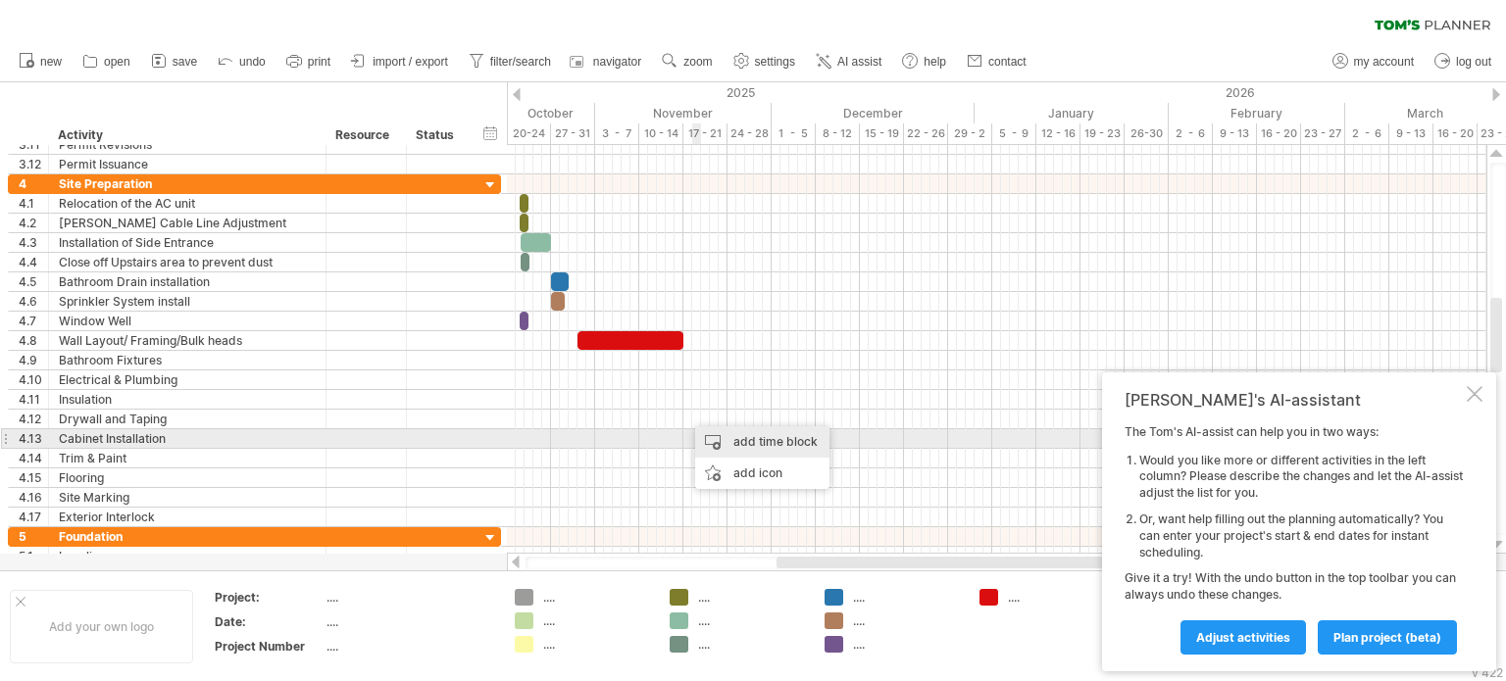
click at [714, 437] on div "add time block" at bounding box center [762, 441] width 134 height 31
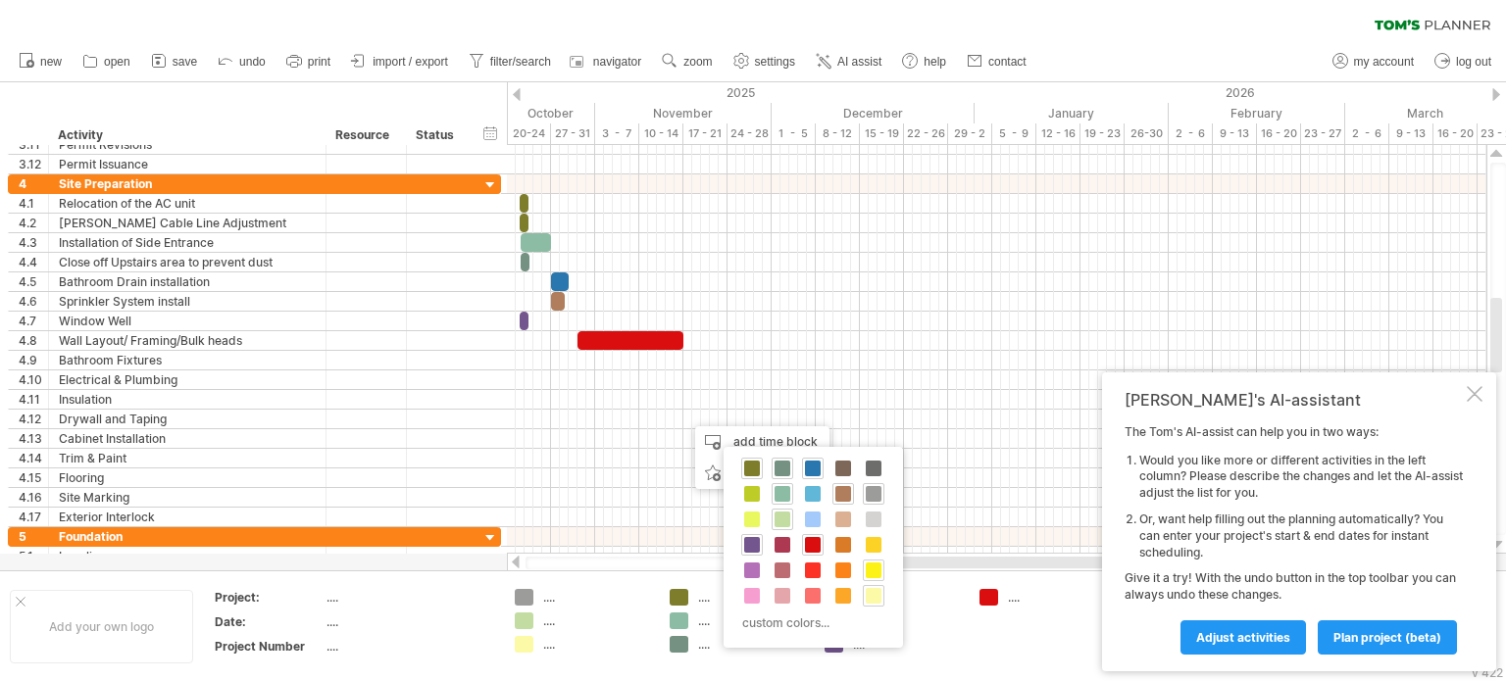
click at [870, 569] on span at bounding box center [874, 571] width 16 height 16
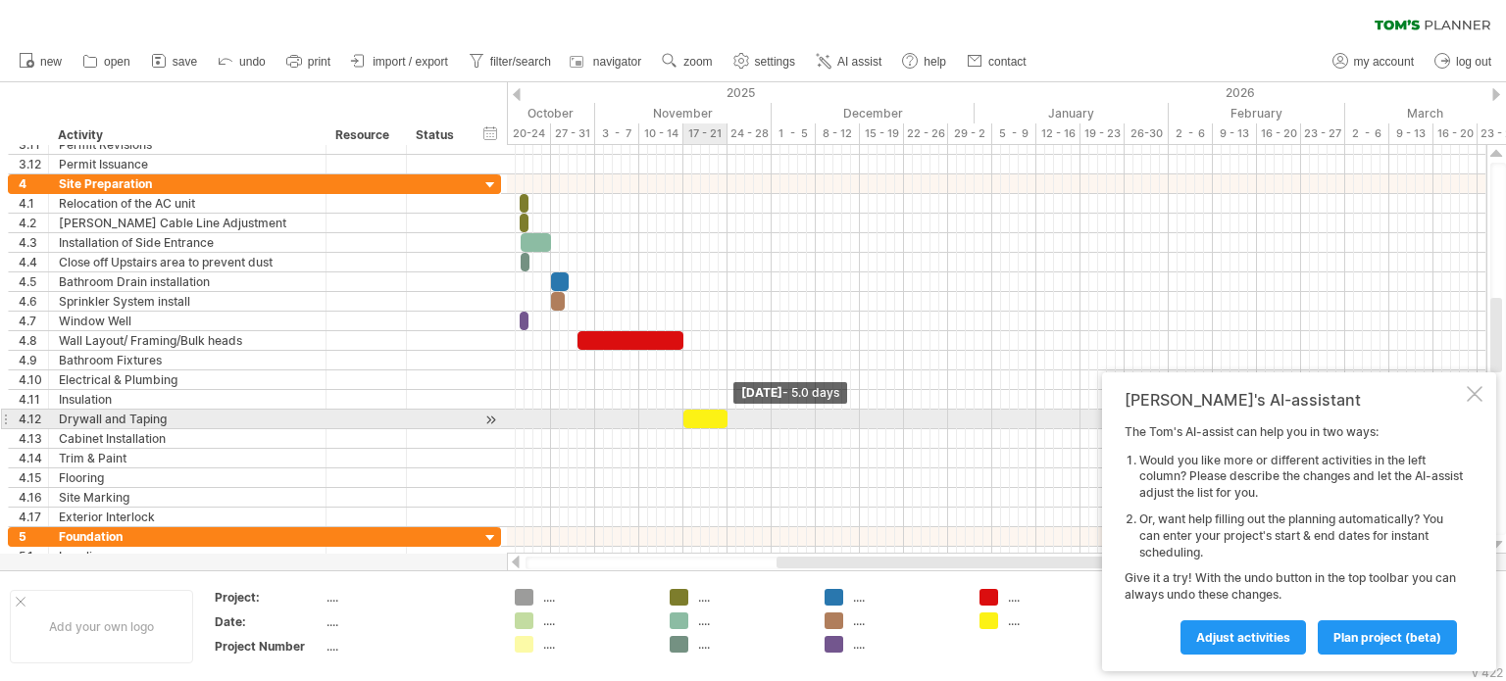
drag, startPoint x: 690, startPoint y: 419, endPoint x: 725, endPoint y: 422, distance: 35.5
click at [725, 422] on span at bounding box center [727, 419] width 8 height 19
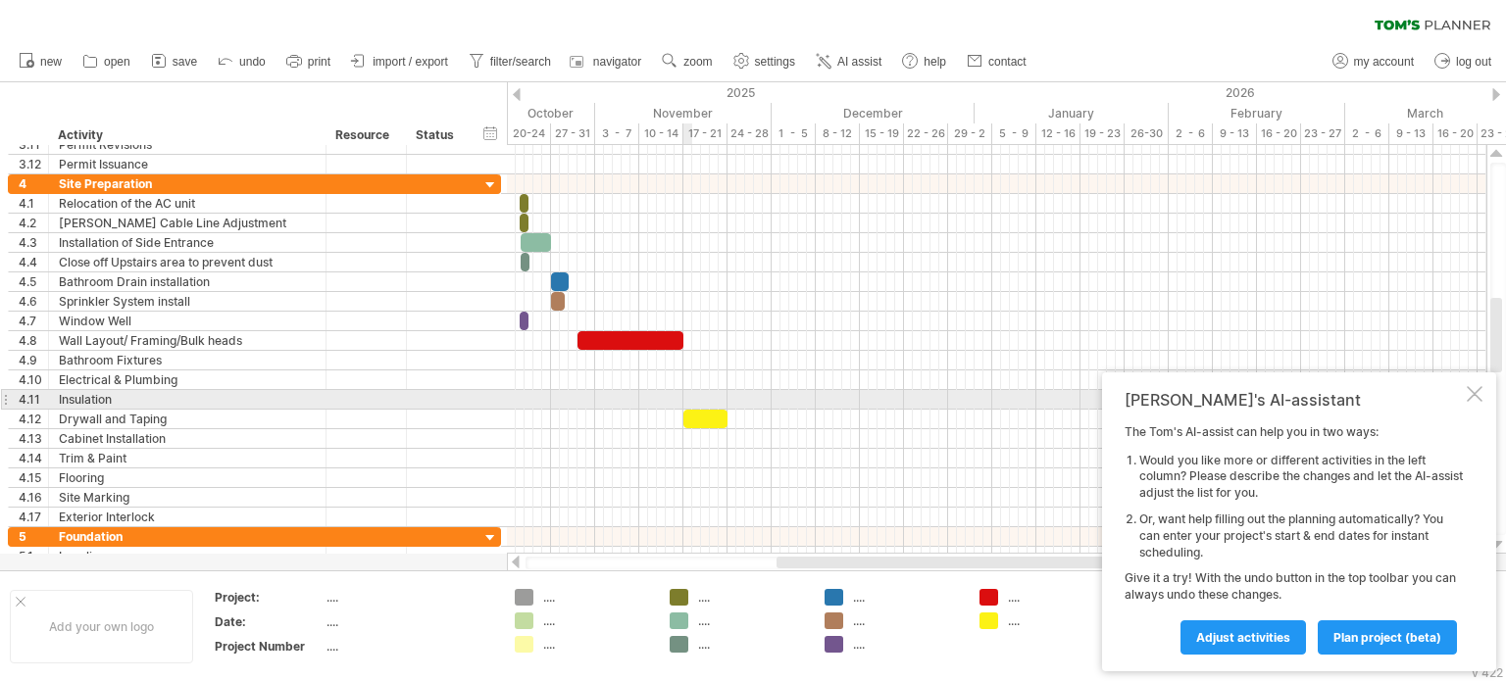
click at [686, 394] on div at bounding box center [996, 400] width 979 height 20
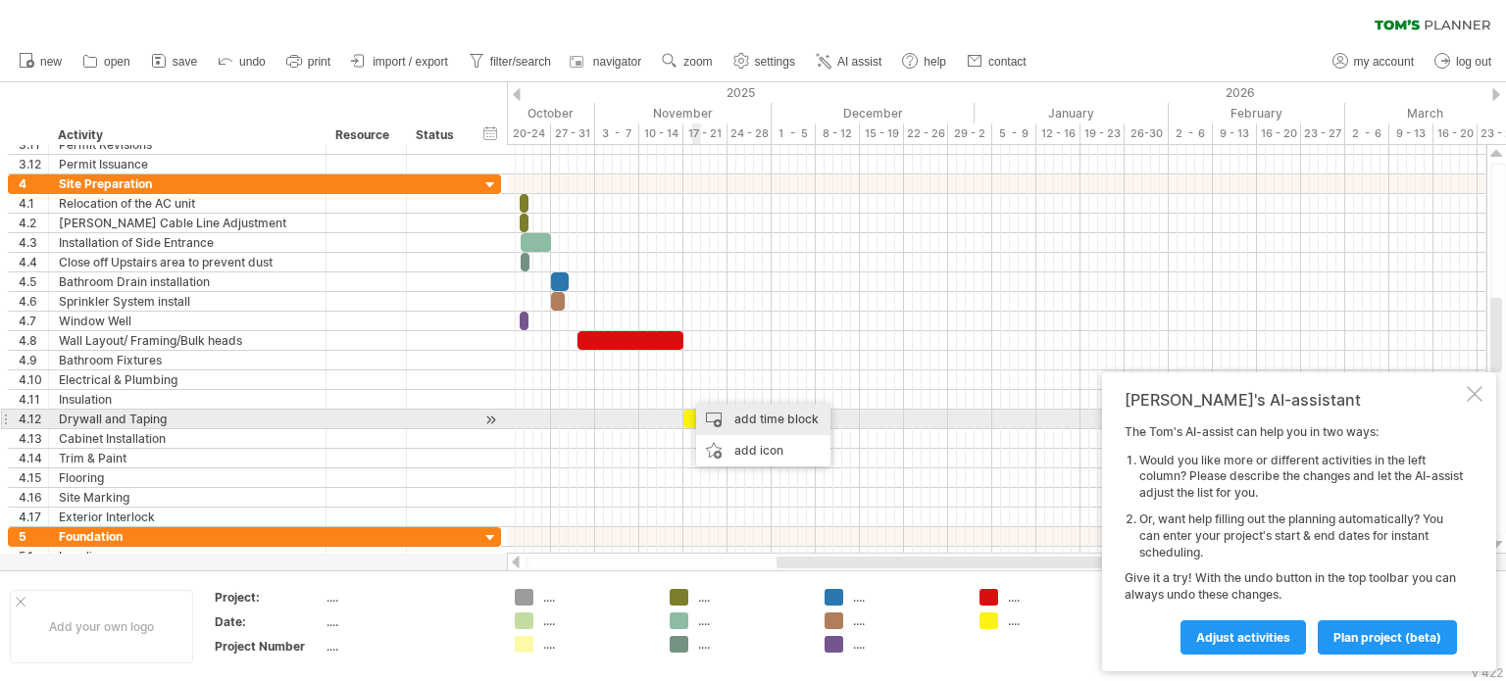
click at [733, 421] on div "add time block" at bounding box center [763, 419] width 134 height 31
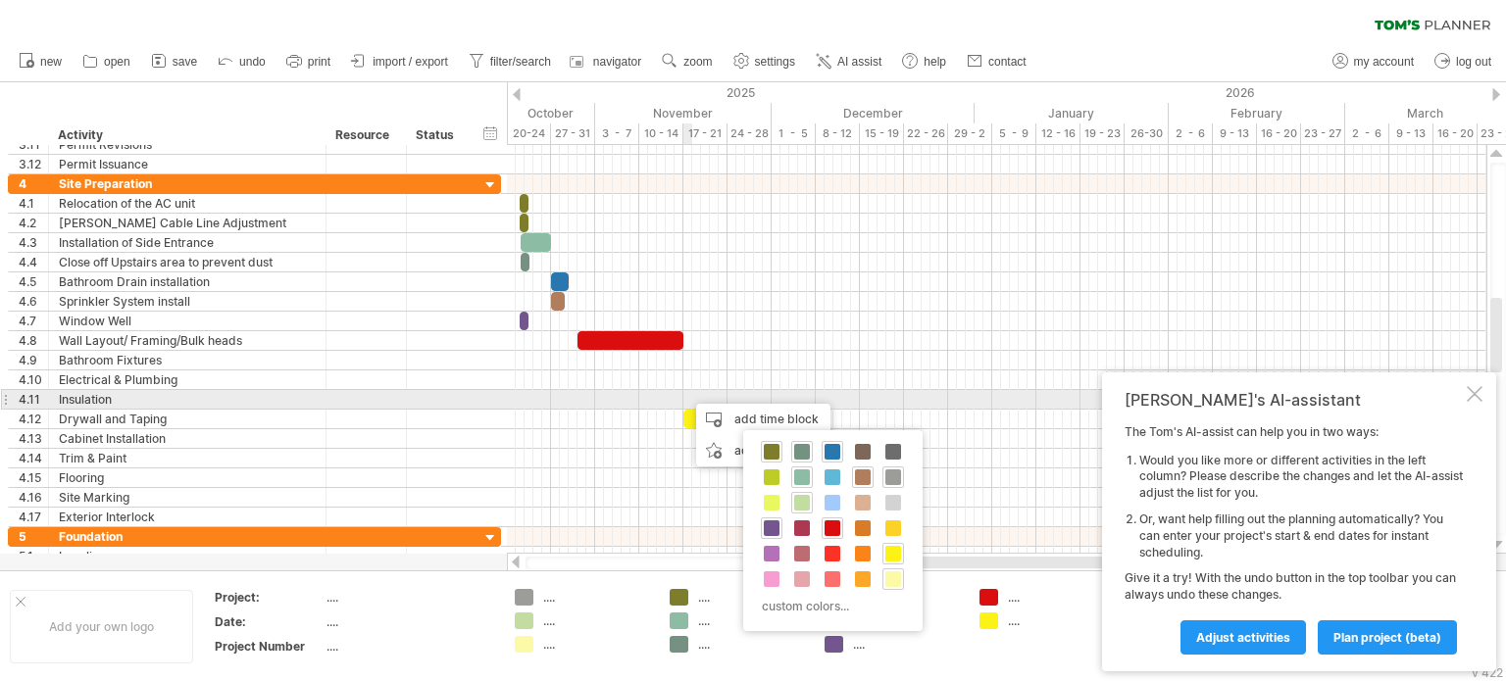
click at [690, 397] on div at bounding box center [996, 400] width 979 height 20
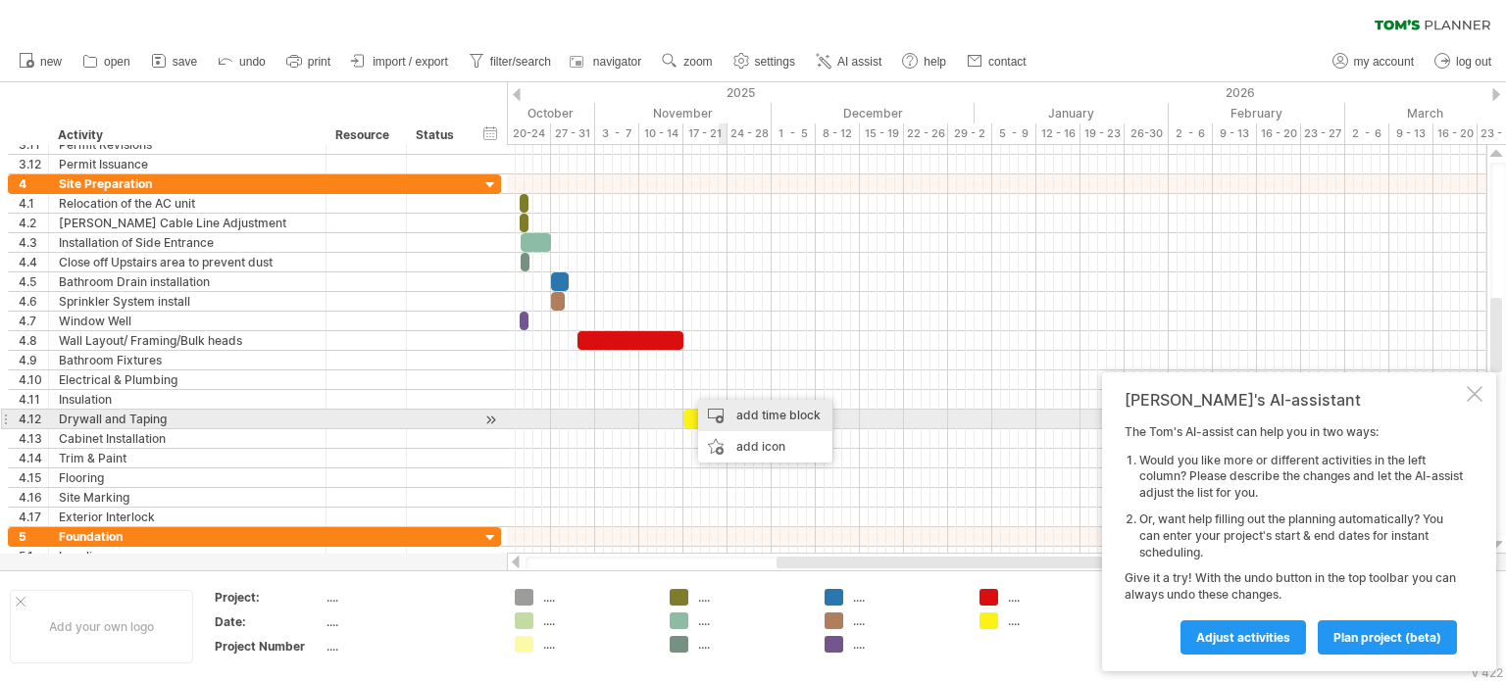
click at [741, 414] on div "add time block" at bounding box center [765, 415] width 134 height 31
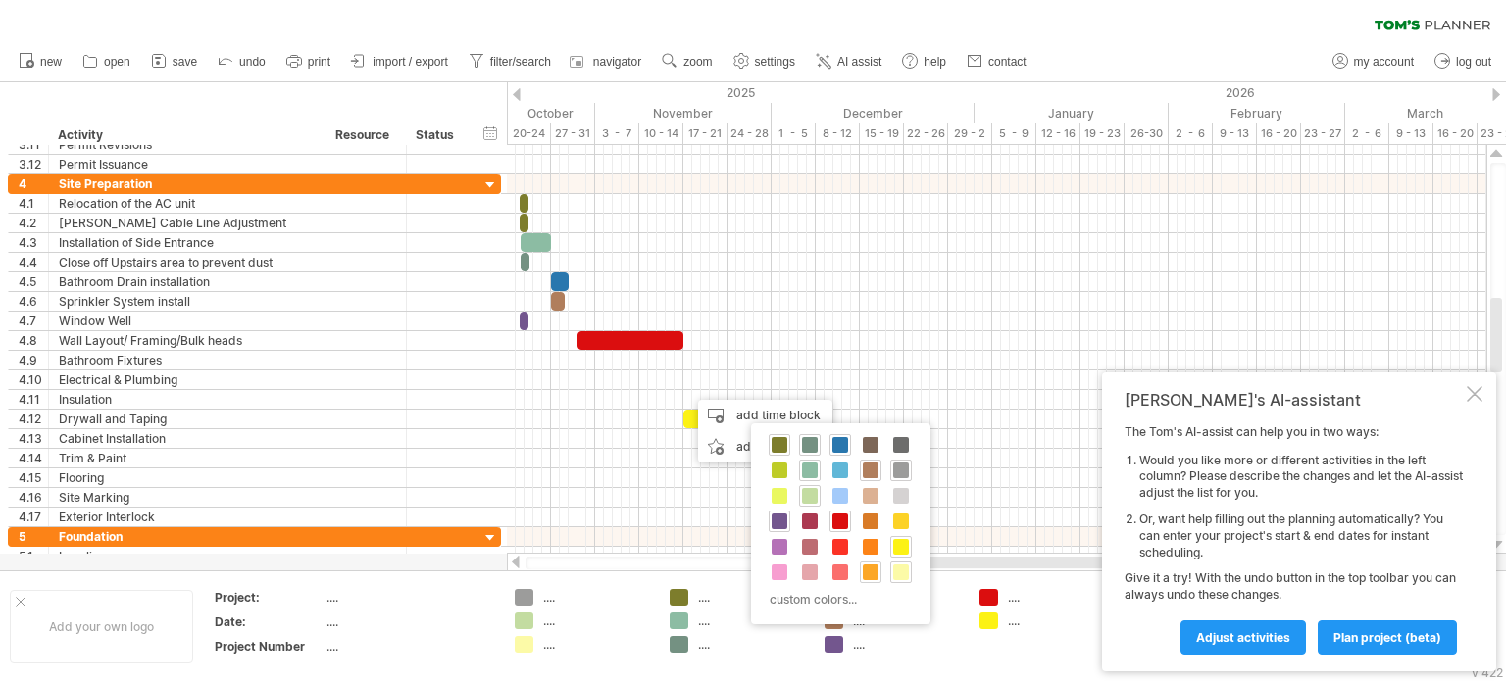
click at [863, 571] on span at bounding box center [871, 573] width 16 height 16
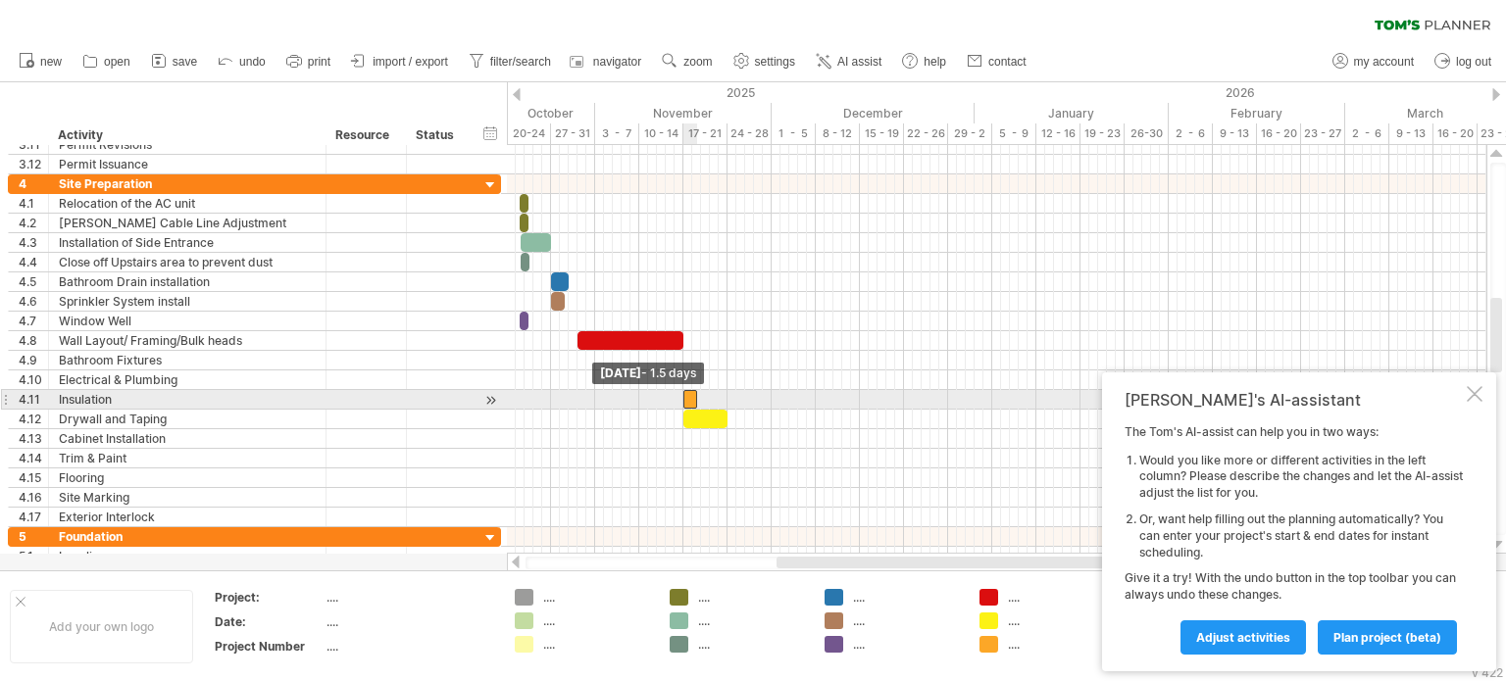
click at [682, 396] on span at bounding box center [683, 399] width 8 height 19
click at [698, 396] on span at bounding box center [701, 399] width 8 height 19
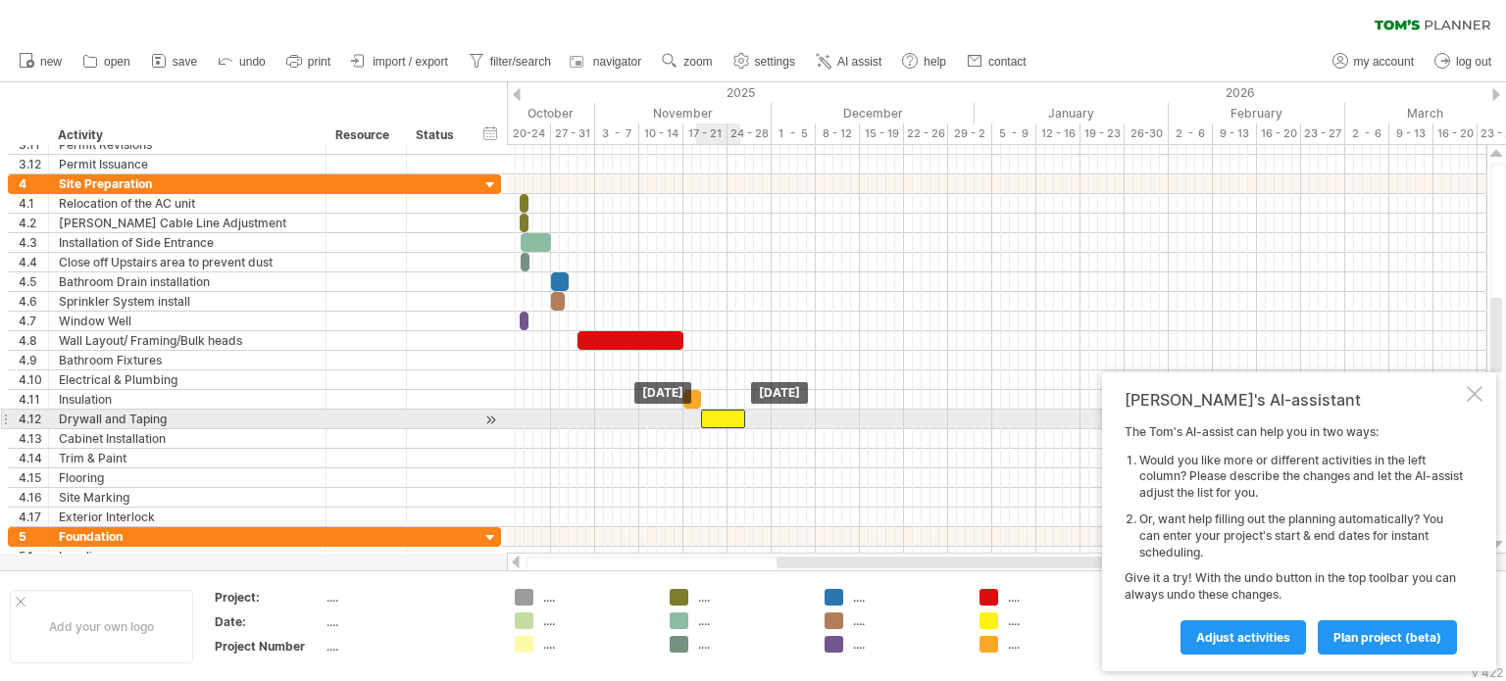
drag, startPoint x: 698, startPoint y: 418, endPoint x: 714, endPoint y: 419, distance: 15.7
click at [714, 419] on div at bounding box center [723, 419] width 44 height 19
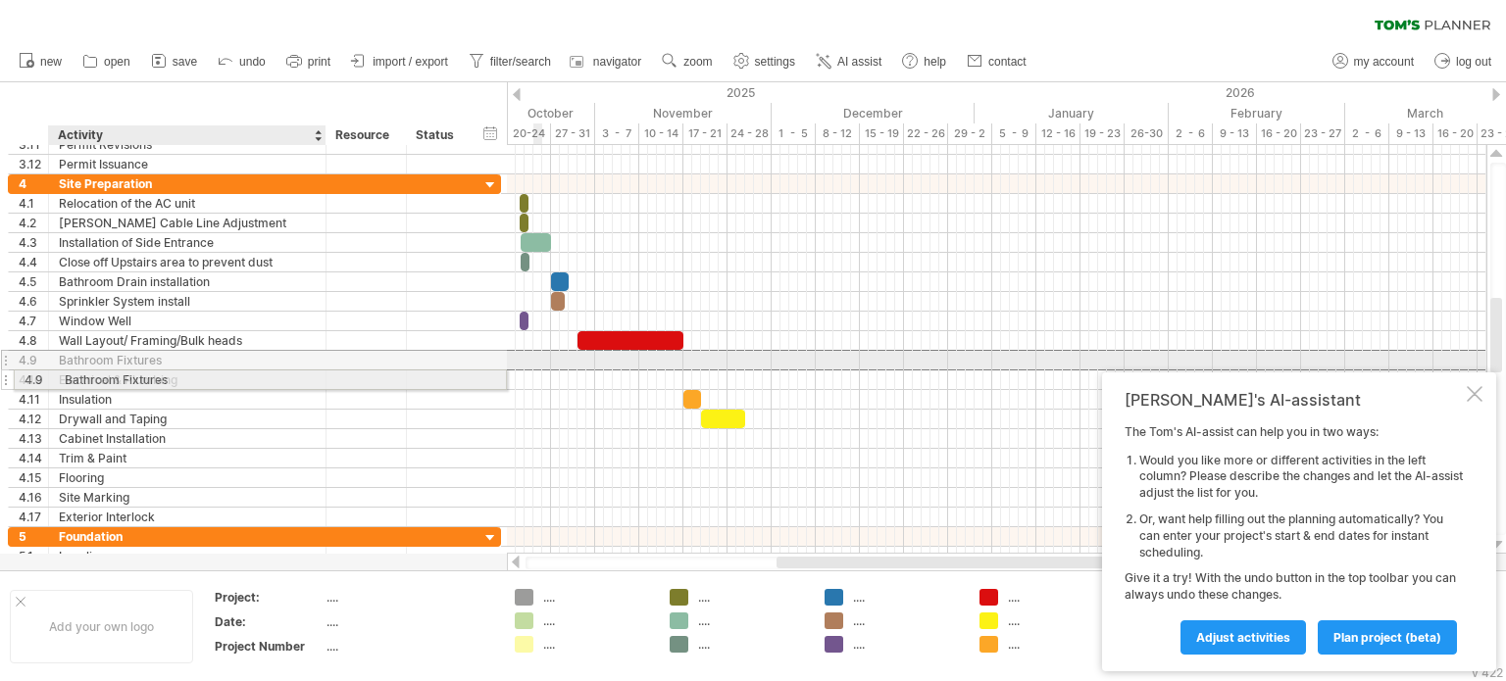
drag, startPoint x: 165, startPoint y: 359, endPoint x: 166, endPoint y: 376, distance: 17.7
click at [166, 376] on div "**********" at bounding box center [254, 350] width 493 height 353
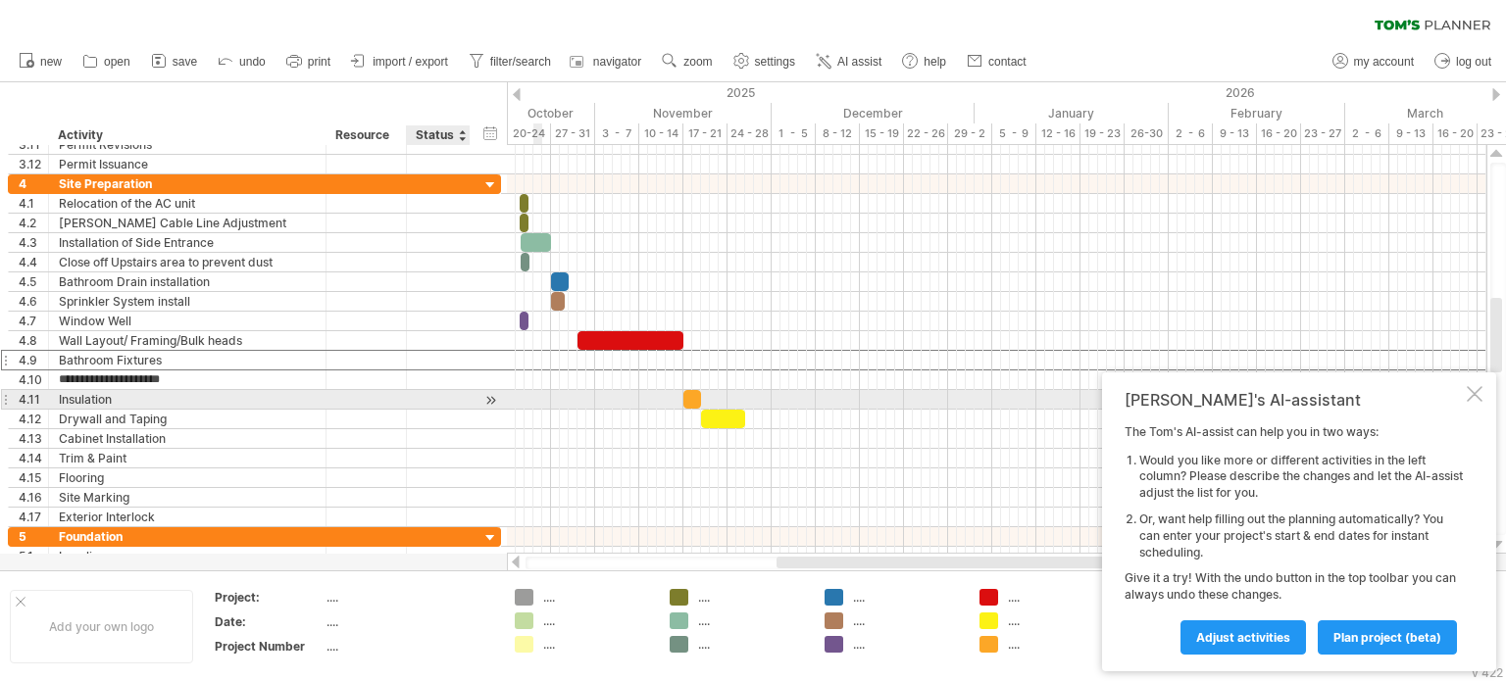
click at [448, 393] on div at bounding box center [438, 399] width 43 height 19
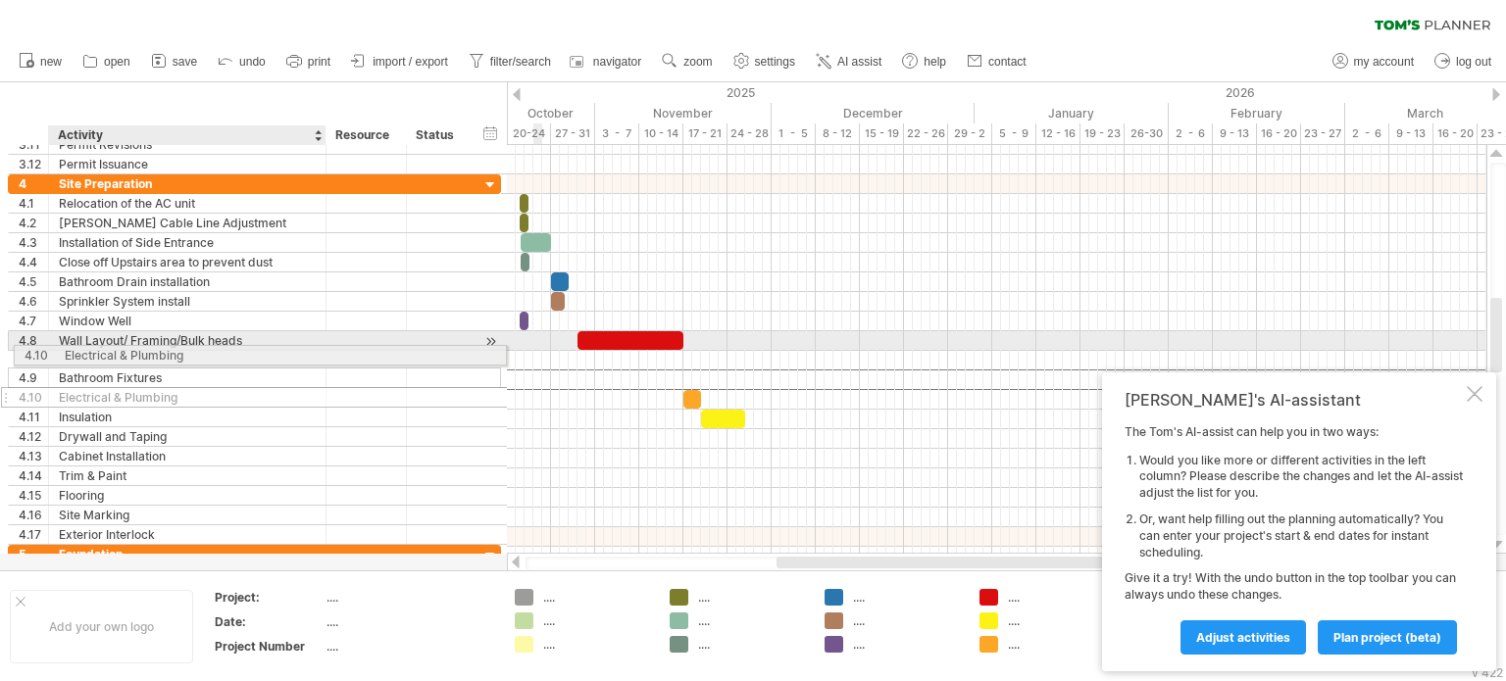
drag, startPoint x: 159, startPoint y: 378, endPoint x: 158, endPoint y: 350, distance: 28.4
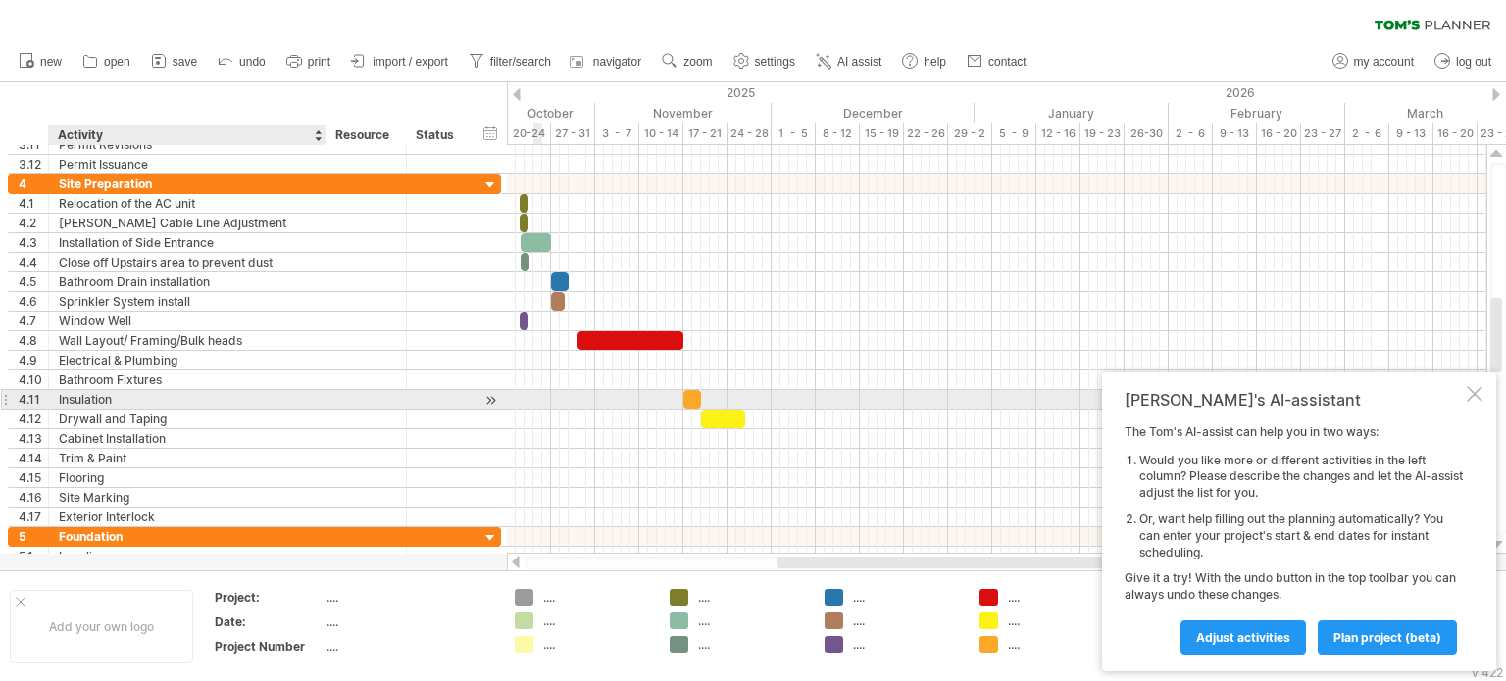
click at [372, 395] on div at bounding box center [366, 399] width 60 height 19
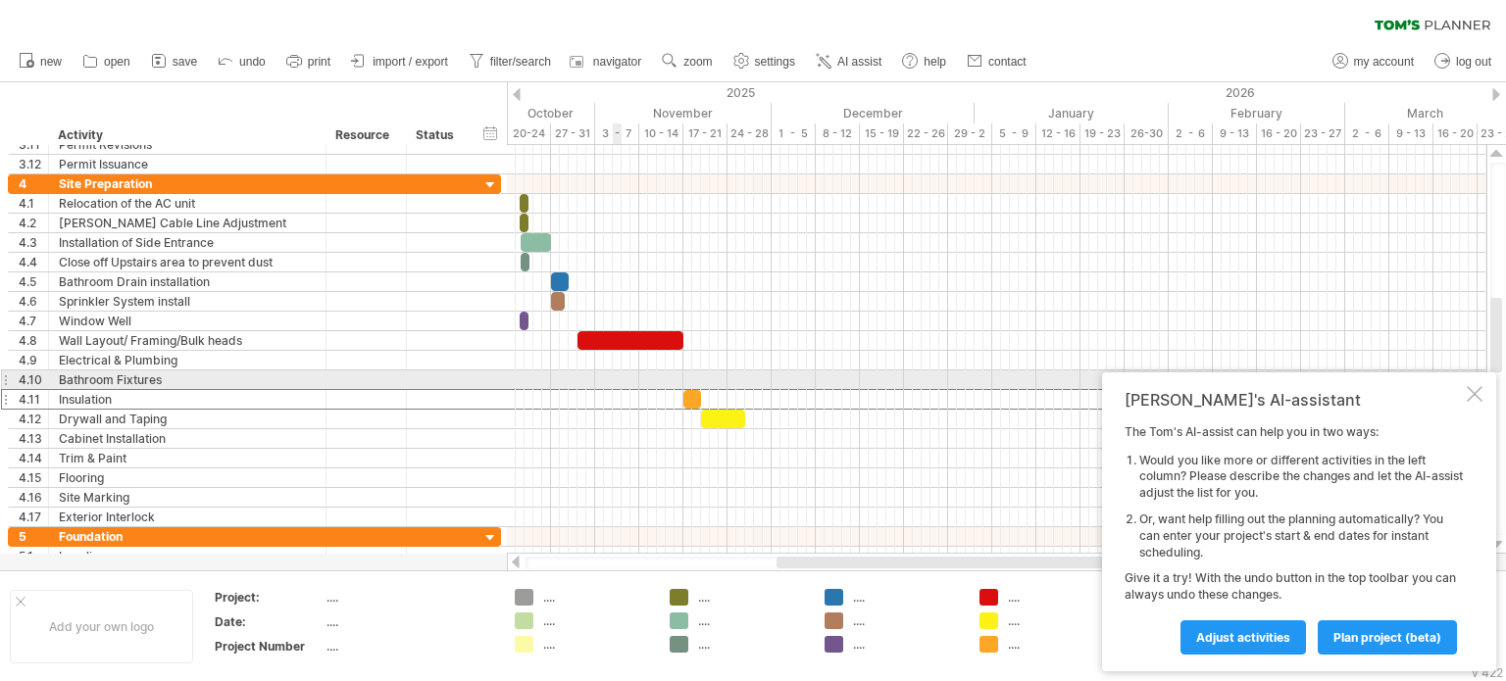
click at [617, 372] on div at bounding box center [996, 381] width 979 height 20
click at [690, 379] on div at bounding box center [996, 381] width 979 height 20
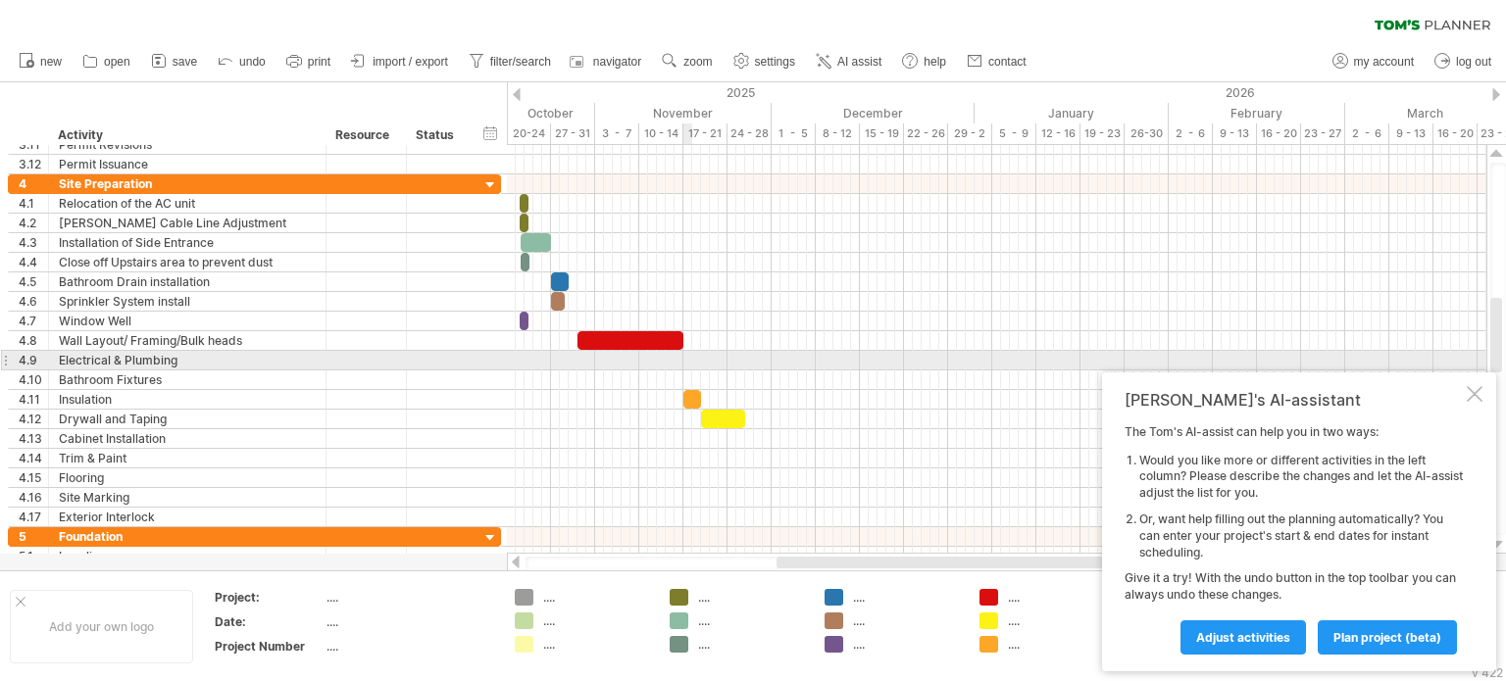
click at [685, 356] on div at bounding box center [996, 361] width 979 height 20
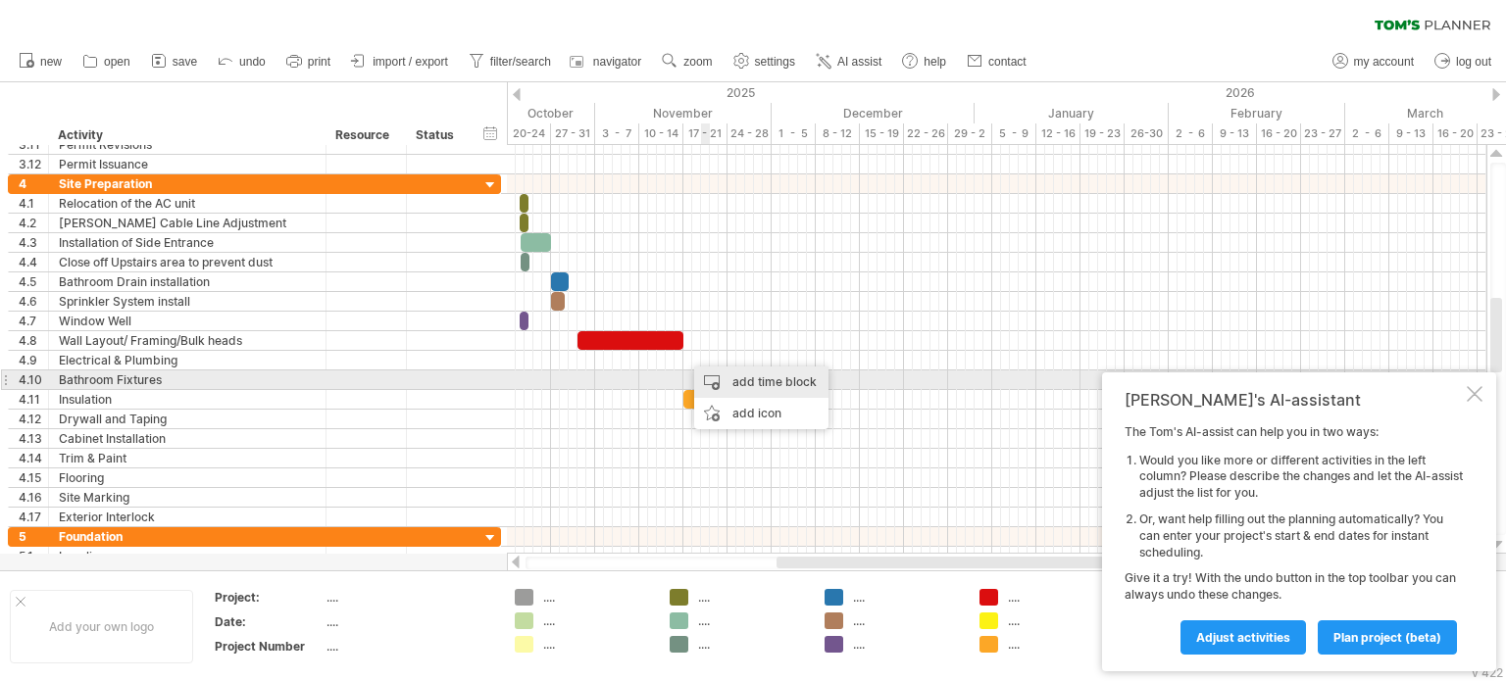
click at [728, 380] on div "add time block" at bounding box center [761, 382] width 134 height 31
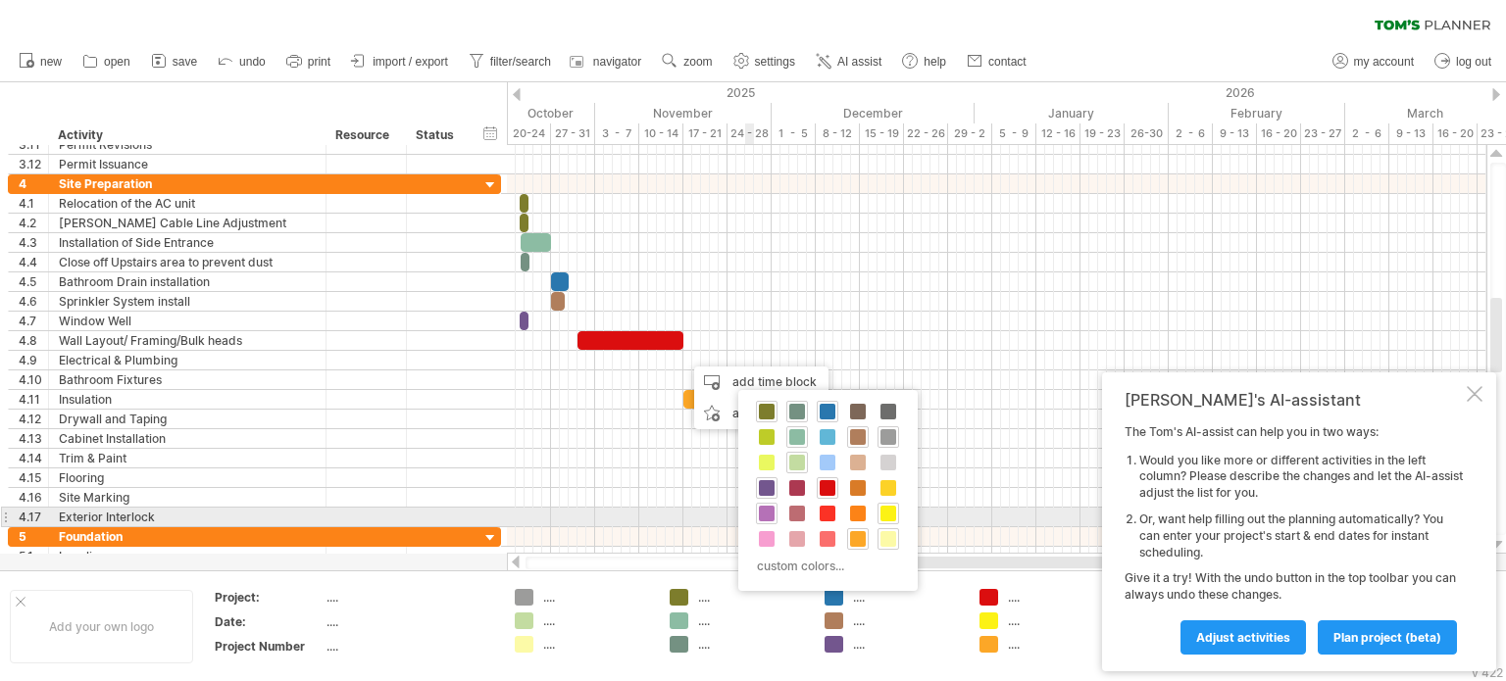
click at [767, 513] on span at bounding box center [767, 514] width 16 height 16
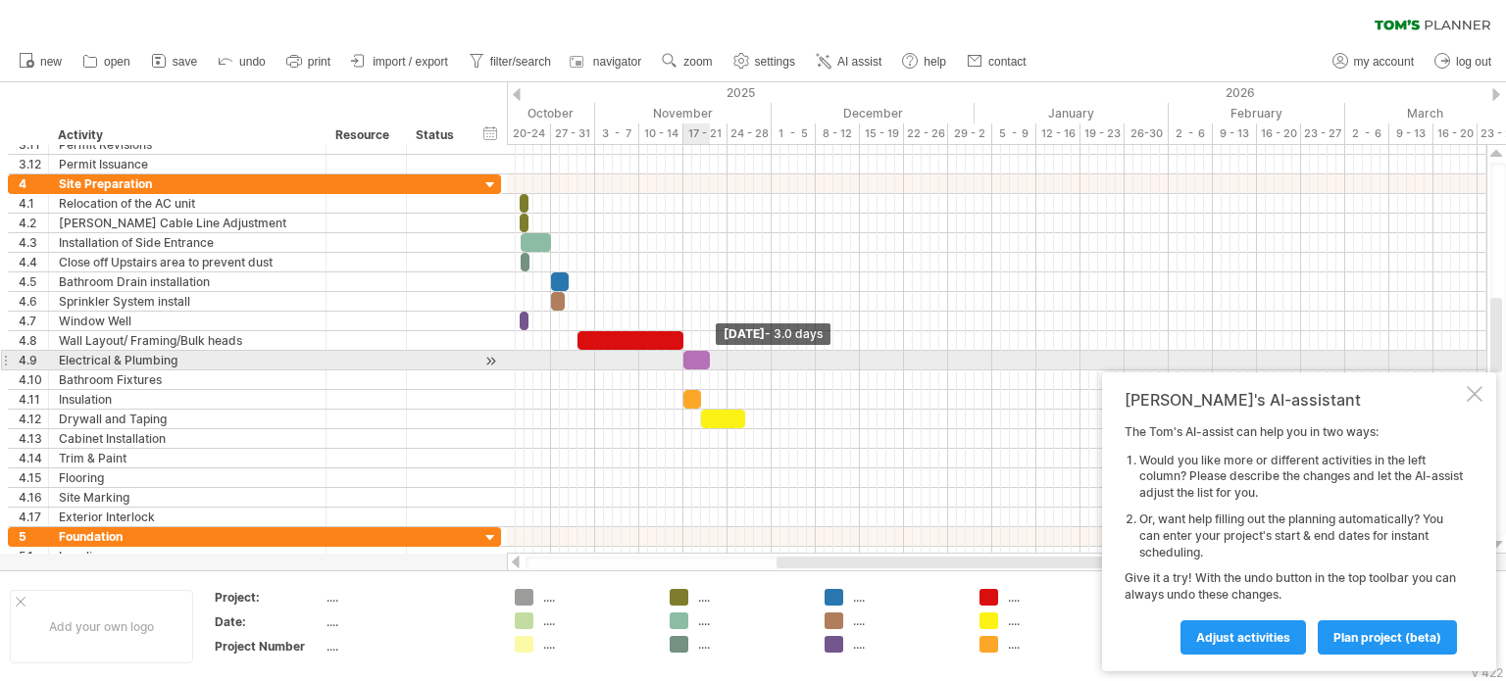
drag, startPoint x: 688, startPoint y: 356, endPoint x: 707, endPoint y: 360, distance: 19.0
click at [707, 360] on span at bounding box center [710, 360] width 8 height 19
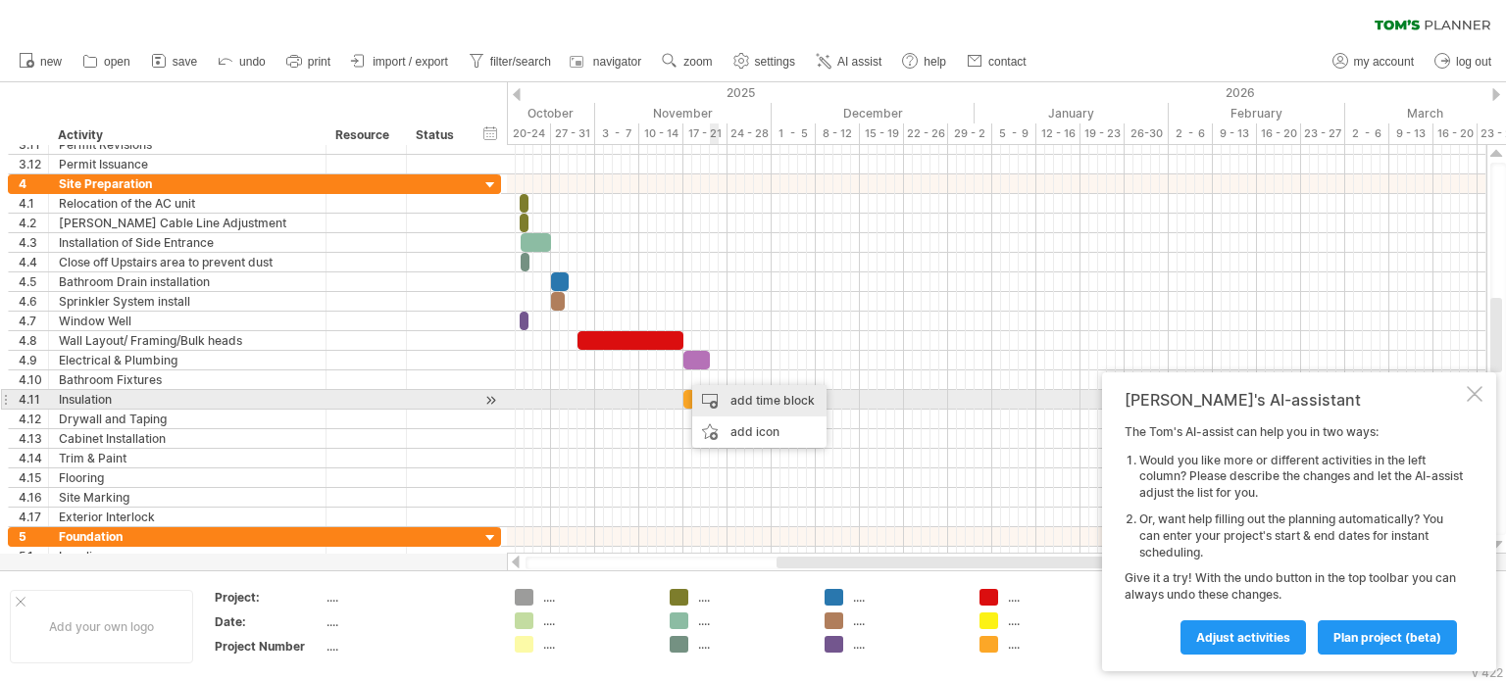
click at [739, 401] on div "add time block" at bounding box center [759, 400] width 134 height 31
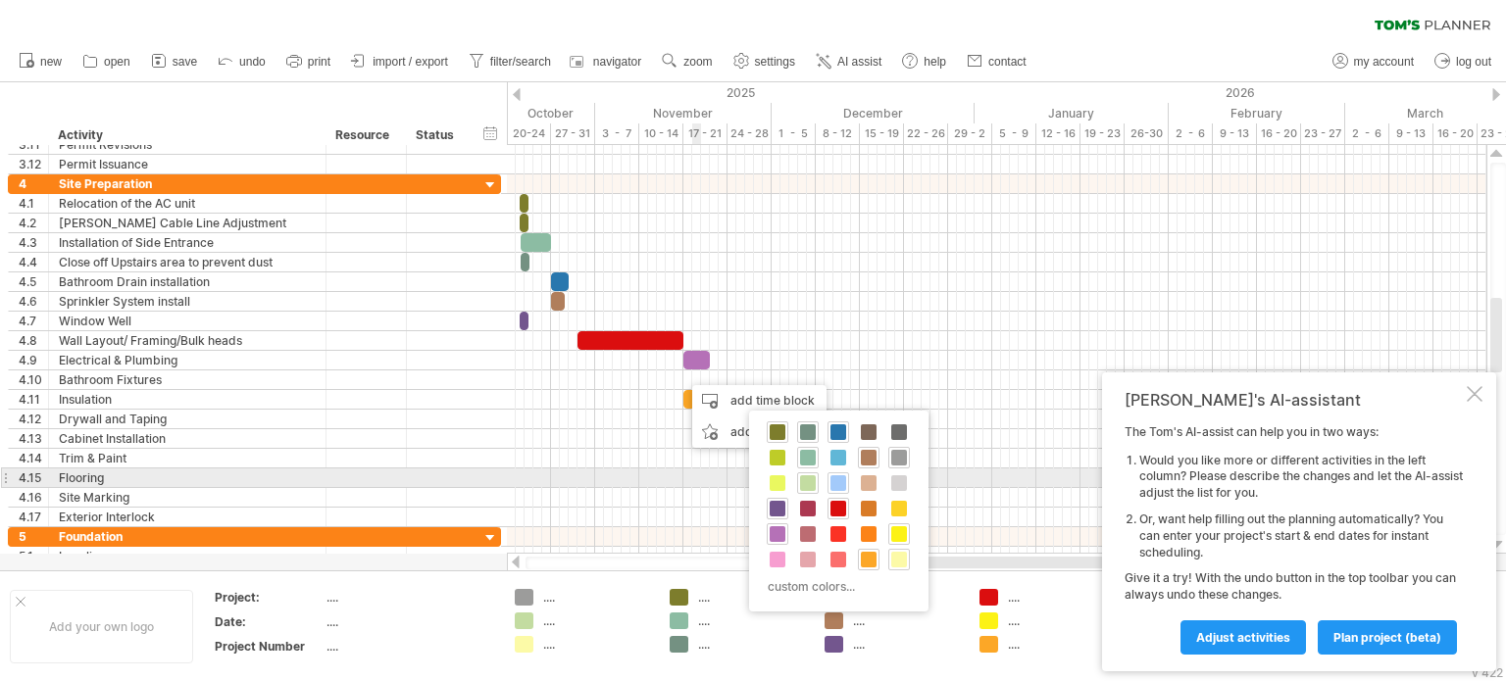
click at [831, 485] on span at bounding box center [838, 483] width 16 height 16
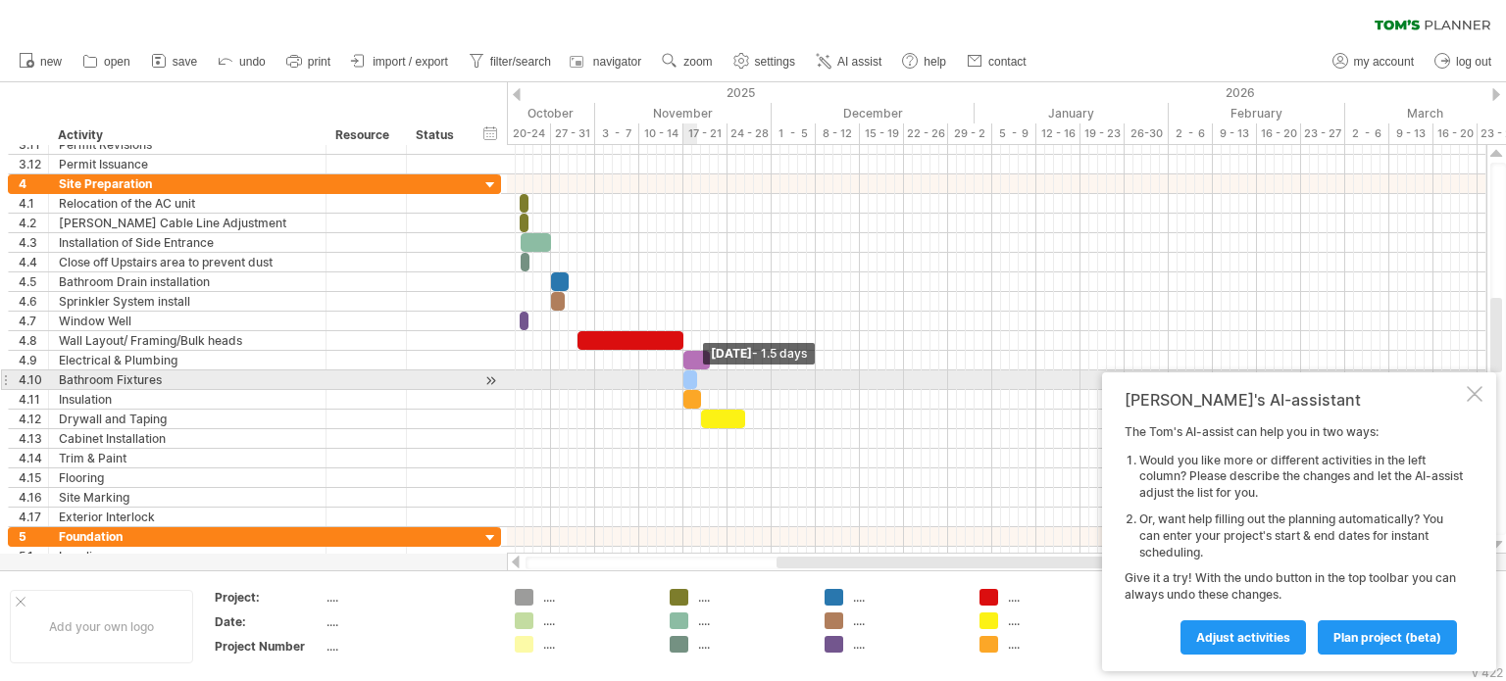
click at [693, 377] on span at bounding box center [697, 380] width 8 height 19
drag, startPoint x: 690, startPoint y: 377, endPoint x: 702, endPoint y: 376, distance: 11.8
click at [702, 376] on div at bounding box center [703, 380] width 14 height 19
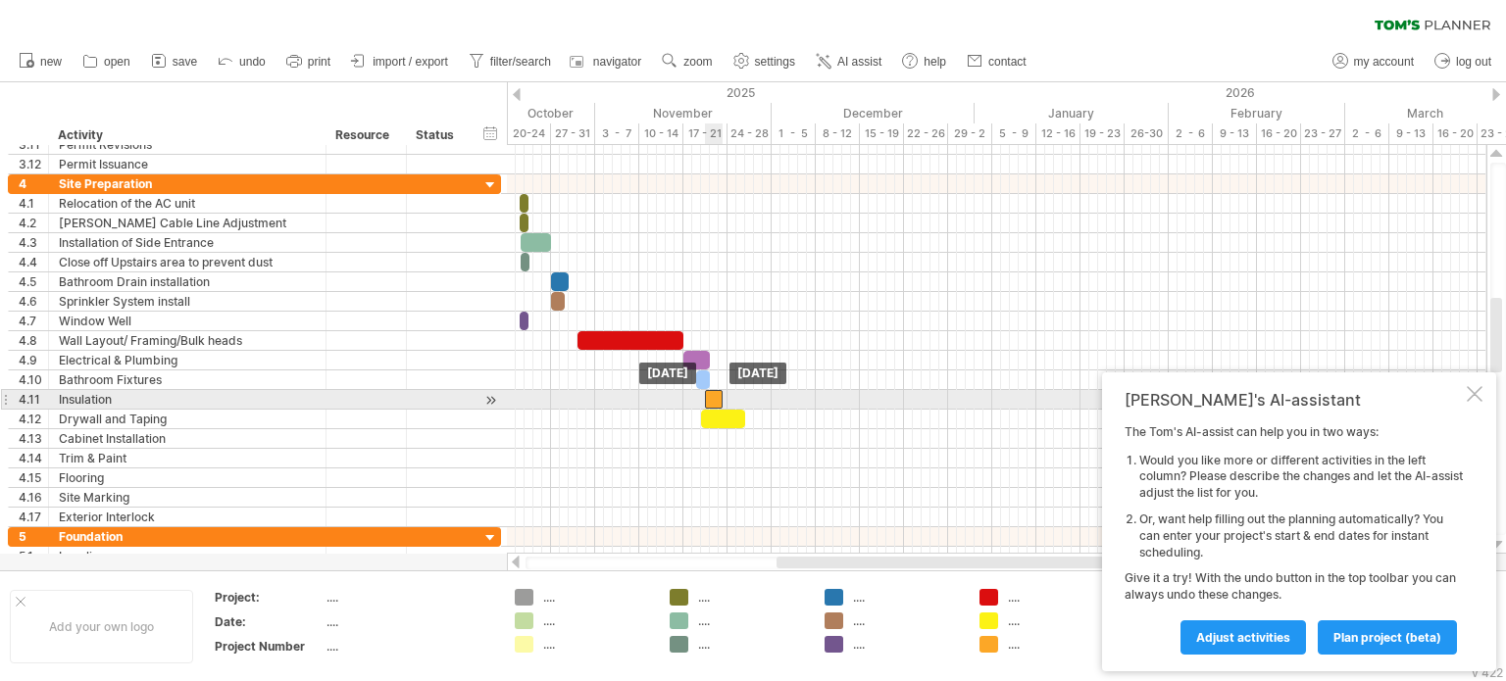
drag, startPoint x: 690, startPoint y: 397, endPoint x: 712, endPoint y: 399, distance: 21.7
click at [712, 399] on div at bounding box center [714, 399] width 18 height 19
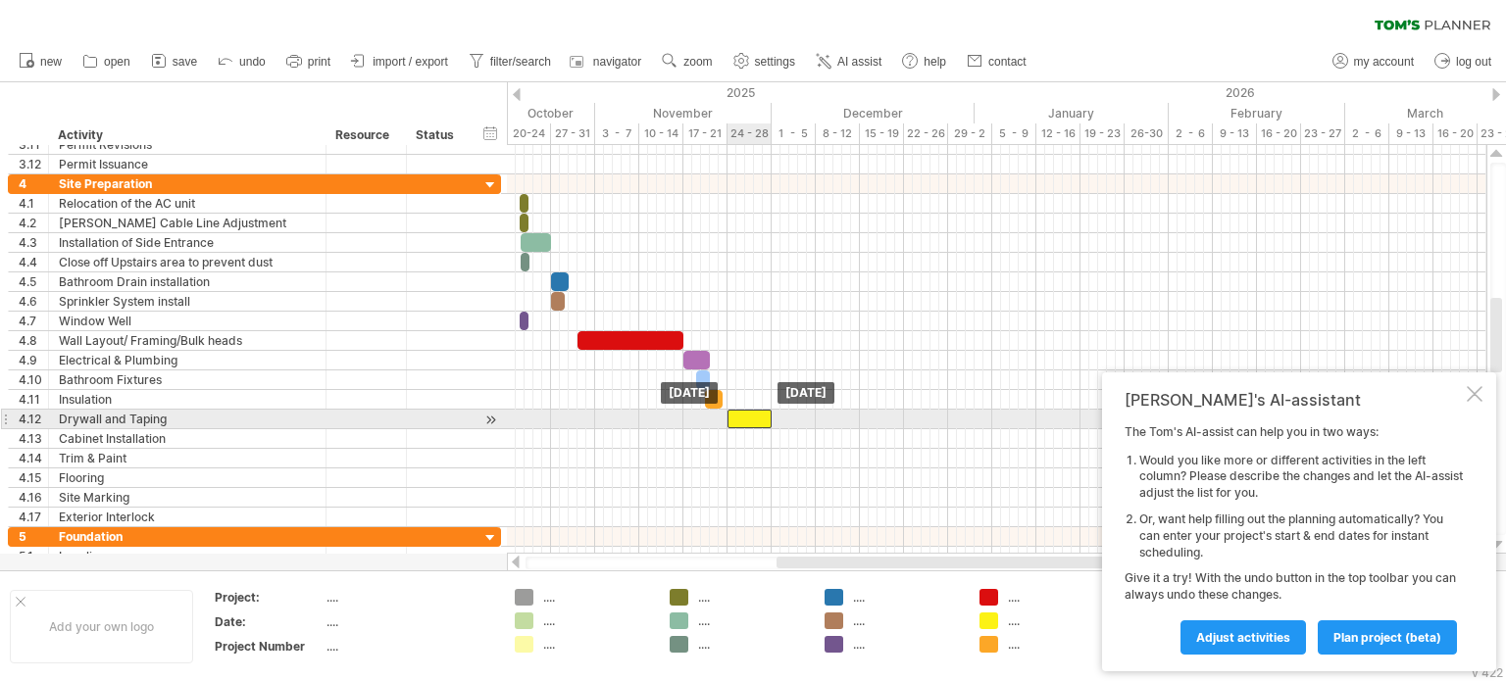
drag, startPoint x: 720, startPoint y: 415, endPoint x: 746, endPoint y: 415, distance: 25.5
click at [746, 415] on div at bounding box center [749, 419] width 44 height 19
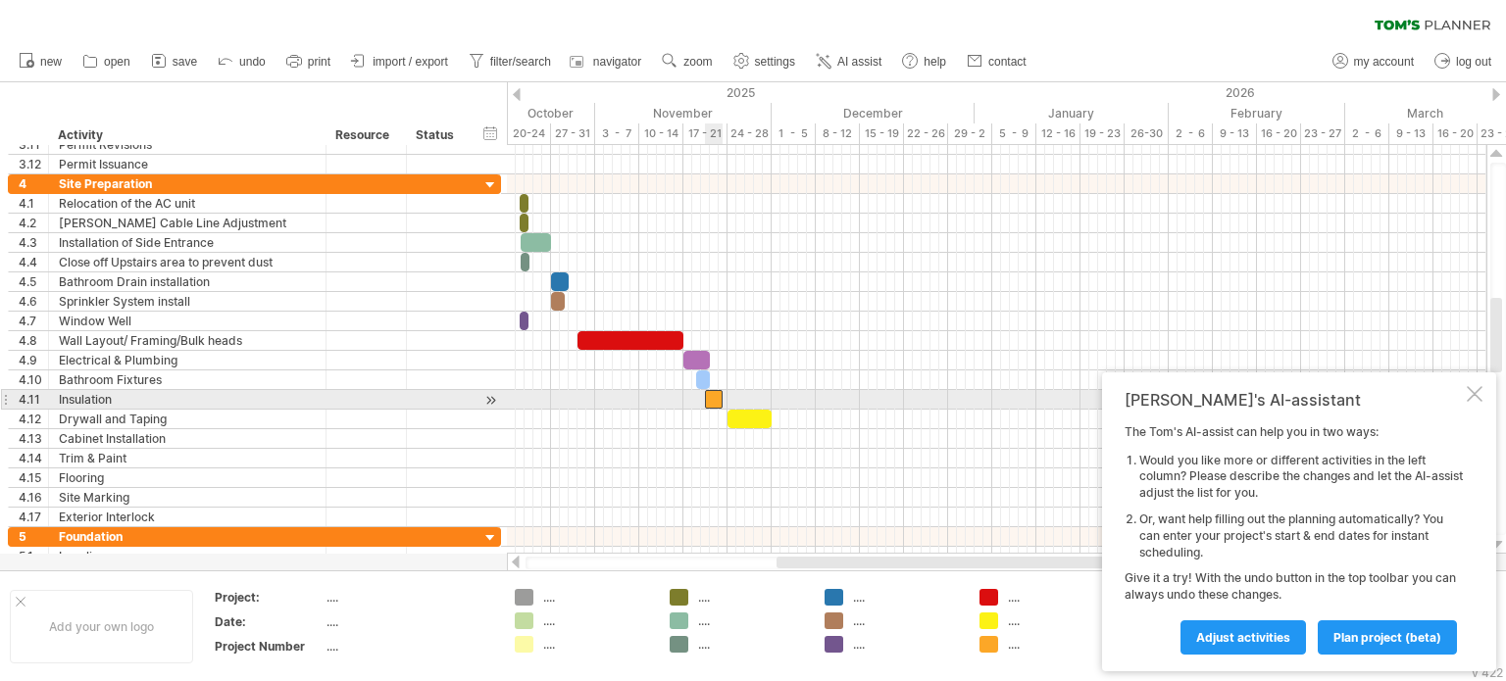
click at [717, 395] on div at bounding box center [714, 399] width 18 height 19
click at [714, 395] on div at bounding box center [714, 399] width 18 height 19
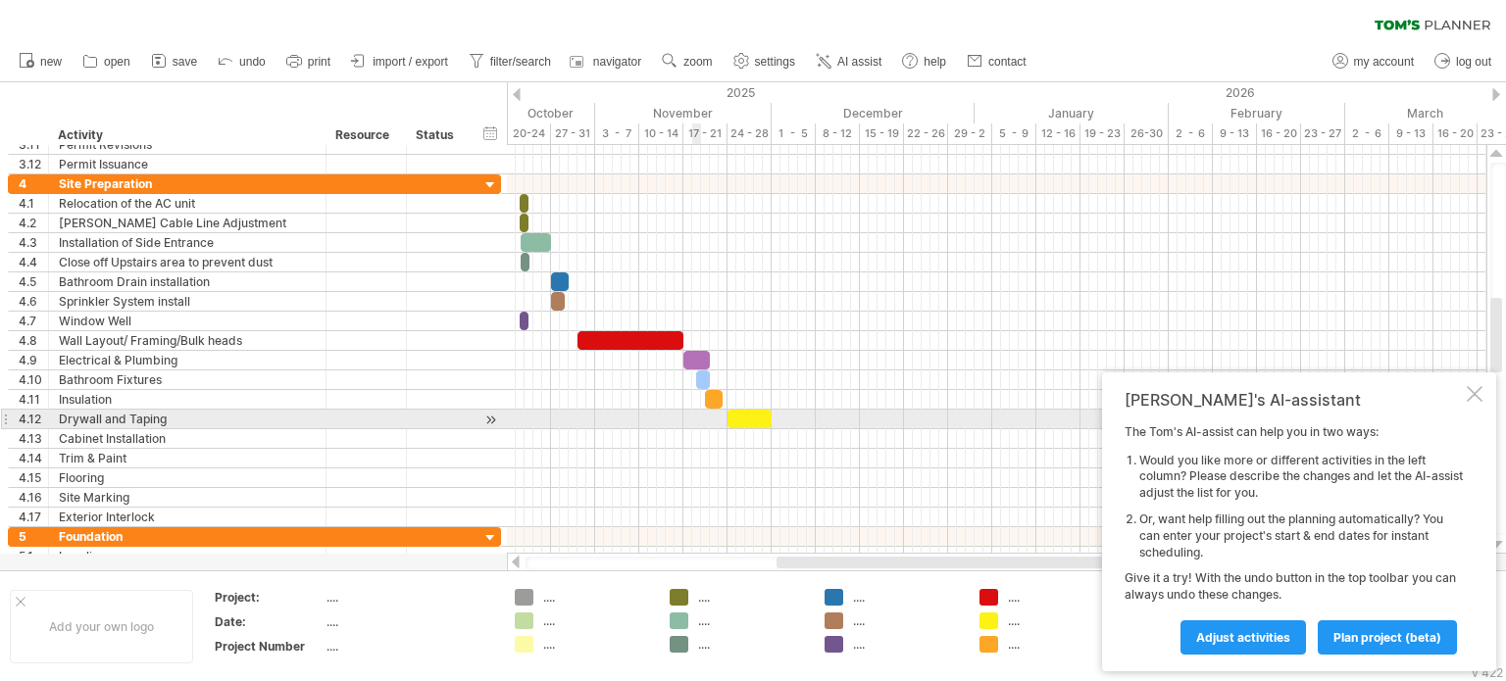
click at [699, 429] on div at bounding box center [996, 439] width 979 height 20
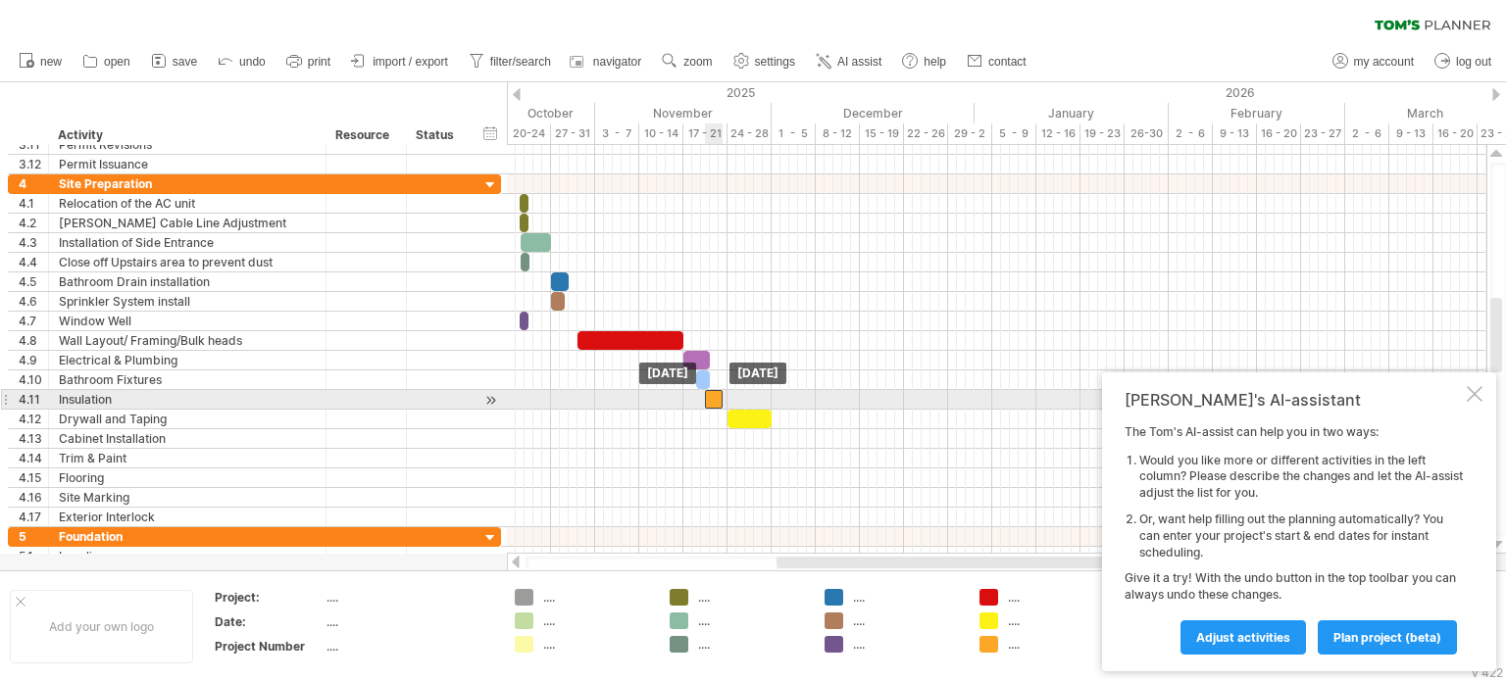
click at [714, 397] on div at bounding box center [714, 399] width 18 height 19
click at [720, 393] on span at bounding box center [723, 399] width 8 height 19
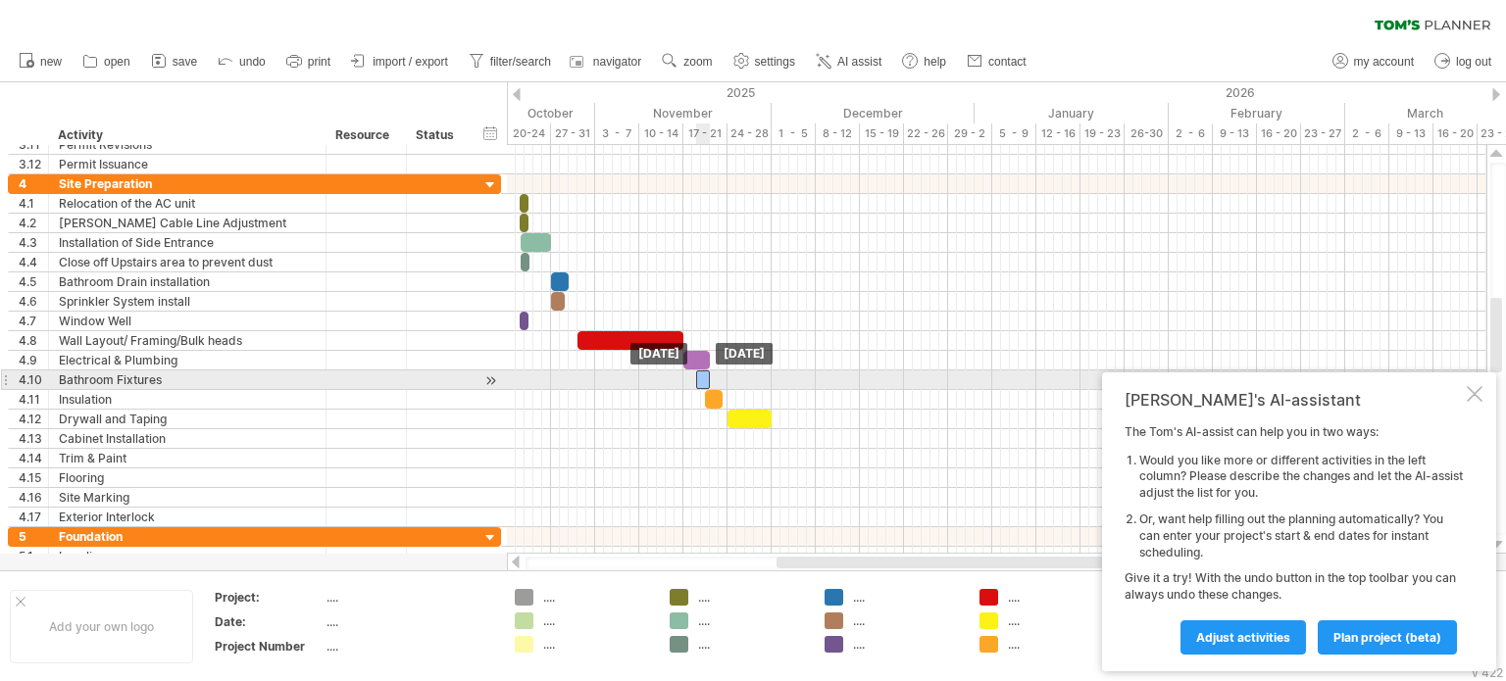
click at [704, 377] on div at bounding box center [703, 380] width 14 height 19
click at [707, 377] on span at bounding box center [710, 380] width 8 height 19
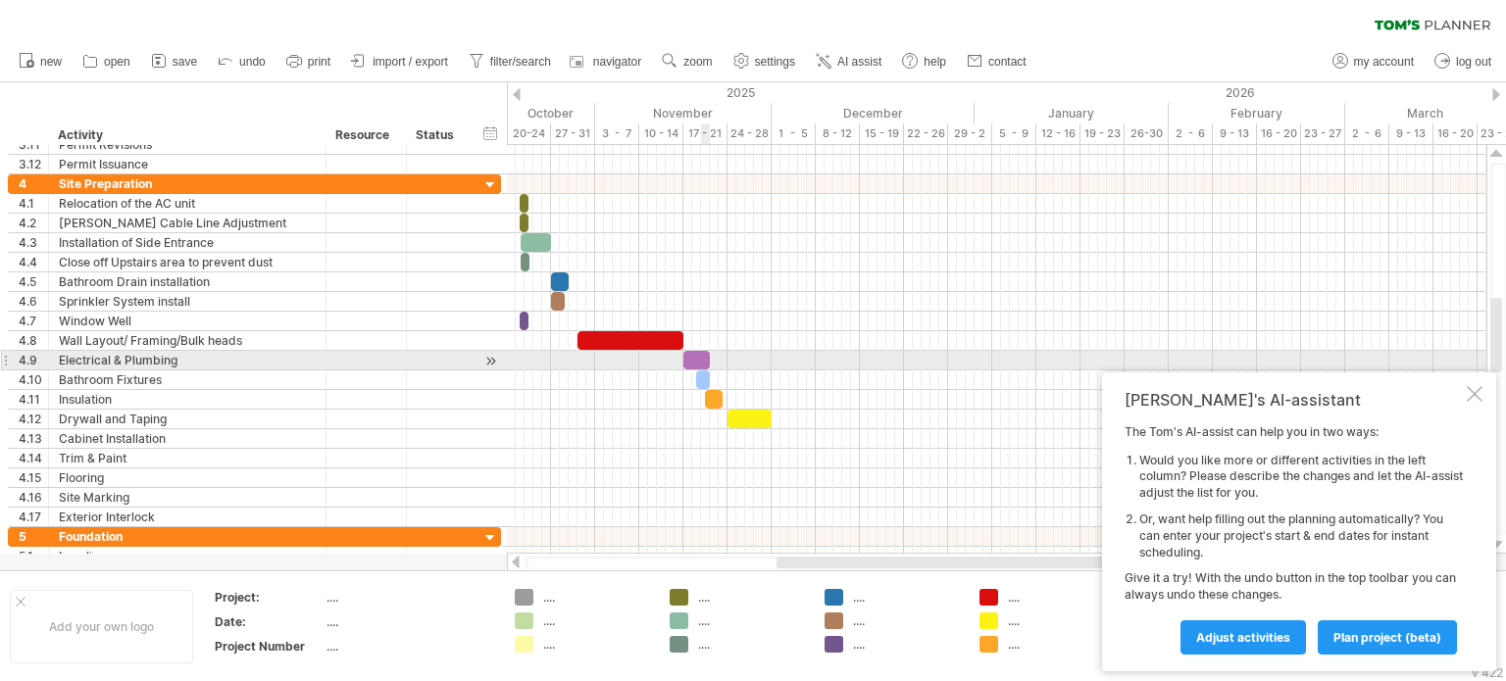
click at [705, 357] on div at bounding box center [696, 360] width 26 height 19
click at [709, 356] on span at bounding box center [710, 360] width 8 height 19
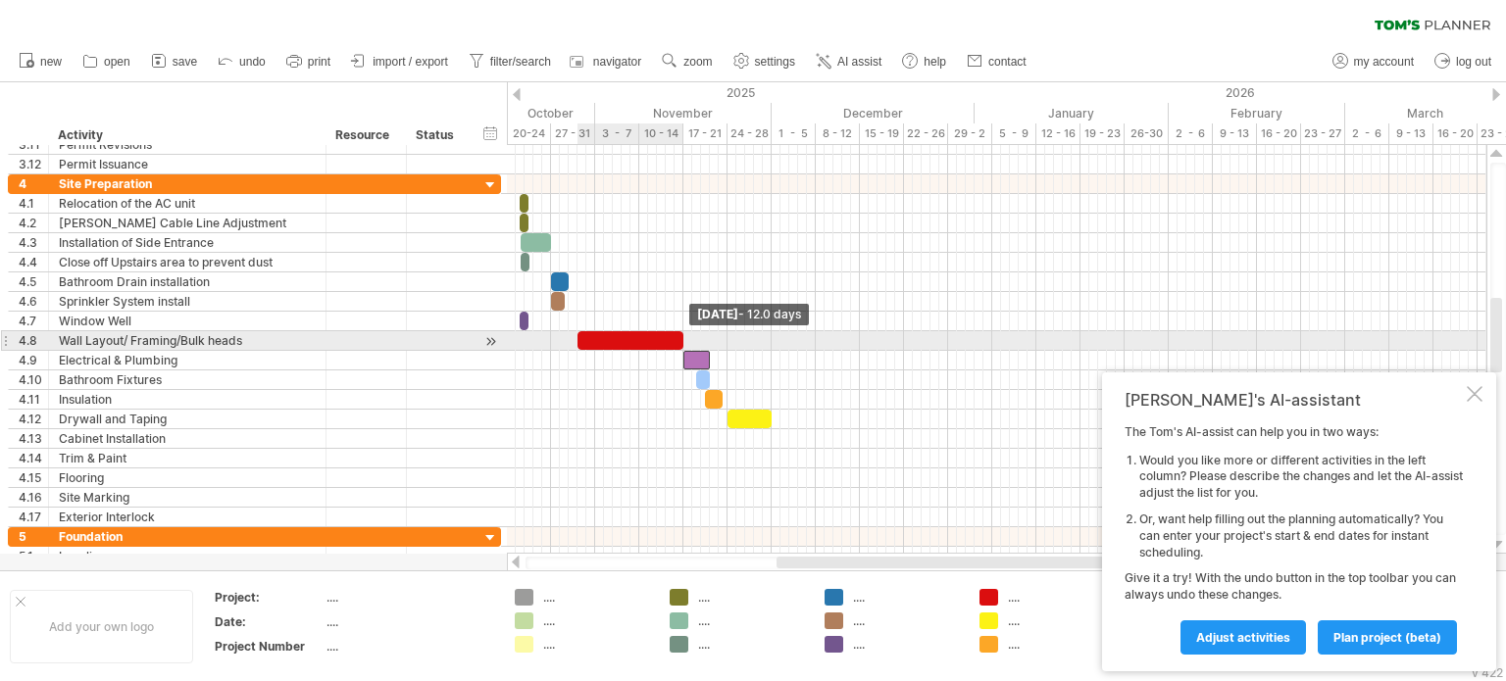
click at [683, 338] on span at bounding box center [683, 340] width 8 height 19
click at [679, 332] on span at bounding box center [683, 340] width 8 height 19
drag, startPoint x: 679, startPoint y: 332, endPoint x: 663, endPoint y: 332, distance: 16.7
click at [663, 332] on span at bounding box center [666, 340] width 8 height 19
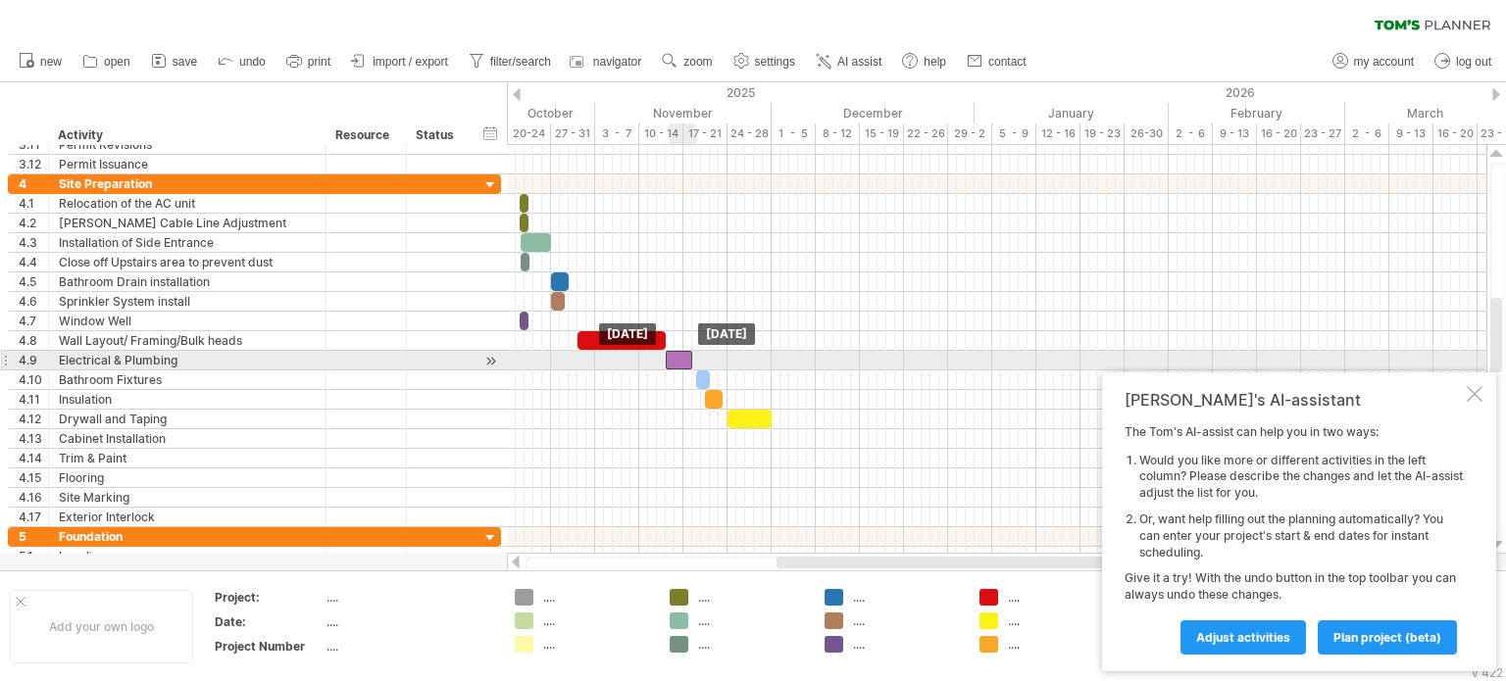
drag, startPoint x: 693, startPoint y: 355, endPoint x: 677, endPoint y: 355, distance: 15.7
click at [677, 355] on div at bounding box center [679, 360] width 26 height 19
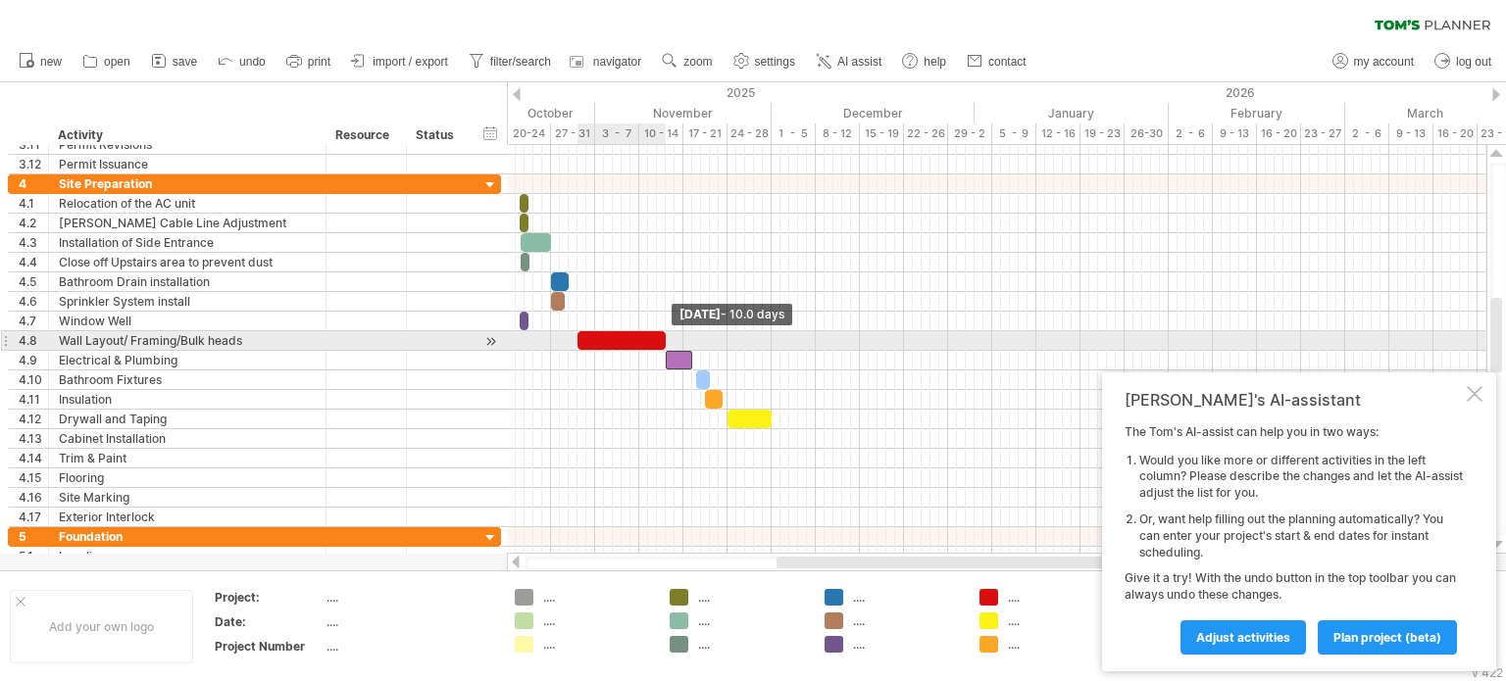
click at [667, 337] on span at bounding box center [666, 340] width 8 height 19
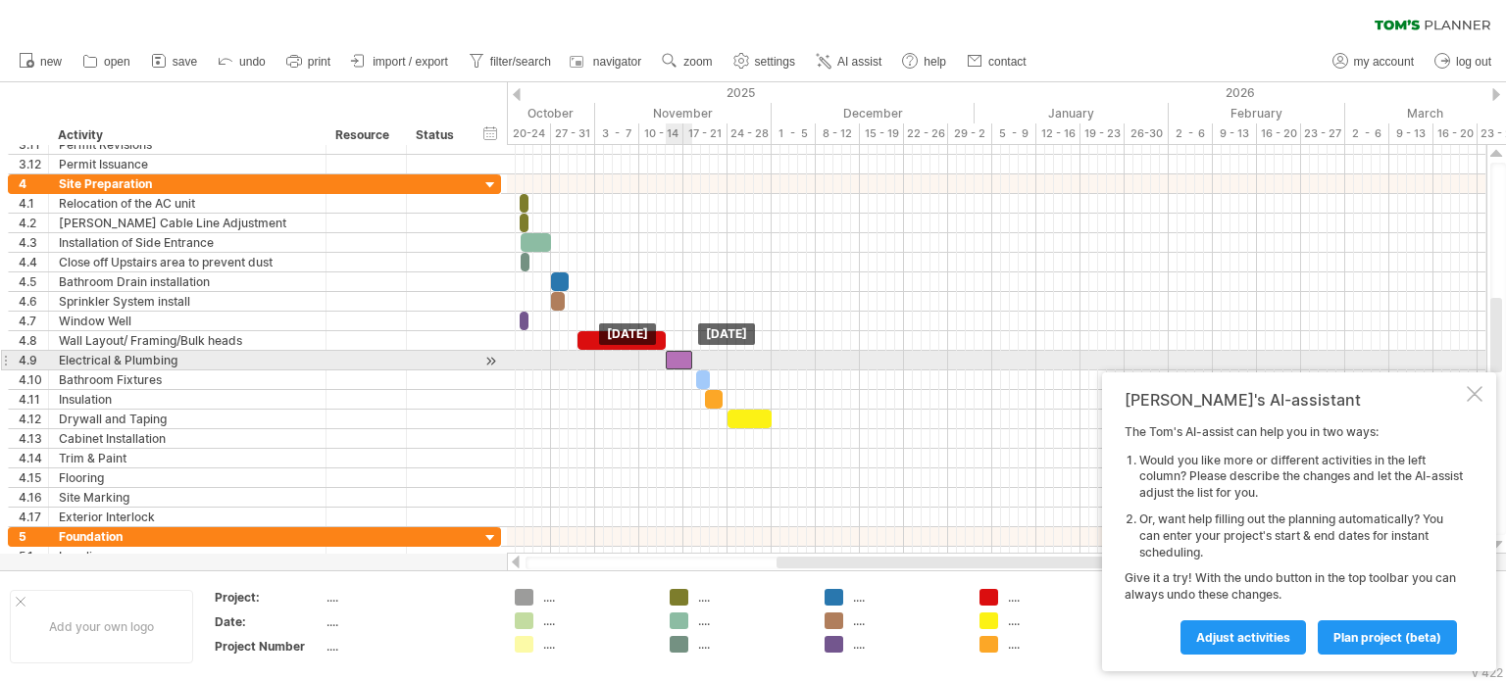
click at [682, 354] on div at bounding box center [679, 360] width 26 height 19
click at [688, 354] on span at bounding box center [692, 360] width 8 height 19
click at [662, 355] on span at bounding box center [666, 360] width 8 height 19
click at [689, 360] on span at bounding box center [692, 360] width 8 height 19
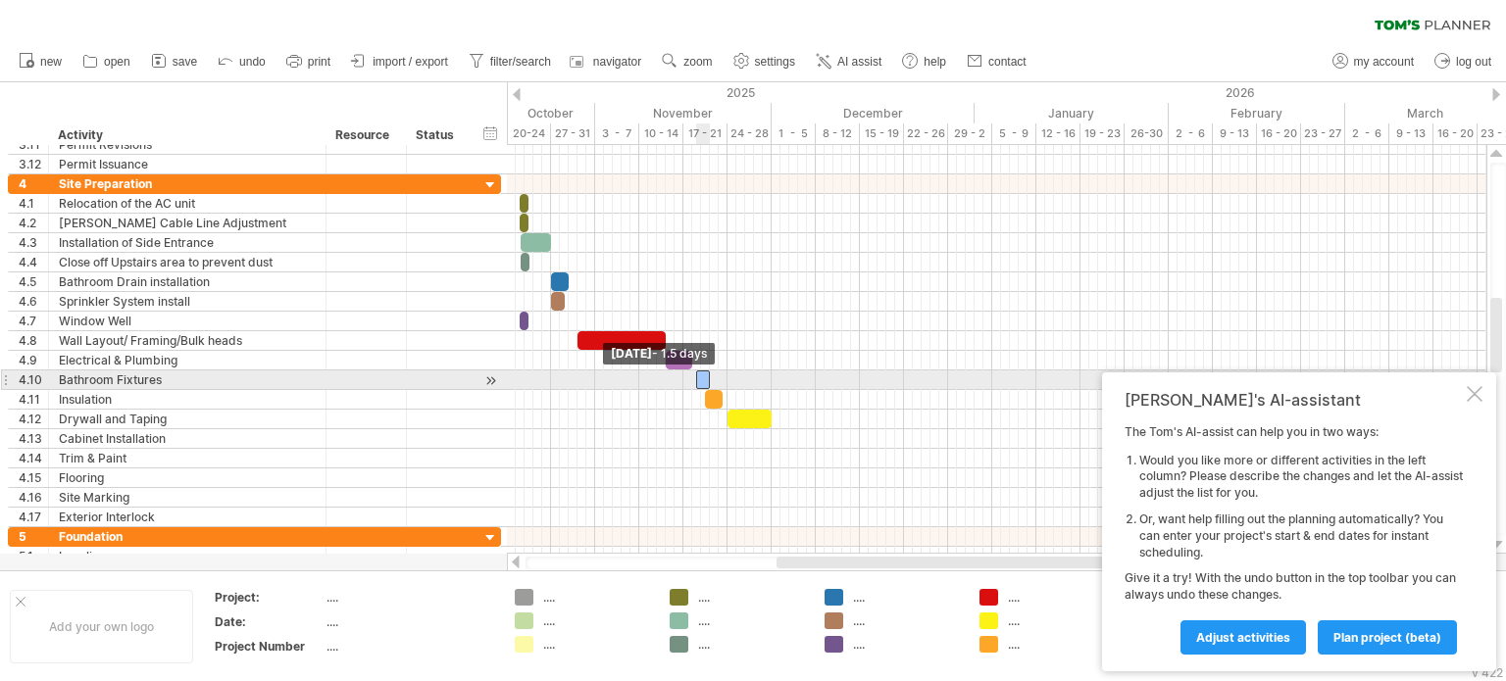
click at [694, 372] on span at bounding box center [696, 380] width 8 height 19
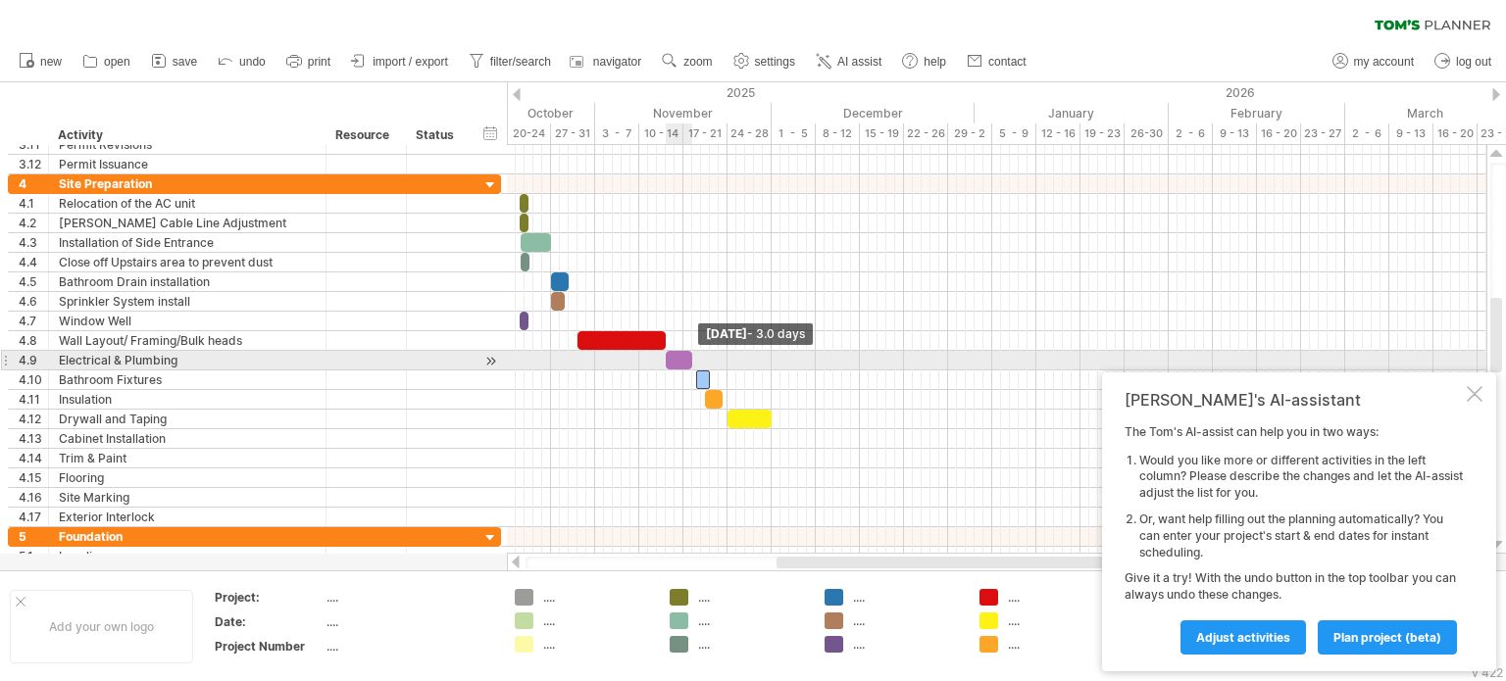
click at [690, 356] on span at bounding box center [692, 360] width 8 height 19
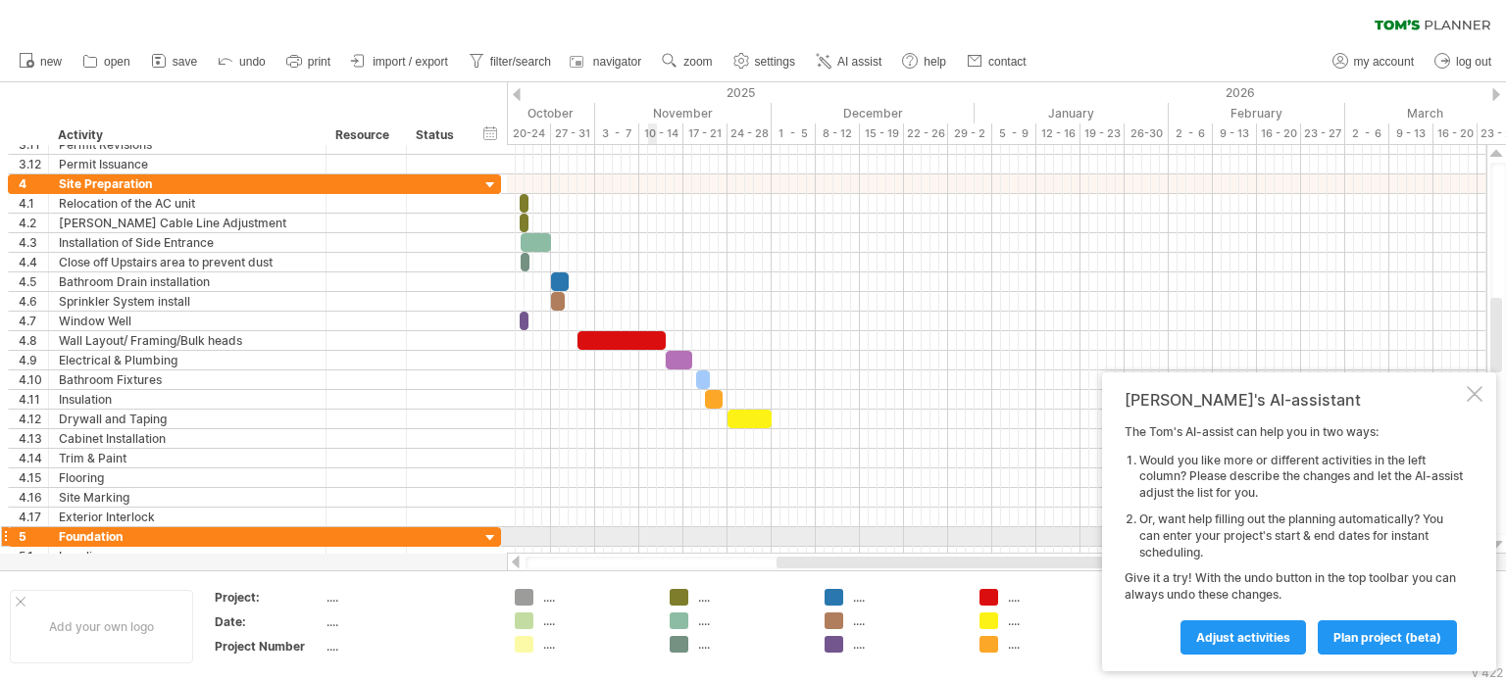
click at [650, 532] on div at bounding box center [996, 537] width 979 height 20
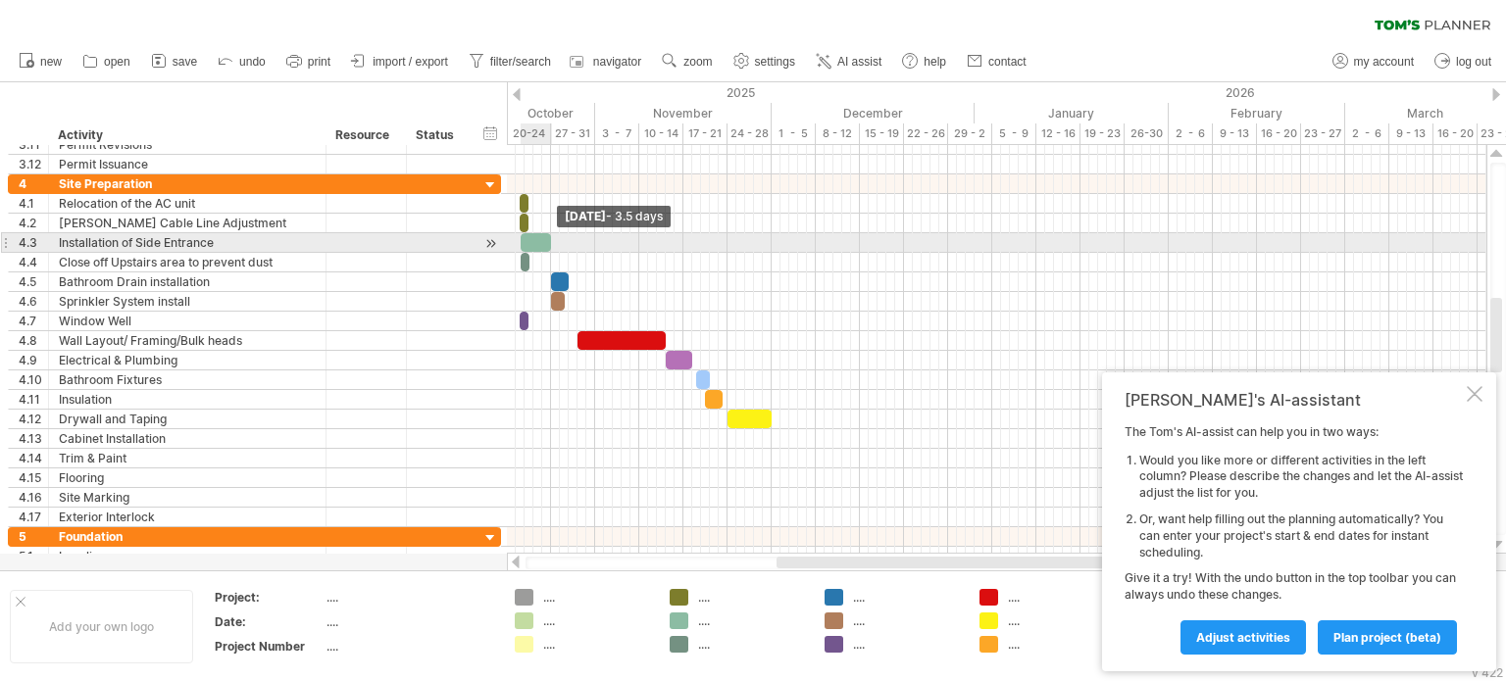
click at [549, 241] on span at bounding box center [551, 242] width 8 height 19
click at [549, 238] on span at bounding box center [551, 242] width 8 height 19
click at [543, 238] on span at bounding box center [547, 242] width 8 height 19
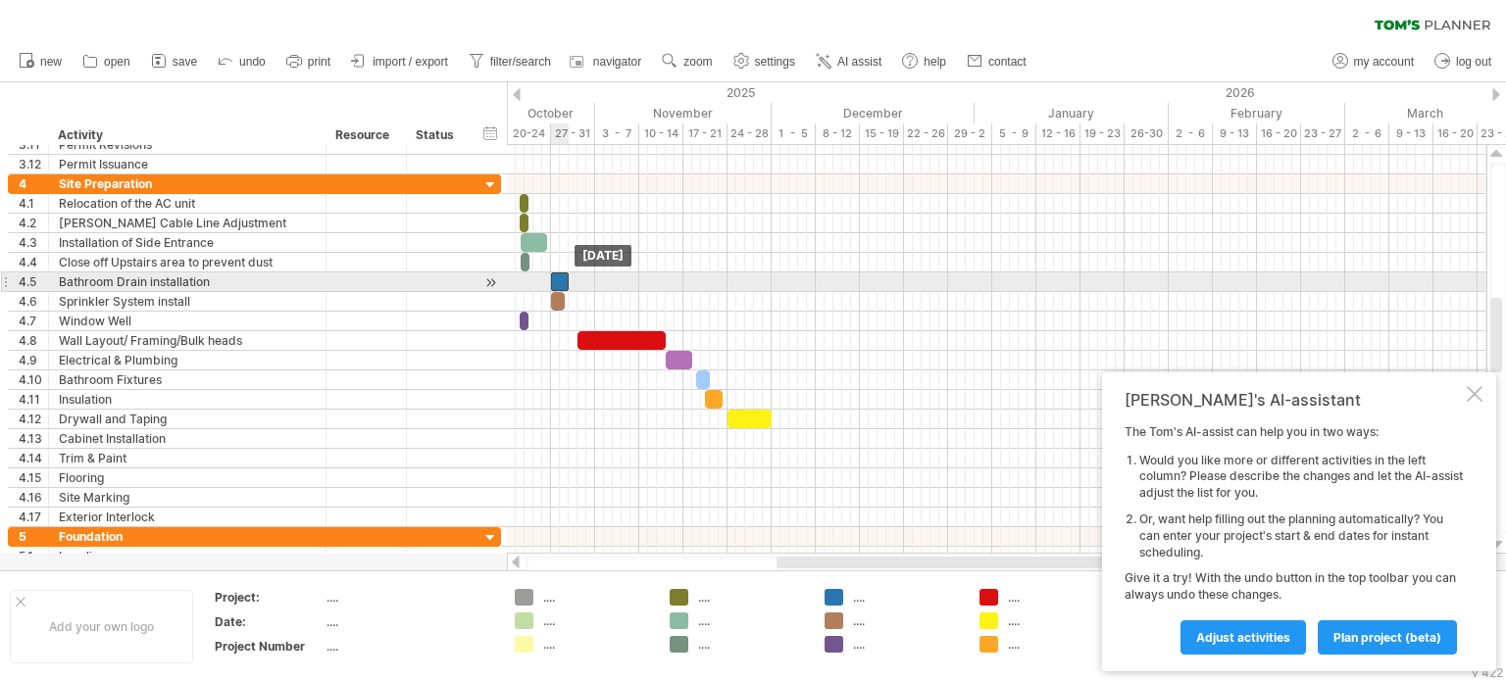
click at [559, 276] on div at bounding box center [560, 282] width 18 height 19
click at [568, 273] on span at bounding box center [569, 282] width 8 height 19
click at [547, 280] on div at bounding box center [555, 282] width 26 height 19
click at [543, 281] on span at bounding box center [542, 282] width 8 height 19
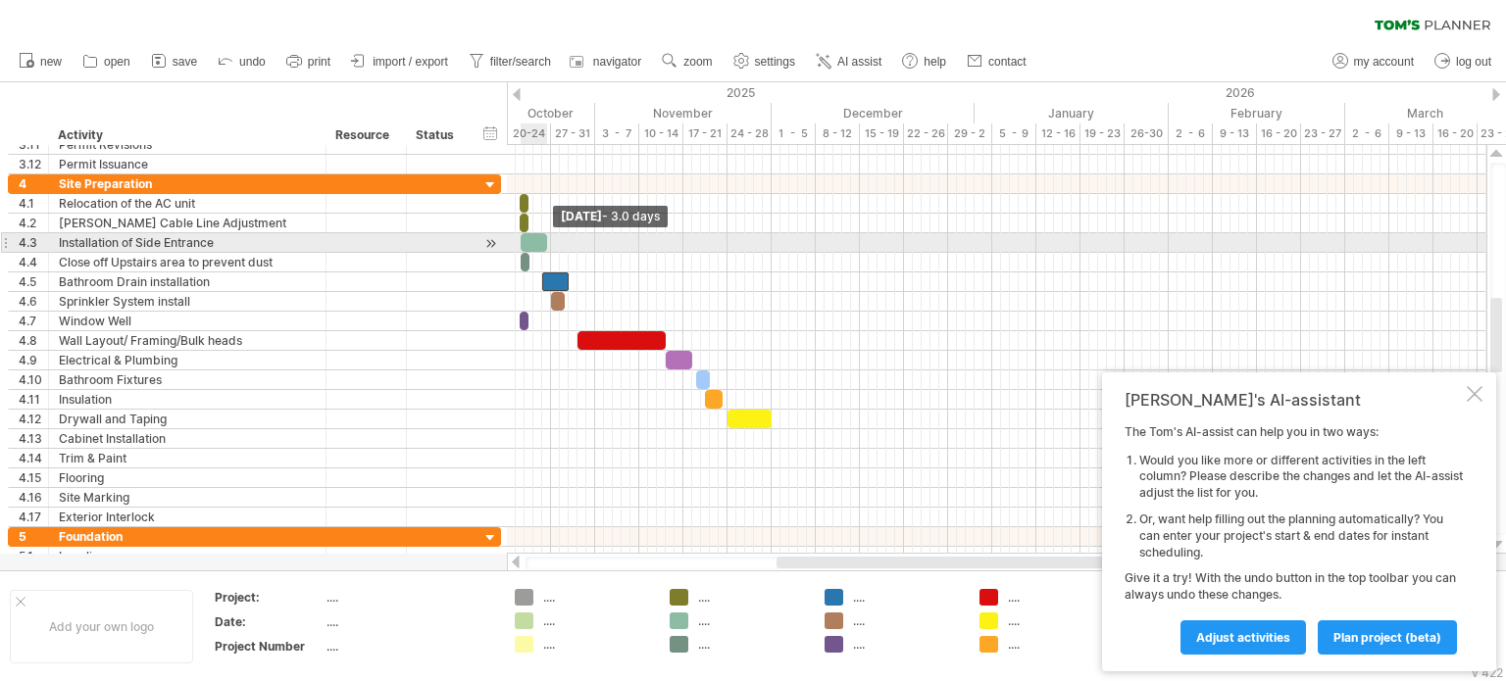
click at [545, 236] on span at bounding box center [547, 242] width 8 height 19
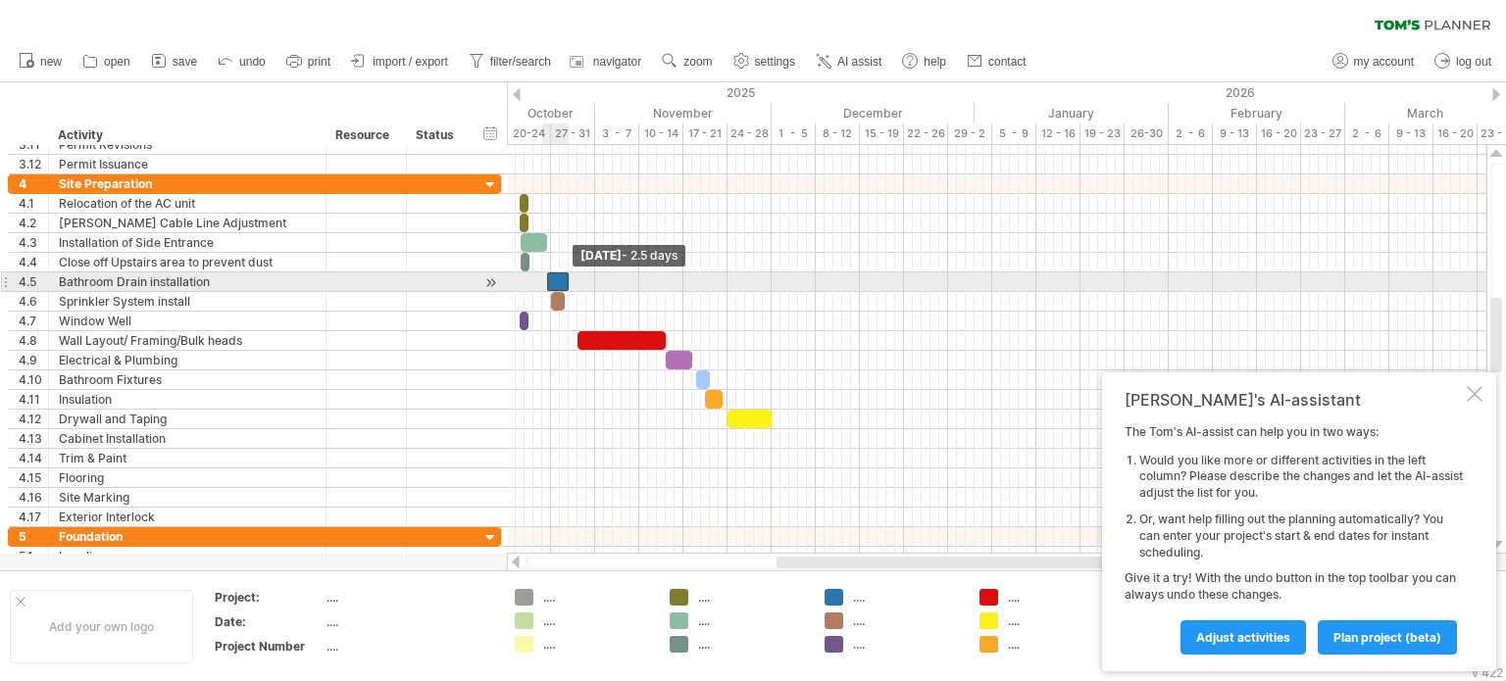
click at [544, 278] on span at bounding box center [547, 282] width 8 height 19
click at [546, 278] on span at bounding box center [547, 282] width 8 height 19
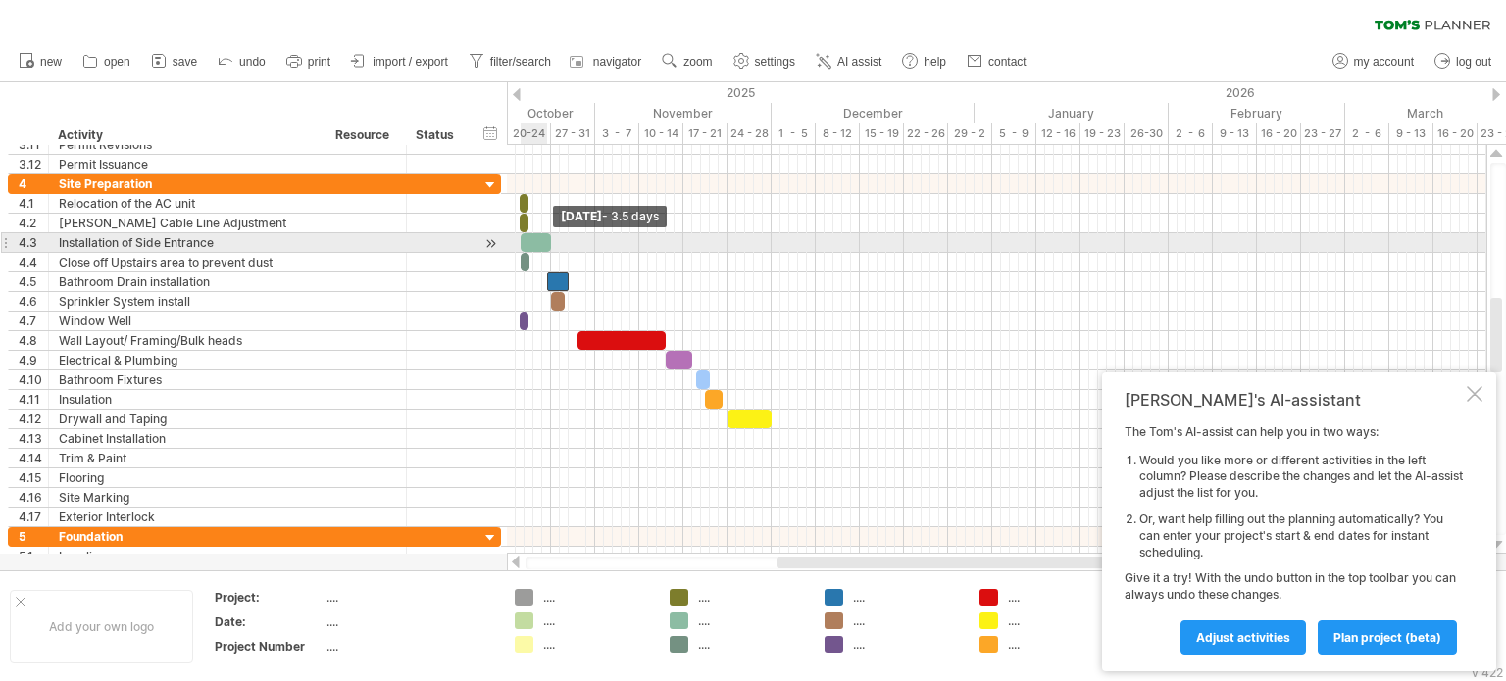
click at [549, 242] on span at bounding box center [551, 242] width 8 height 19
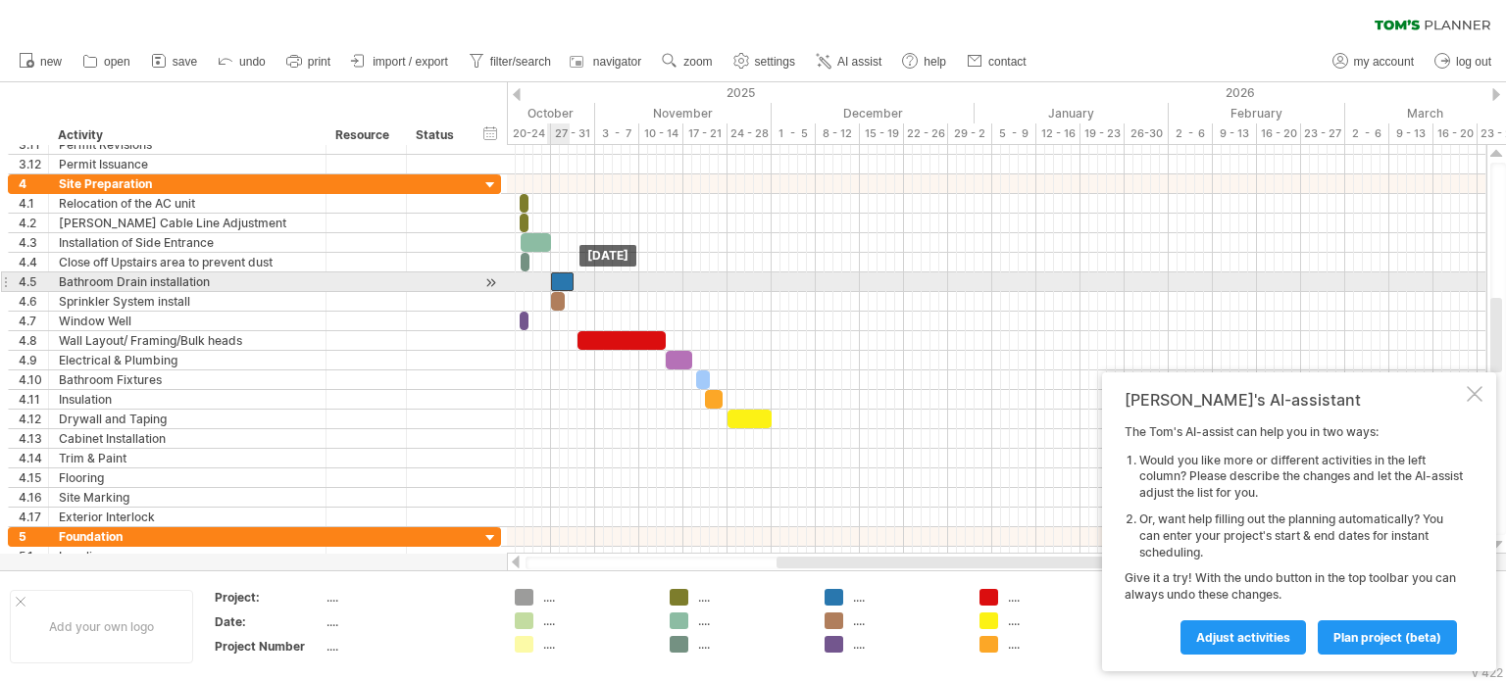
click at [556, 275] on div at bounding box center [562, 282] width 23 height 19
click at [573, 278] on span at bounding box center [574, 282] width 8 height 19
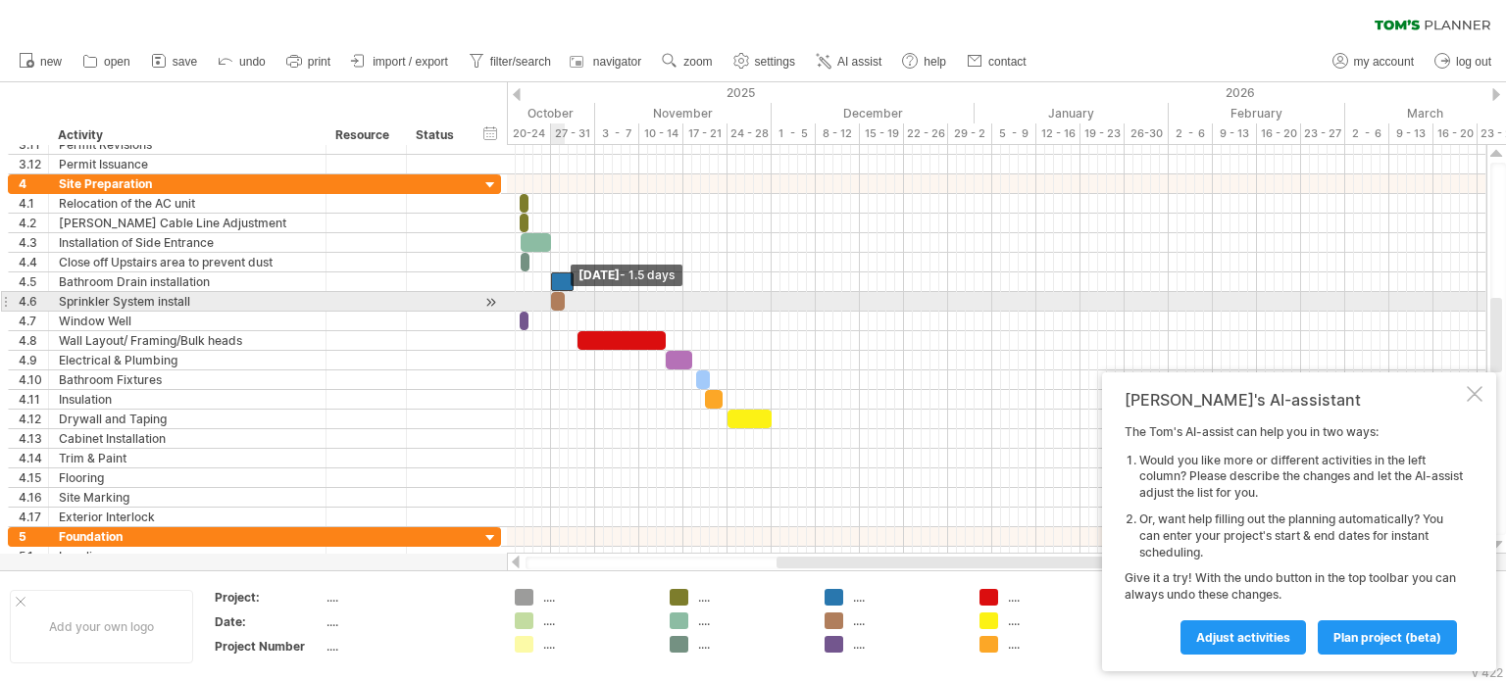
click at [562, 301] on span at bounding box center [565, 301] width 8 height 19
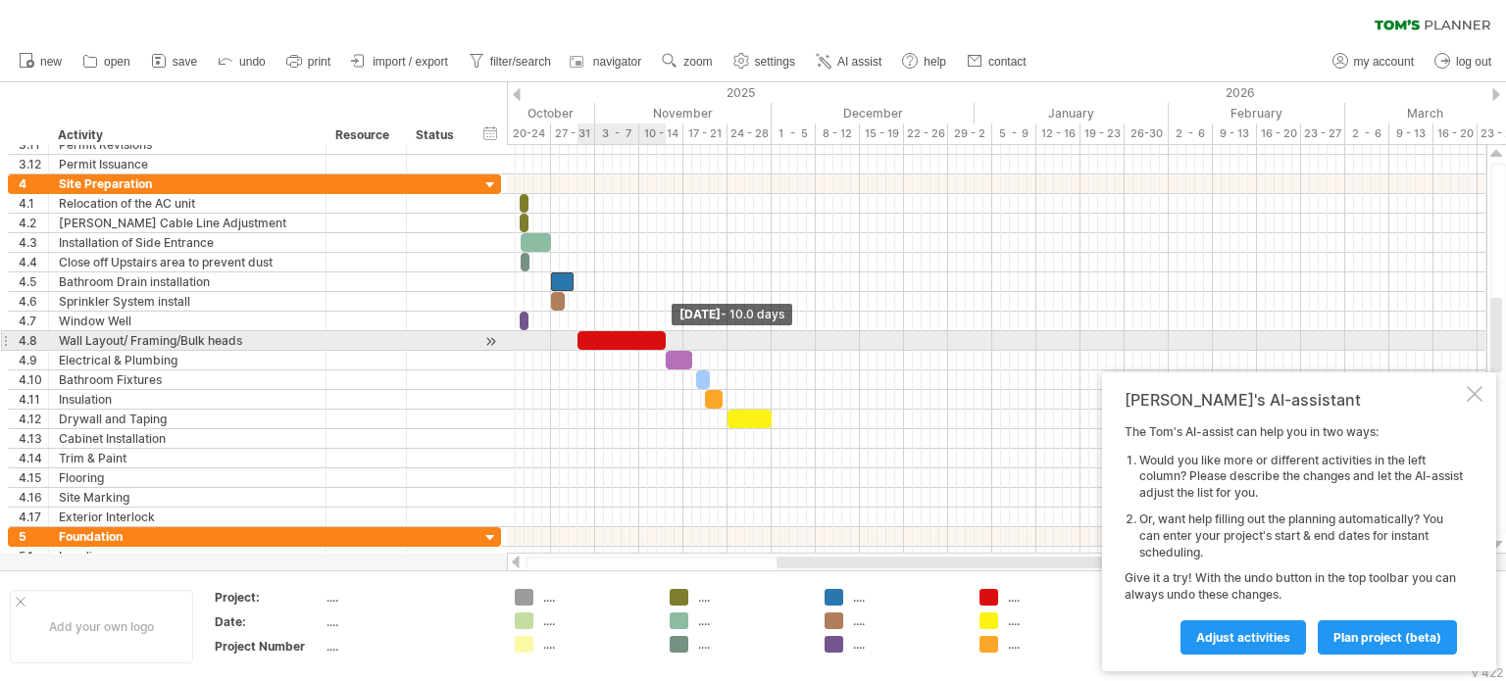
click at [666, 340] on span at bounding box center [666, 340] width 8 height 19
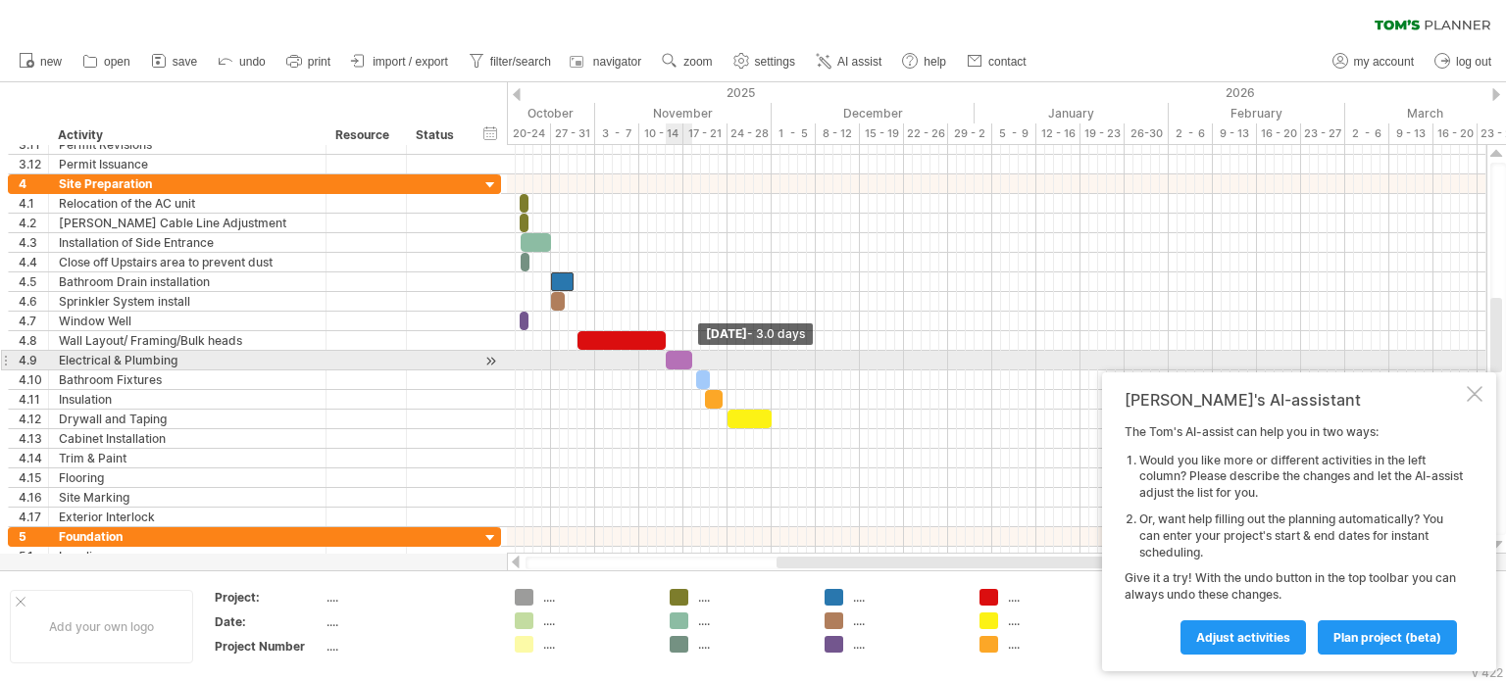
click at [690, 357] on span at bounding box center [692, 360] width 8 height 19
click at [694, 355] on span at bounding box center [692, 360] width 8 height 19
click at [693, 356] on span at bounding box center [692, 360] width 8 height 19
click at [693, 357] on span at bounding box center [692, 360] width 8 height 19
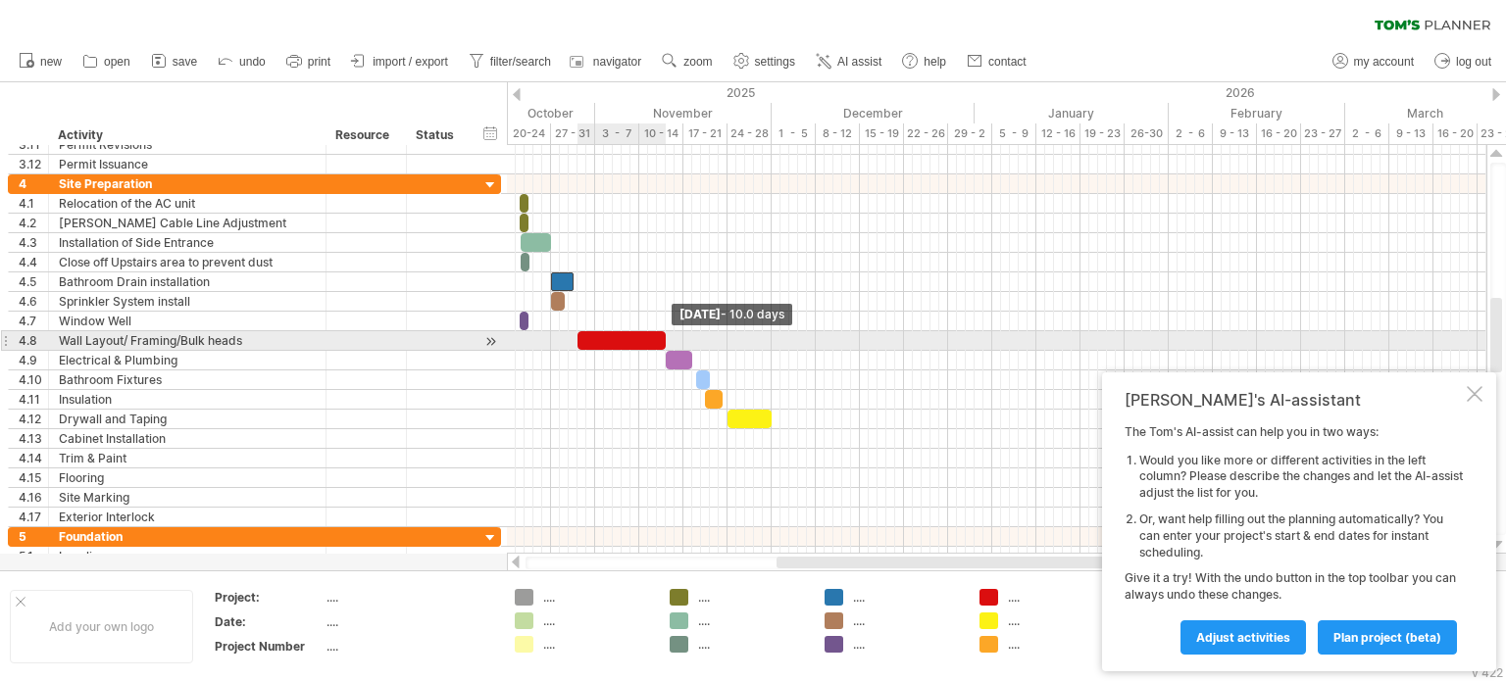
click at [663, 336] on span at bounding box center [666, 340] width 8 height 19
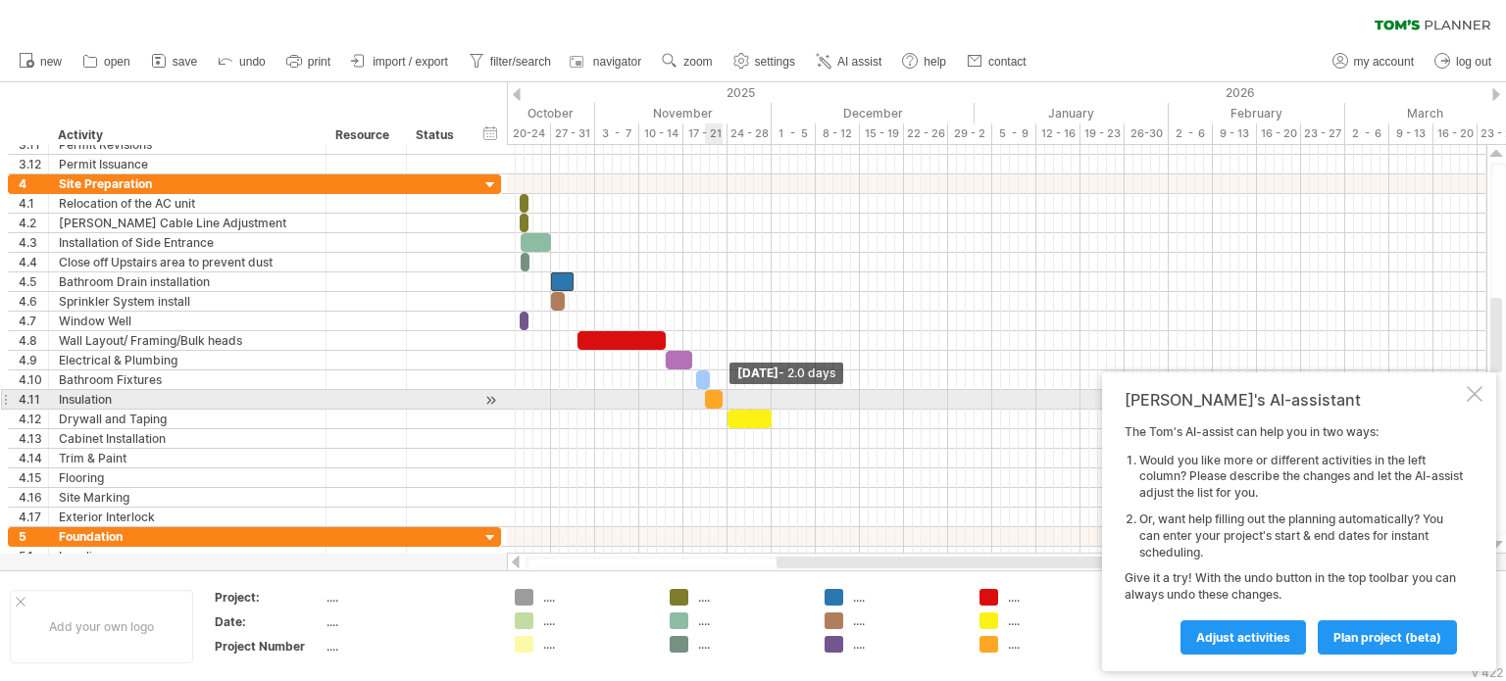
click at [723, 395] on span at bounding box center [723, 399] width 8 height 19
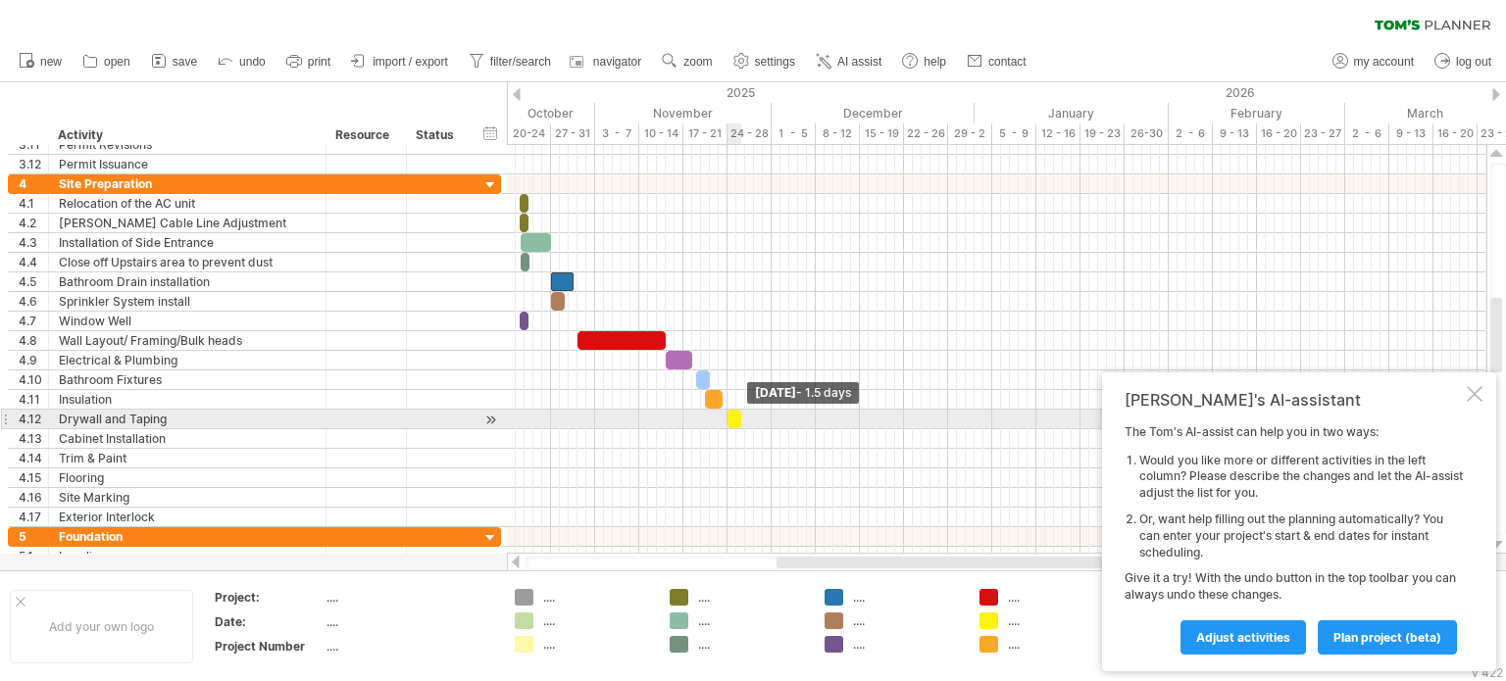
drag, startPoint x: 768, startPoint y: 419, endPoint x: 733, endPoint y: 422, distance: 34.4
click at [735, 422] on div at bounding box center [734, 419] width 14 height 19
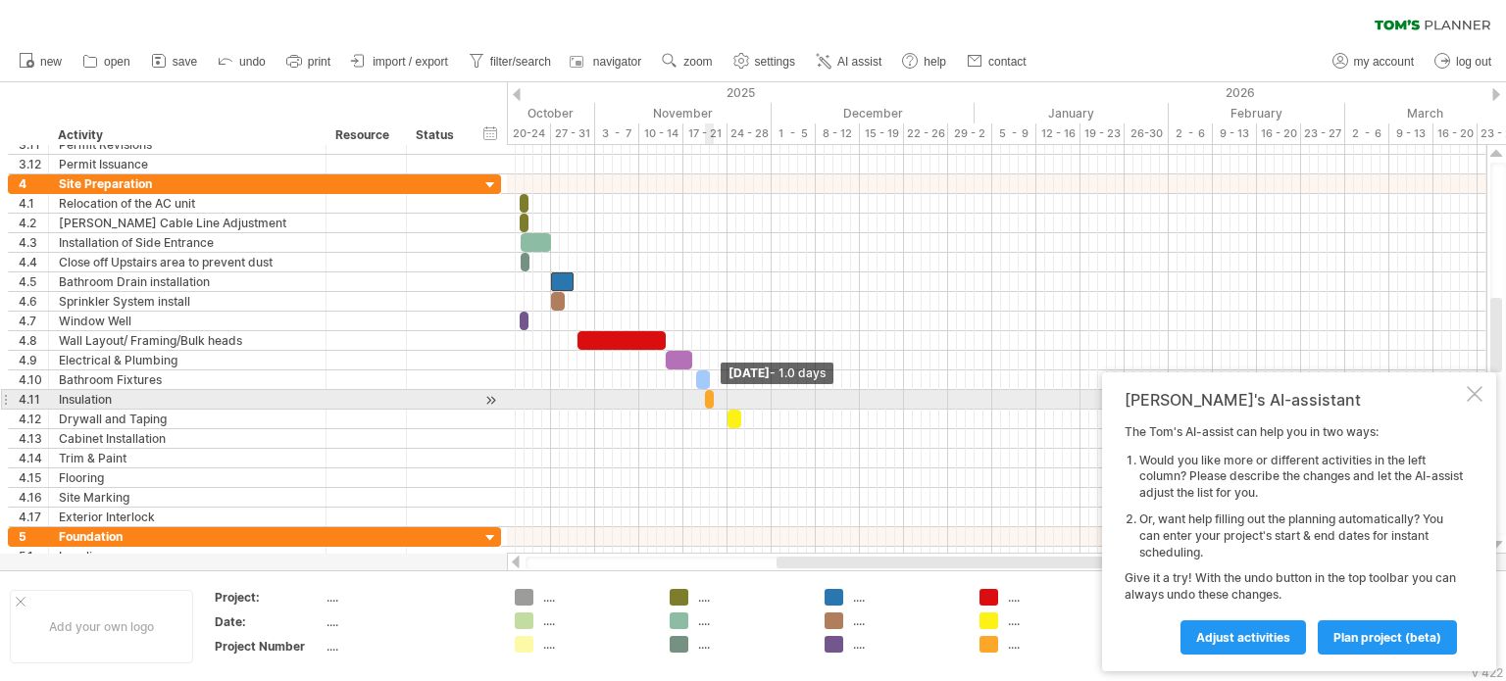
drag, startPoint x: 719, startPoint y: 393, endPoint x: 710, endPoint y: 395, distance: 10.0
click at [710, 395] on span at bounding box center [714, 399] width 8 height 19
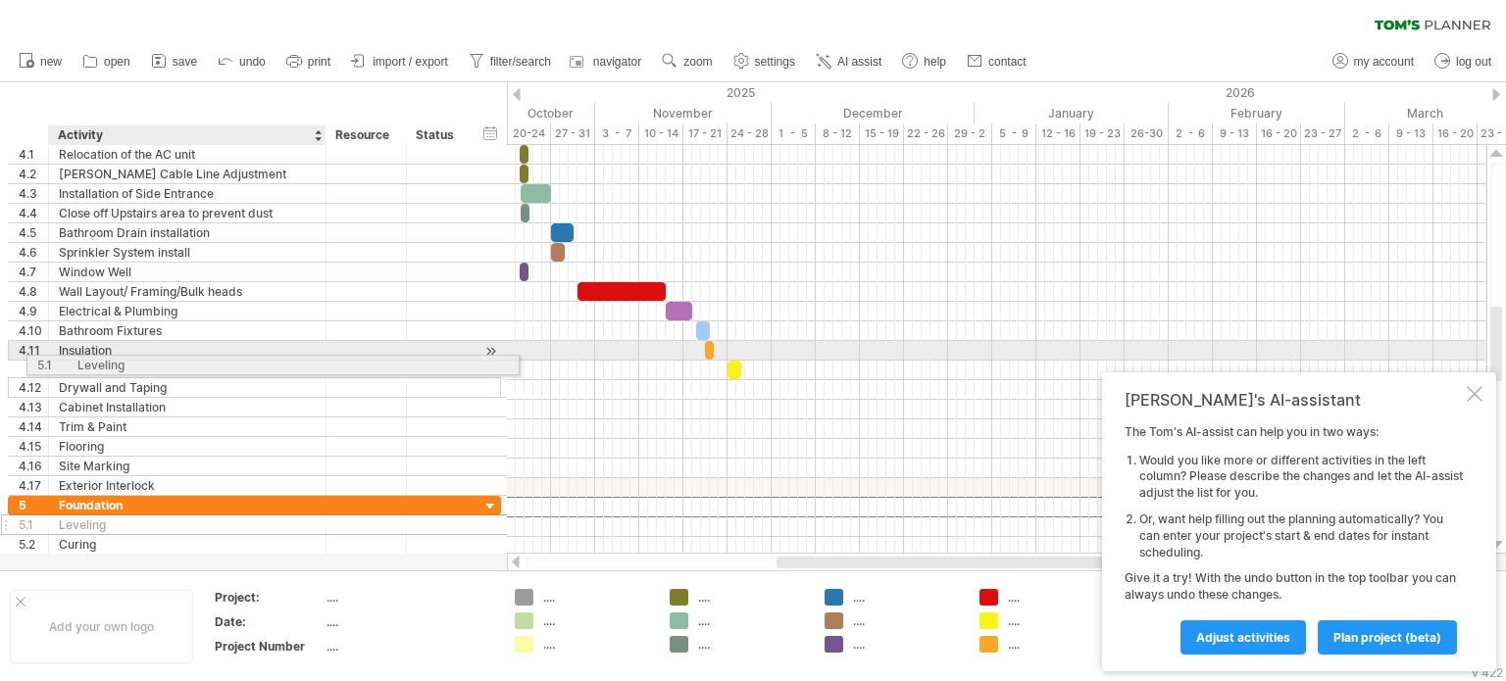
drag, startPoint x: 153, startPoint y: 505, endPoint x: 165, endPoint y: 362, distance: 143.6
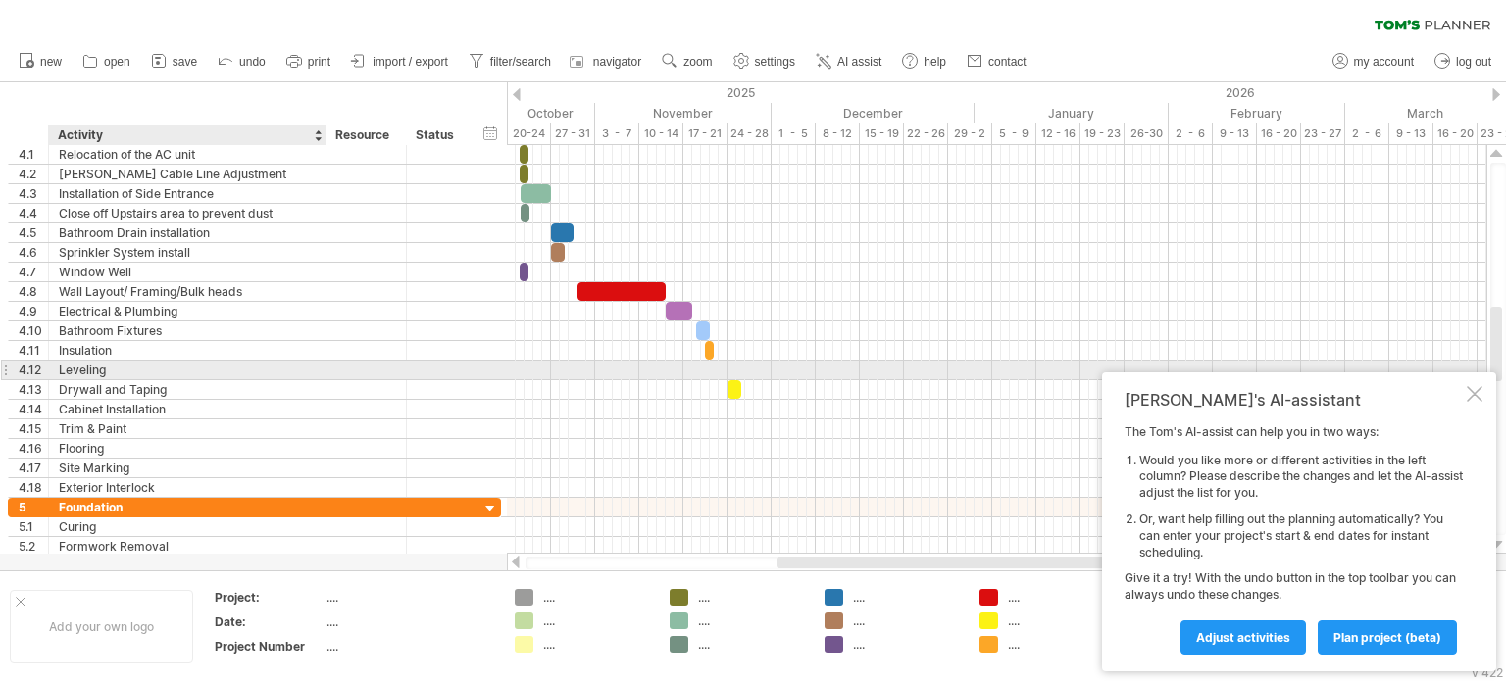
click at [126, 369] on div "Leveling" at bounding box center [187, 370] width 257 height 19
click at [126, 369] on input "********" at bounding box center [187, 370] width 257 height 19
type input "**********"
click at [710, 368] on div at bounding box center [996, 371] width 979 height 20
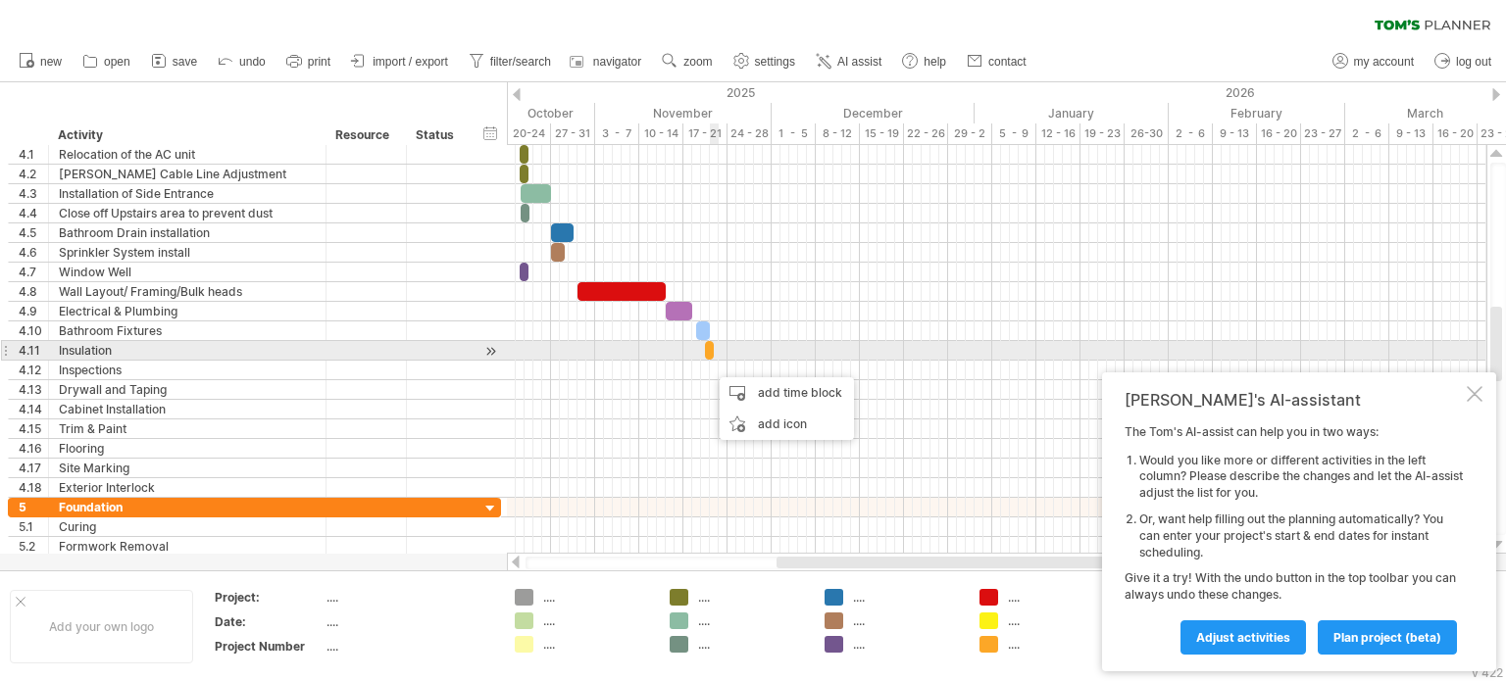
click at [710, 351] on span at bounding box center [714, 350] width 8 height 19
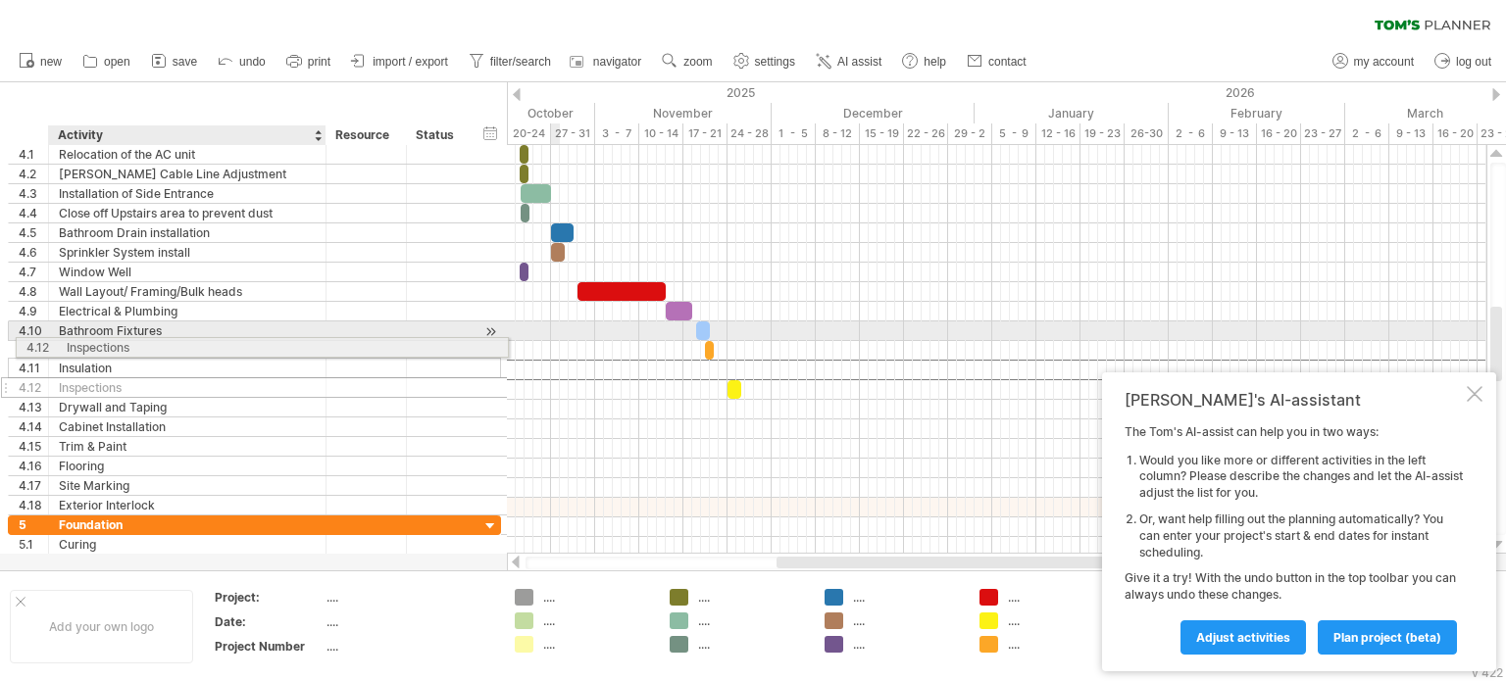
drag, startPoint x: 102, startPoint y: 372, endPoint x: 104, endPoint y: 344, distance: 27.5
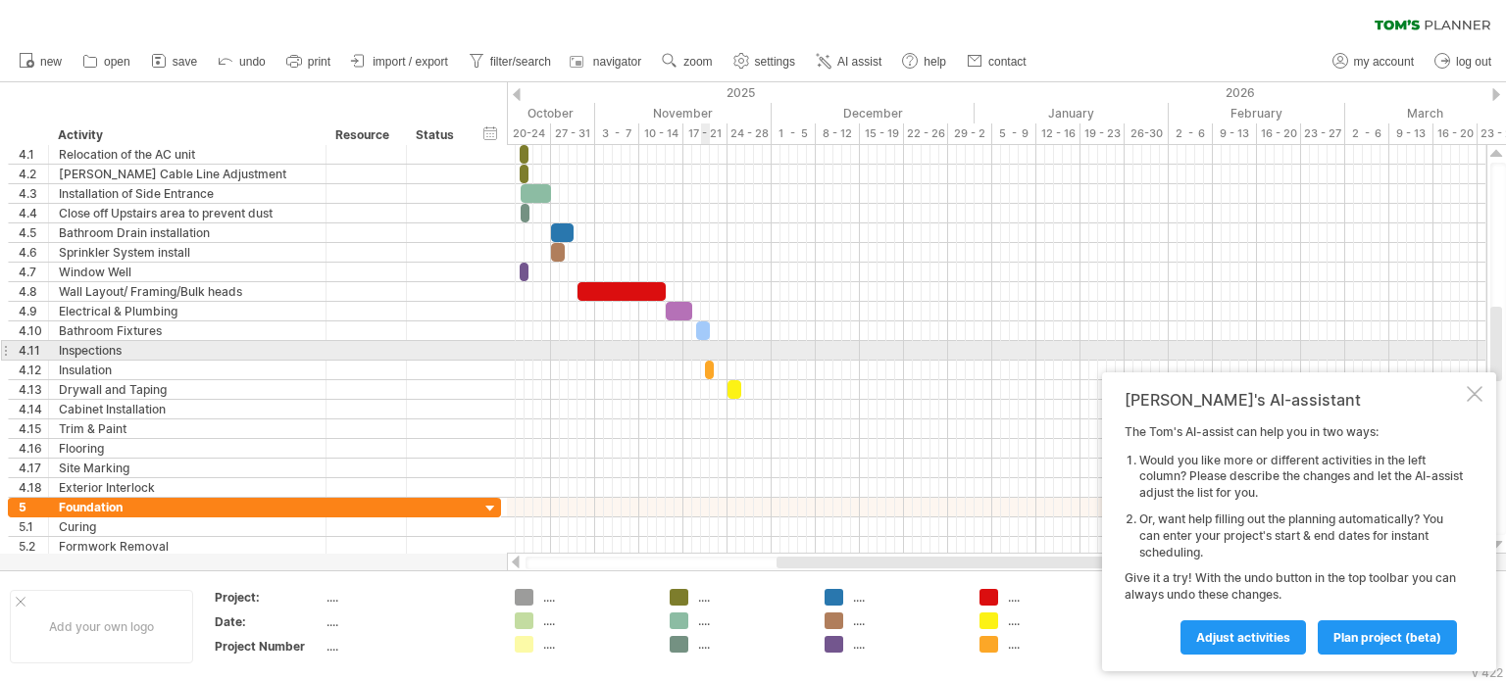
click at [706, 348] on div at bounding box center [996, 351] width 979 height 20
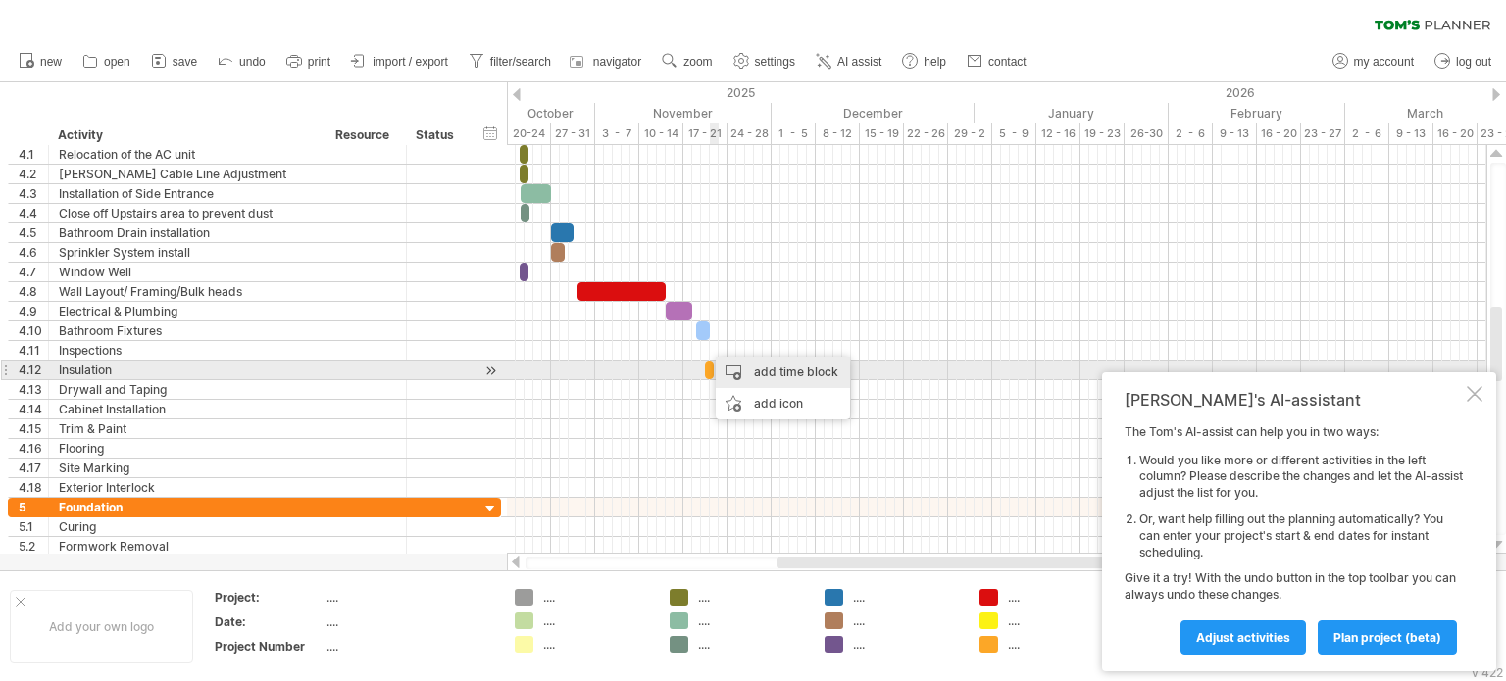
click at [760, 373] on div "add time block" at bounding box center [783, 372] width 134 height 31
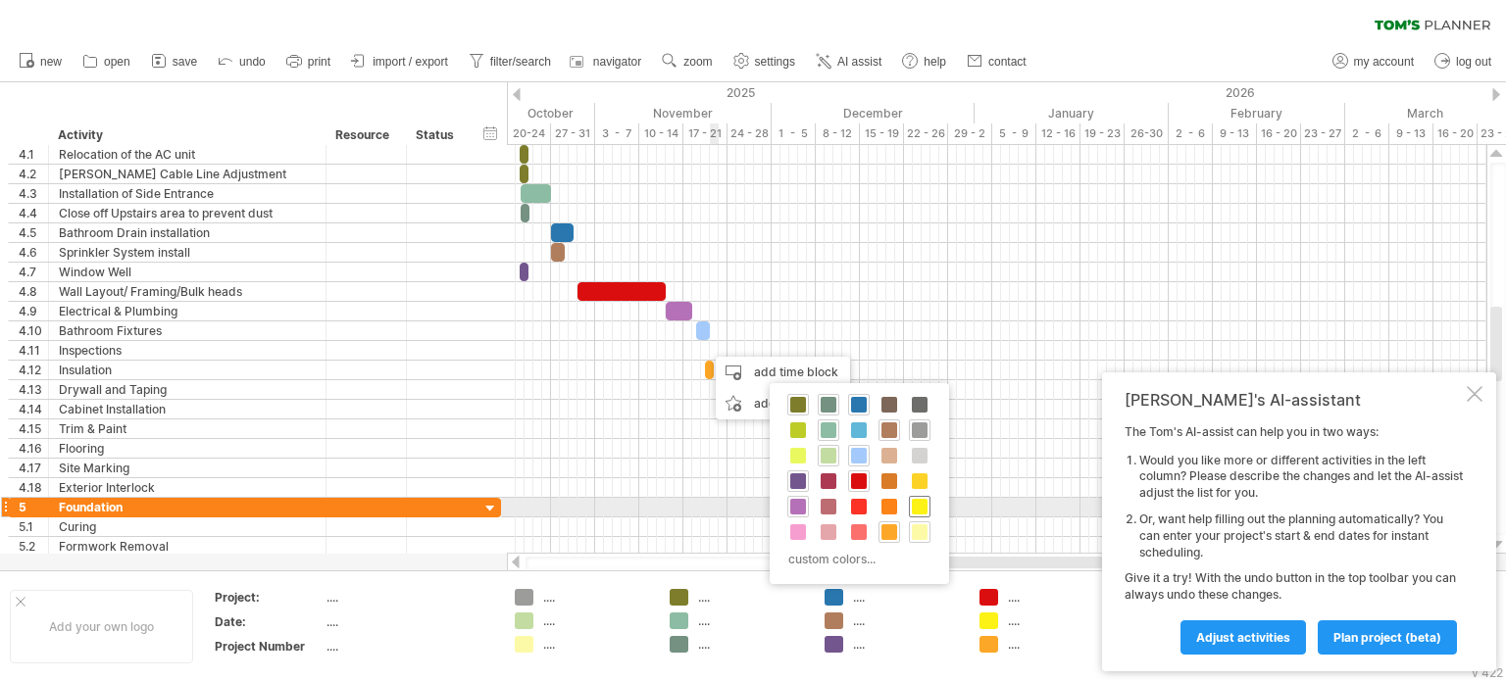
click at [914, 506] on span at bounding box center [920, 507] width 16 height 16
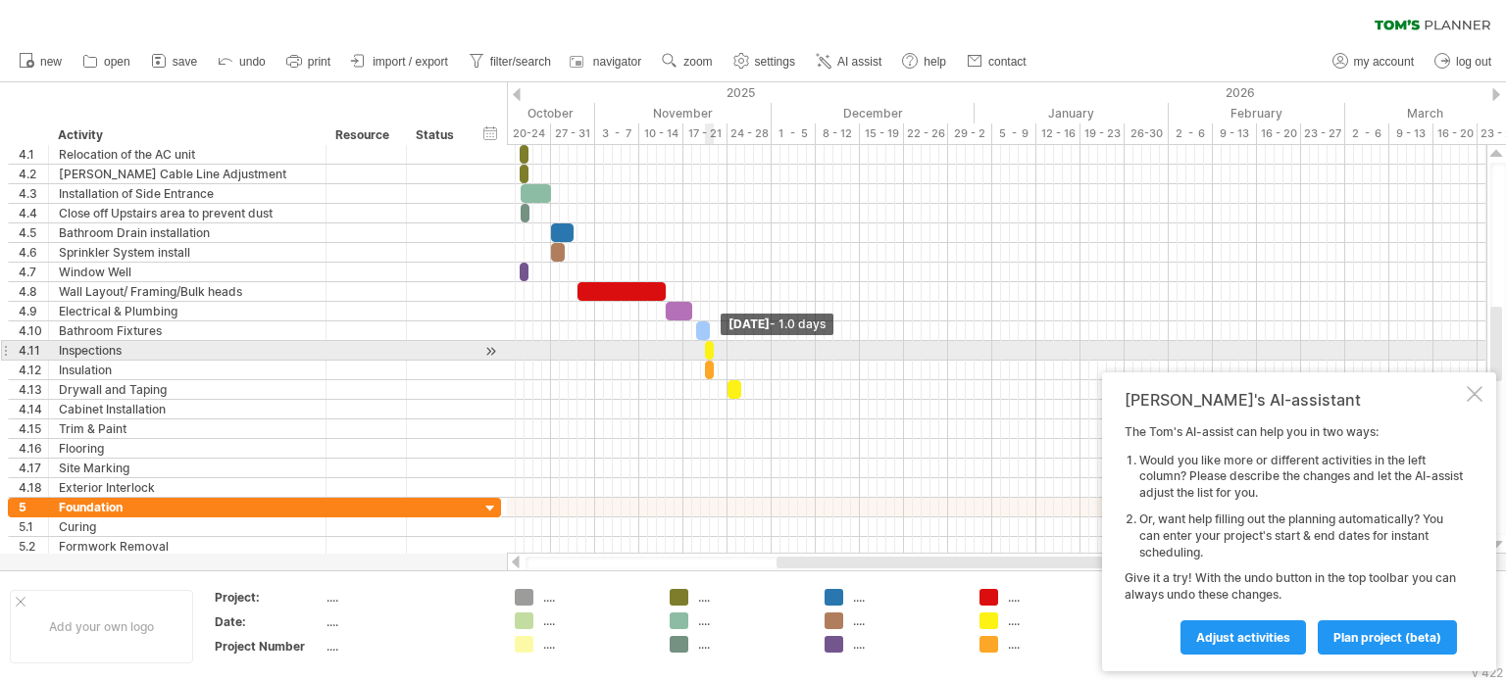
click at [711, 349] on span at bounding box center [714, 350] width 8 height 19
click at [707, 348] on span at bounding box center [705, 350] width 8 height 19
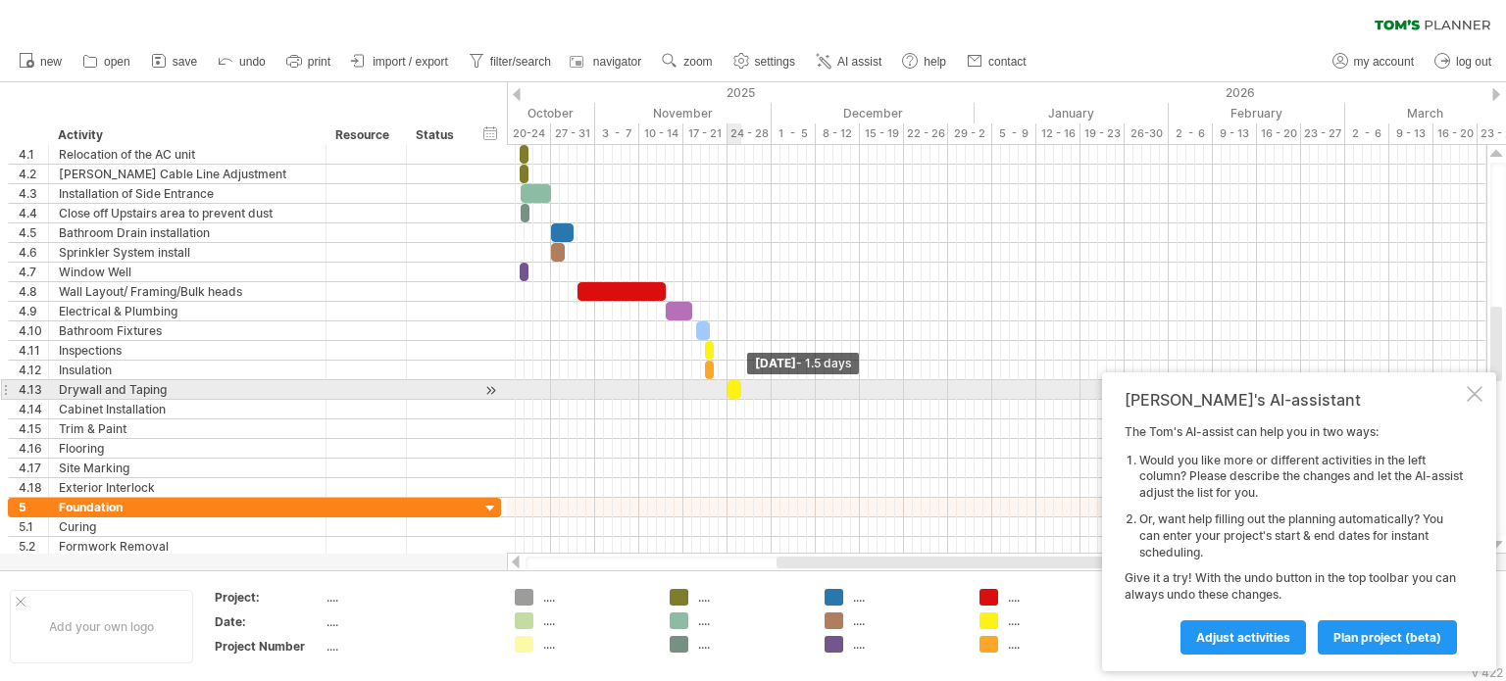
click at [738, 388] on span at bounding box center [741, 389] width 8 height 19
drag, startPoint x: 738, startPoint y: 387, endPoint x: 768, endPoint y: 388, distance: 29.4
click at [768, 388] on span at bounding box center [772, 389] width 8 height 19
drag, startPoint x: 772, startPoint y: 388, endPoint x: 788, endPoint y: 388, distance: 15.7
click at [788, 388] on span at bounding box center [789, 389] width 8 height 19
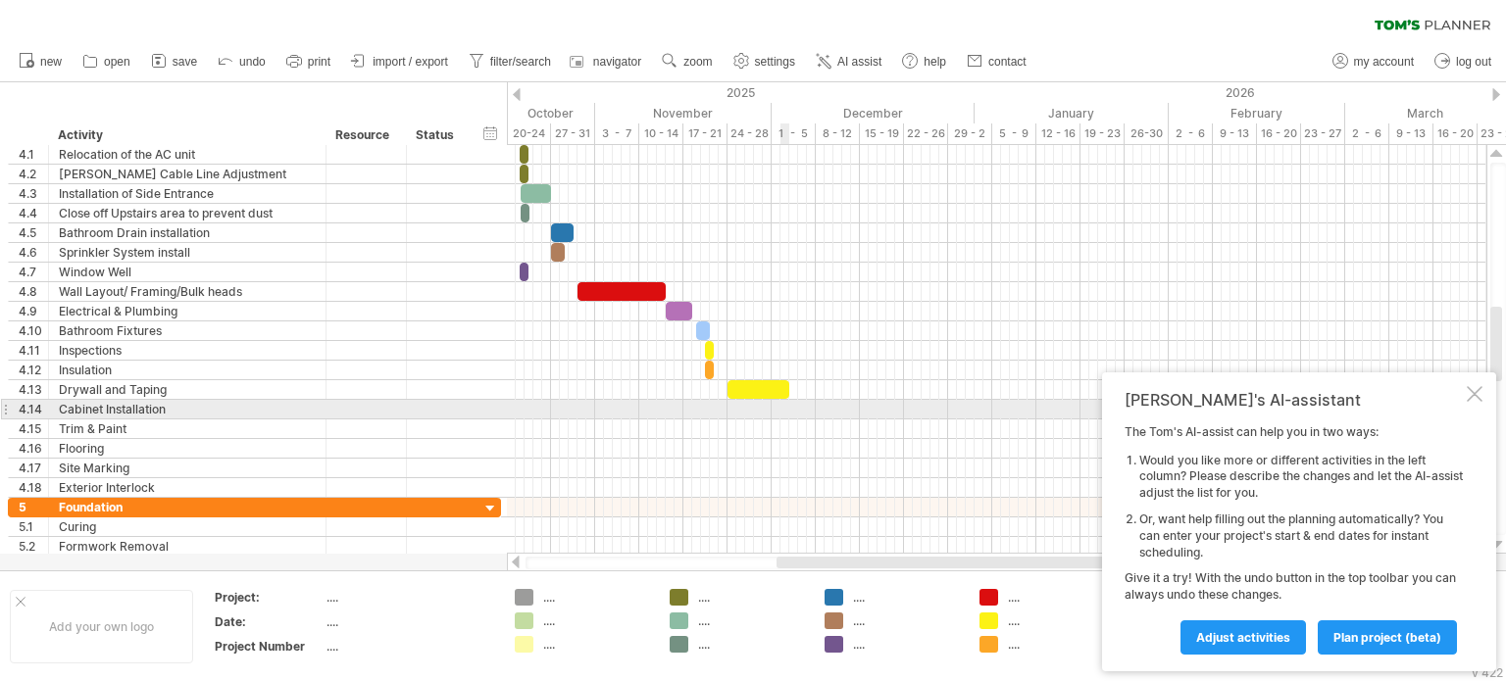
click at [784, 413] on div at bounding box center [996, 410] width 979 height 20
click at [796, 403] on div at bounding box center [996, 410] width 979 height 20
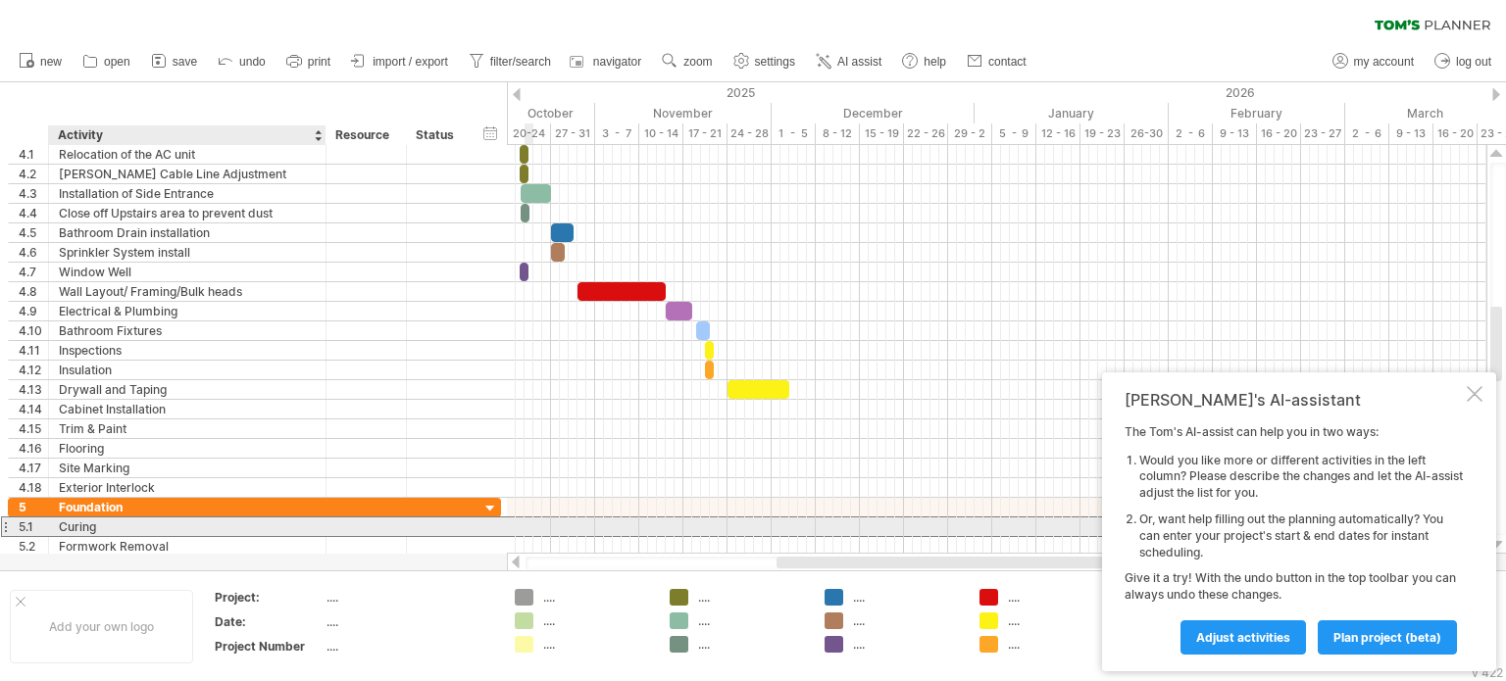
click at [111, 524] on div "Curing" at bounding box center [187, 527] width 257 height 19
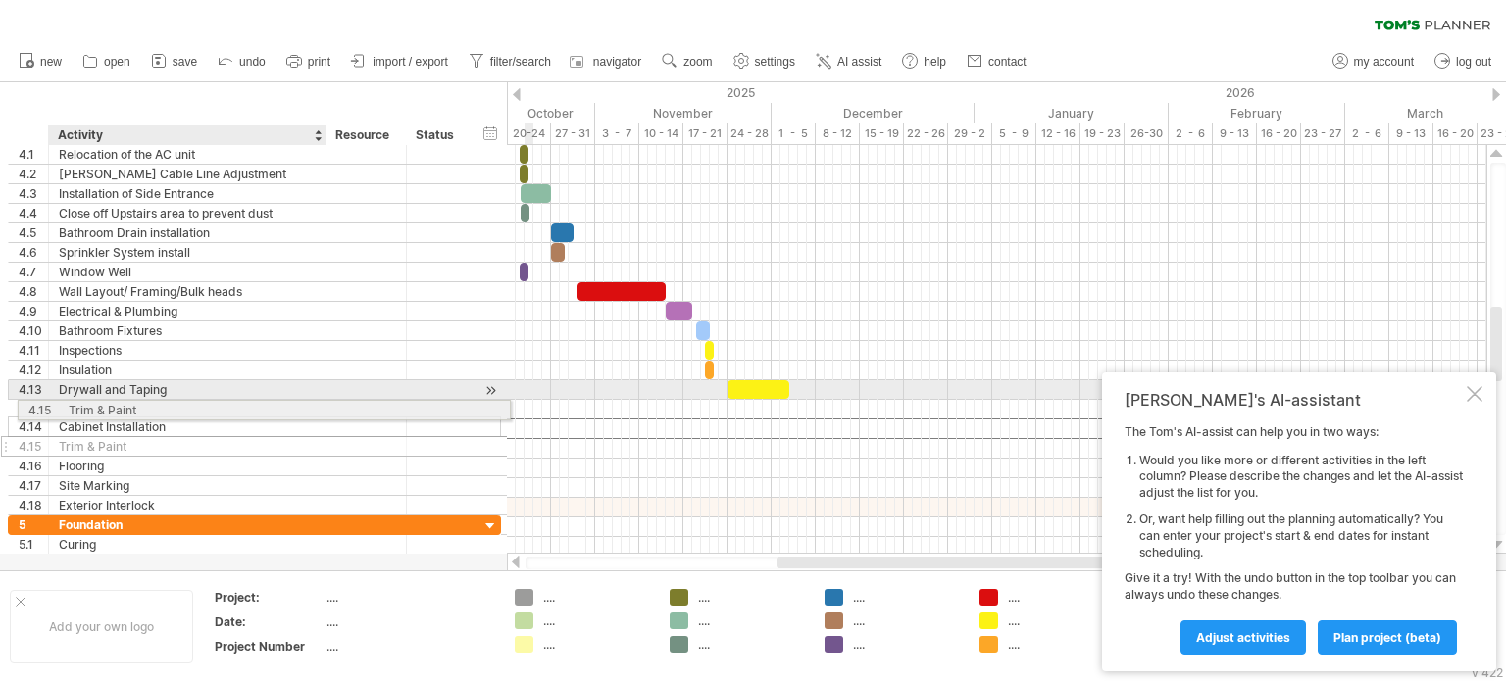
drag, startPoint x: 106, startPoint y: 426, endPoint x: 111, endPoint y: 407, distance: 20.2
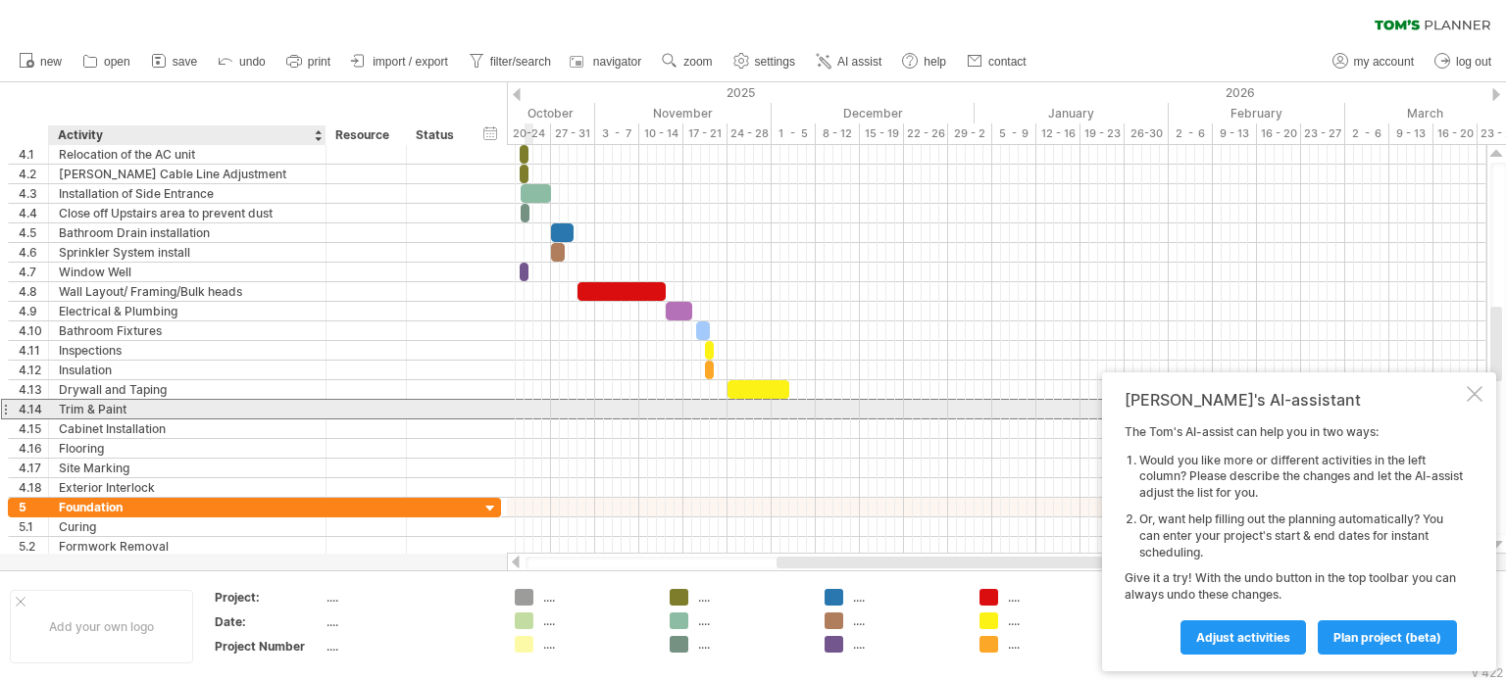
click at [86, 405] on div "Trim & Paint" at bounding box center [187, 409] width 257 height 19
type input "**********"
click at [754, 407] on div at bounding box center [996, 410] width 979 height 20
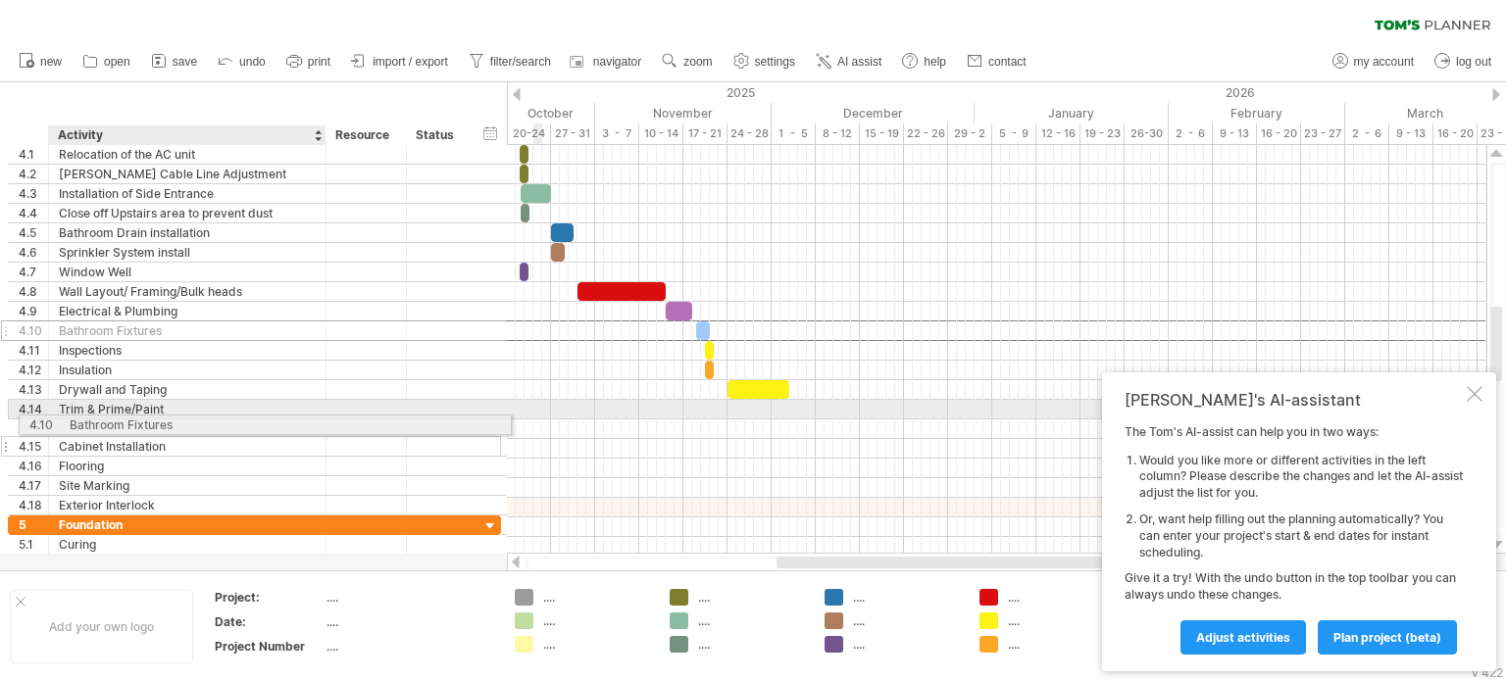
drag, startPoint x: 137, startPoint y: 324, endPoint x: 143, endPoint y: 417, distance: 92.3
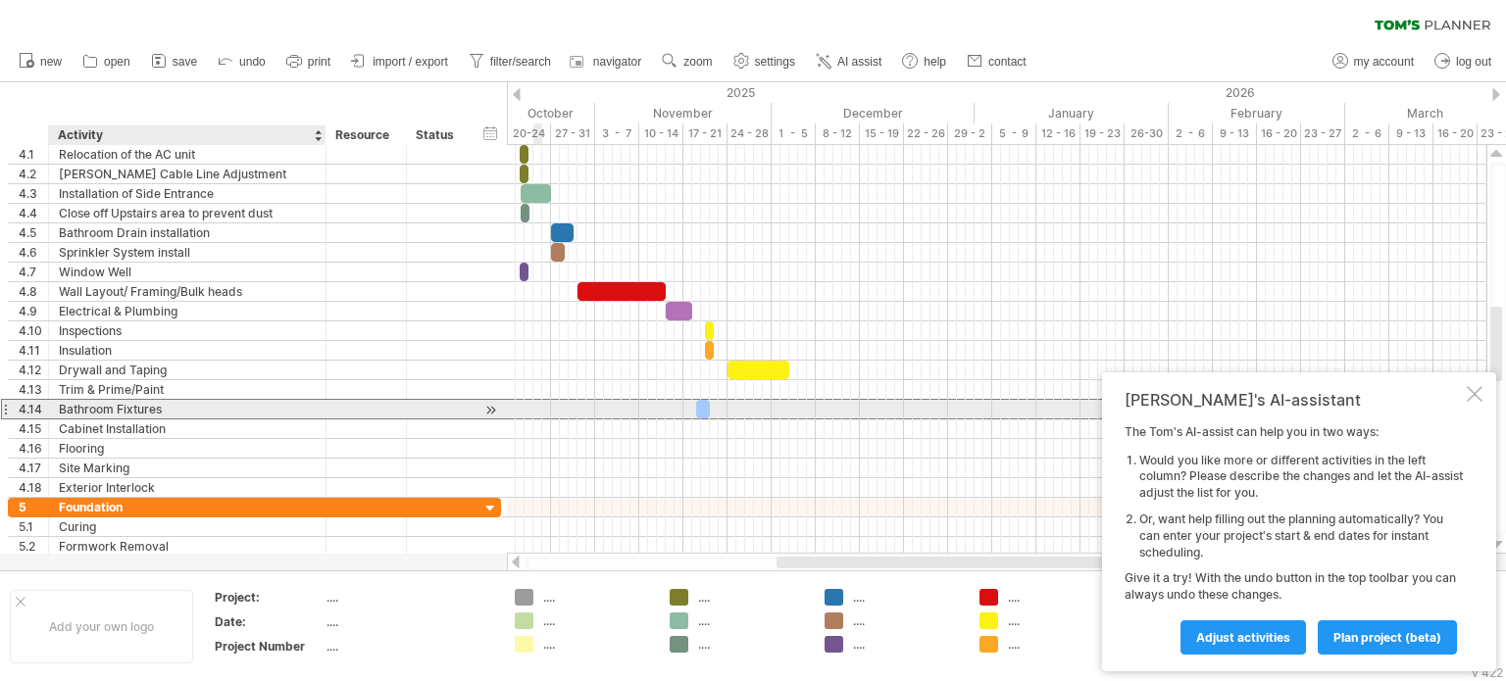
click at [111, 410] on div "Bathroom Fixtures" at bounding box center [187, 409] width 257 height 19
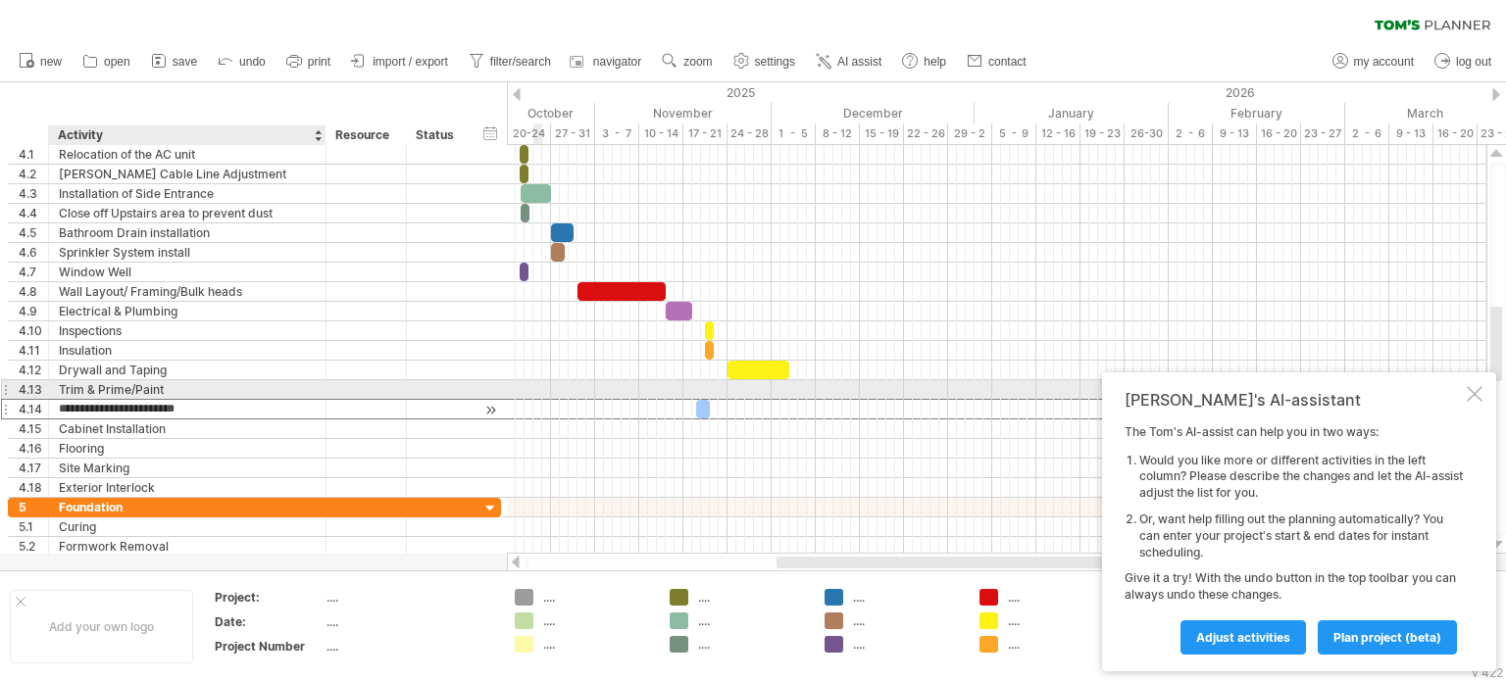
type input "**********"
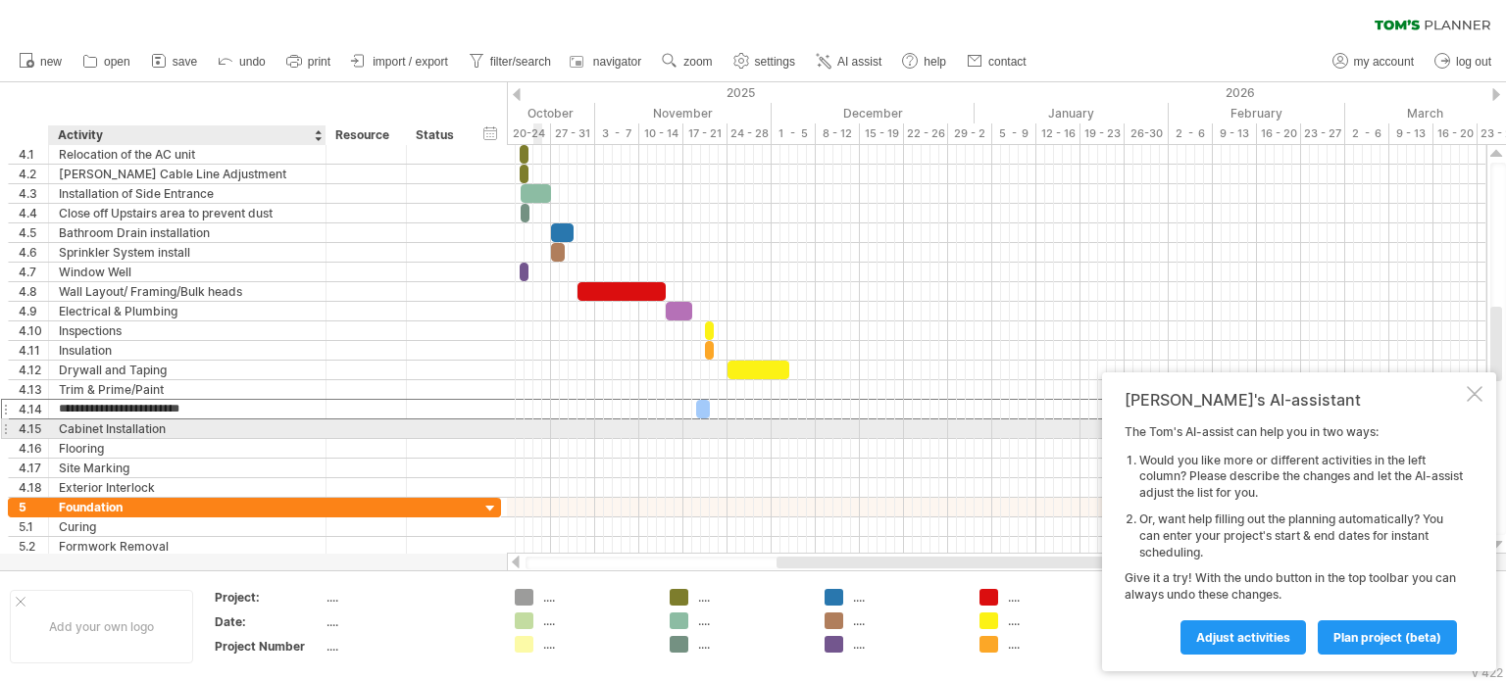
click at [171, 429] on div "Cabinet Installation" at bounding box center [187, 429] width 257 height 19
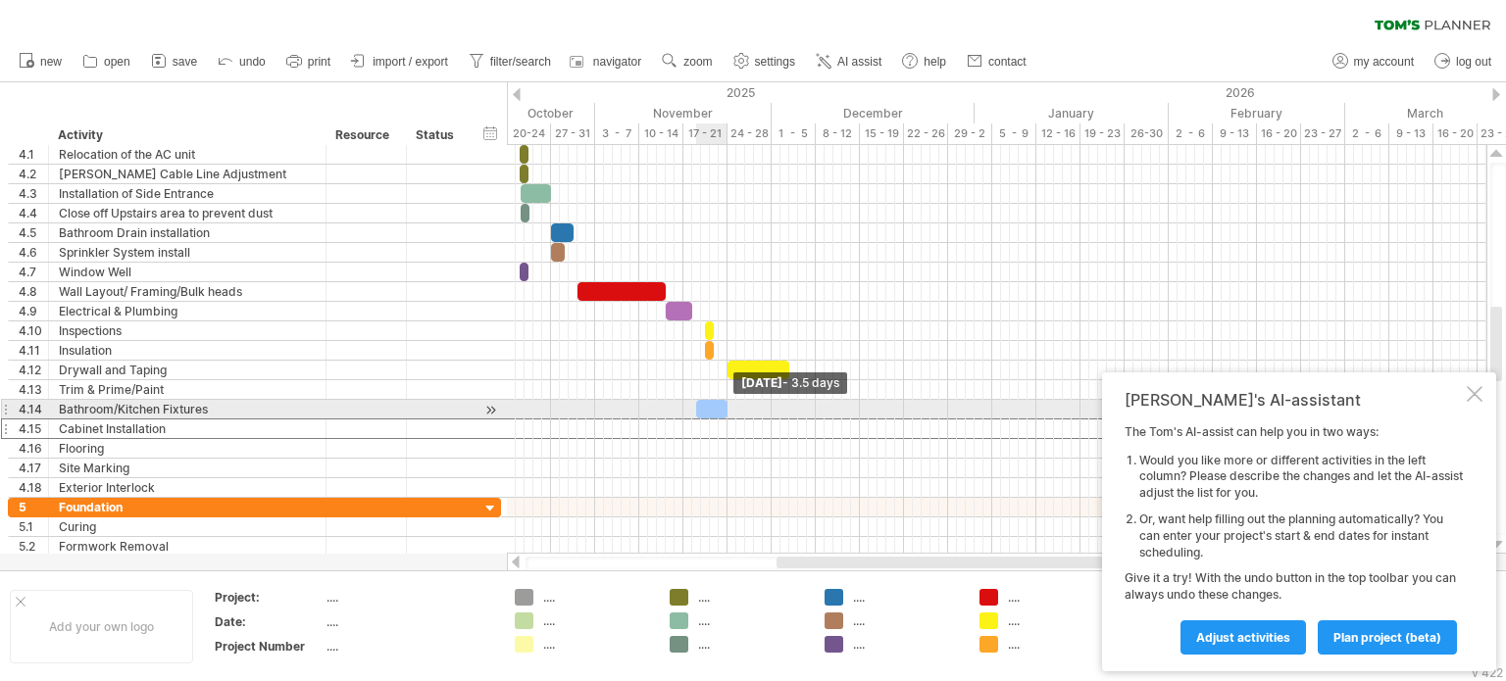
drag, startPoint x: 705, startPoint y: 407, endPoint x: 718, endPoint y: 408, distance: 12.8
click at [723, 408] on span at bounding box center [727, 409] width 8 height 19
drag, startPoint x: 708, startPoint y: 405, endPoint x: 805, endPoint y: 402, distance: 97.1
click at [805, 402] on div at bounding box center [806, 409] width 26 height 19
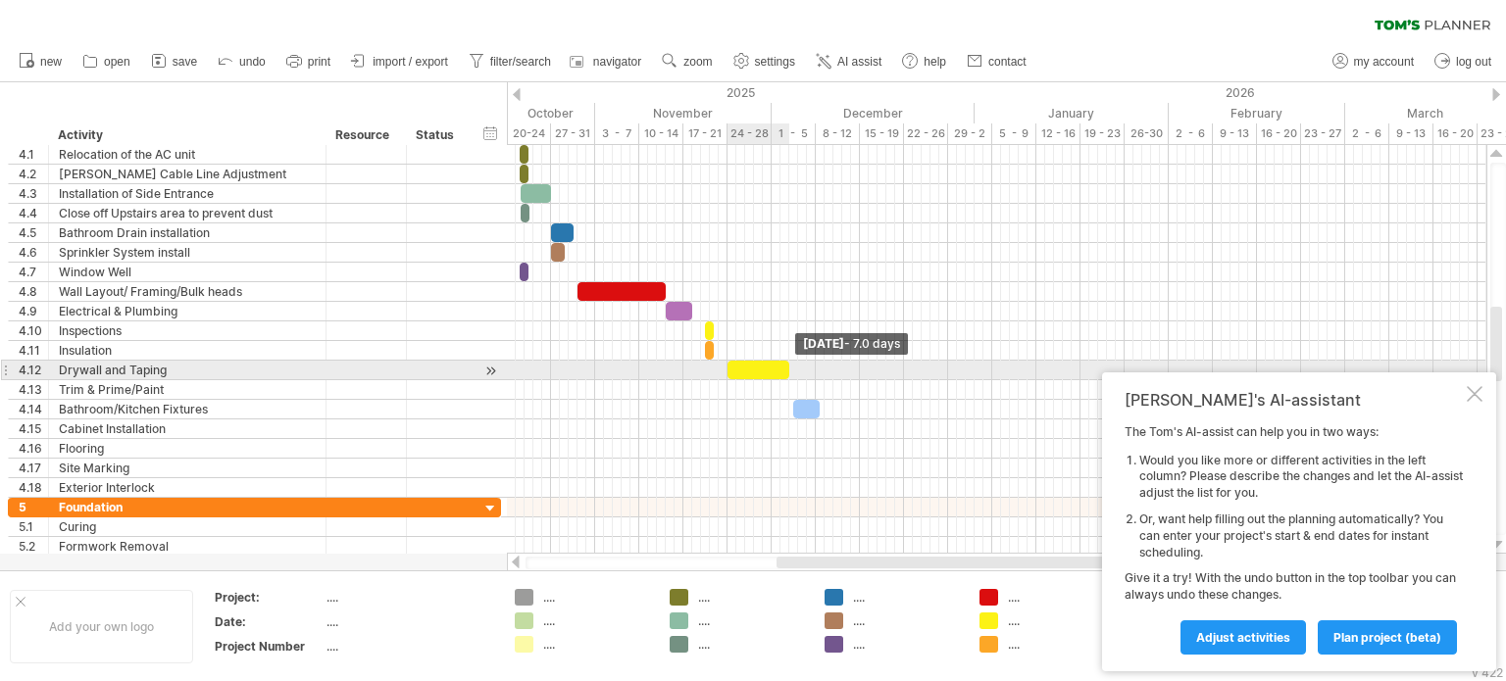
click at [788, 365] on span at bounding box center [789, 370] width 8 height 19
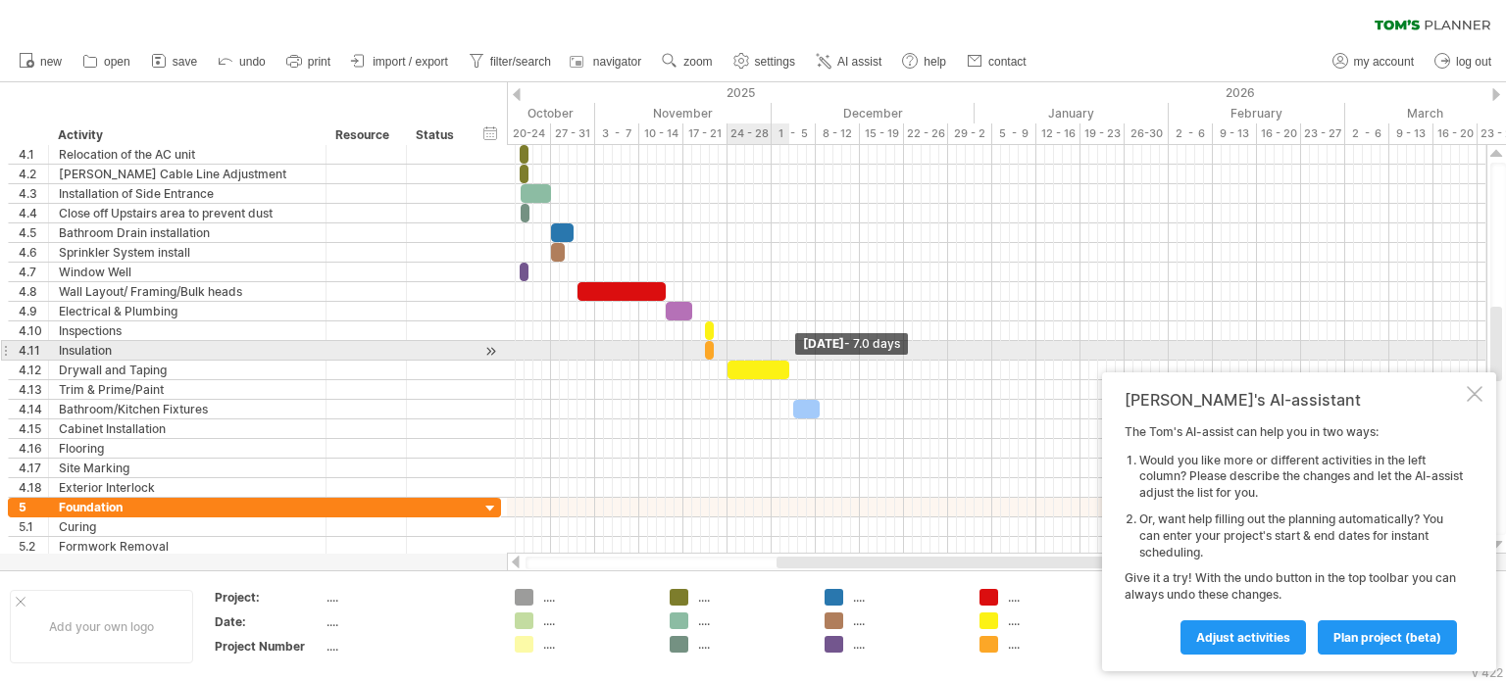
click at [788, 361] on span at bounding box center [789, 370] width 8 height 19
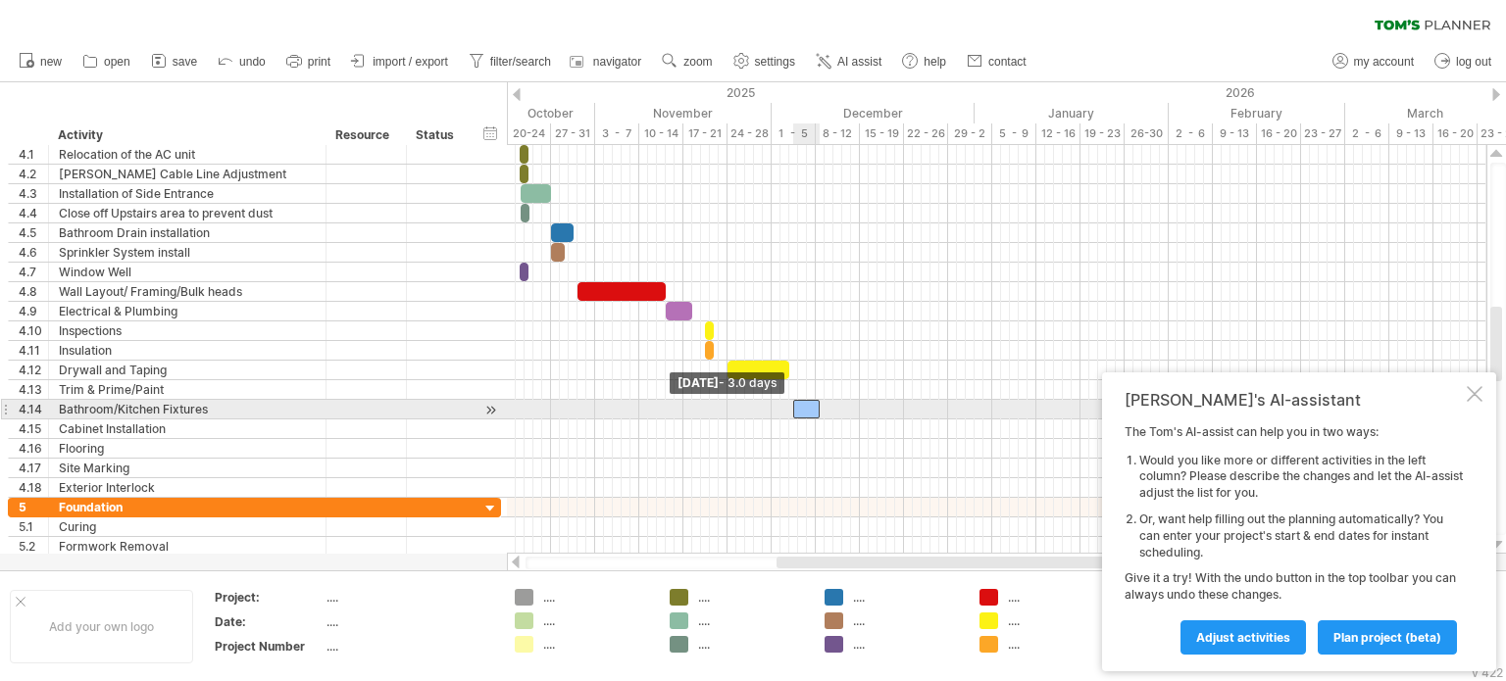
click at [791, 404] on span at bounding box center [793, 409] width 8 height 19
click at [792, 404] on span at bounding box center [793, 409] width 8 height 19
click at [818, 403] on span at bounding box center [820, 409] width 8 height 19
click at [828, 411] on span at bounding box center [828, 409] width 8 height 19
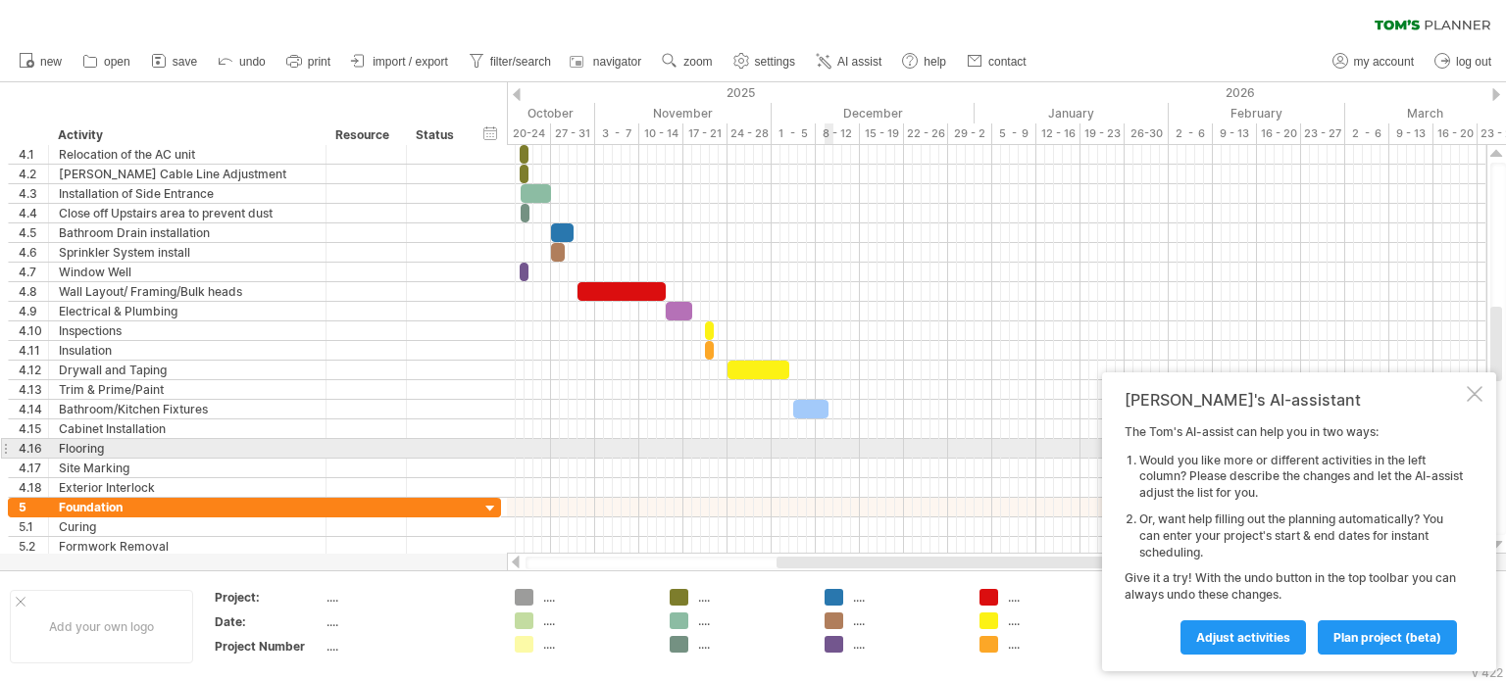
click at [829, 442] on div at bounding box center [996, 449] width 979 height 20
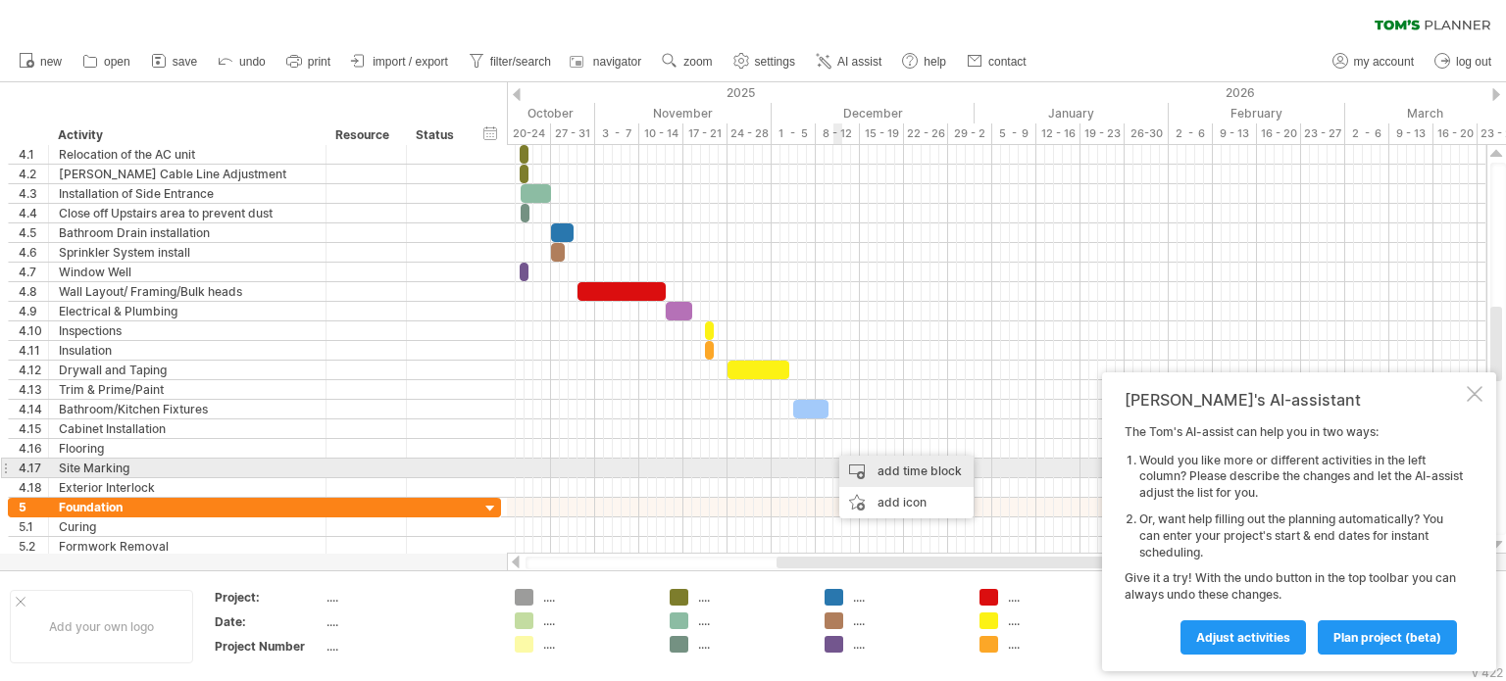
click at [874, 470] on div "add time block" at bounding box center [906, 471] width 134 height 31
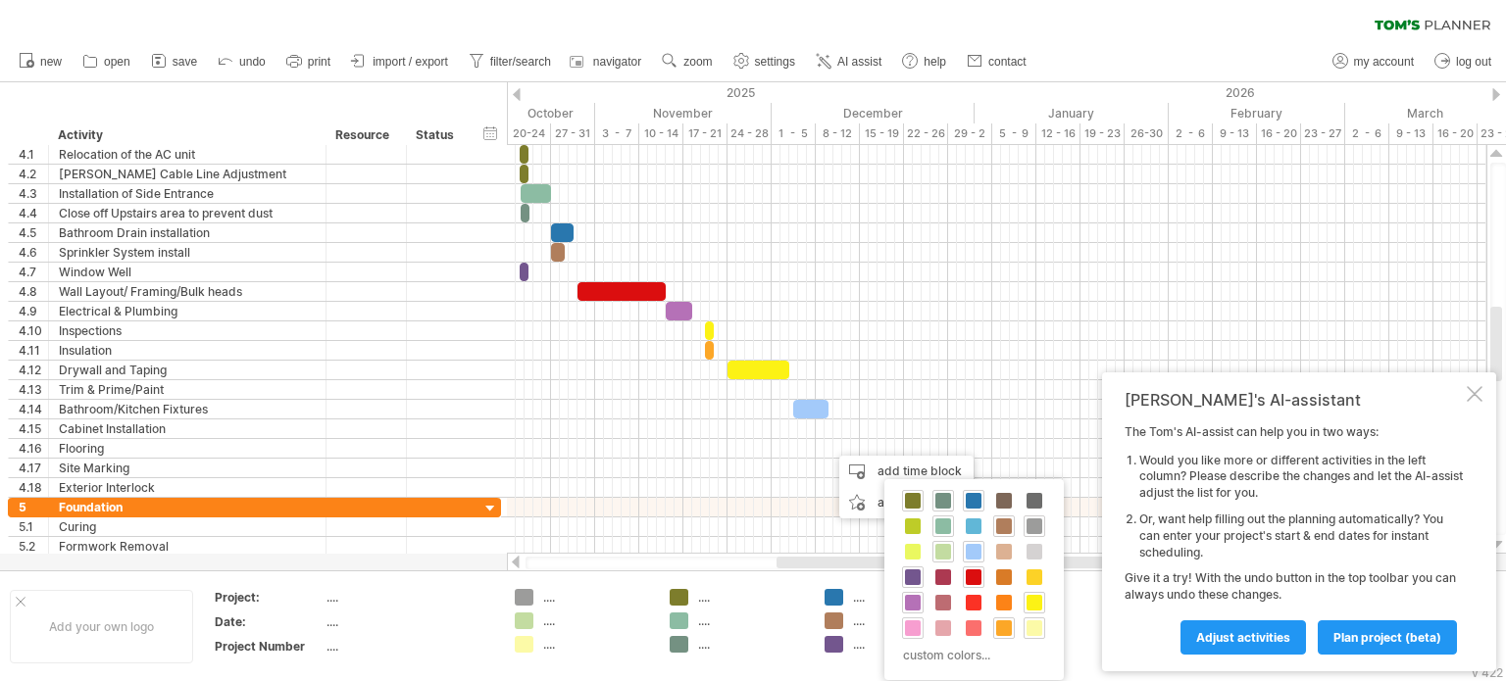
click at [920, 630] on div at bounding box center [913, 629] width 22 height 22
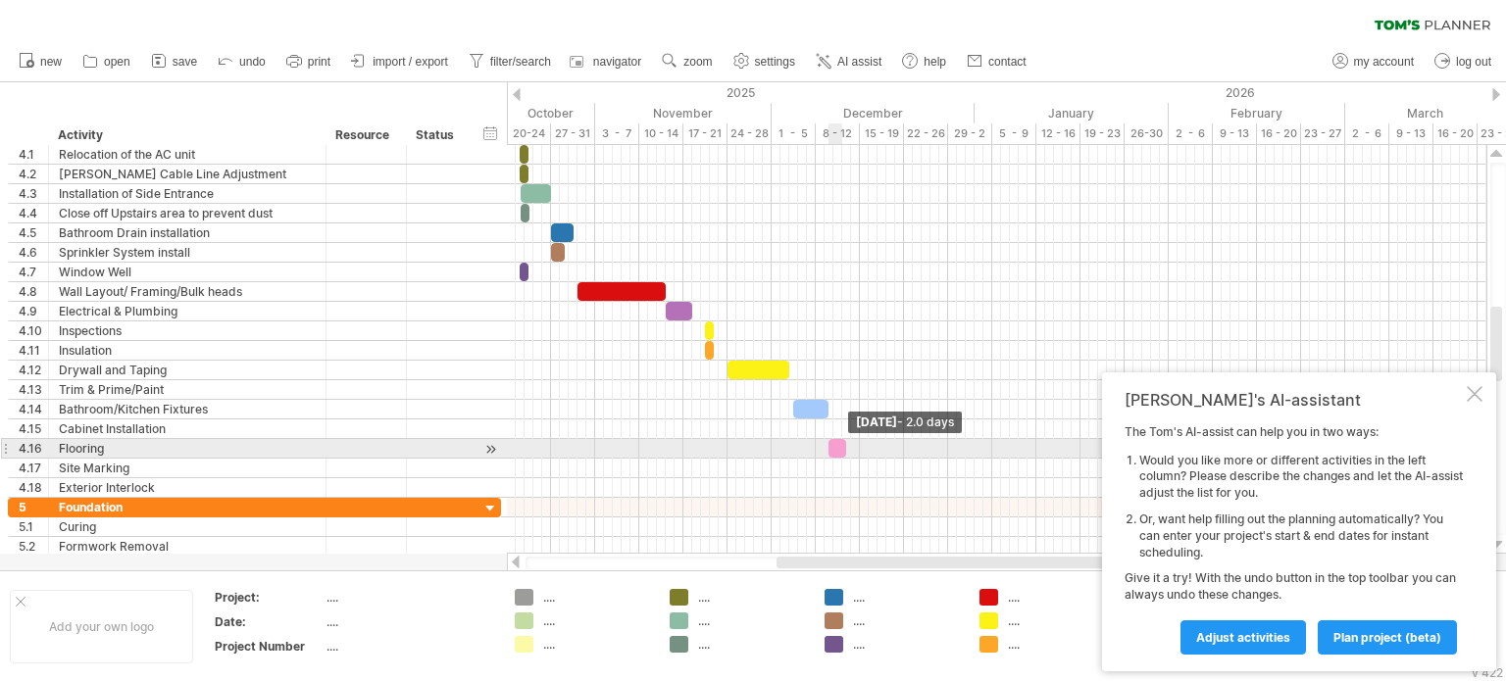
click at [844, 446] on span at bounding box center [846, 448] width 8 height 19
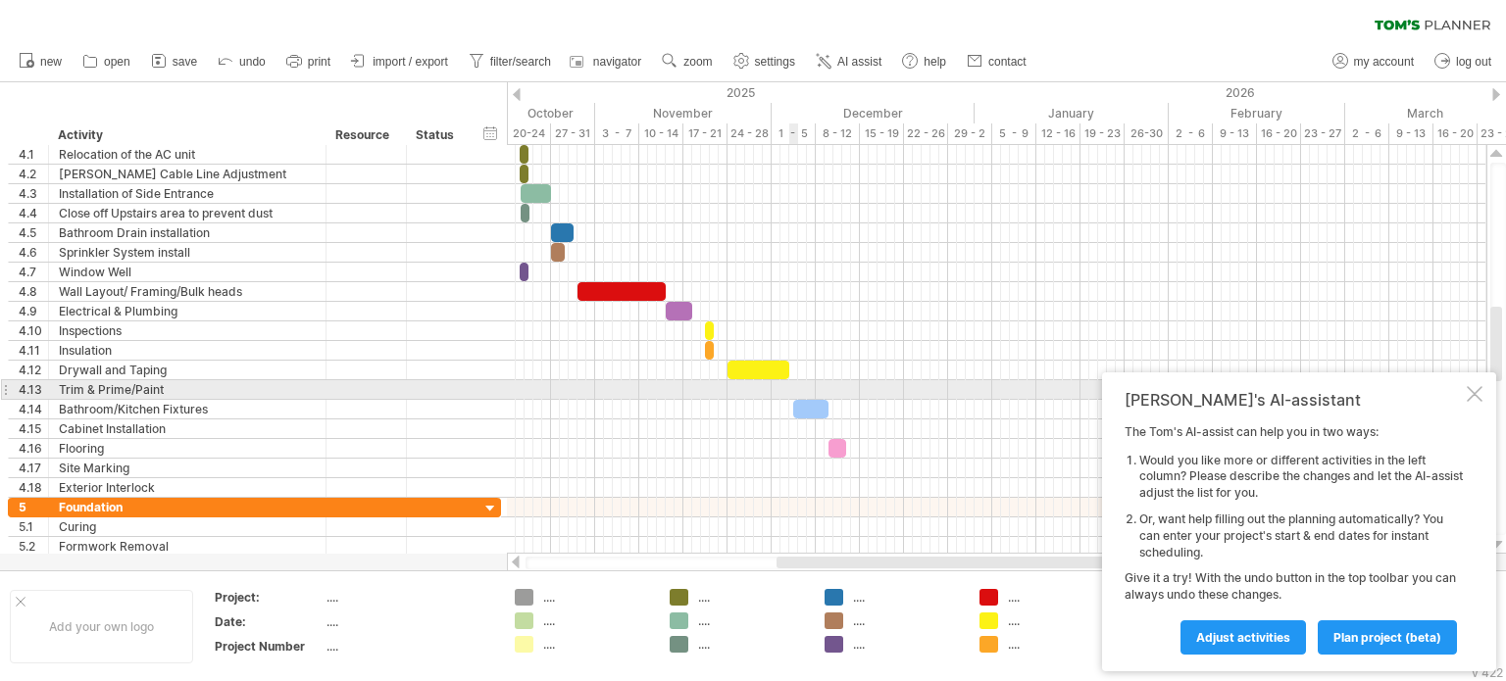
click at [792, 390] on div at bounding box center [996, 390] width 979 height 20
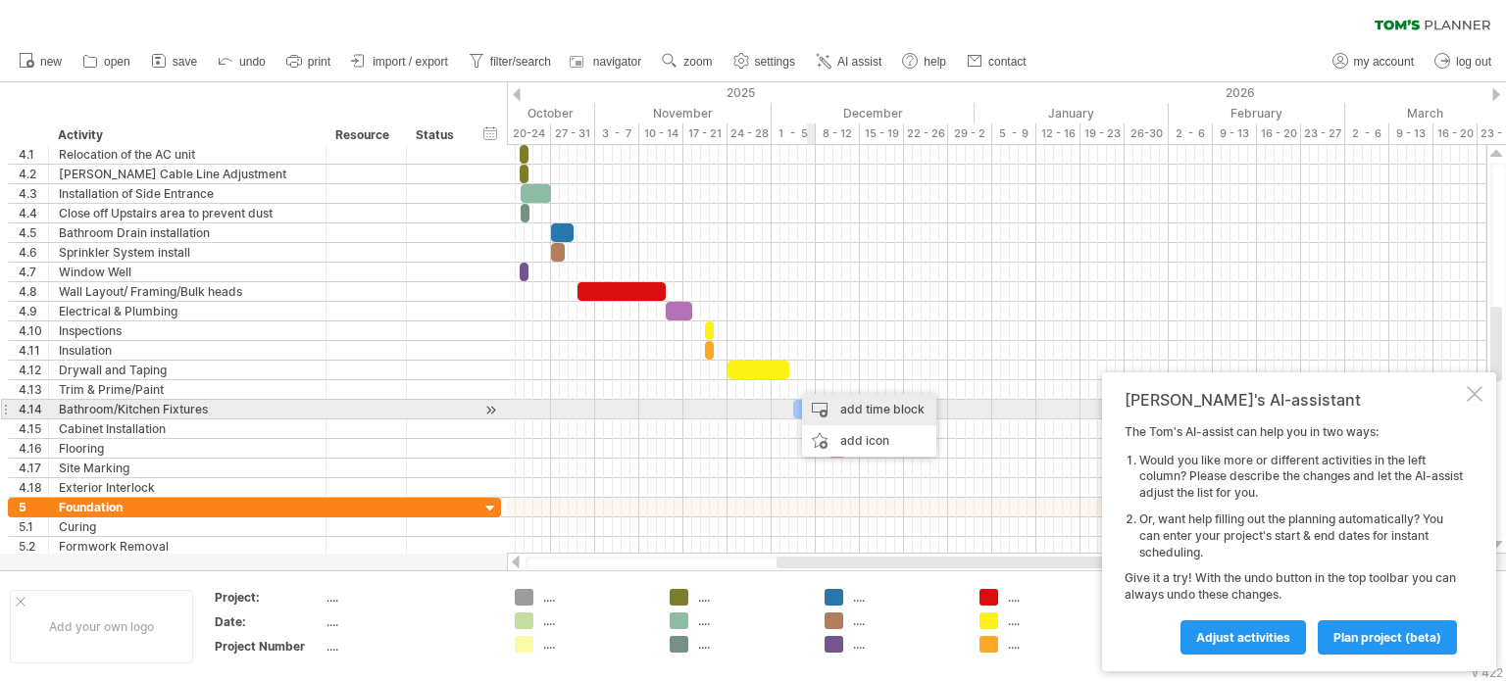
click at [833, 403] on div "add time block" at bounding box center [869, 409] width 134 height 31
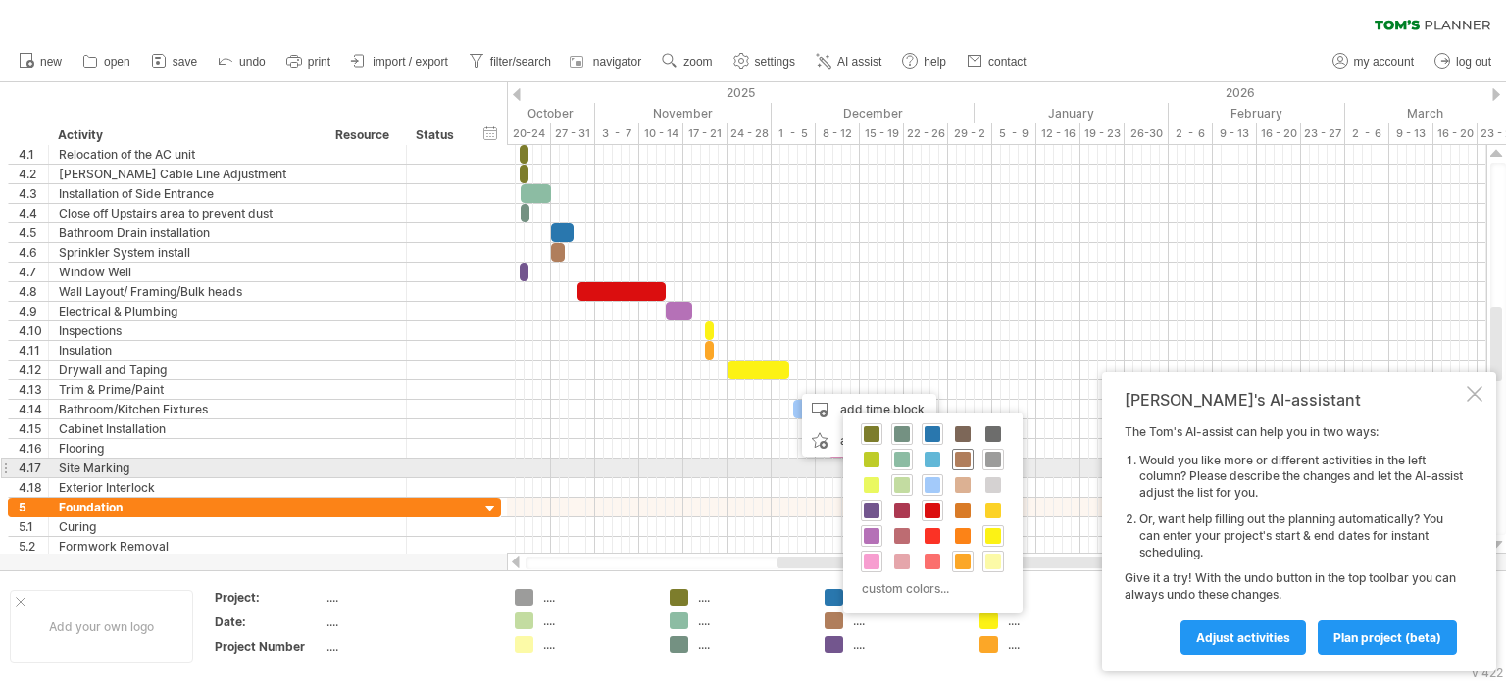
click at [960, 460] on span at bounding box center [963, 460] width 16 height 16
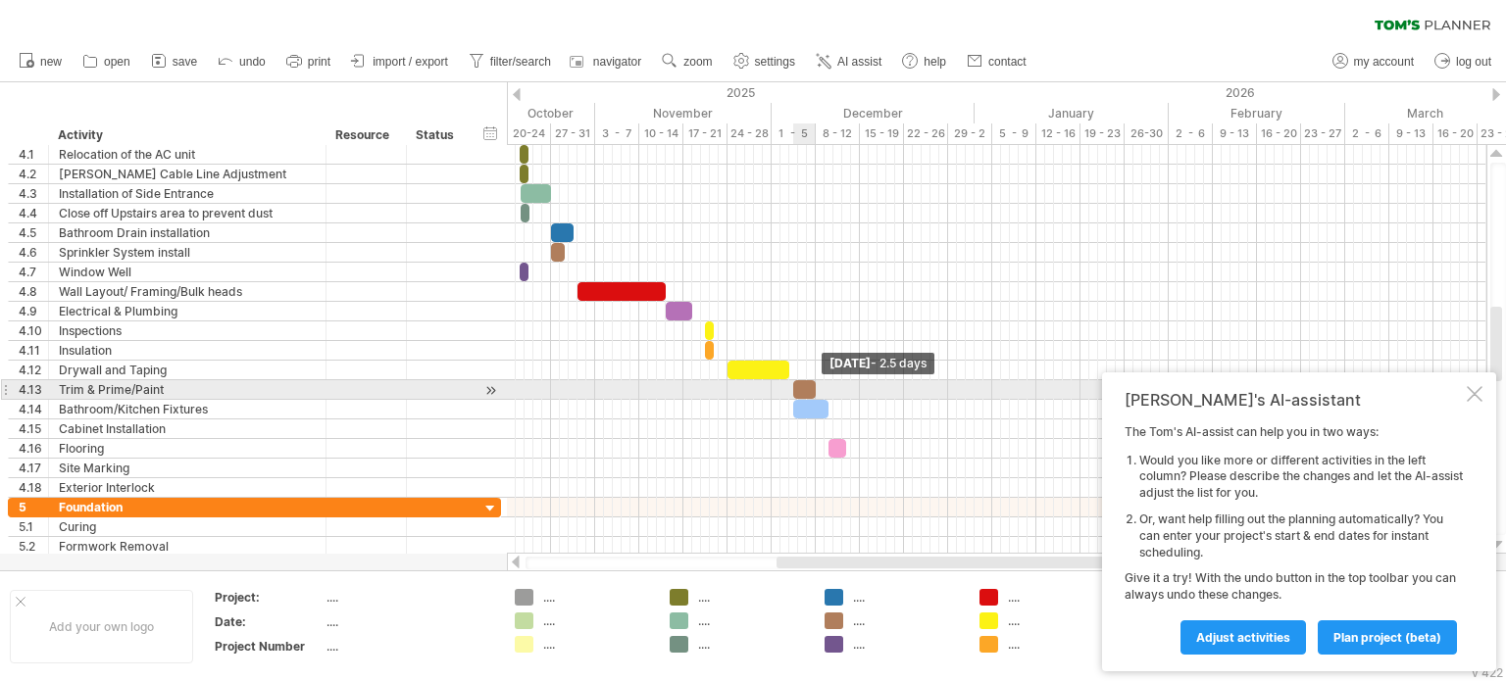
drag, startPoint x: 805, startPoint y: 386, endPoint x: 818, endPoint y: 388, distance: 12.9
click at [818, 388] on span at bounding box center [816, 389] width 8 height 19
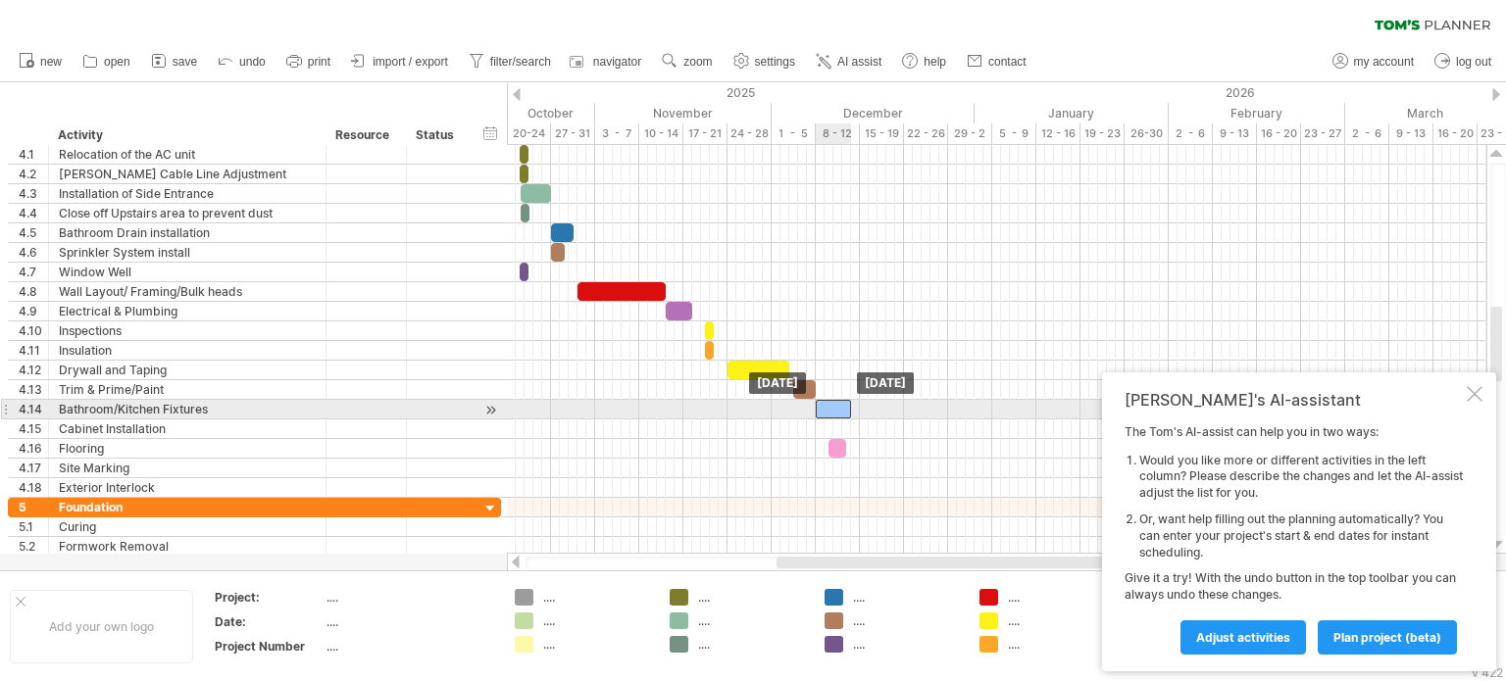
drag, startPoint x: 819, startPoint y: 402, endPoint x: 842, endPoint y: 400, distance: 22.6
click at [842, 400] on div at bounding box center [833, 409] width 35 height 19
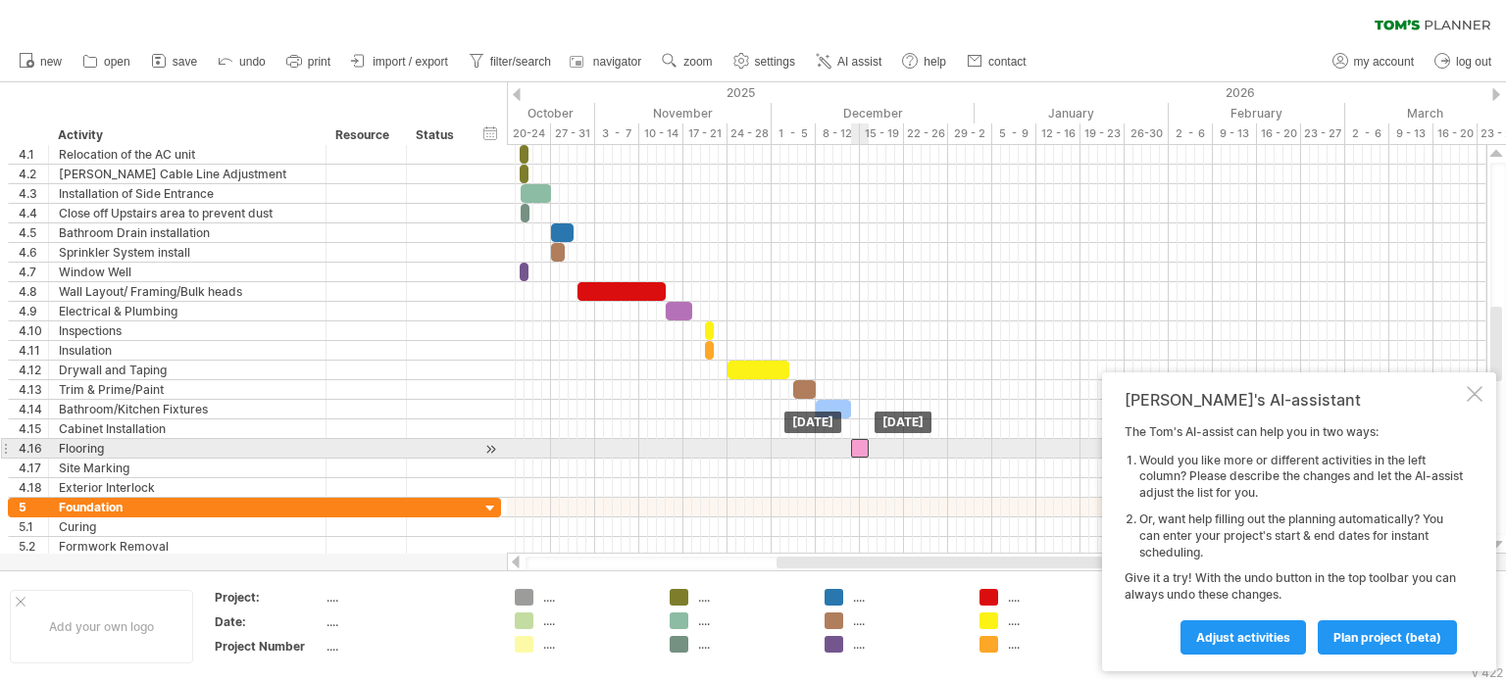
drag, startPoint x: 835, startPoint y: 443, endPoint x: 857, endPoint y: 443, distance: 21.6
click at [857, 443] on div at bounding box center [860, 448] width 18 height 19
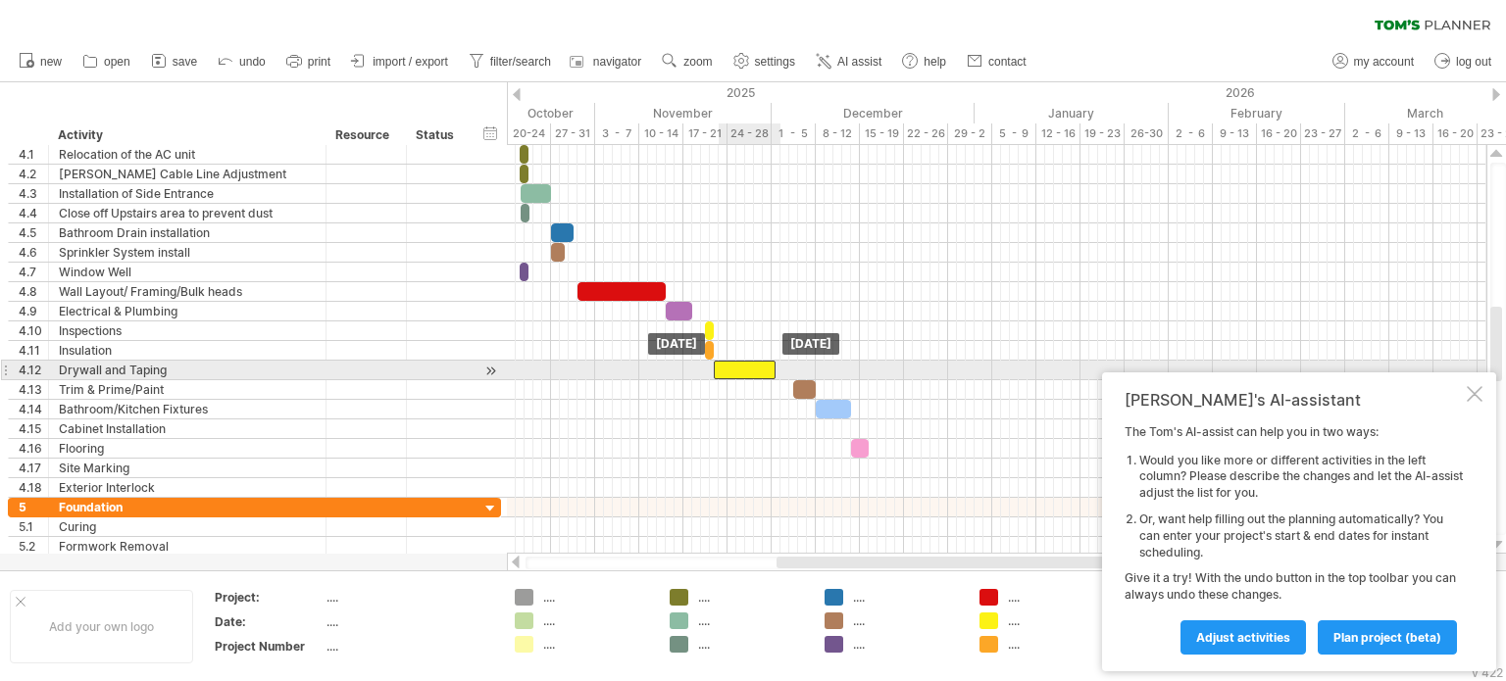
drag, startPoint x: 750, startPoint y: 365, endPoint x: 738, endPoint y: 367, distance: 11.9
click at [738, 367] on div at bounding box center [745, 370] width 62 height 19
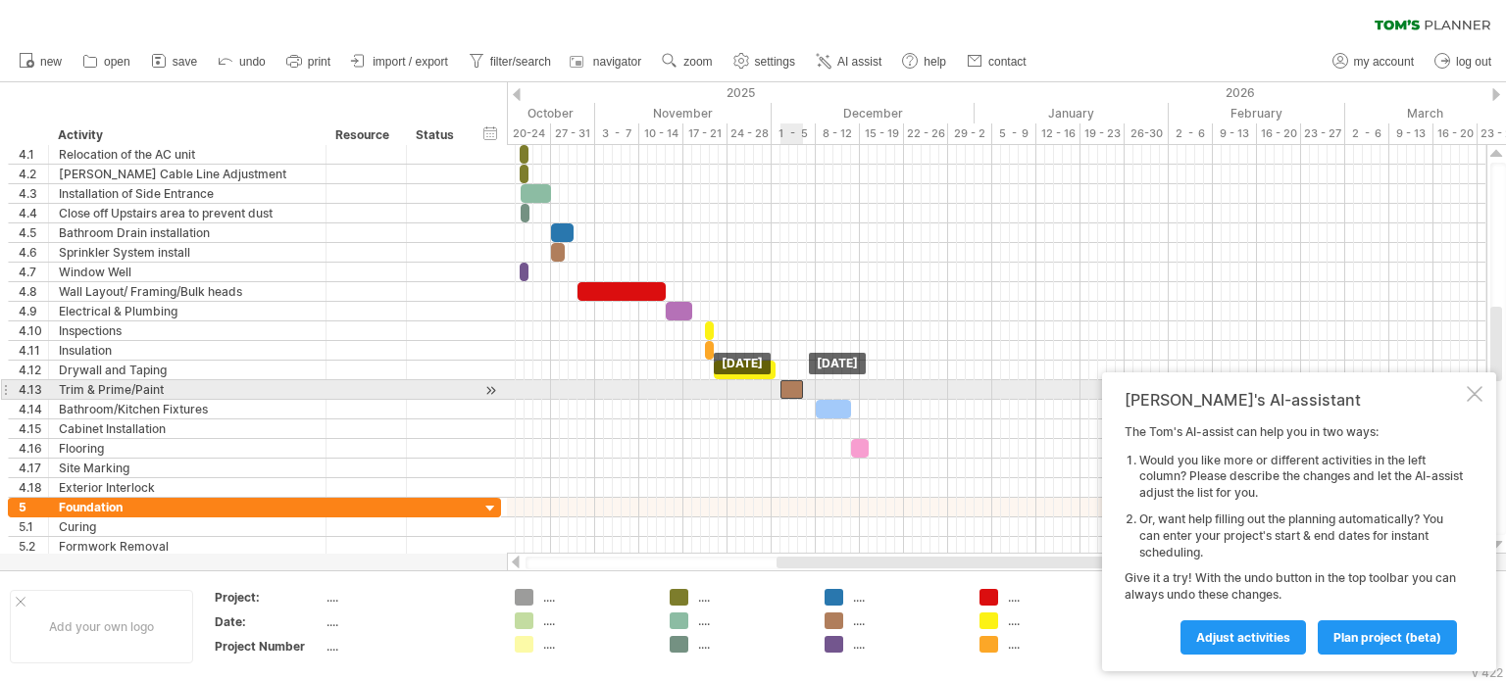
drag, startPoint x: 802, startPoint y: 384, endPoint x: 788, endPoint y: 387, distance: 14.0
click at [788, 387] on div at bounding box center [791, 389] width 23 height 19
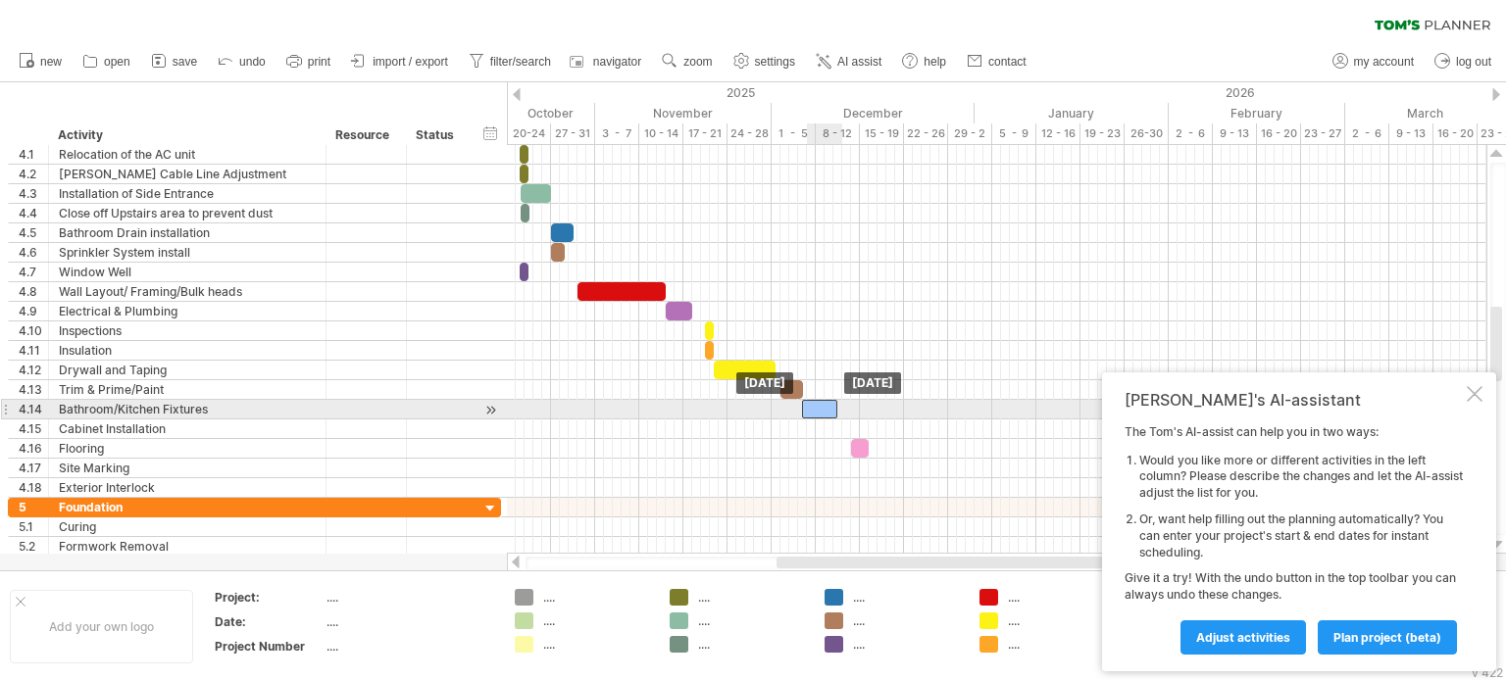
drag, startPoint x: 828, startPoint y: 407, endPoint x: 817, endPoint y: 408, distance: 11.8
click at [817, 408] on div at bounding box center [819, 409] width 35 height 19
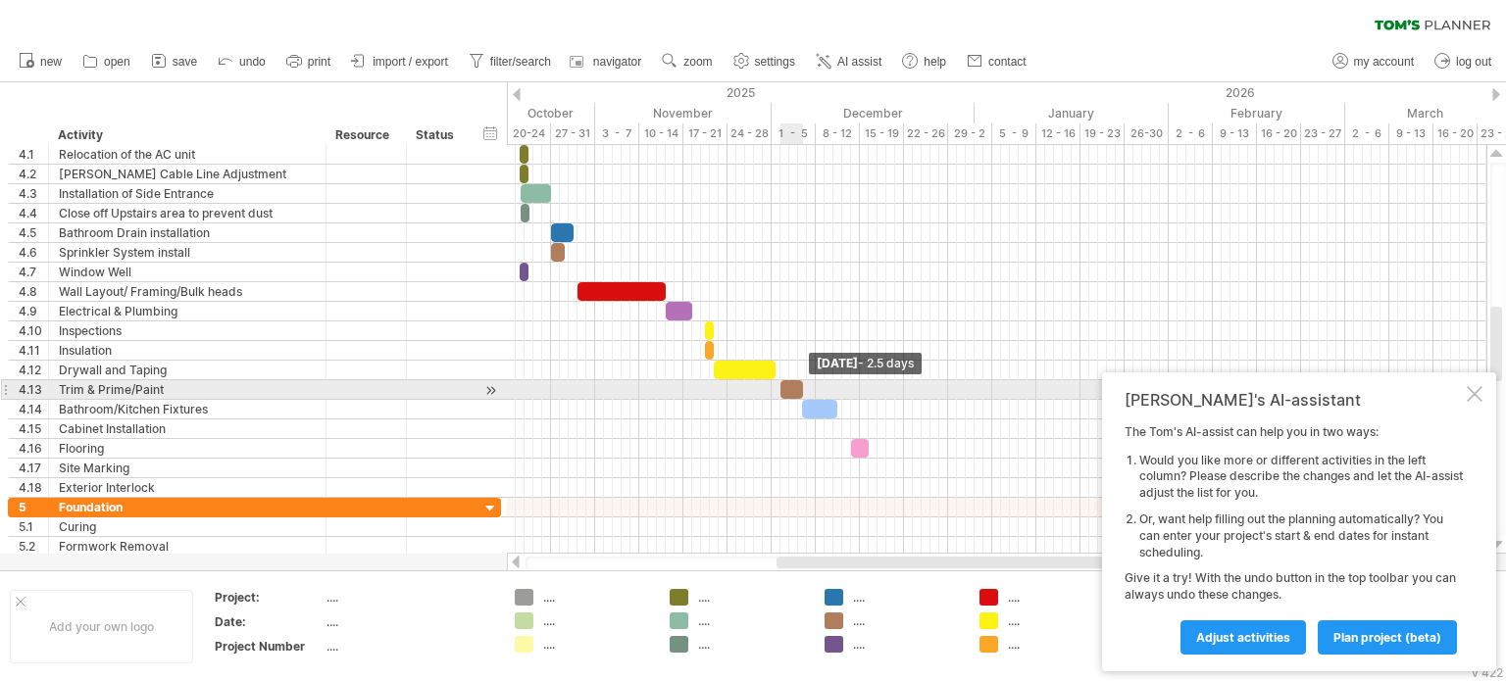
click at [802, 383] on span at bounding box center [803, 389] width 8 height 19
click at [778, 385] on span at bounding box center [776, 389] width 8 height 19
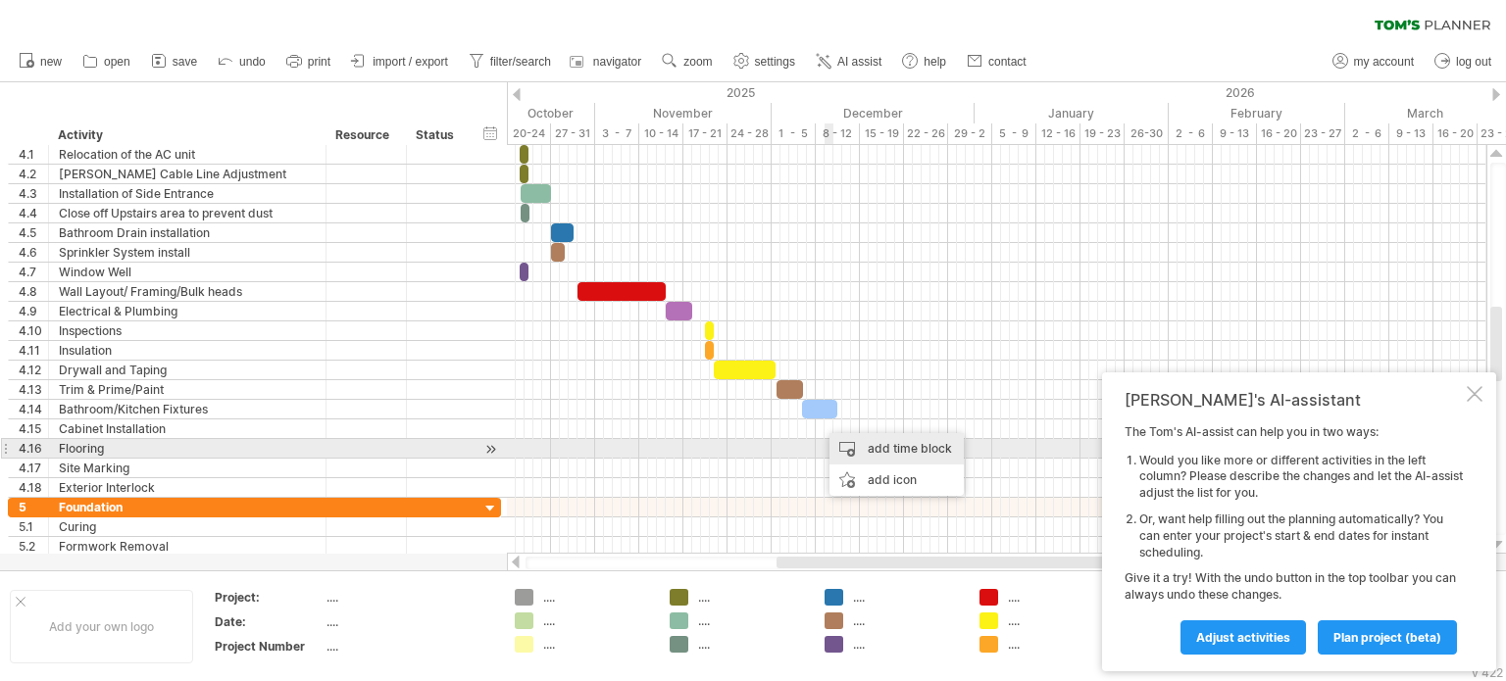
click at [849, 445] on div "add time block" at bounding box center [896, 448] width 134 height 31
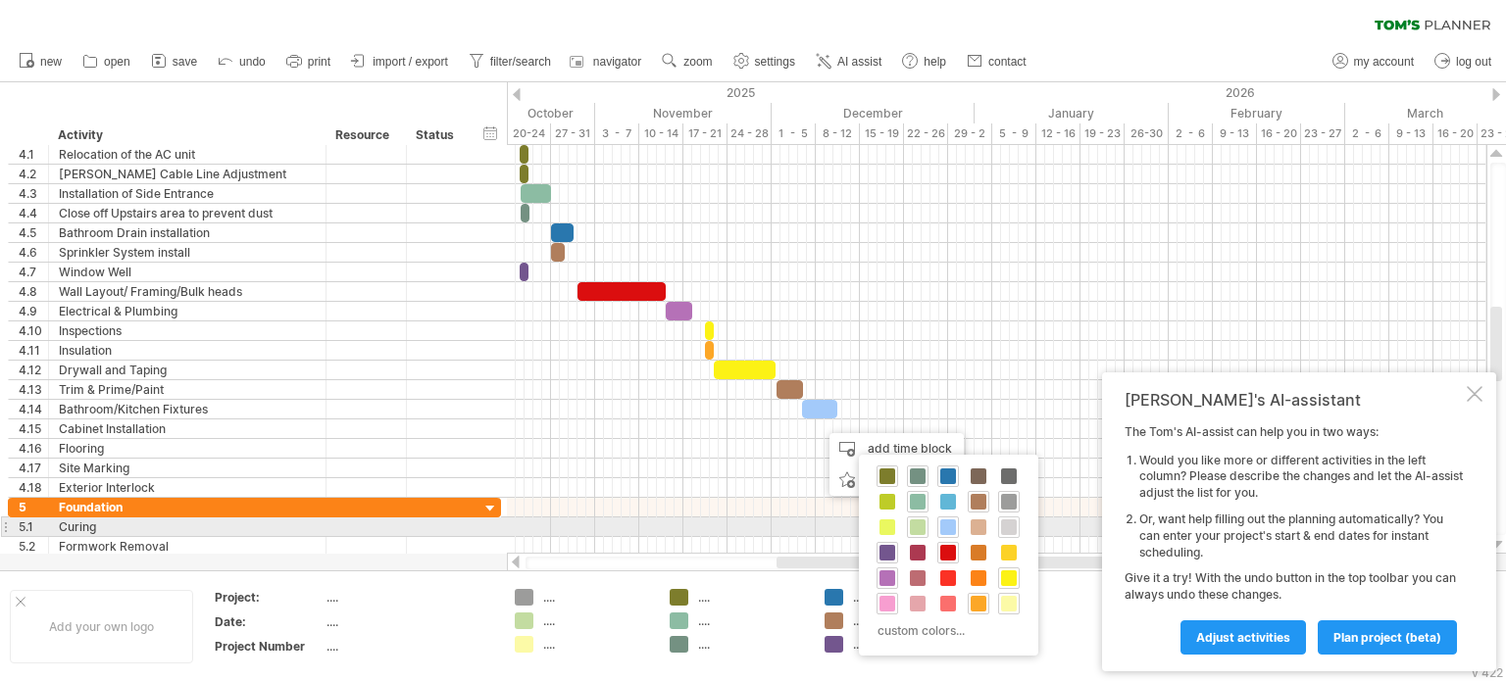
click at [1005, 523] on span at bounding box center [1009, 528] width 16 height 16
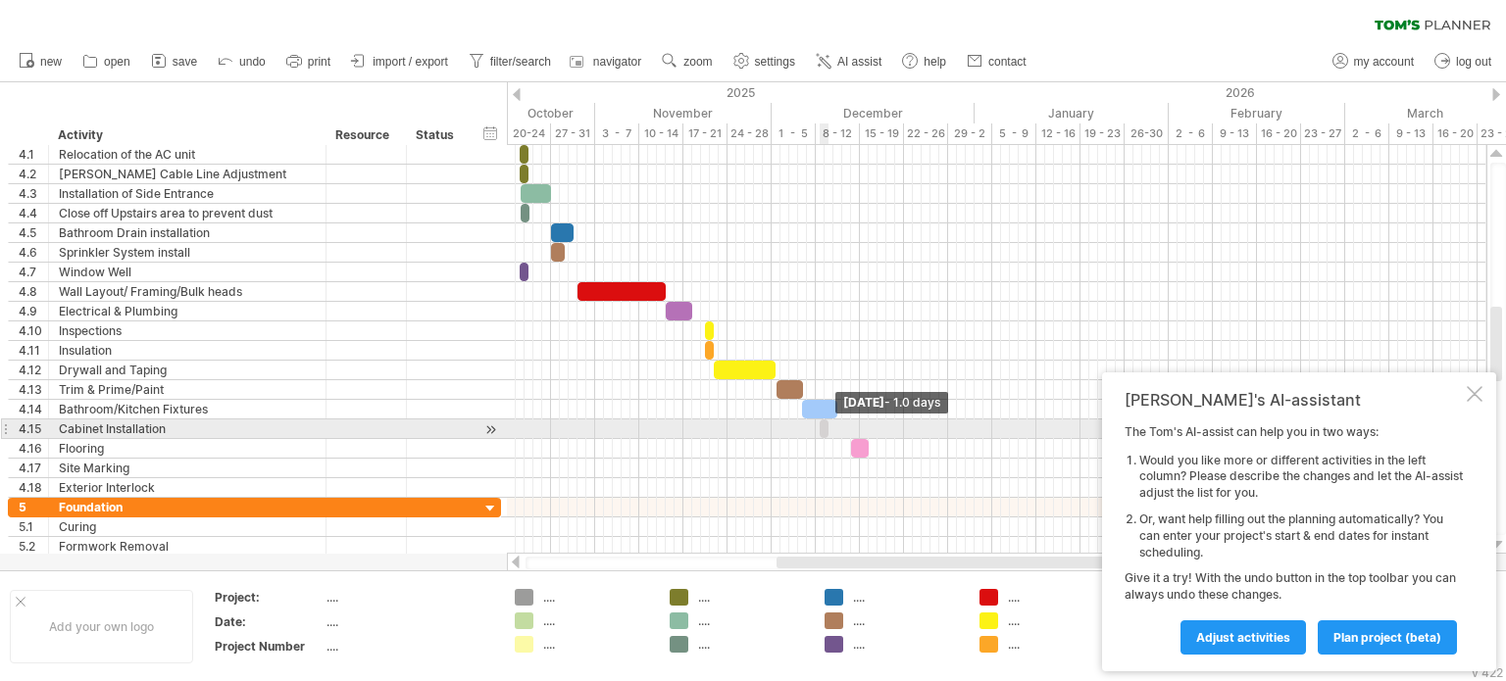
click at [827, 426] on span at bounding box center [828, 429] width 8 height 19
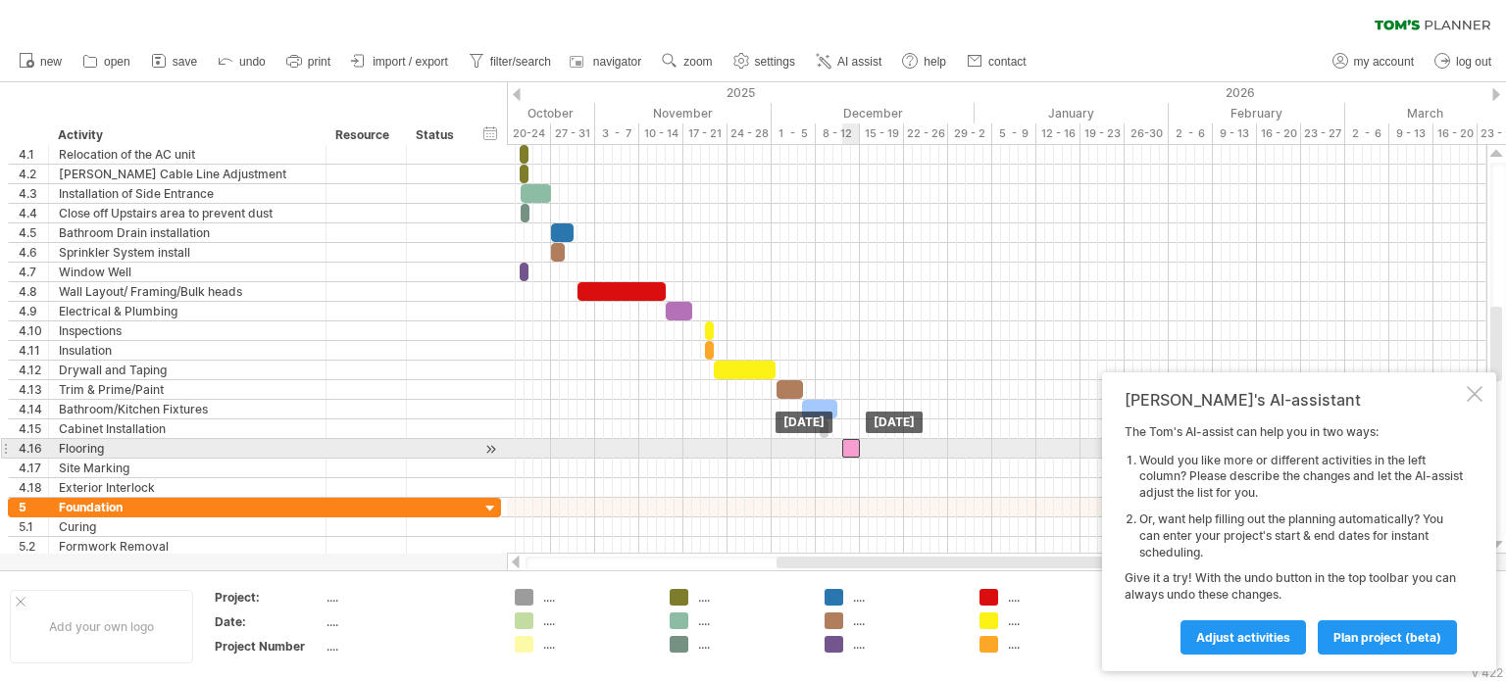
click at [850, 443] on div at bounding box center [851, 448] width 18 height 19
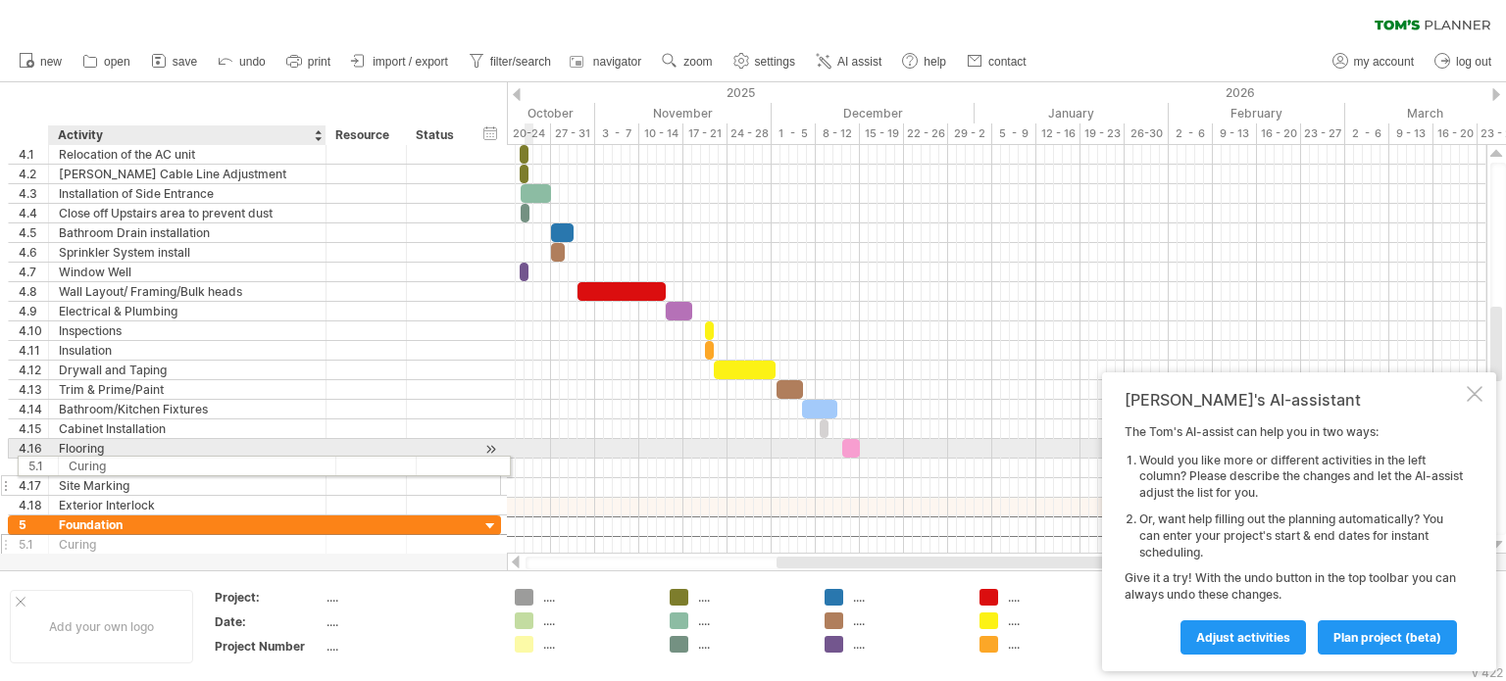
drag, startPoint x: 135, startPoint y: 522, endPoint x: 137, endPoint y: 463, distance: 59.8
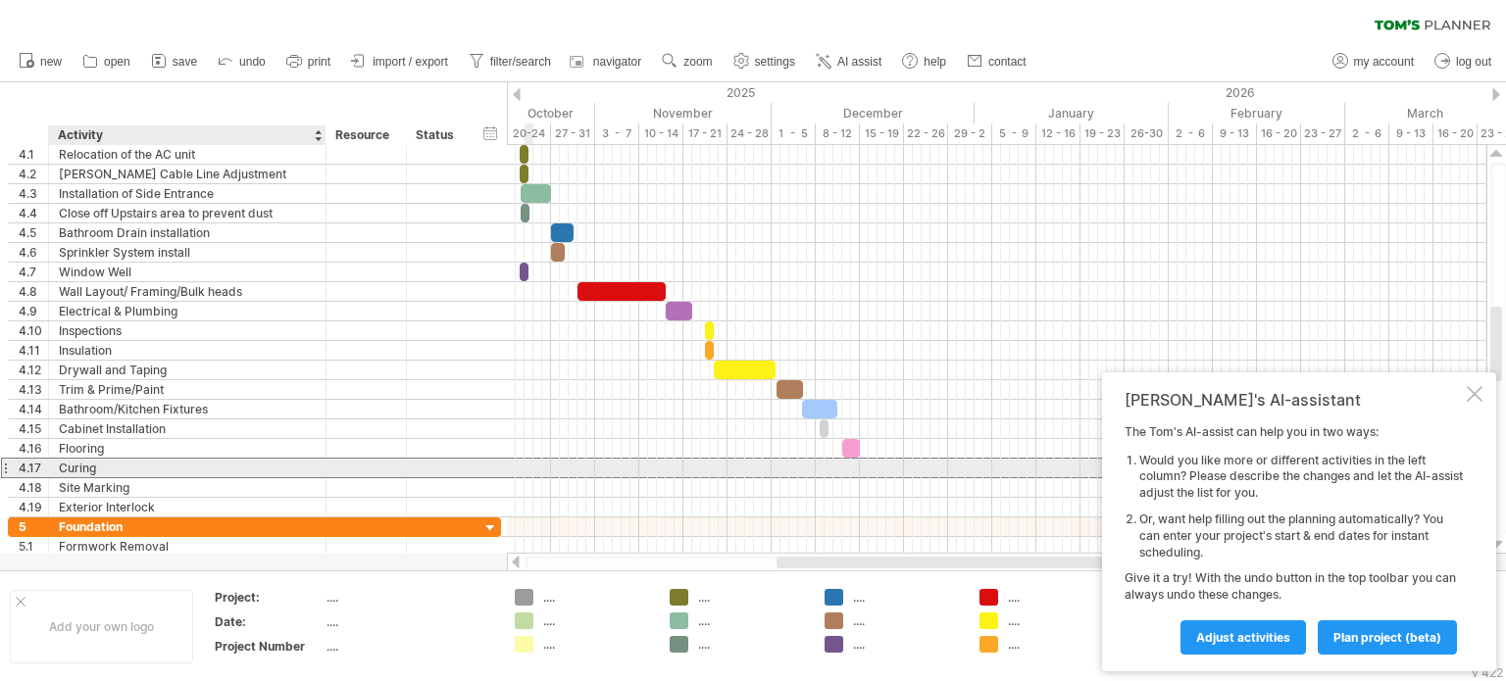
click at [128, 466] on div "Curing" at bounding box center [187, 468] width 257 height 19
click at [128, 466] on input "******" at bounding box center [187, 468] width 257 height 19
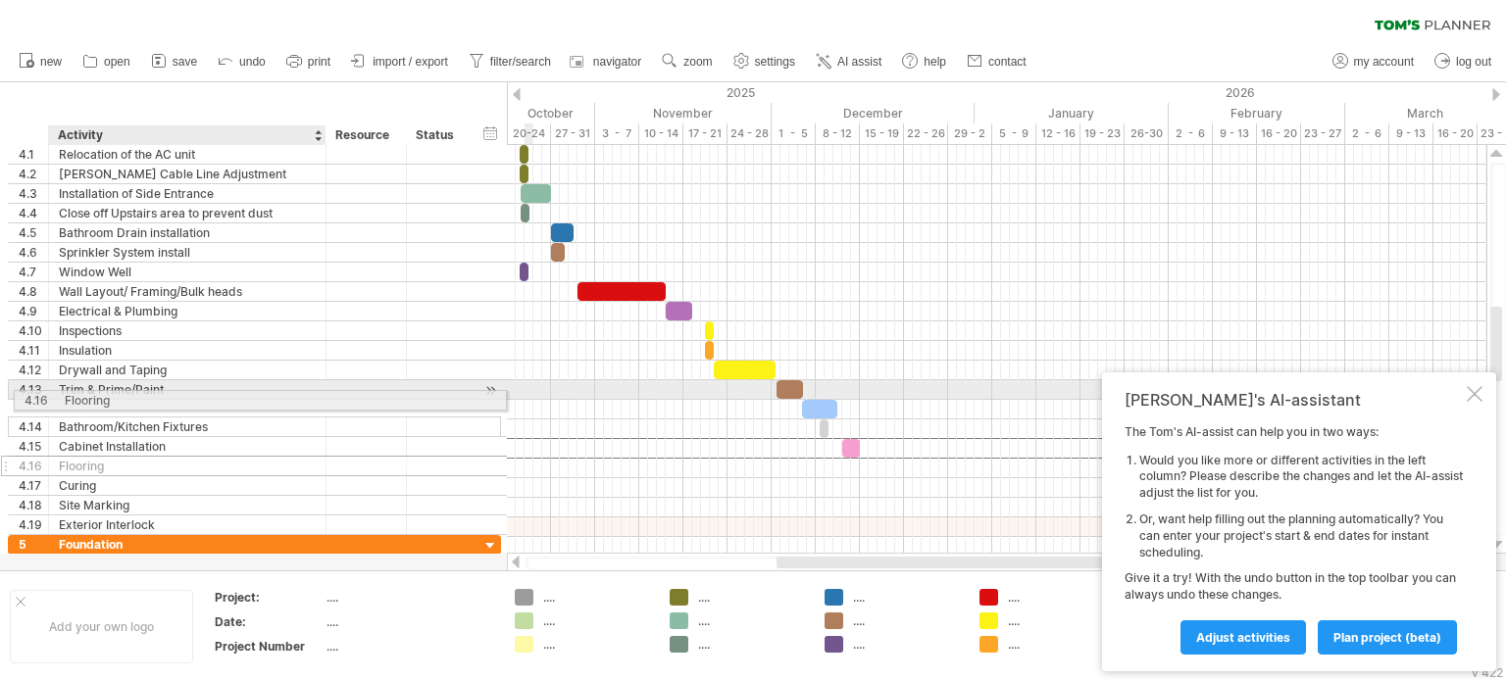
drag, startPoint x: 134, startPoint y: 446, endPoint x: 134, endPoint y: 397, distance: 49.0
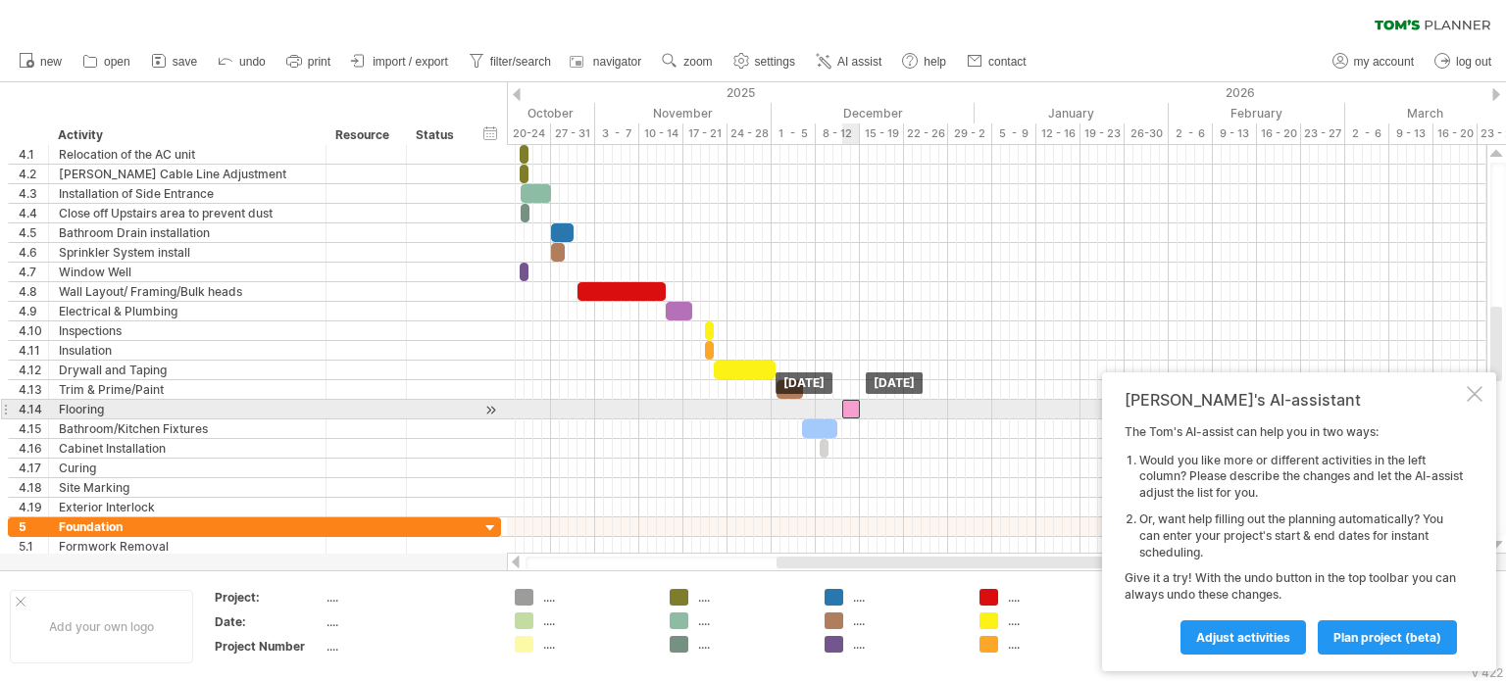
click at [849, 404] on div at bounding box center [851, 409] width 18 height 19
drag, startPoint x: 851, startPoint y: 406, endPoint x: 811, endPoint y: 412, distance: 40.6
click at [811, 412] on div at bounding box center [811, 409] width 18 height 19
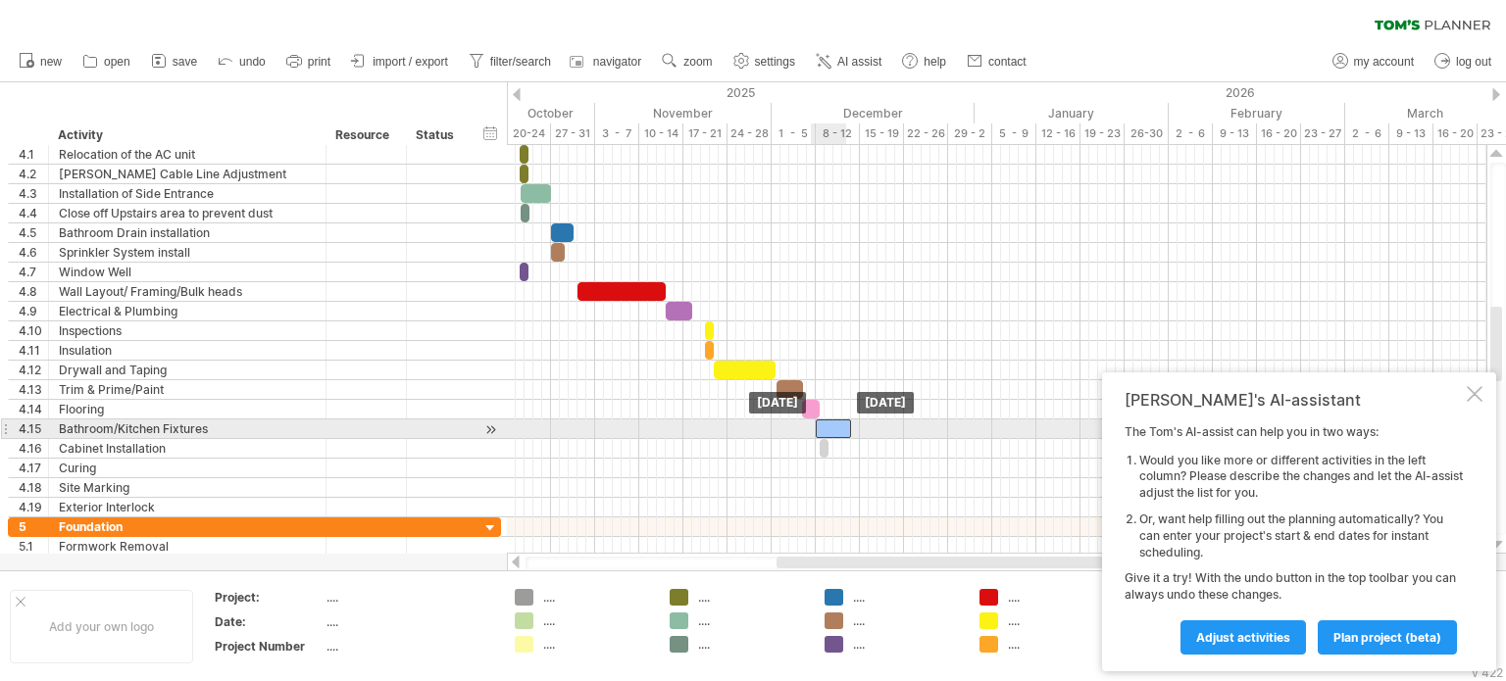
drag, startPoint x: 821, startPoint y: 428, endPoint x: 833, endPoint y: 426, distance: 11.9
click at [833, 426] on div at bounding box center [833, 429] width 35 height 19
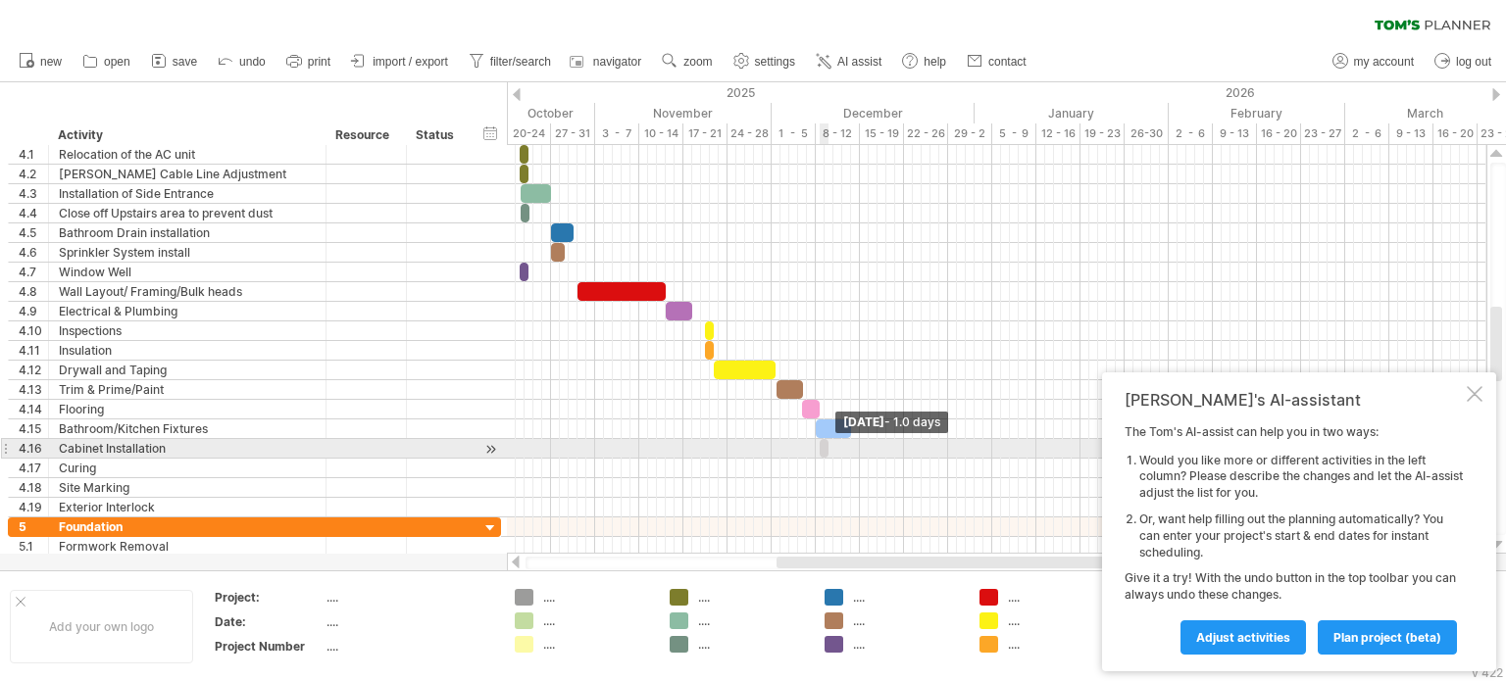
click at [826, 444] on span at bounding box center [828, 448] width 8 height 19
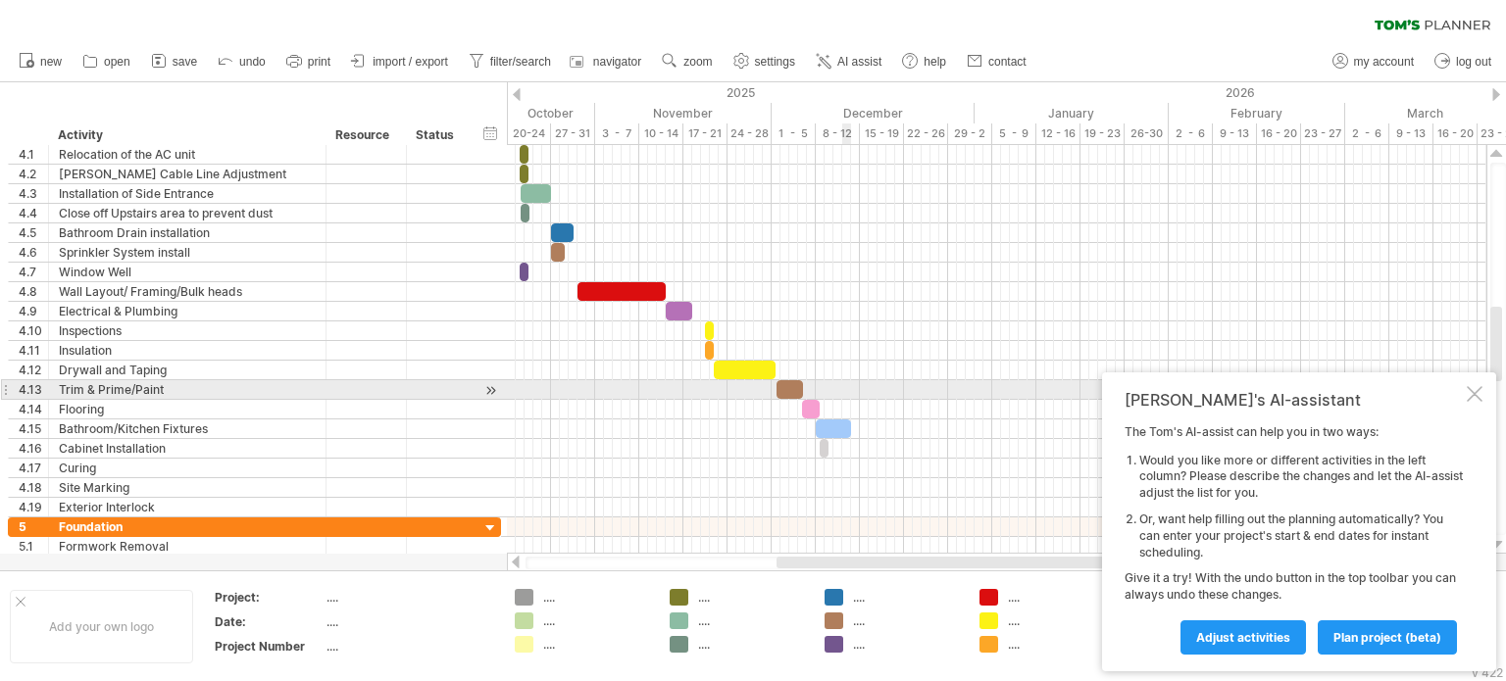
click at [843, 391] on div at bounding box center [996, 390] width 979 height 20
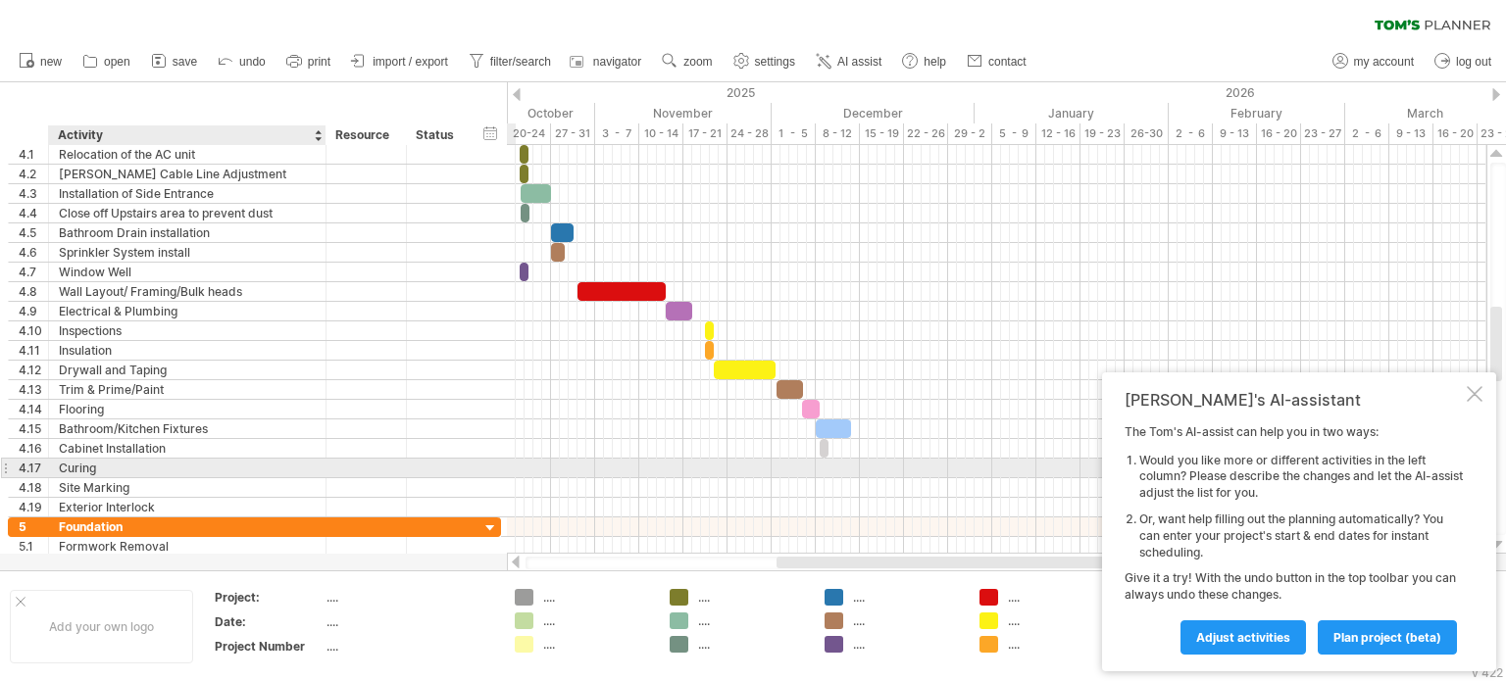
click at [122, 463] on div "Curing" at bounding box center [187, 468] width 257 height 19
click at [122, 463] on input "******" at bounding box center [187, 468] width 257 height 19
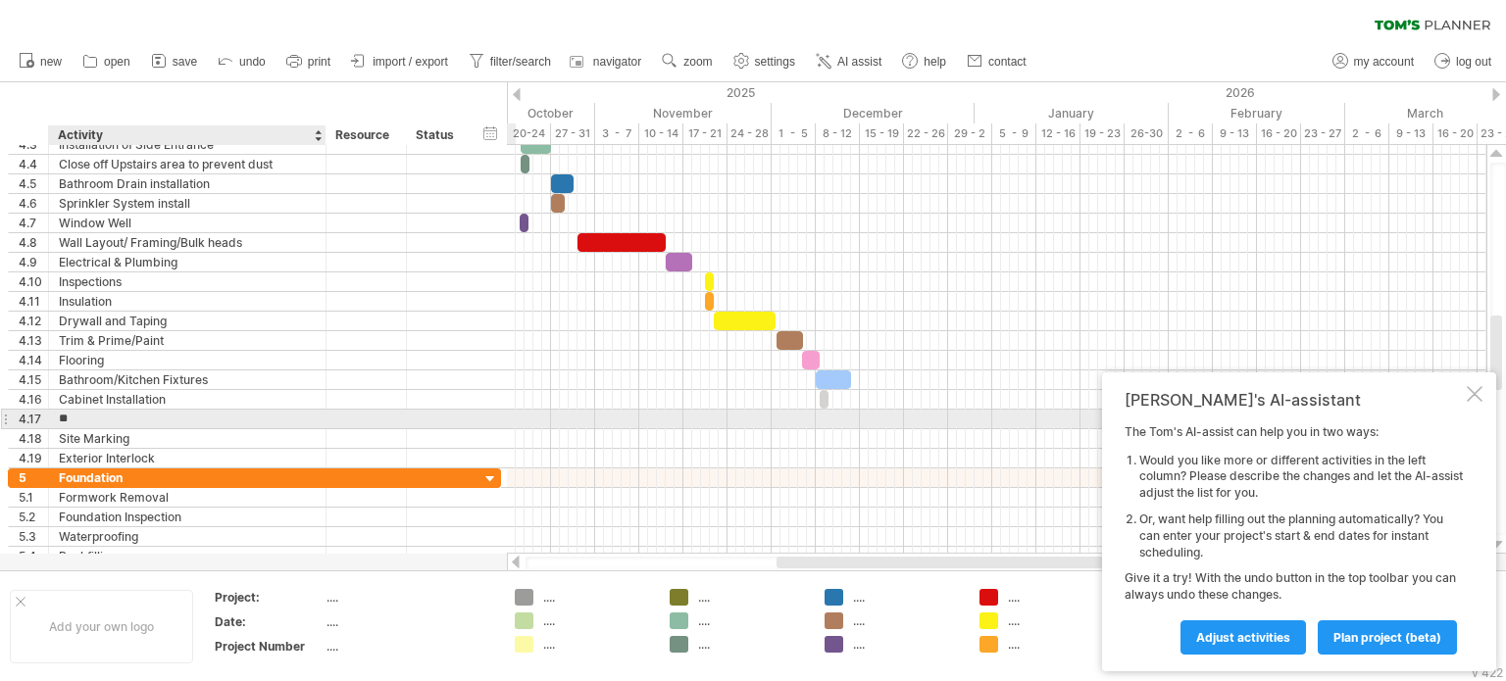
type input "*"
type input "**********"
click at [823, 418] on div at bounding box center [996, 420] width 979 height 20
click at [855, 415] on div at bounding box center [996, 420] width 979 height 20
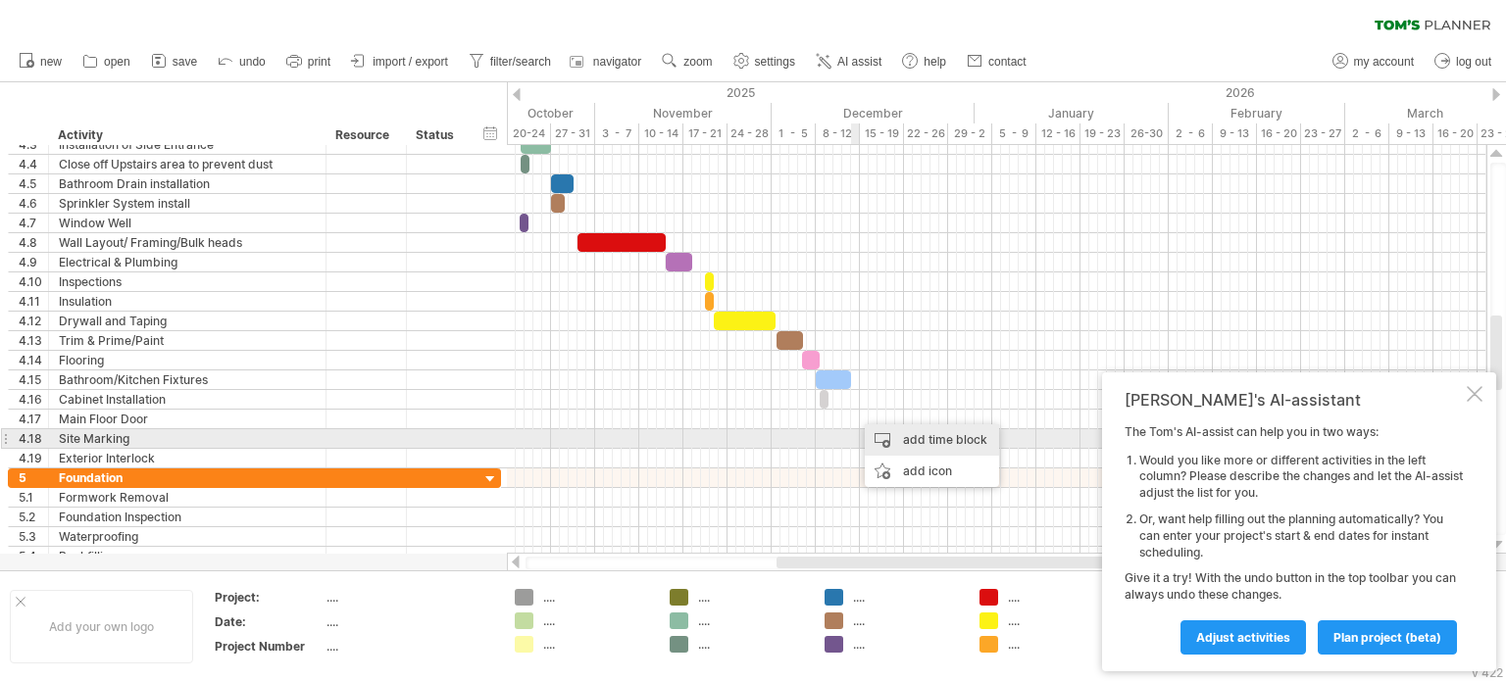
click at [886, 434] on div "add time block" at bounding box center [932, 439] width 134 height 31
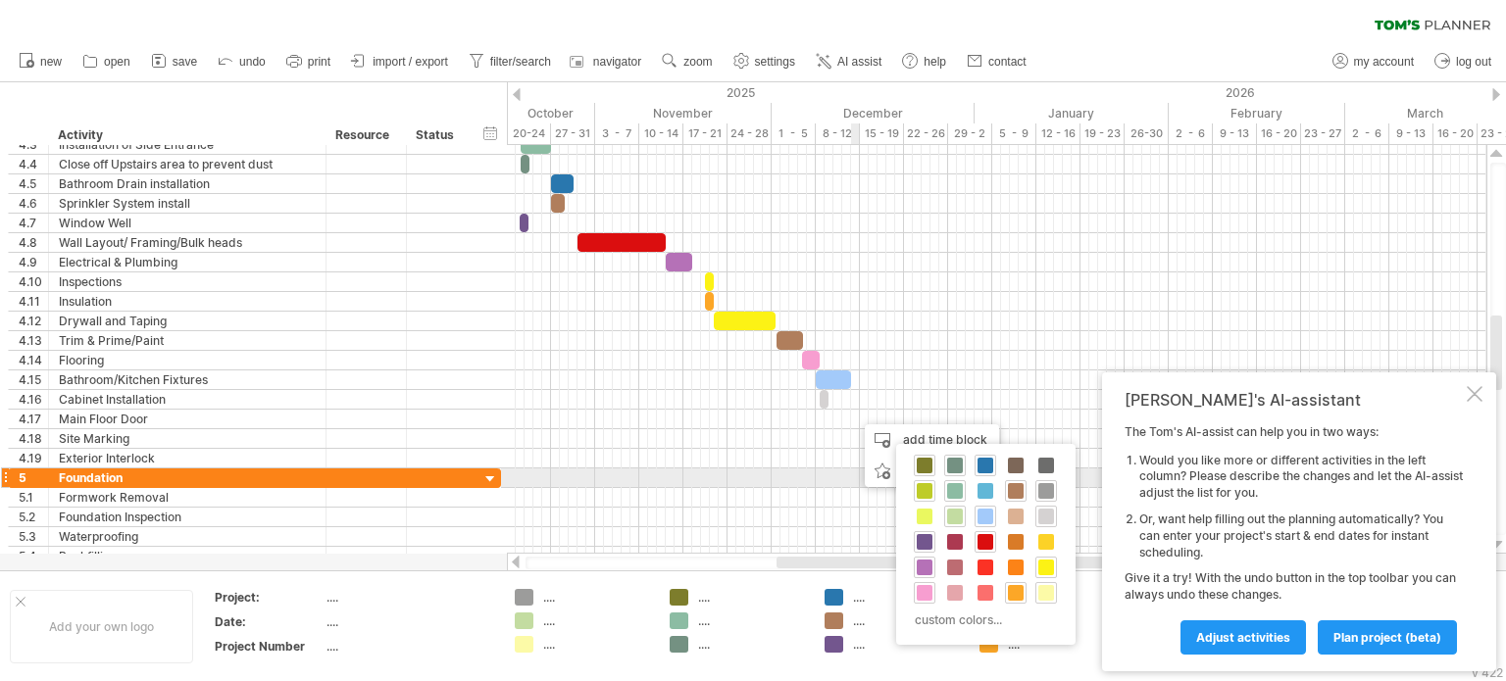
click at [928, 486] on span at bounding box center [925, 491] width 16 height 16
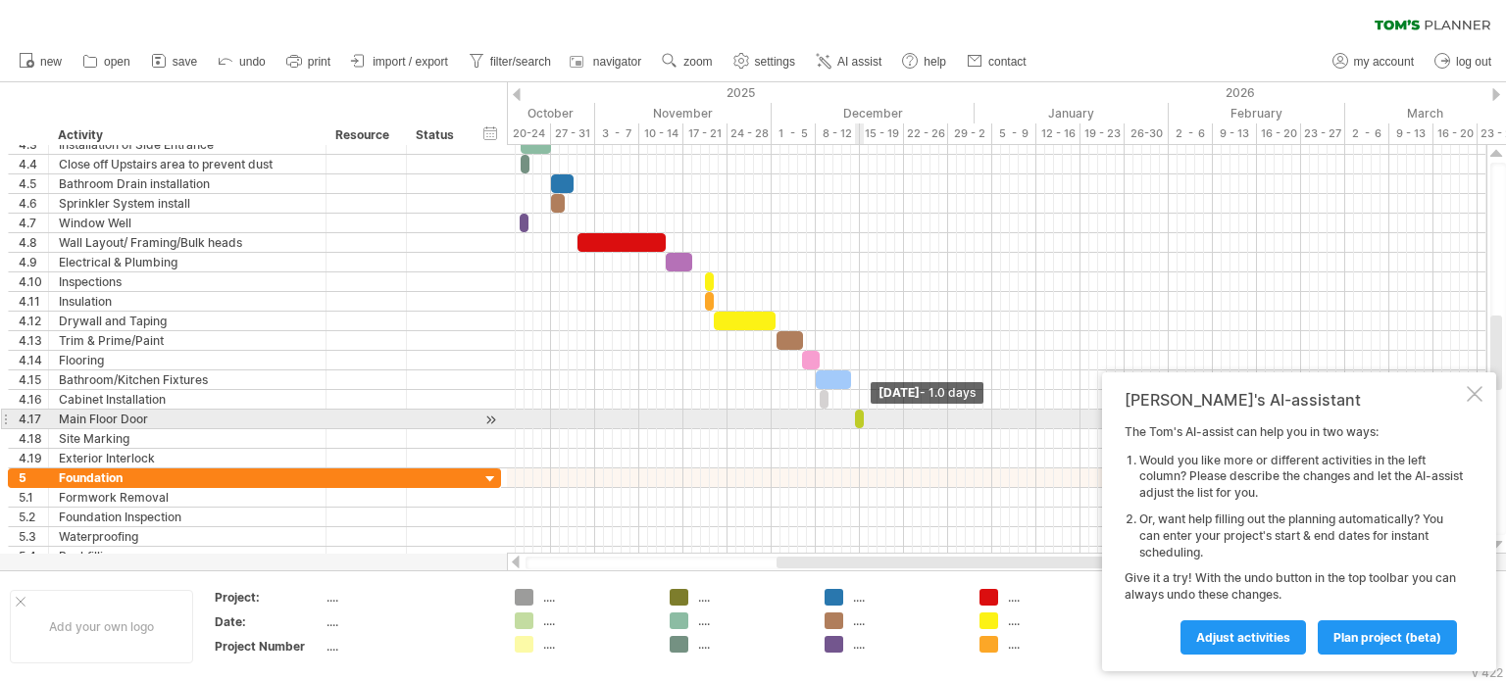
click at [863, 418] on span at bounding box center [864, 419] width 8 height 19
click at [854, 419] on span at bounding box center [855, 419] width 8 height 19
click at [855, 417] on div at bounding box center [857, 419] width 5 height 19
click at [855, 416] on div at bounding box center [857, 419] width 5 height 19
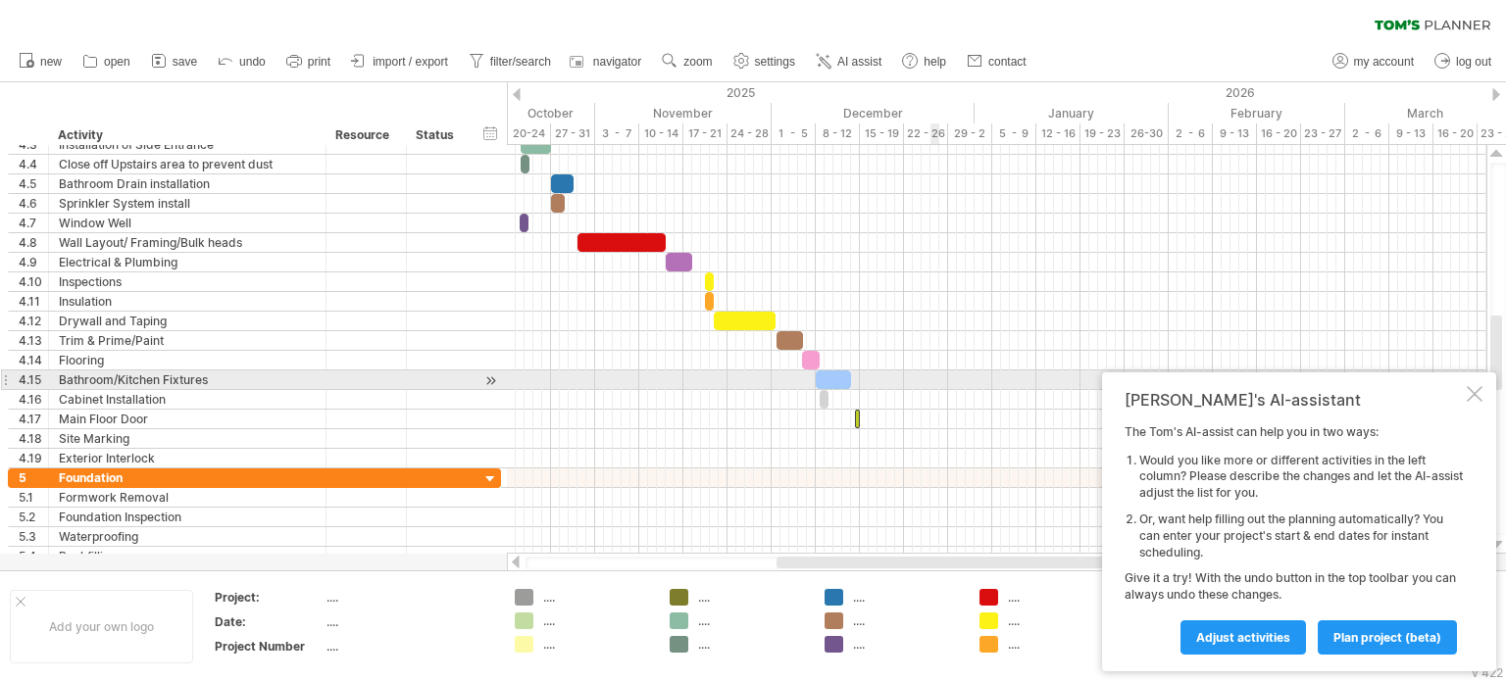
click at [949, 378] on div at bounding box center [996, 381] width 979 height 20
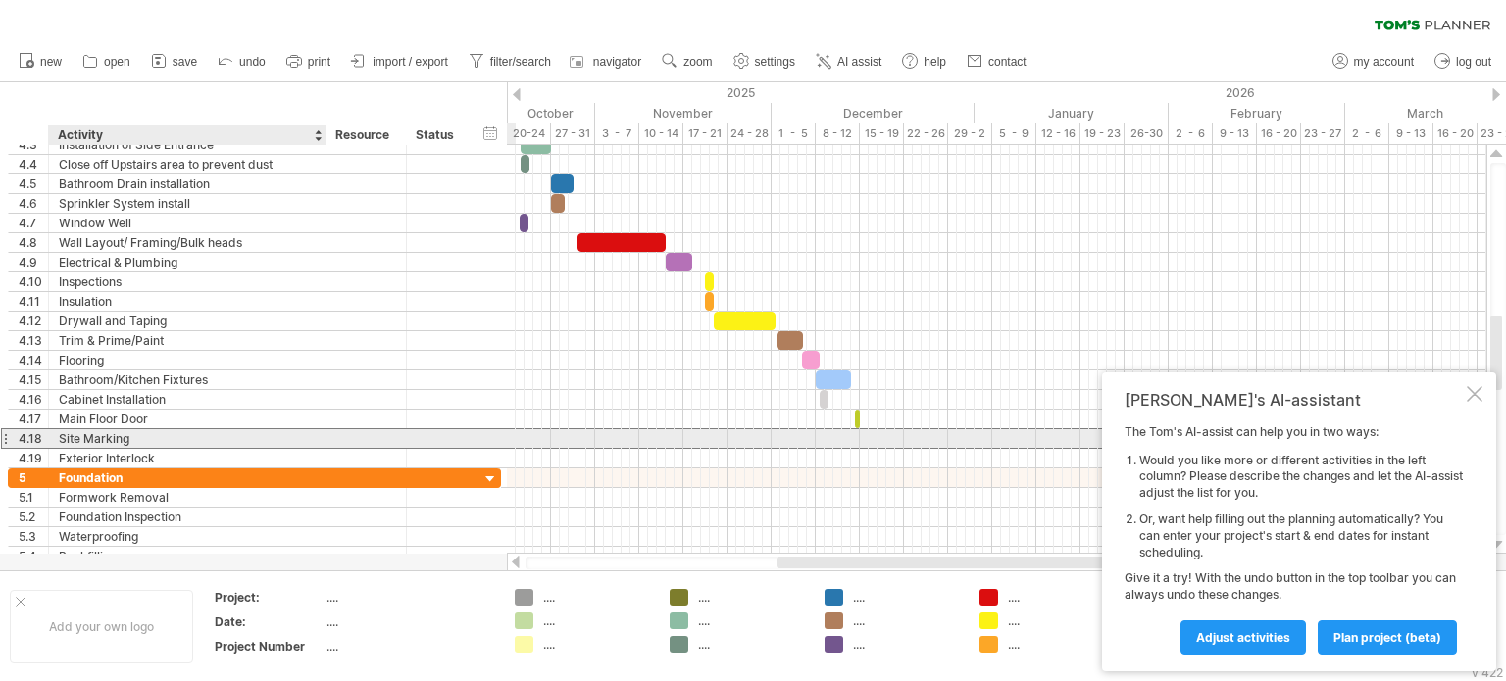
click at [146, 434] on div "Site Marking" at bounding box center [187, 438] width 257 height 19
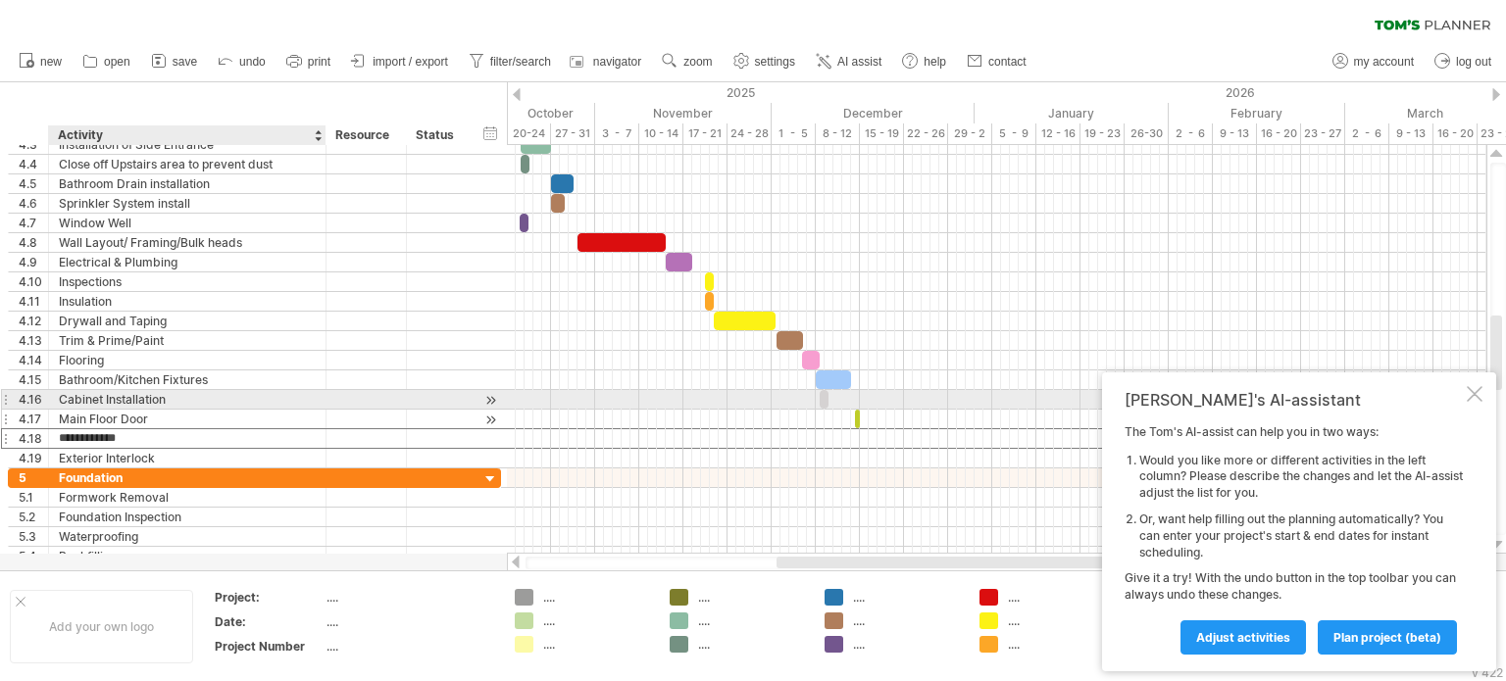
drag, startPoint x: 103, startPoint y: 433, endPoint x: 98, endPoint y: 409, distance: 25.0
click at [98, 409] on div "**********" at bounding box center [254, 301] width 493 height 333
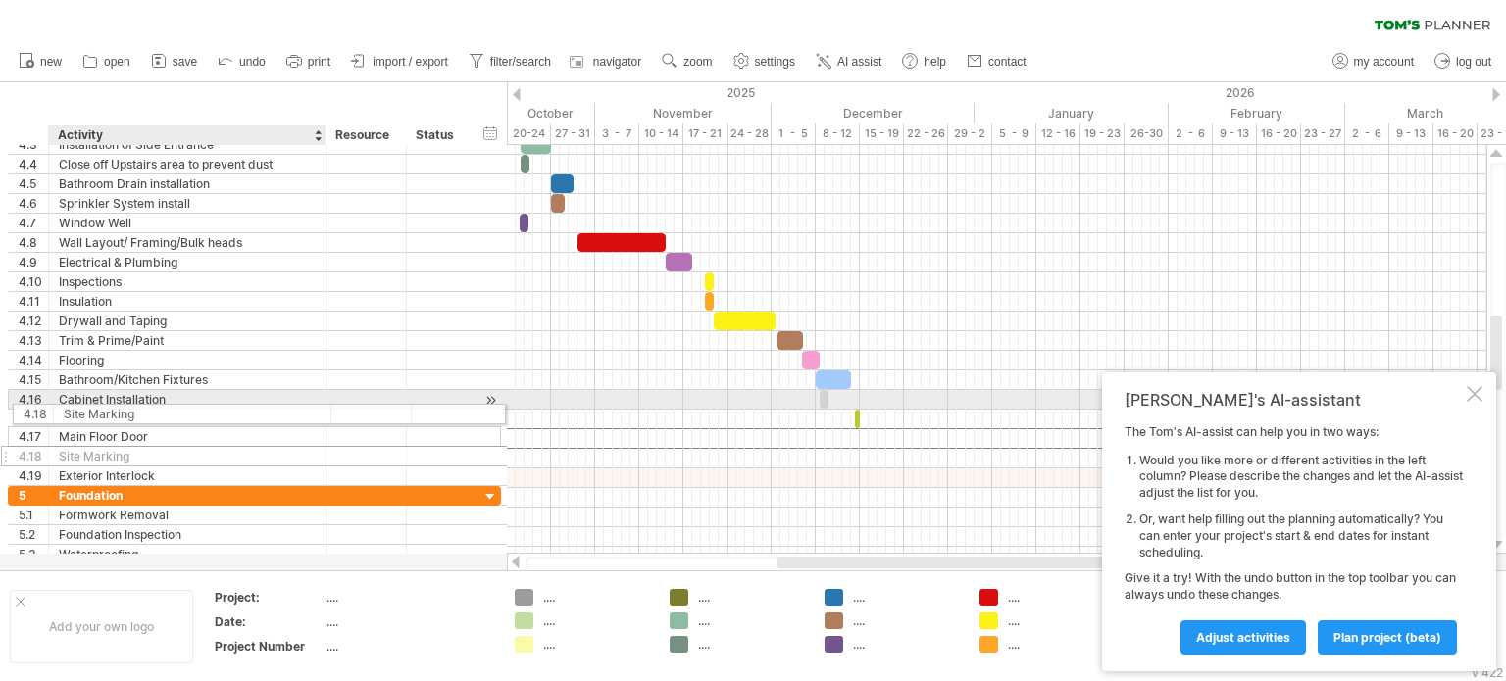
drag, startPoint x: 106, startPoint y: 437, endPoint x: 105, endPoint y: 411, distance: 26.5
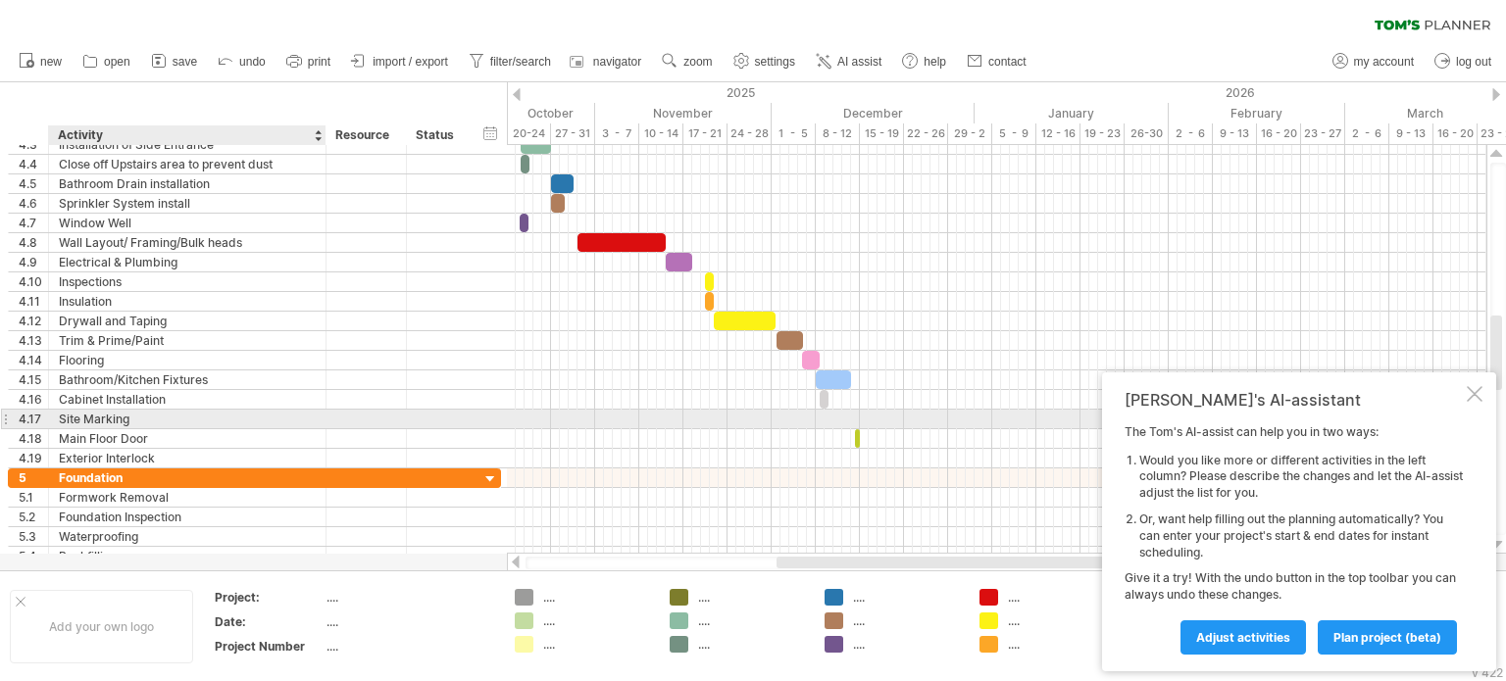
click at [105, 411] on div "Site Marking" at bounding box center [187, 419] width 257 height 19
click at [105, 411] on input "**********" at bounding box center [187, 419] width 257 height 19
type input "*"
type input "**********"
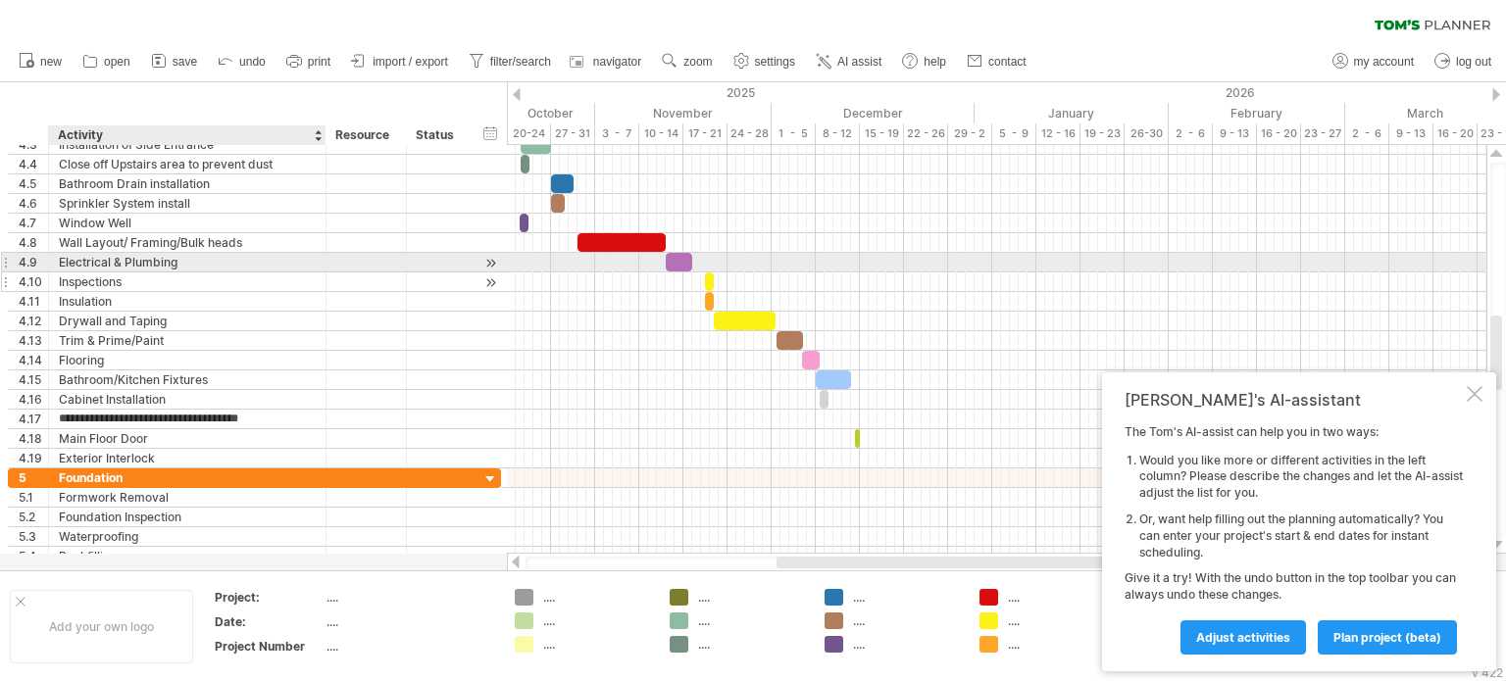
click at [302, 285] on div "Inspections" at bounding box center [187, 282] width 257 height 19
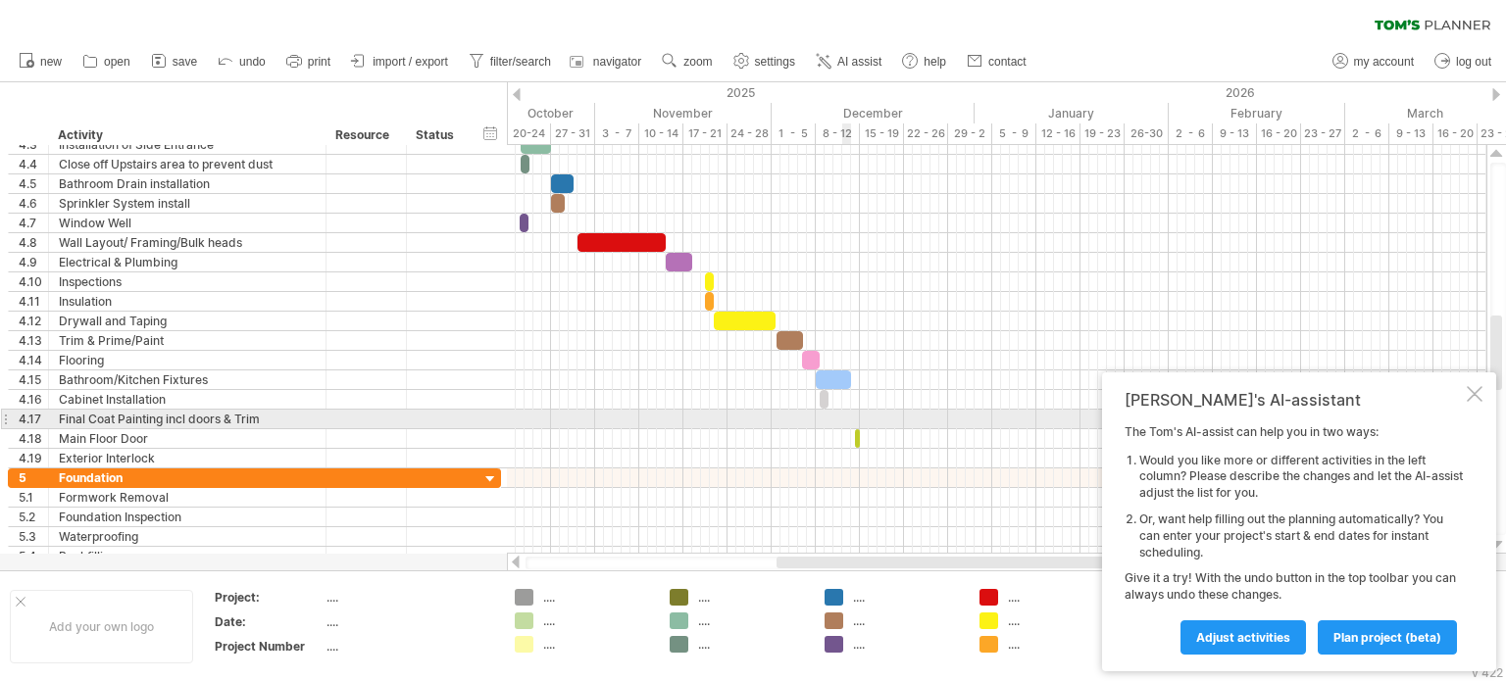
click at [845, 416] on div at bounding box center [996, 420] width 979 height 20
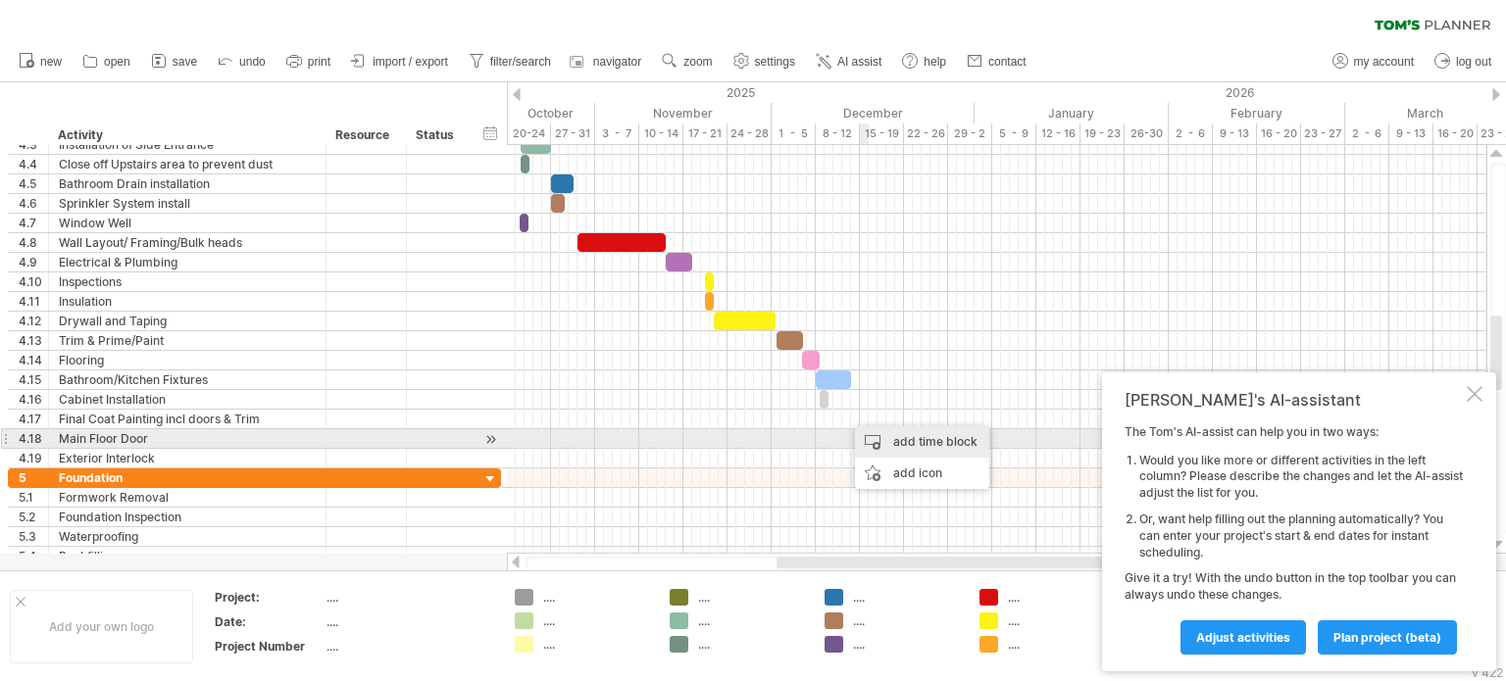
click at [889, 442] on div "add time block" at bounding box center [922, 441] width 134 height 31
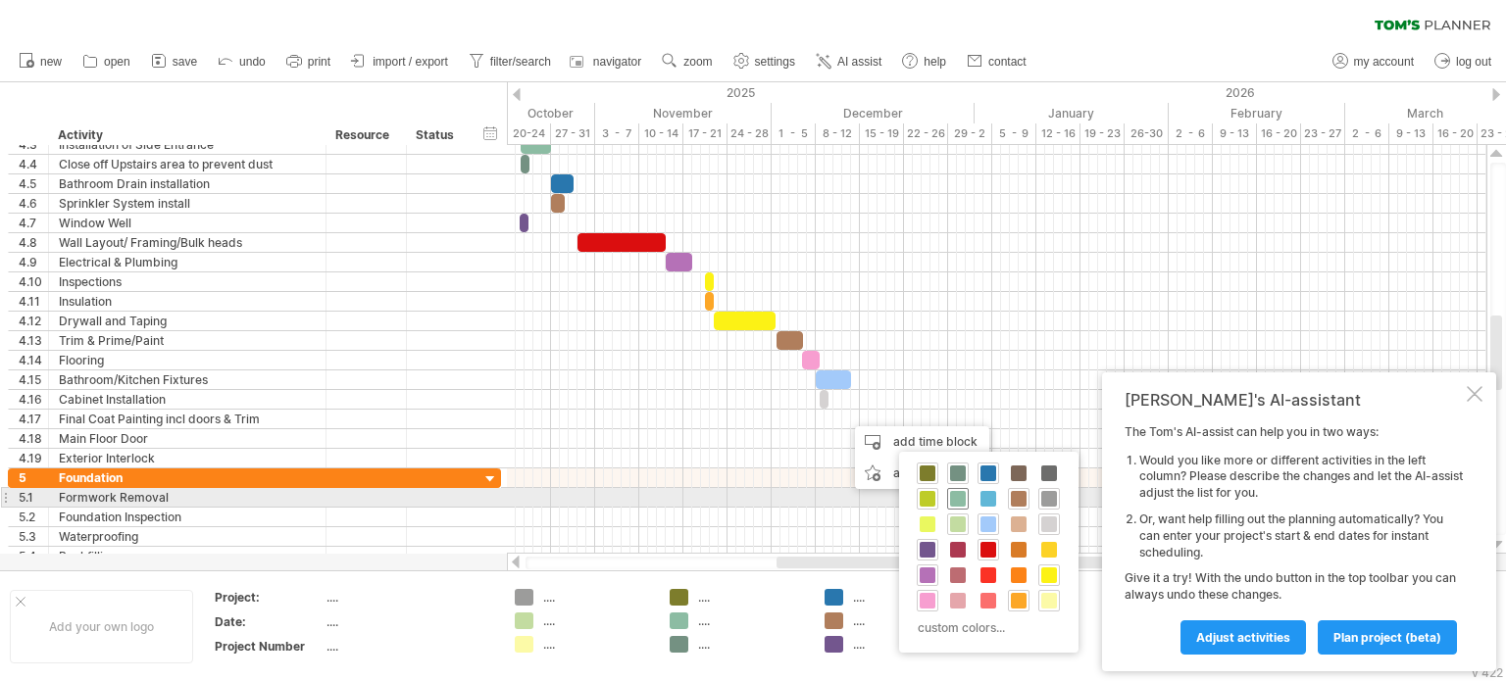
click at [965, 499] on span at bounding box center [958, 499] width 16 height 16
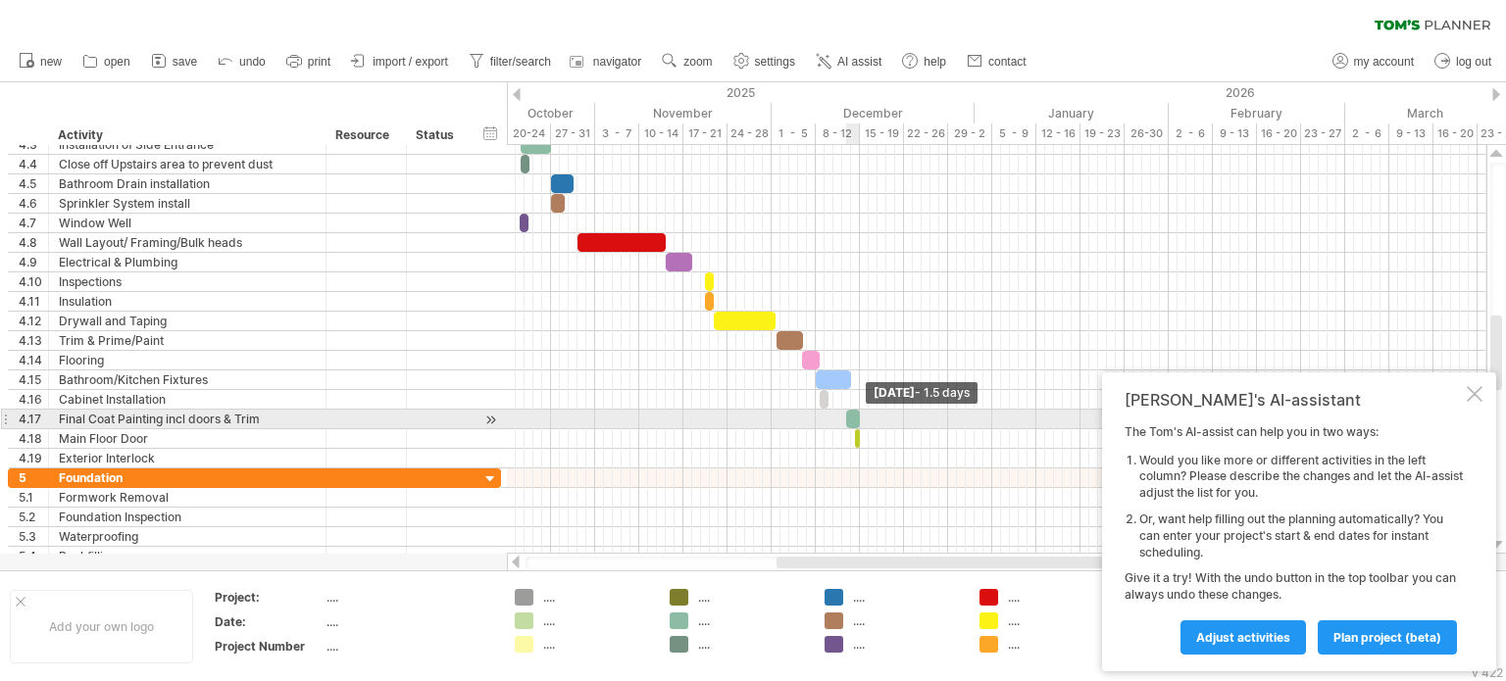
click at [859, 415] on span at bounding box center [860, 419] width 8 height 19
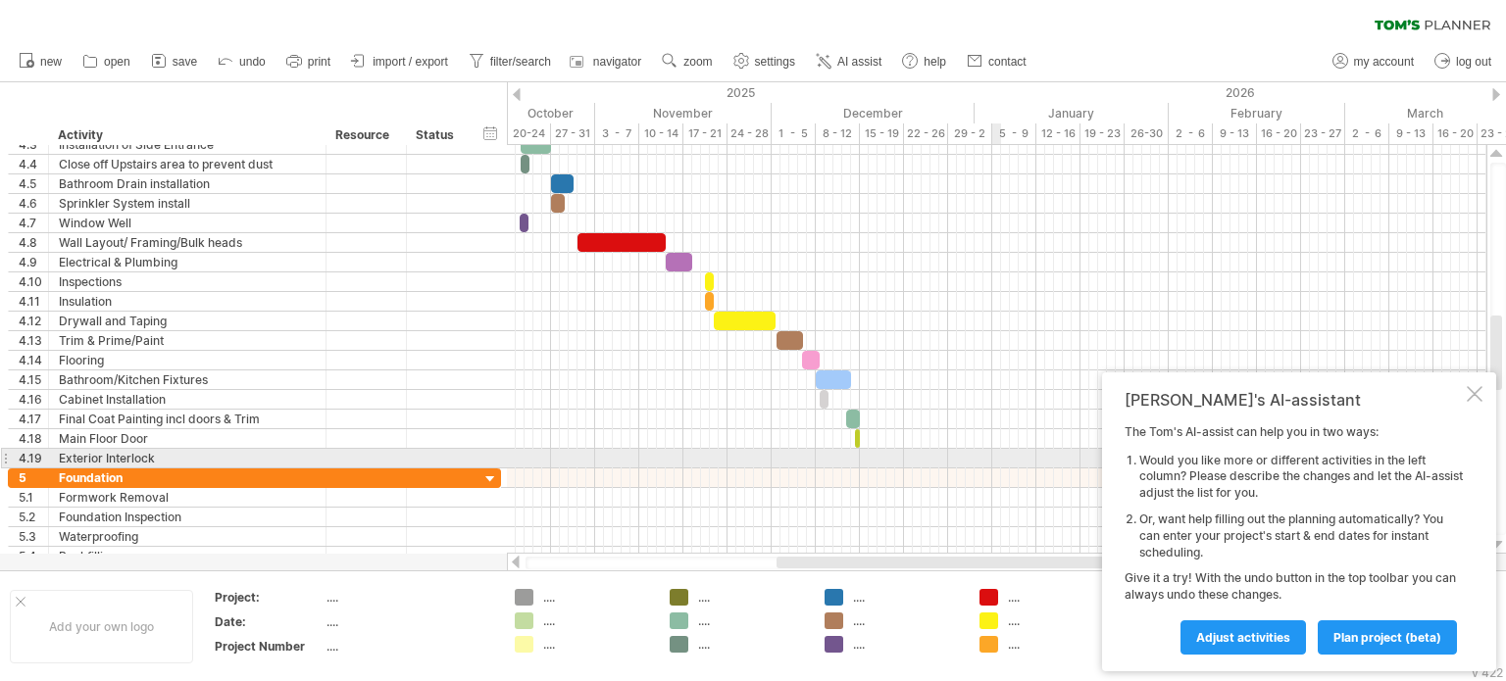
click at [994, 469] on div at bounding box center [996, 479] width 979 height 20
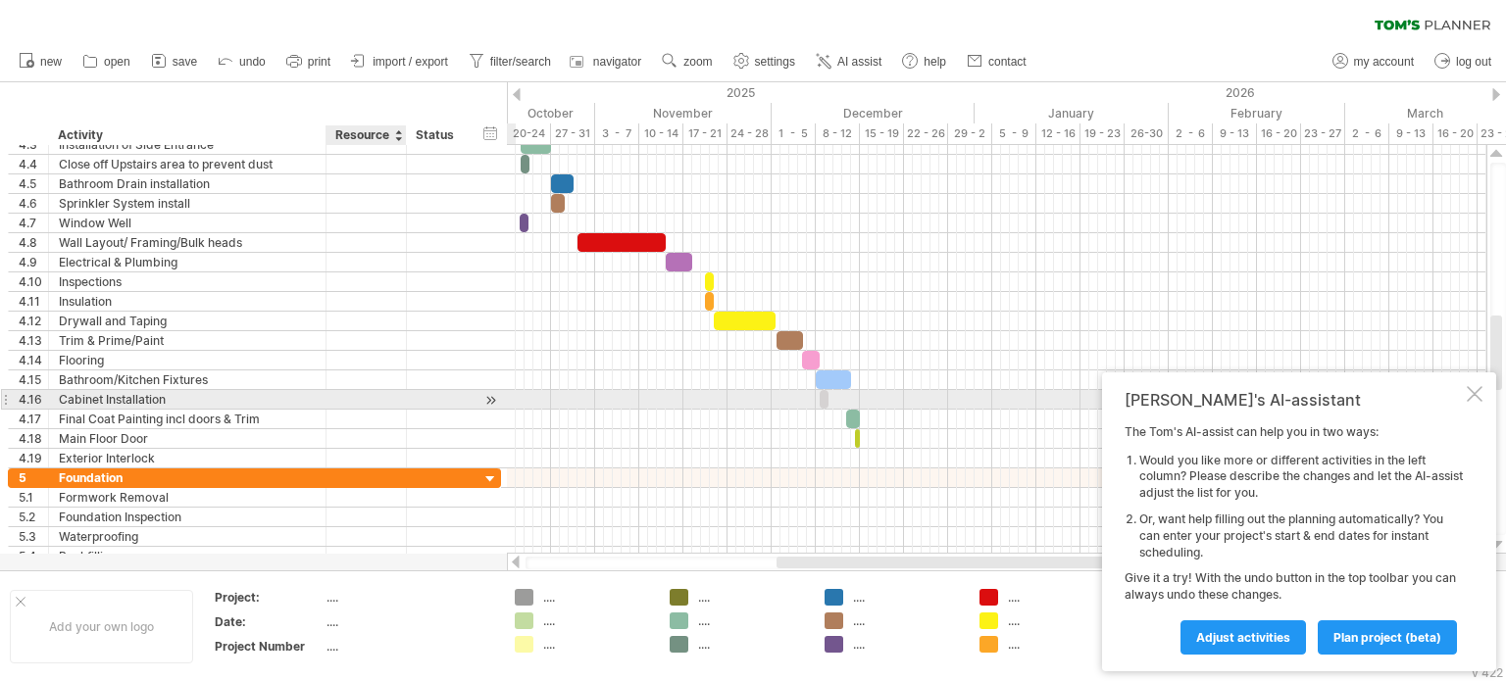
click at [410, 403] on div at bounding box center [439, 399] width 64 height 19
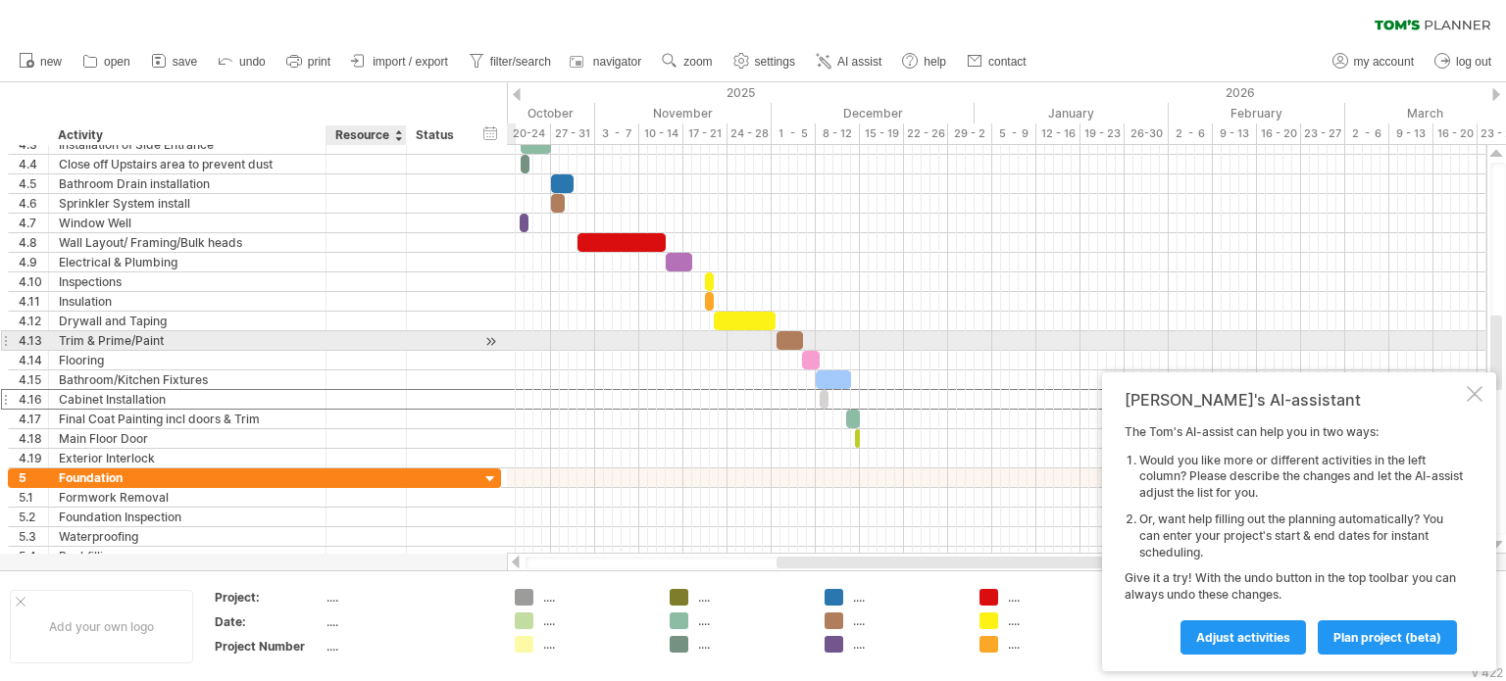
click at [391, 343] on div at bounding box center [366, 340] width 60 height 19
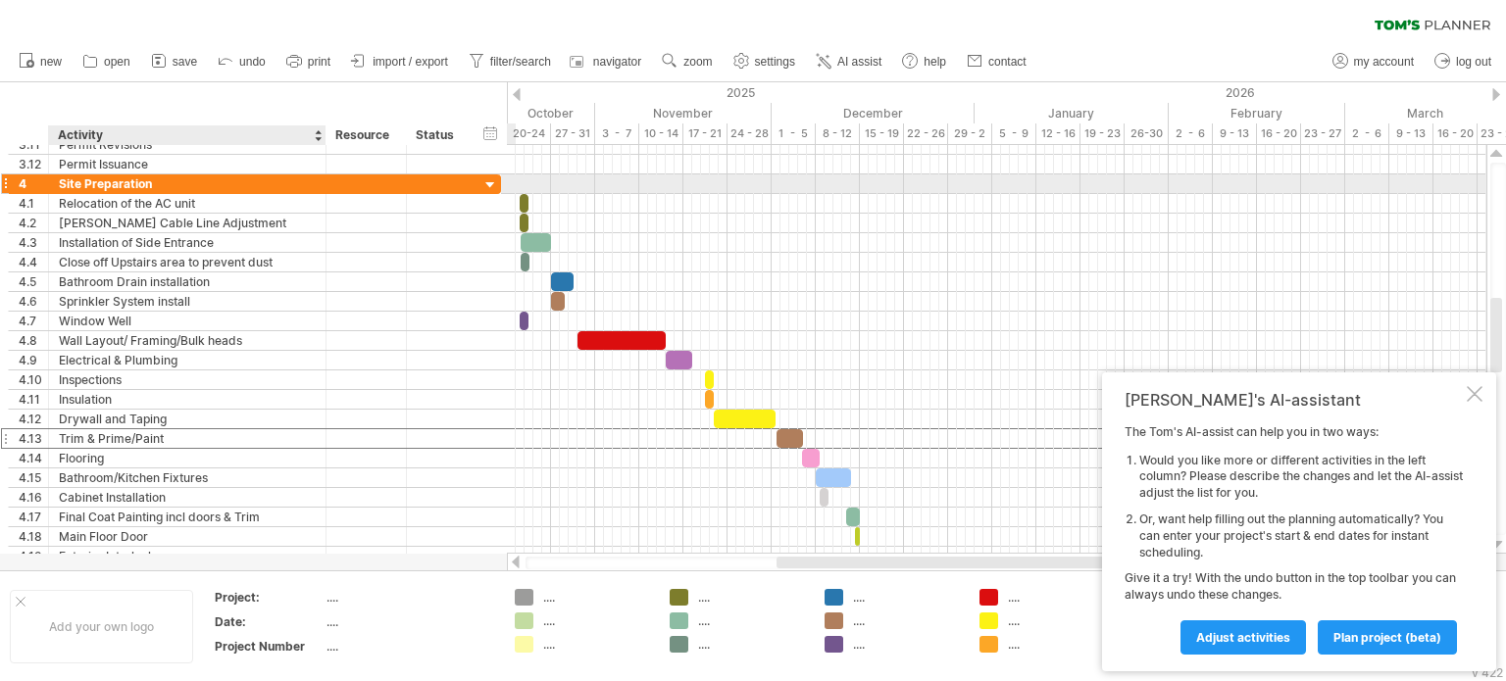
click at [110, 179] on div "Site Preparation" at bounding box center [187, 183] width 257 height 19
type input "*"
click at [59, 180] on input "**********" at bounding box center [187, 183] width 257 height 19
type input "**********"
click at [24, 181] on div "4" at bounding box center [33, 183] width 29 height 19
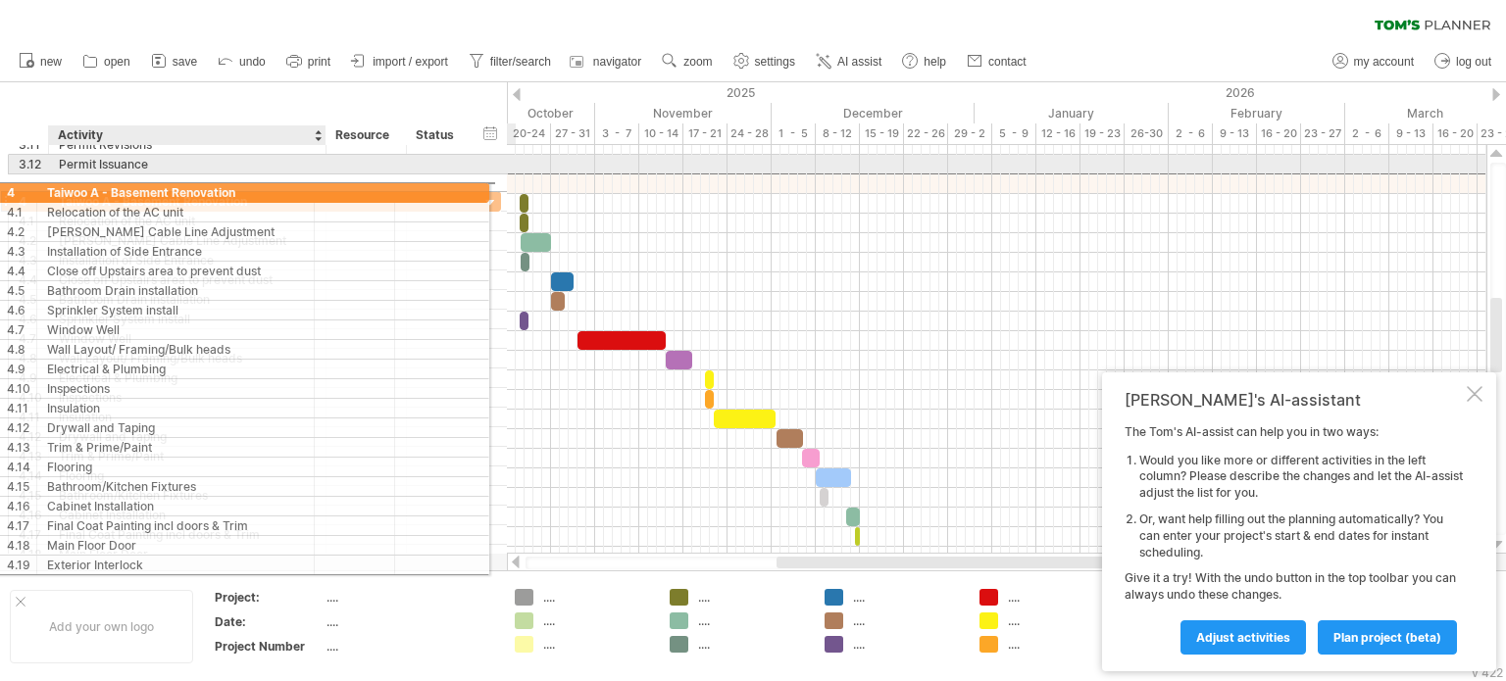
drag, startPoint x: 29, startPoint y: 182, endPoint x: 184, endPoint y: 186, distance: 154.9
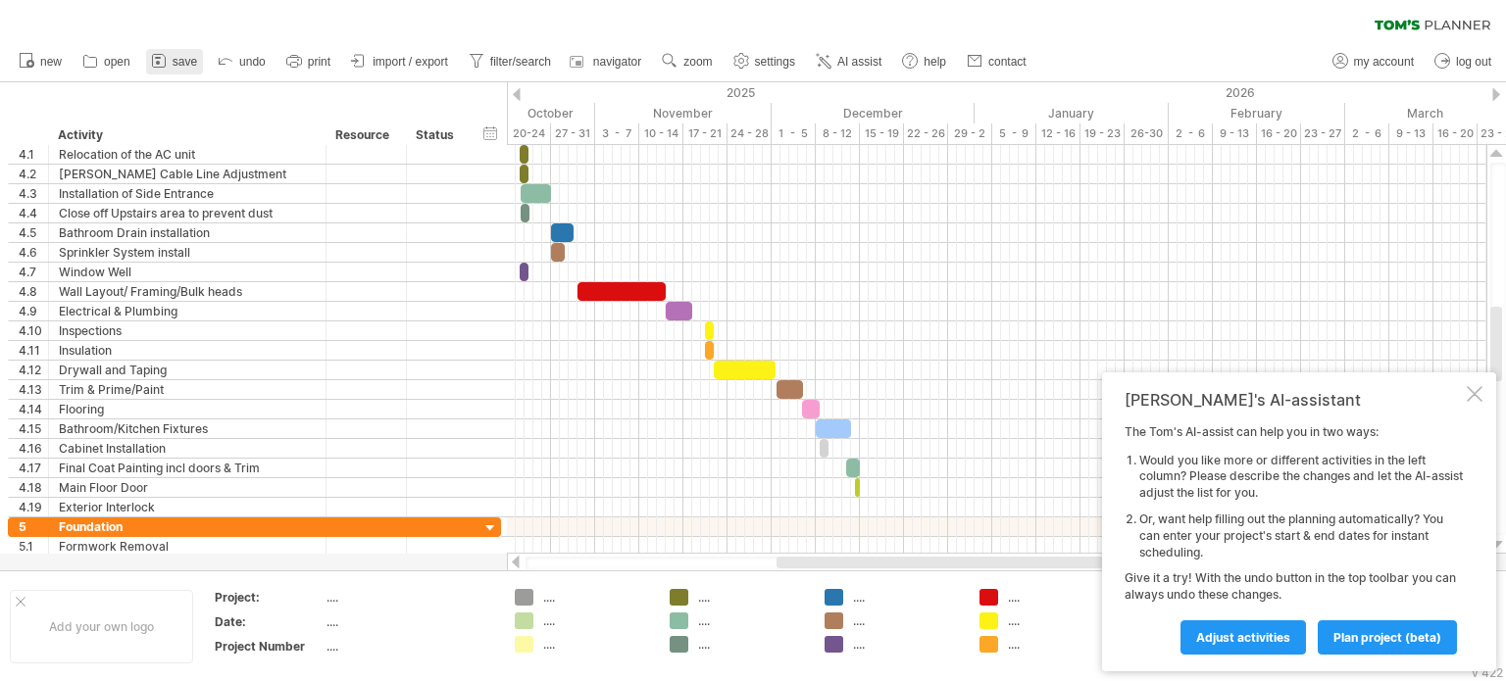
click at [182, 62] on span "save" at bounding box center [185, 62] width 25 height 14
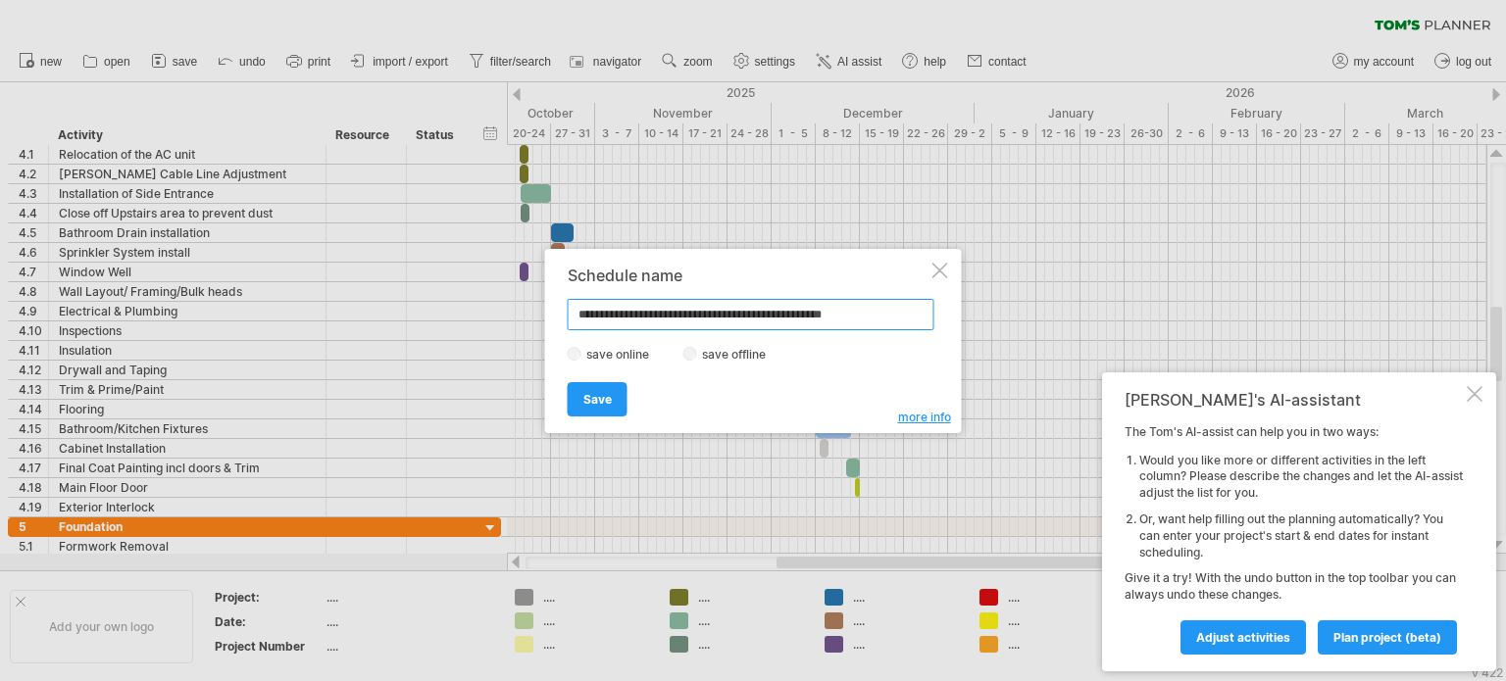
click at [649, 317] on input "**********" at bounding box center [751, 314] width 367 height 31
type input "**********"
click at [600, 394] on span "Save" at bounding box center [597, 399] width 28 height 15
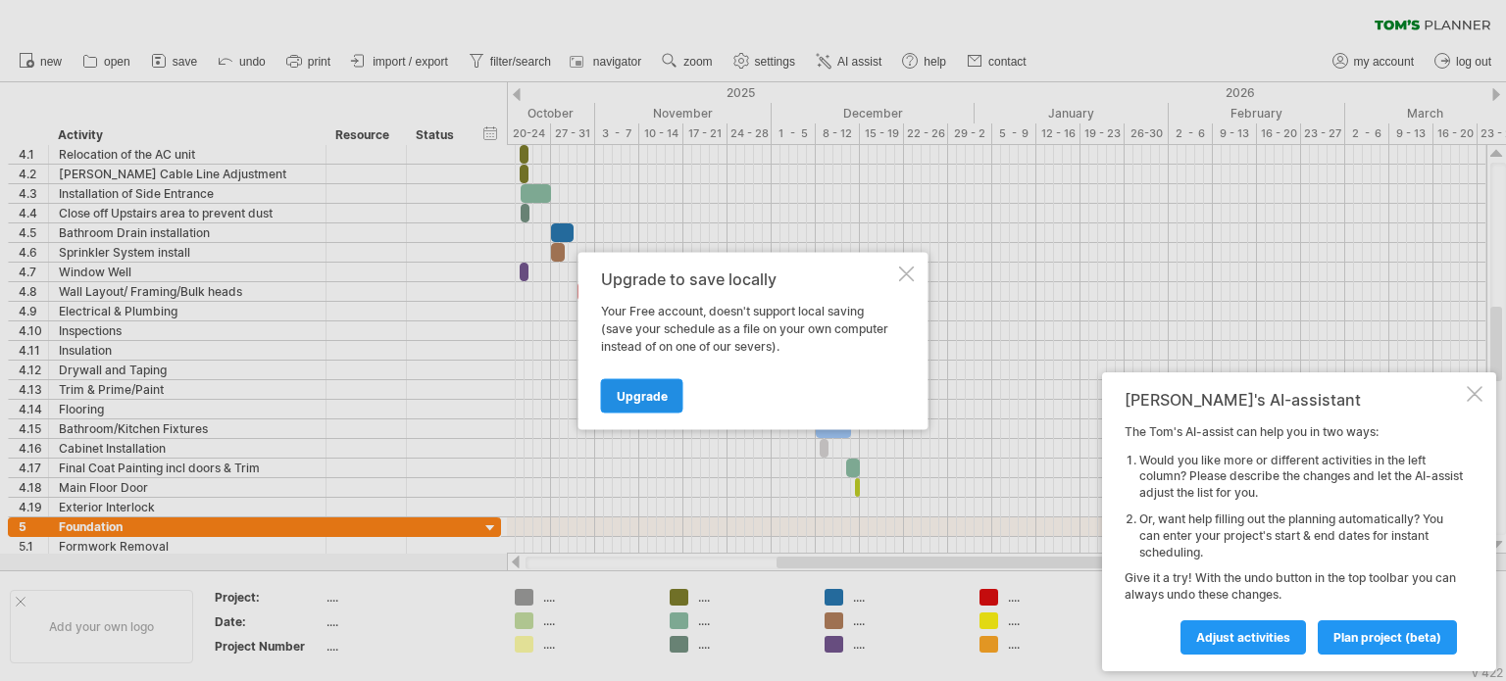
click at [639, 395] on span "Upgrade" at bounding box center [642, 395] width 51 height 15
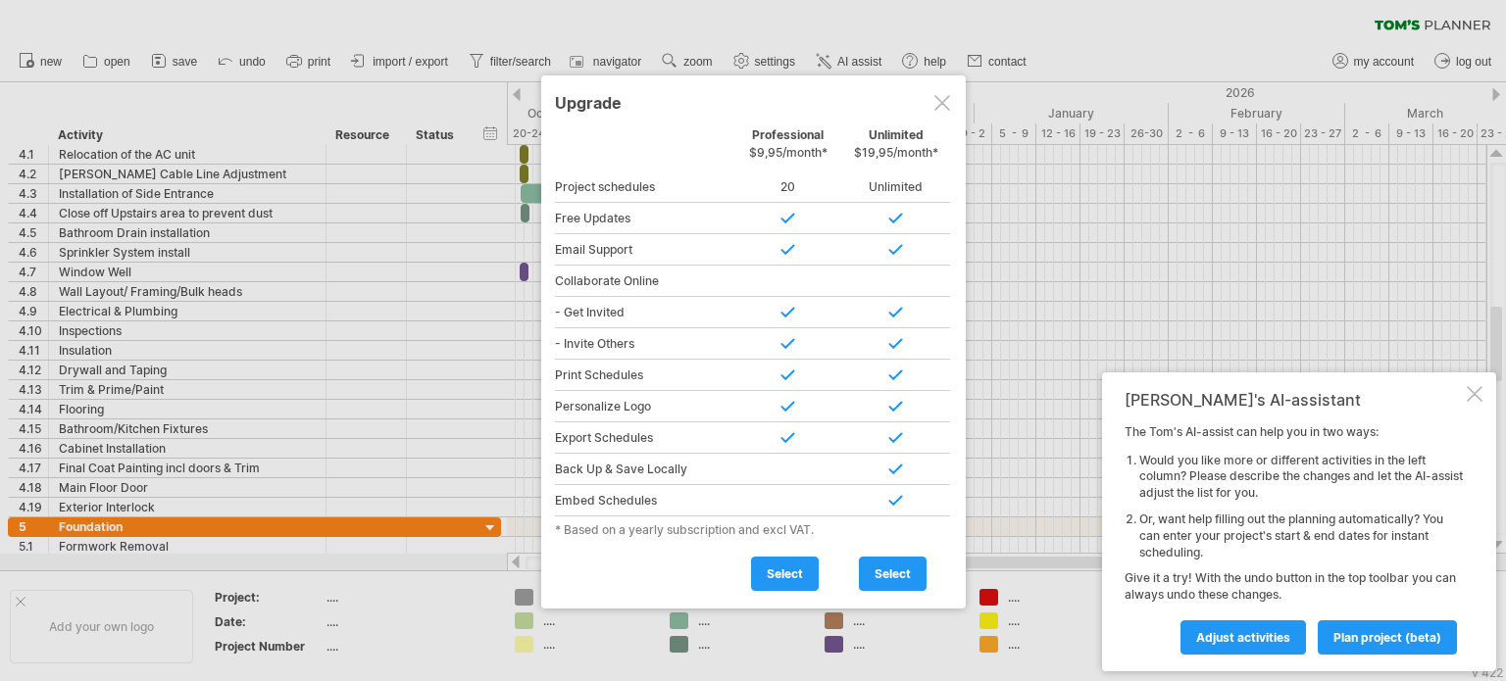
drag, startPoint x: 942, startPoint y: 100, endPoint x: 896, endPoint y: 130, distance: 55.2
click at [944, 100] on div at bounding box center [942, 103] width 16 height 16
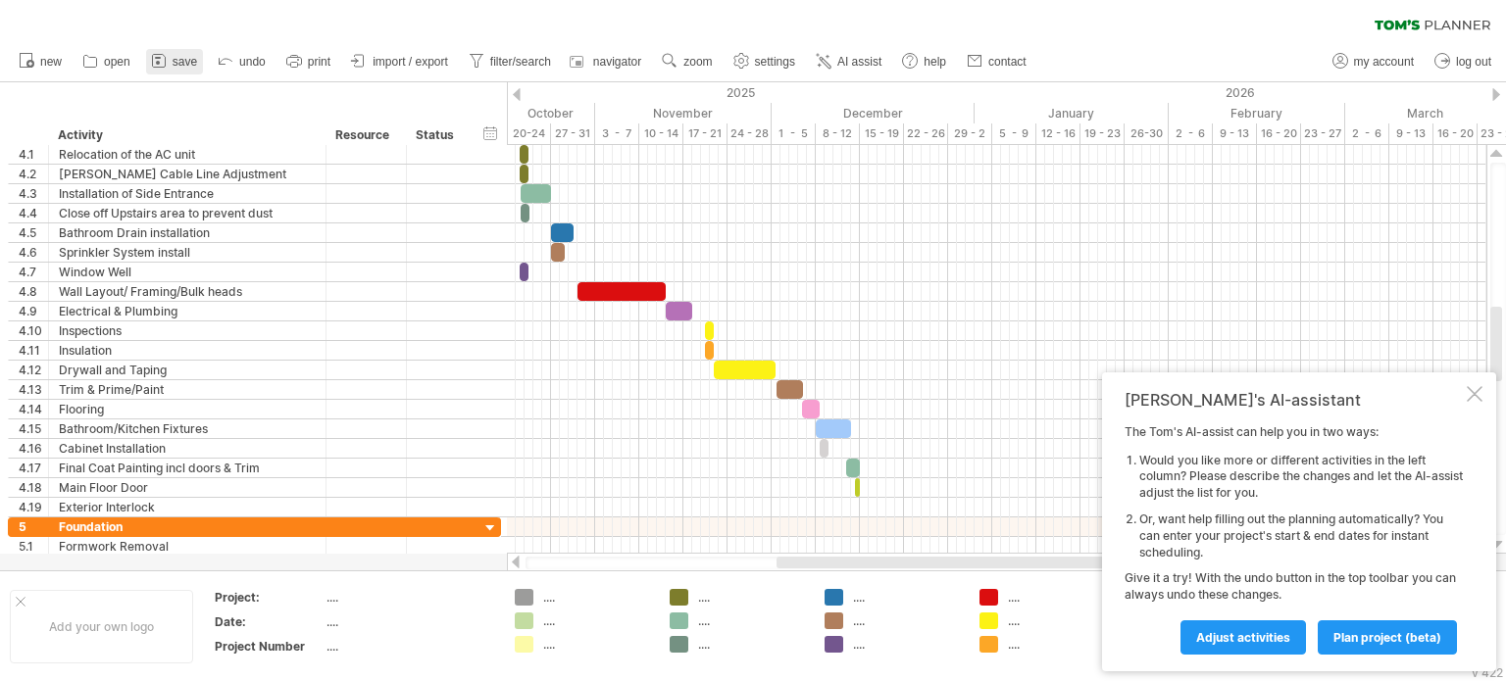
click at [167, 55] on icon at bounding box center [159, 61] width 20 height 20
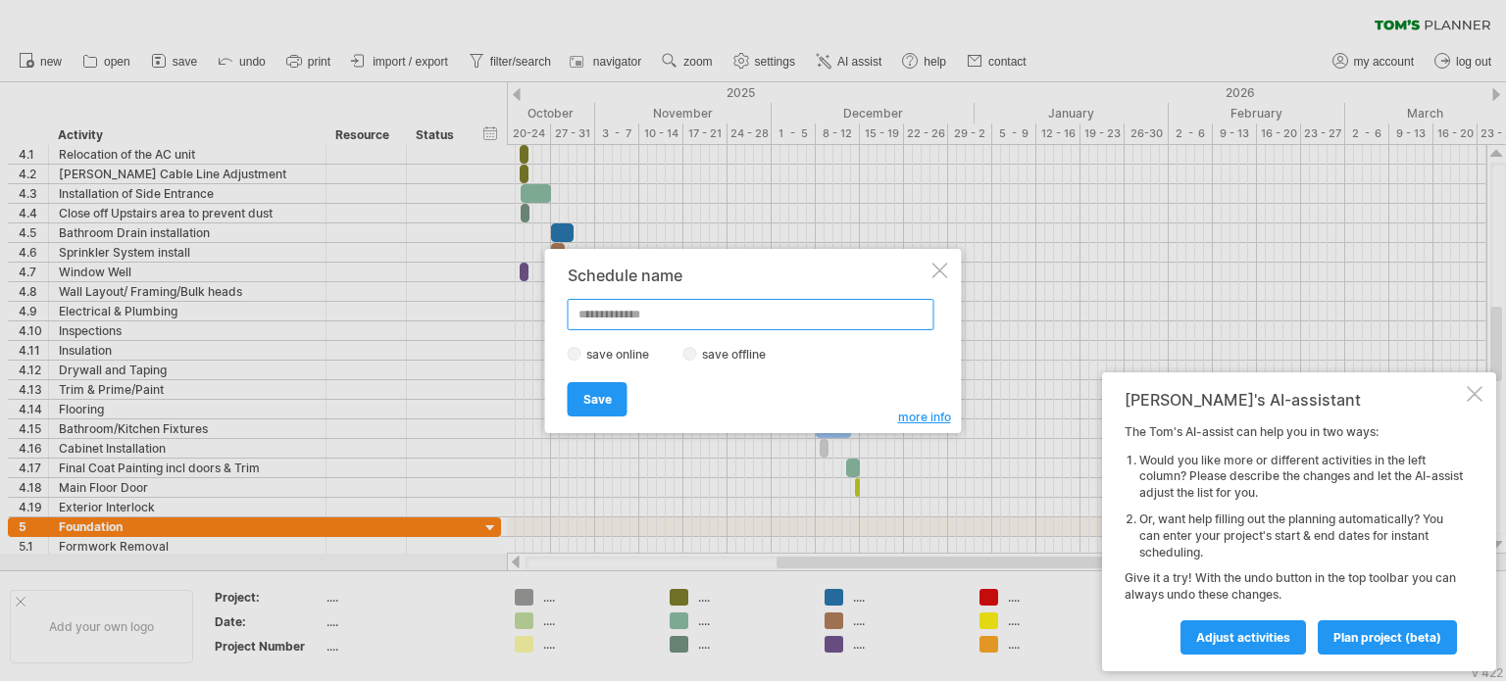
click at [623, 318] on input "text" at bounding box center [751, 314] width 367 height 31
click at [640, 316] on input "**********" at bounding box center [751, 314] width 367 height 31
type input "**********"
click at [601, 392] on span "Save" at bounding box center [597, 399] width 28 height 15
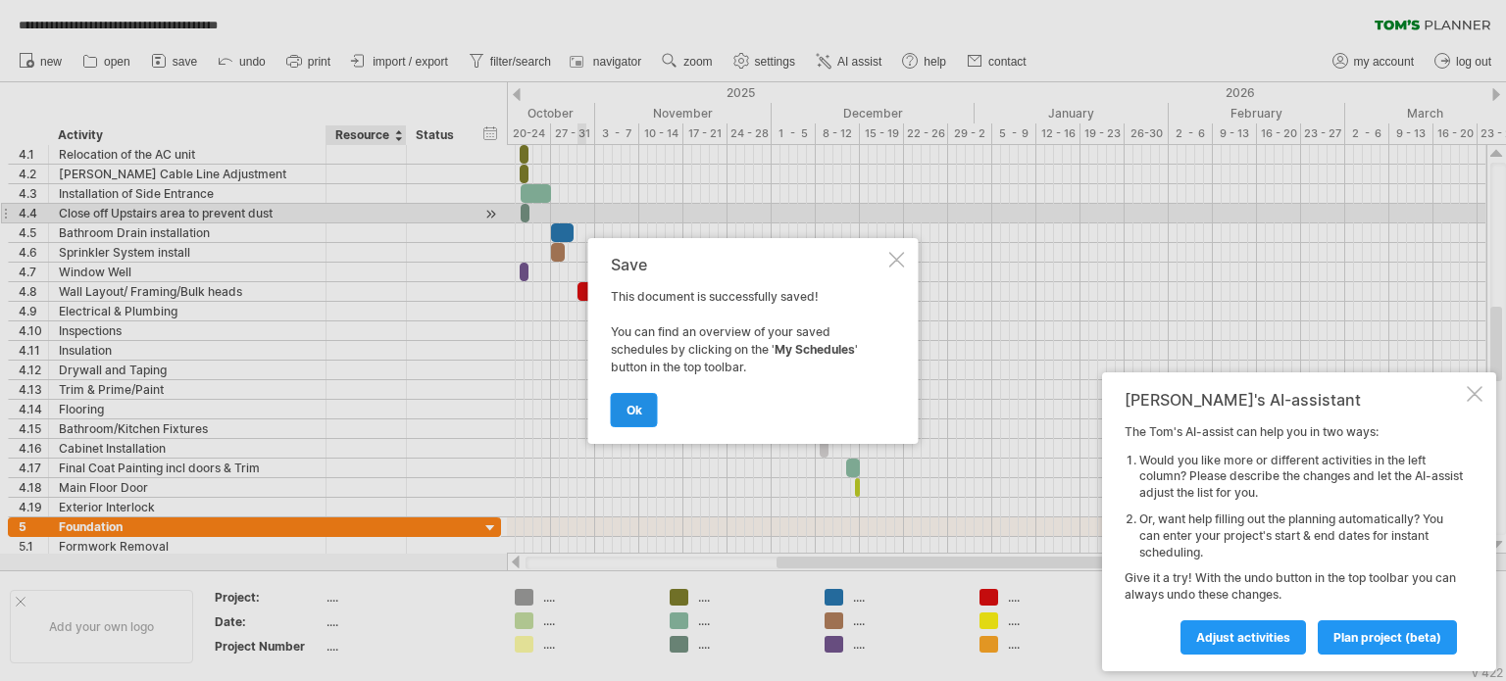
click at [647, 405] on link "ok" at bounding box center [634, 410] width 47 height 34
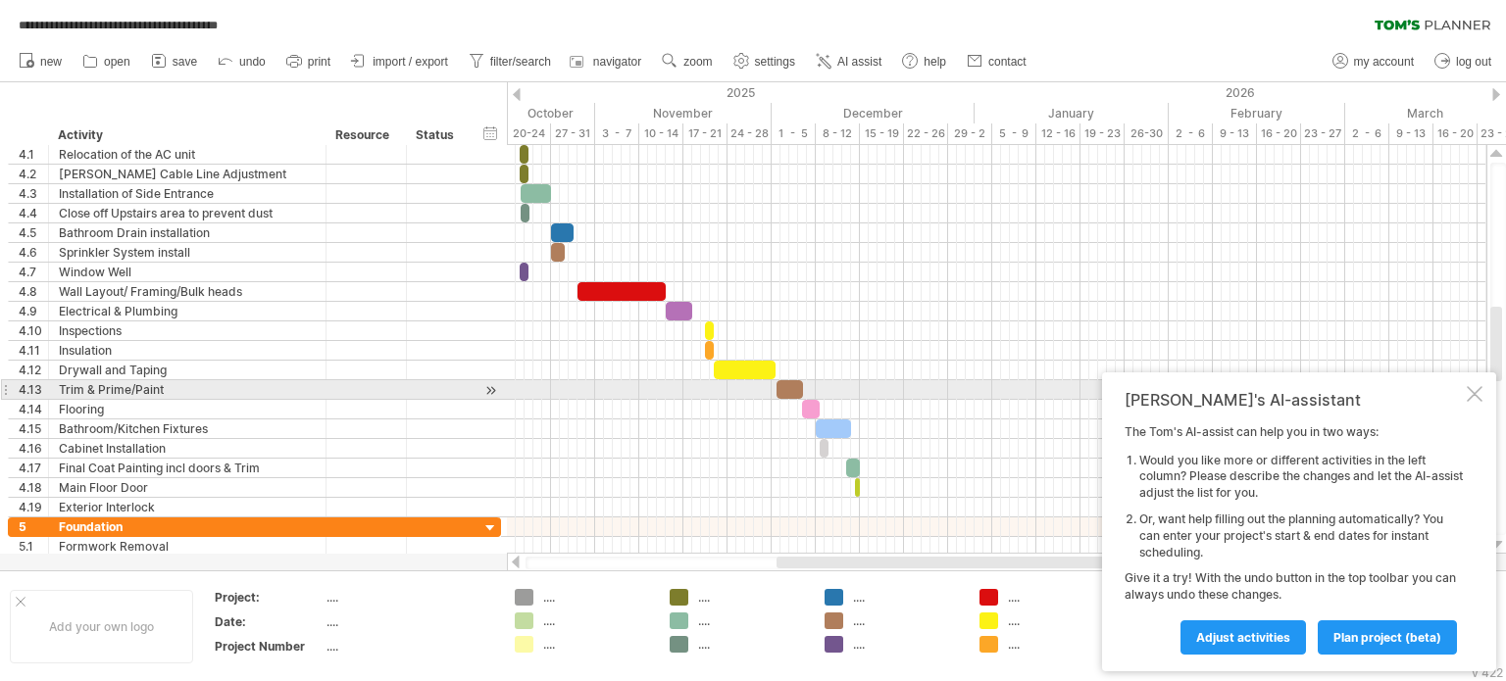
click at [1470, 392] on div at bounding box center [1474, 394] width 16 height 16
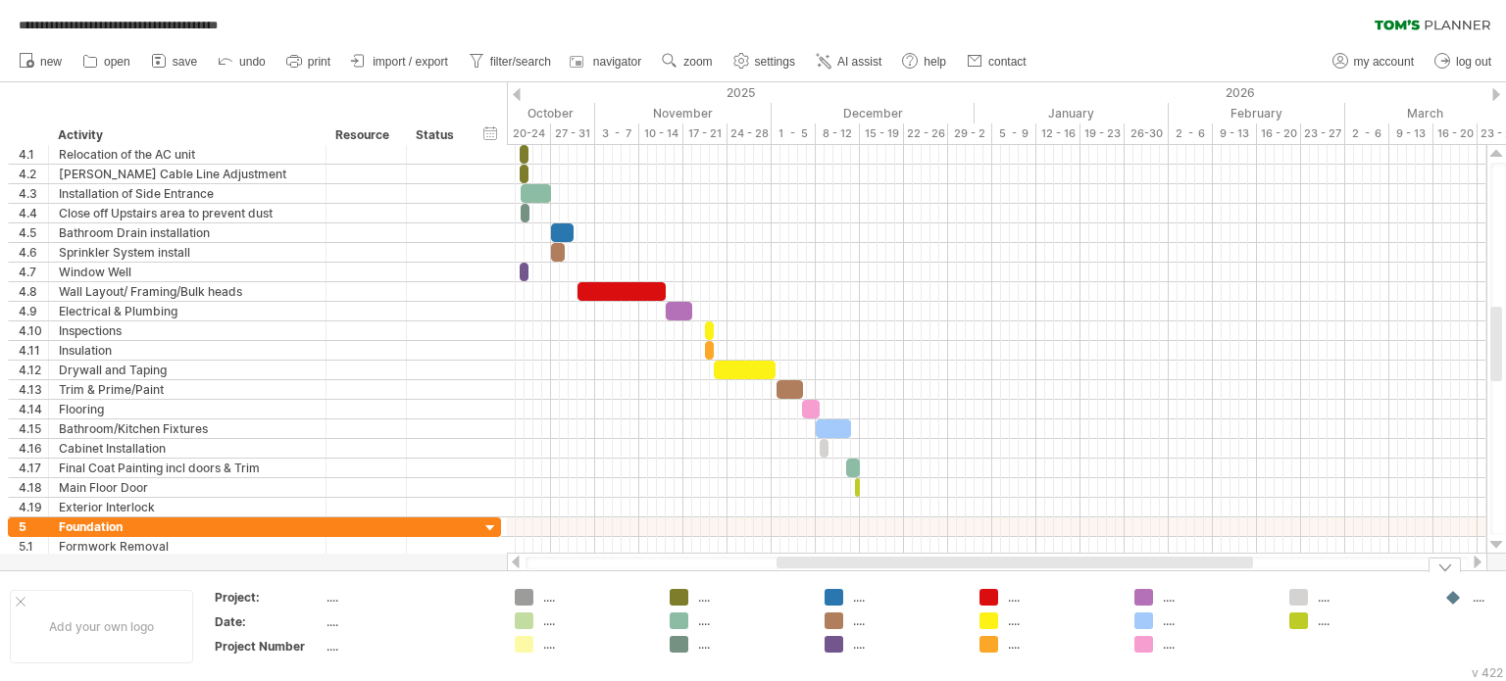
click at [1444, 568] on div at bounding box center [1444, 565] width 32 height 15
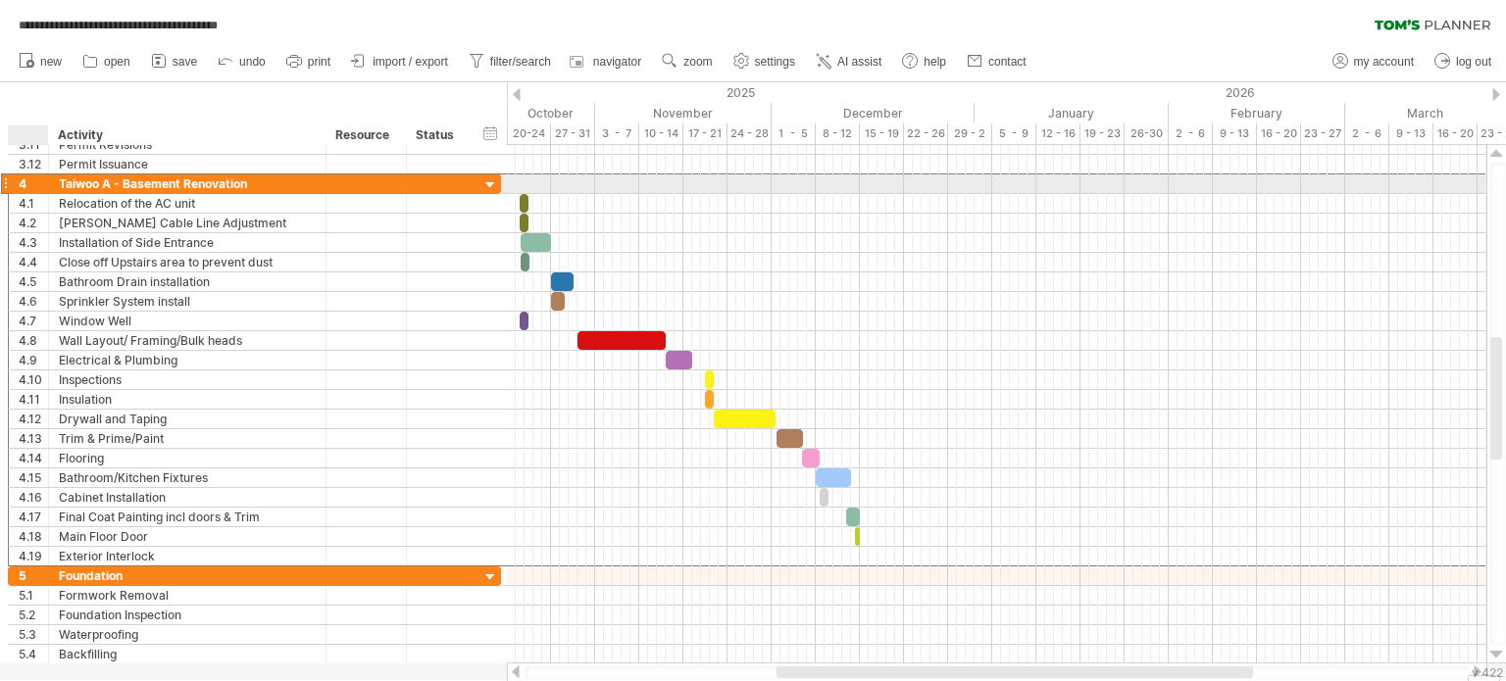
click at [20, 183] on div "4" at bounding box center [33, 183] width 29 height 19
click at [135, 180] on div "Taiwoo A - Basement Renovation" at bounding box center [187, 183] width 257 height 19
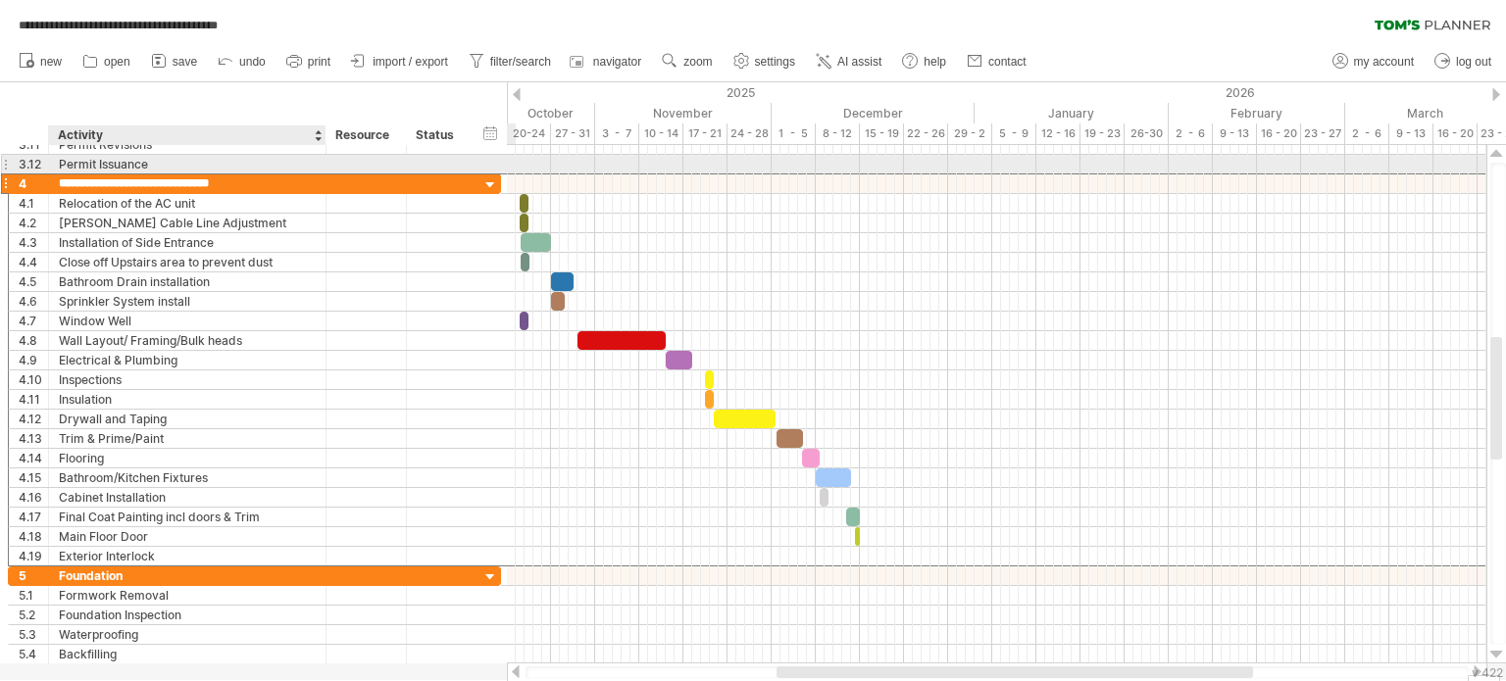
drag, startPoint x: 147, startPoint y: 179, endPoint x: 149, endPoint y: 163, distance: 16.8
click at [149, 163] on div "**********" at bounding box center [255, 399] width 494 height 529
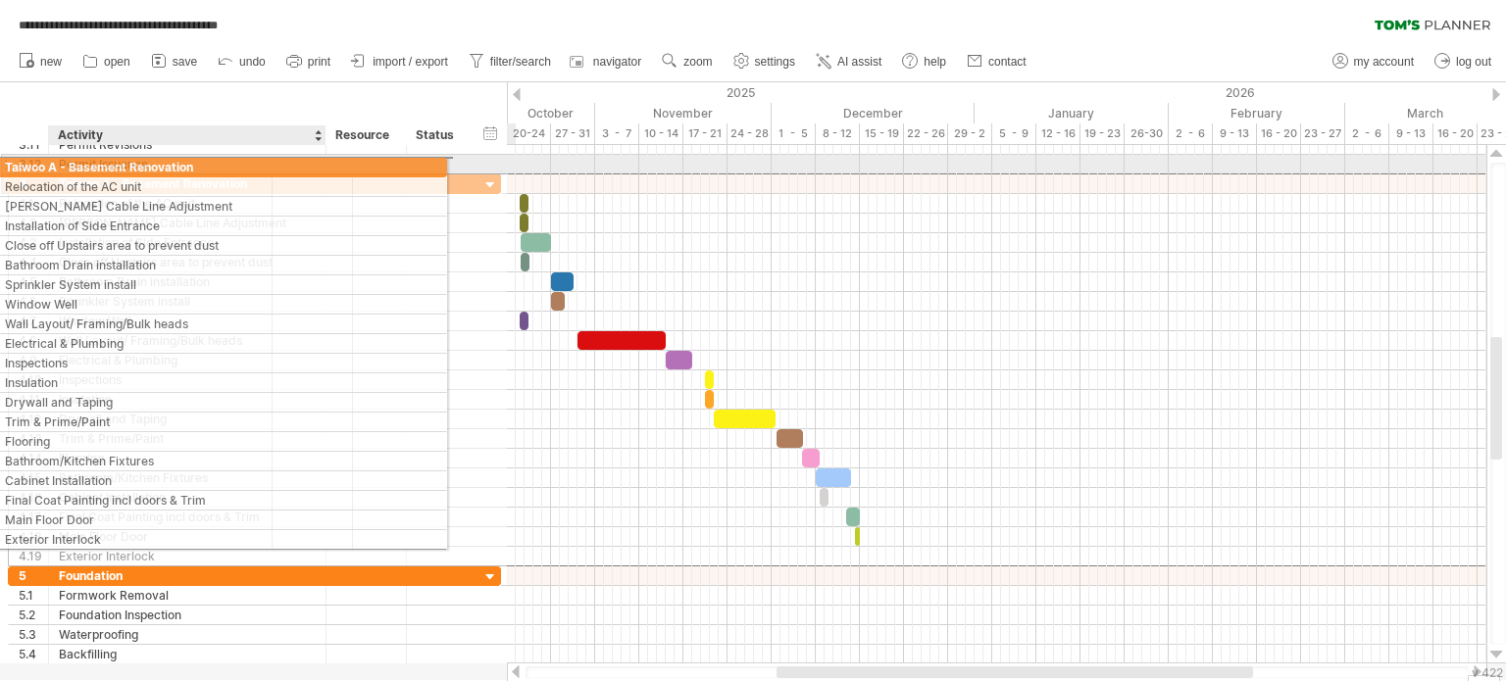
drag, startPoint x: 139, startPoint y: 179, endPoint x: 140, endPoint y: 164, distance: 15.7
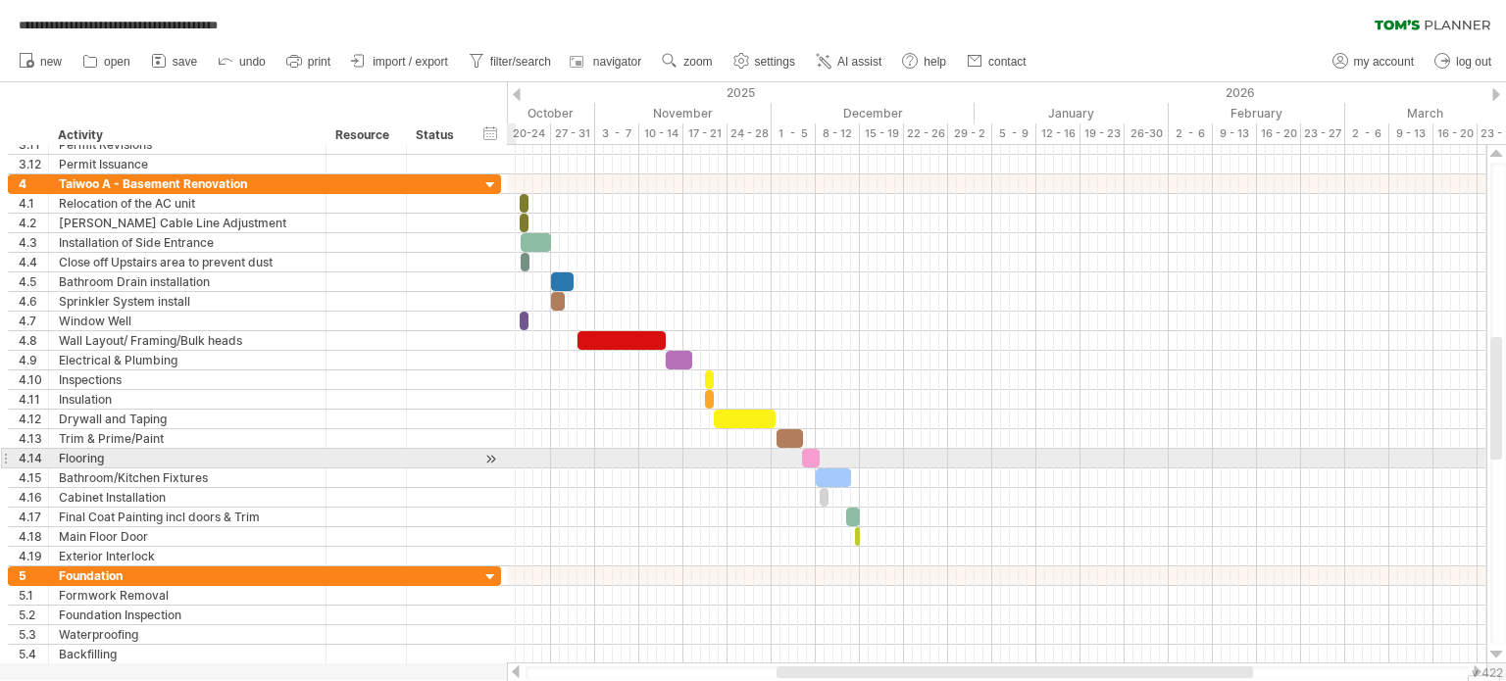
click at [493, 457] on div at bounding box center [490, 459] width 19 height 21
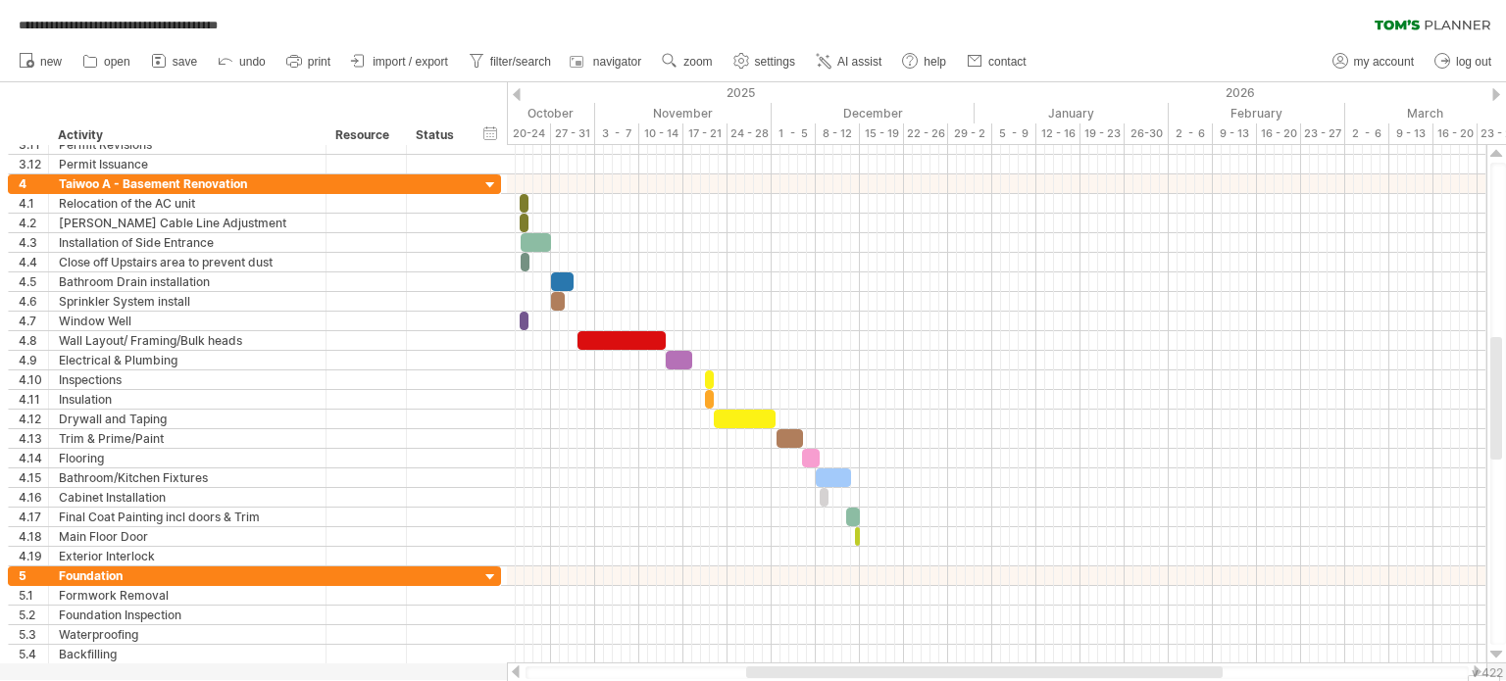
drag, startPoint x: 897, startPoint y: 672, endPoint x: 779, endPoint y: 678, distance: 117.8
click at [779, 678] on div at bounding box center [996, 673] width 943 height 13
click at [298, 58] on icon at bounding box center [293, 62] width 15 height 8
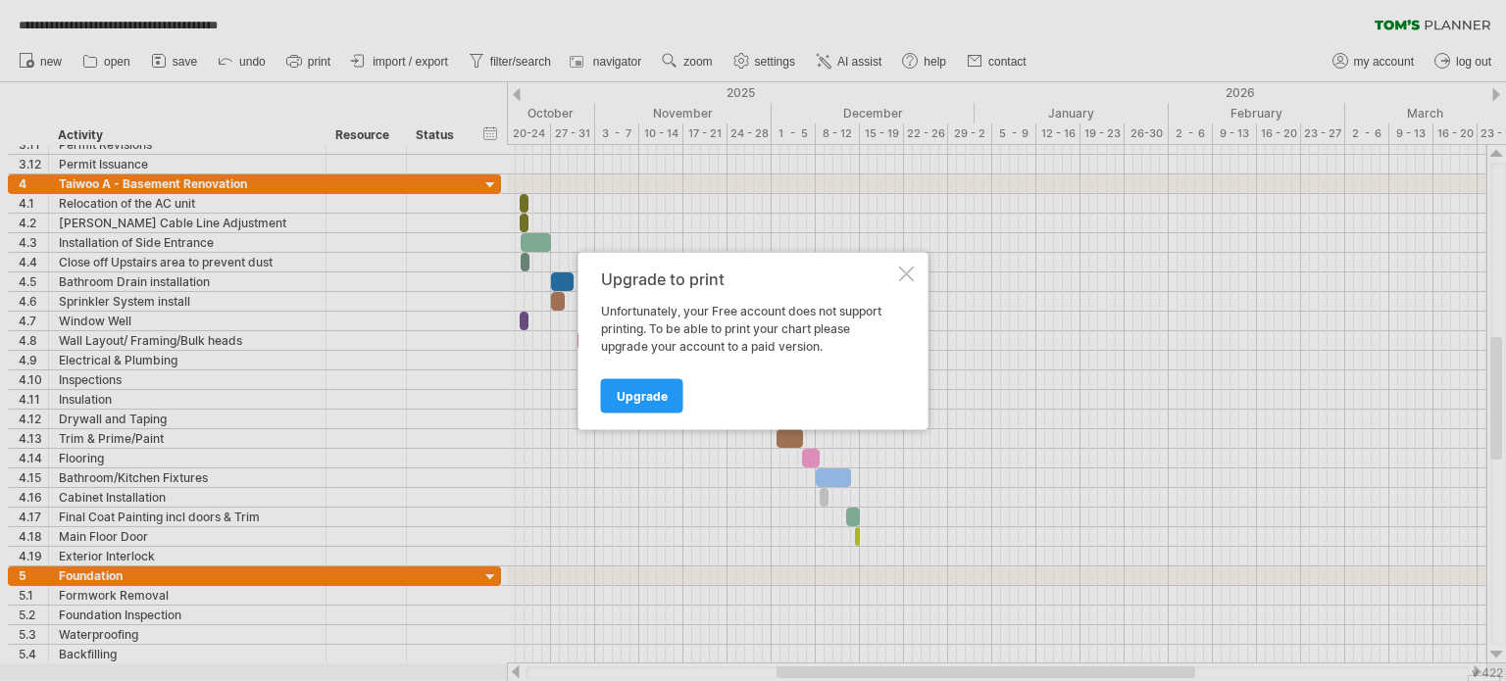
click at [906, 273] on div at bounding box center [907, 274] width 16 height 16
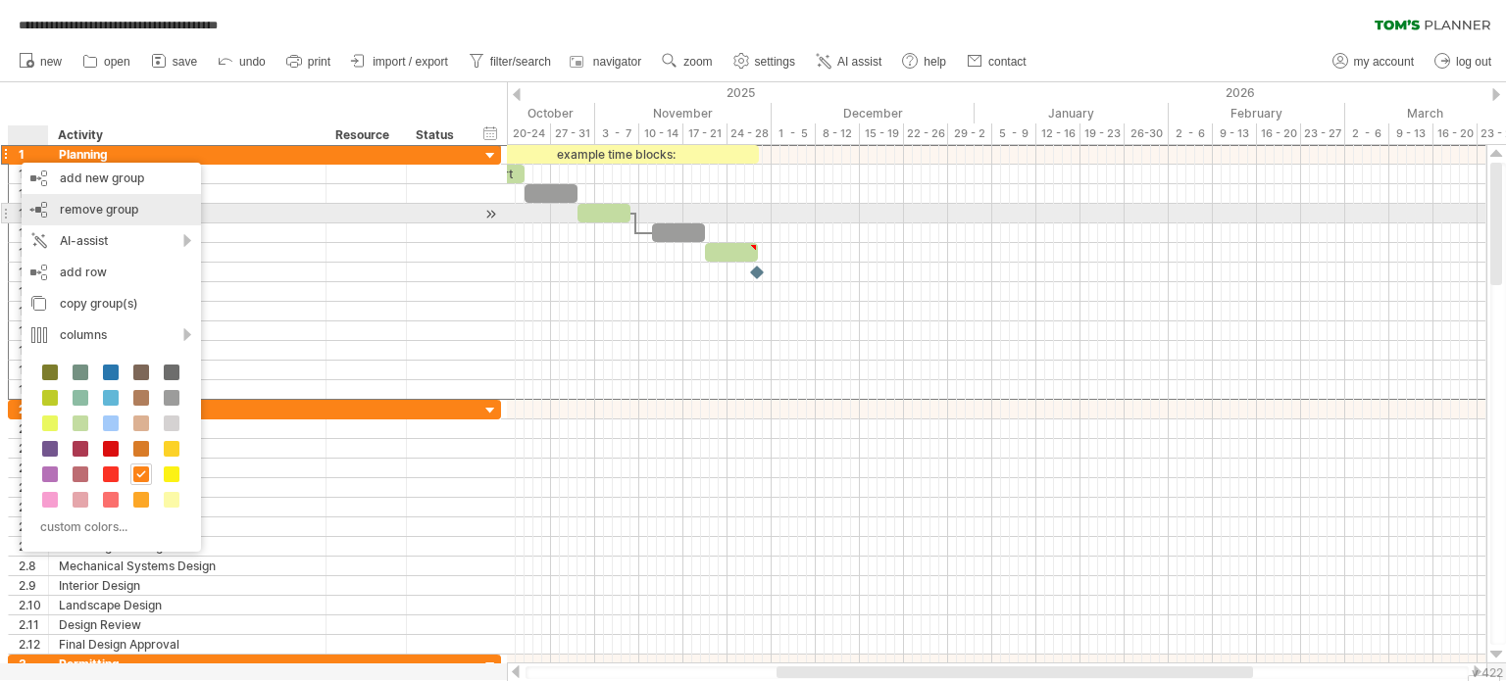
click at [78, 208] on span "remove group" at bounding box center [99, 209] width 78 height 15
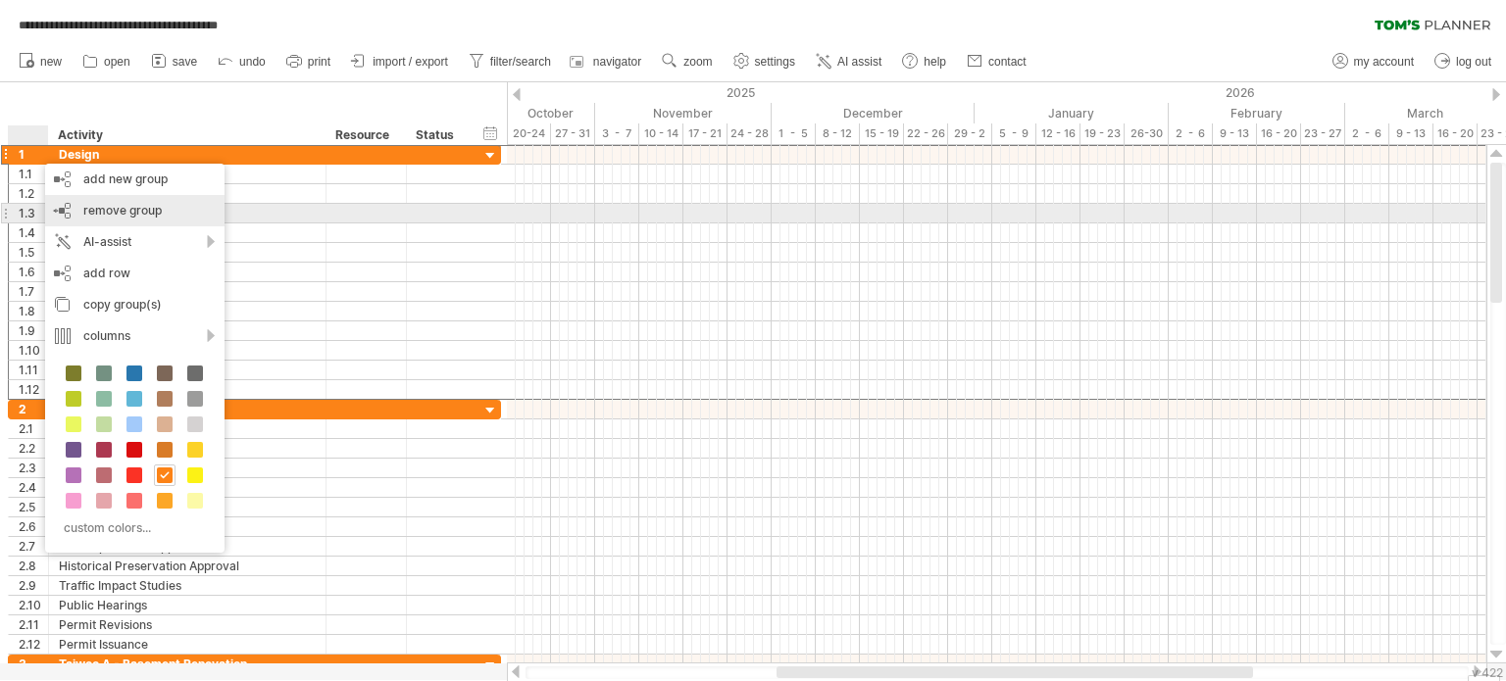
click at [105, 207] on span "remove group" at bounding box center [122, 210] width 78 height 15
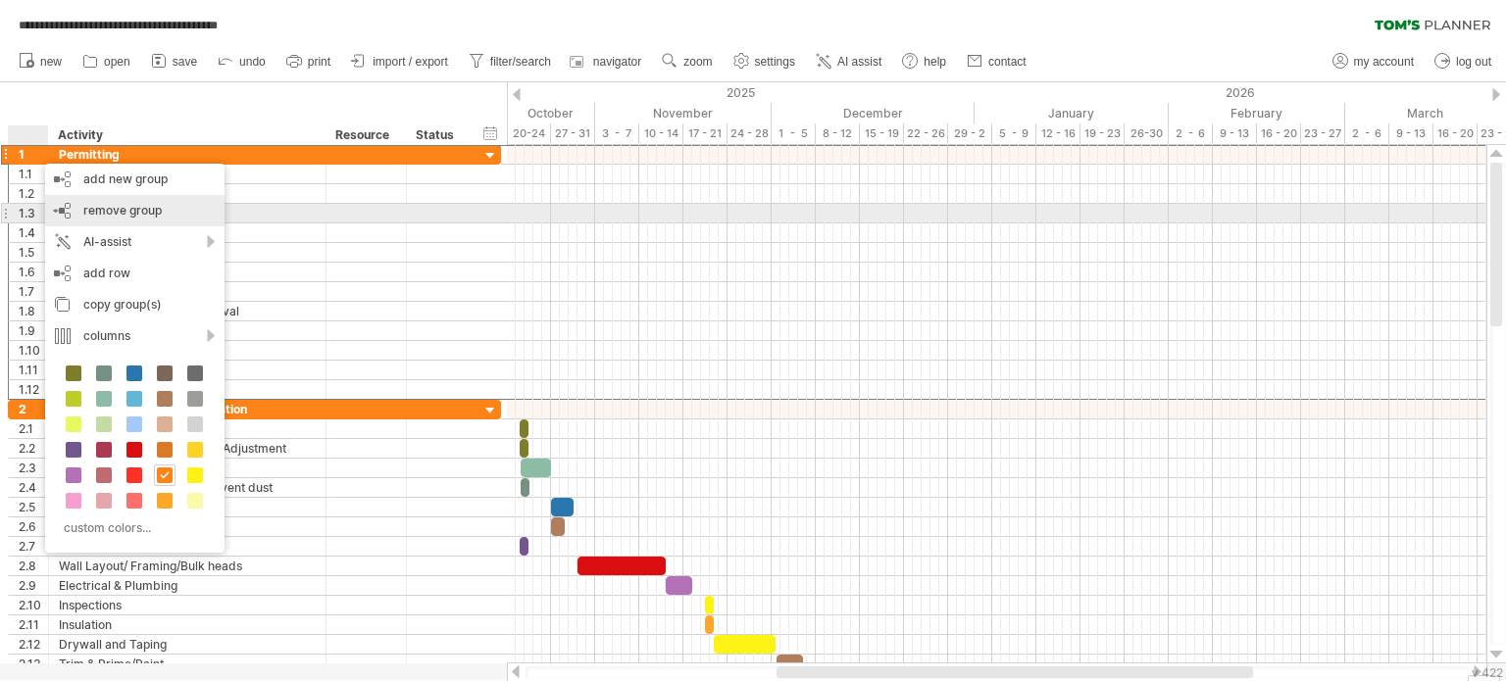
click at [114, 215] on span "remove group" at bounding box center [122, 210] width 78 height 15
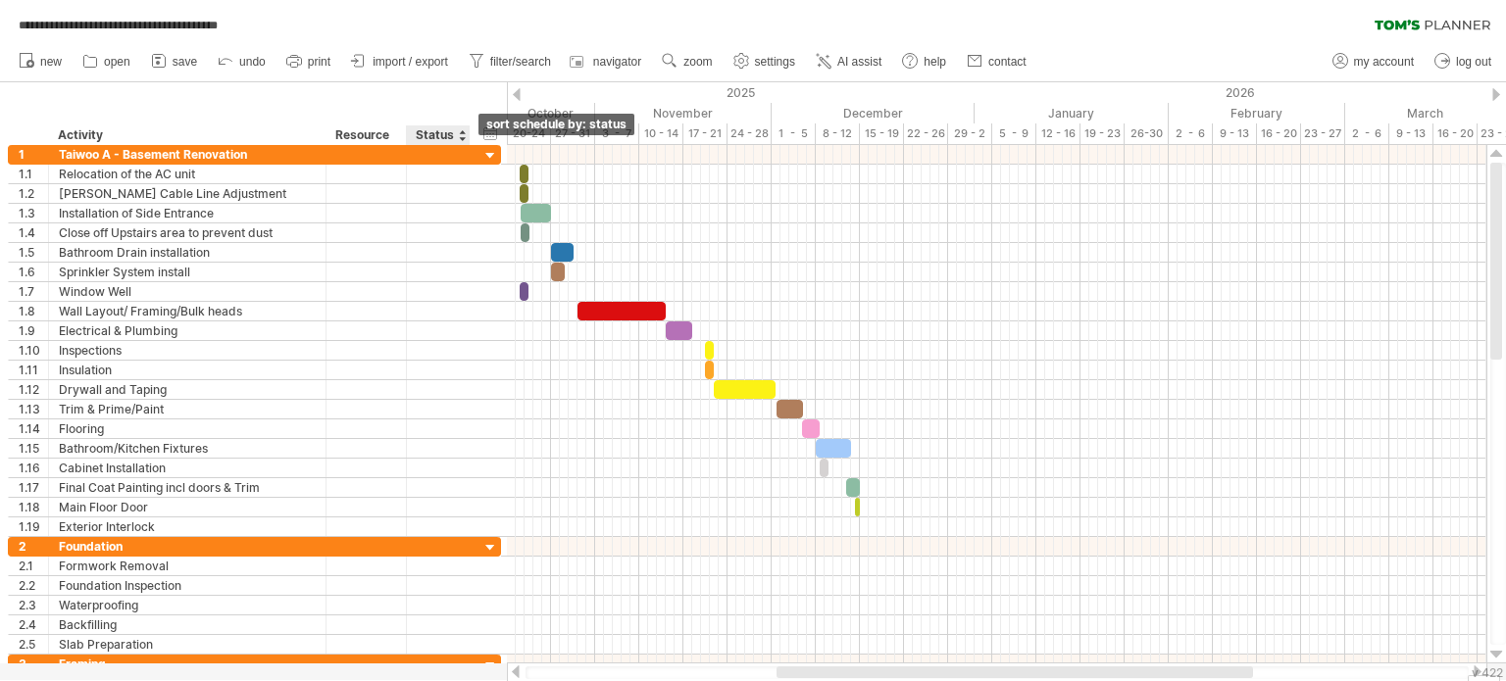
click at [462, 139] on div at bounding box center [462, 135] width 8 height 20
click at [490, 133] on div "hide start/end/duration show start/end/duration" at bounding box center [490, 133] width 19 height 21
